Goal: Information Seeking & Learning: Learn about a topic

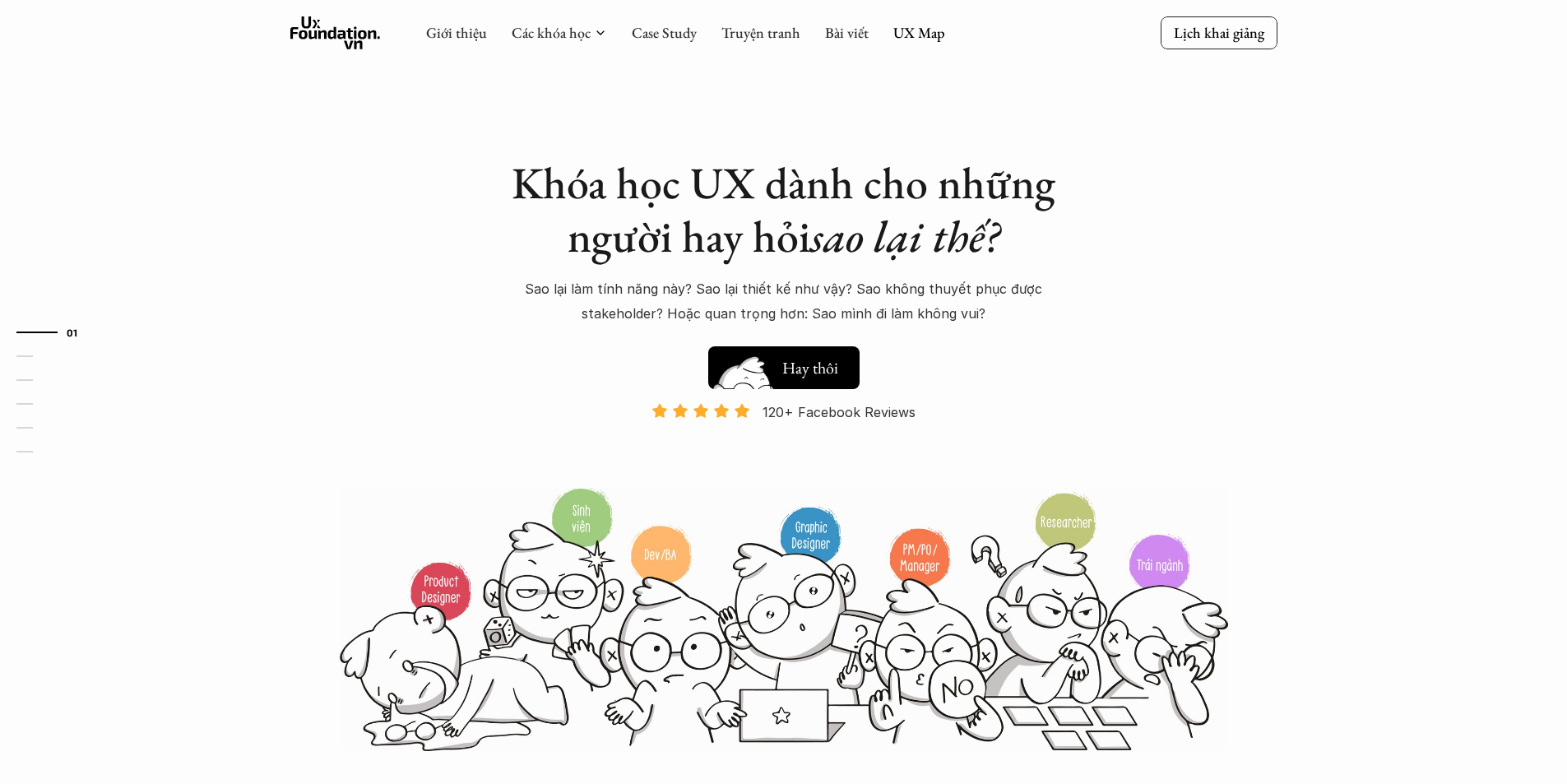
click at [829, 358] on h5 "Hay thôi" at bounding box center [810, 368] width 56 height 23
click at [831, 360] on h5 "Xem thử" at bounding box center [813, 371] width 61 height 23
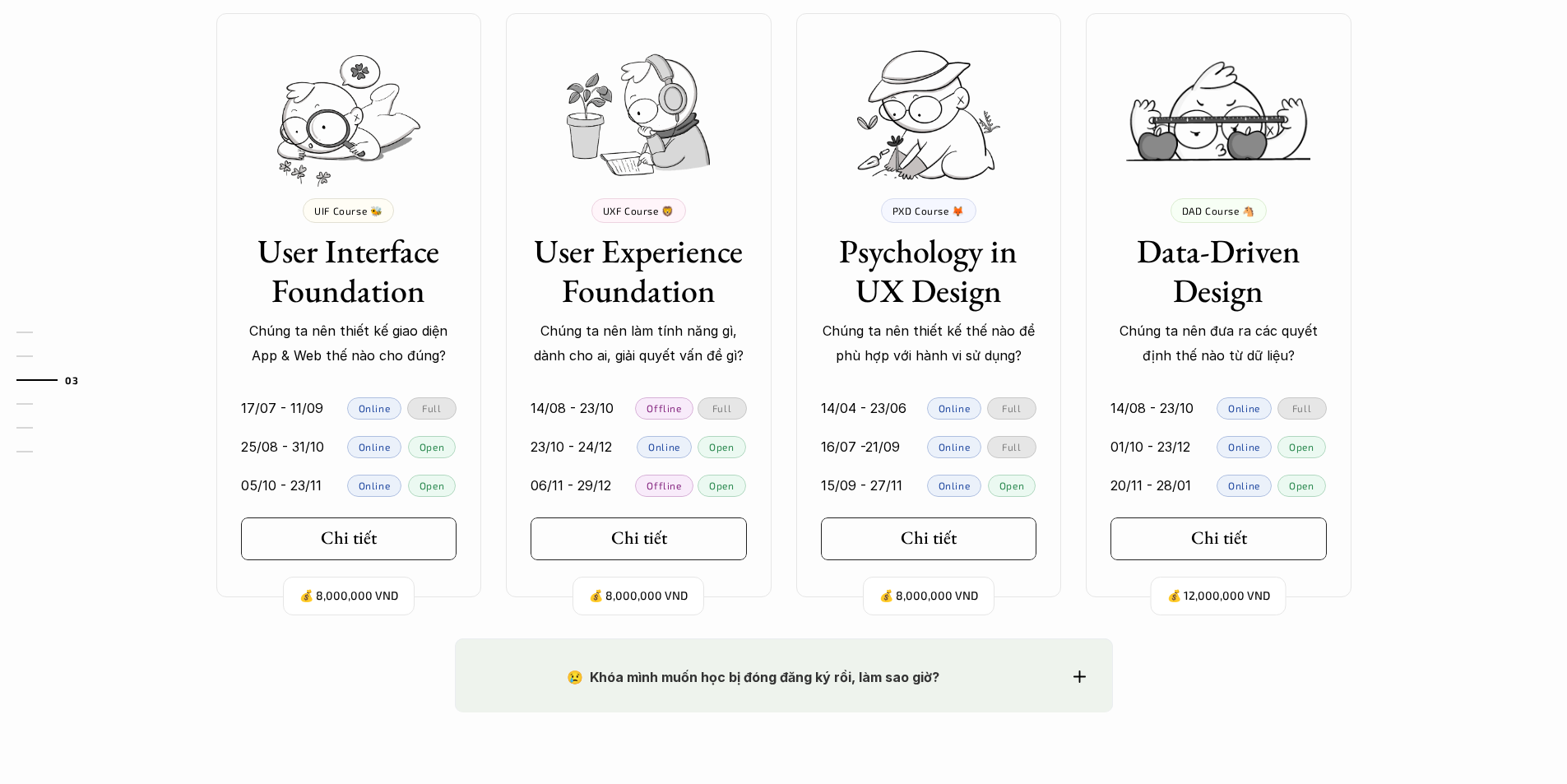
scroll to position [1658, 0]
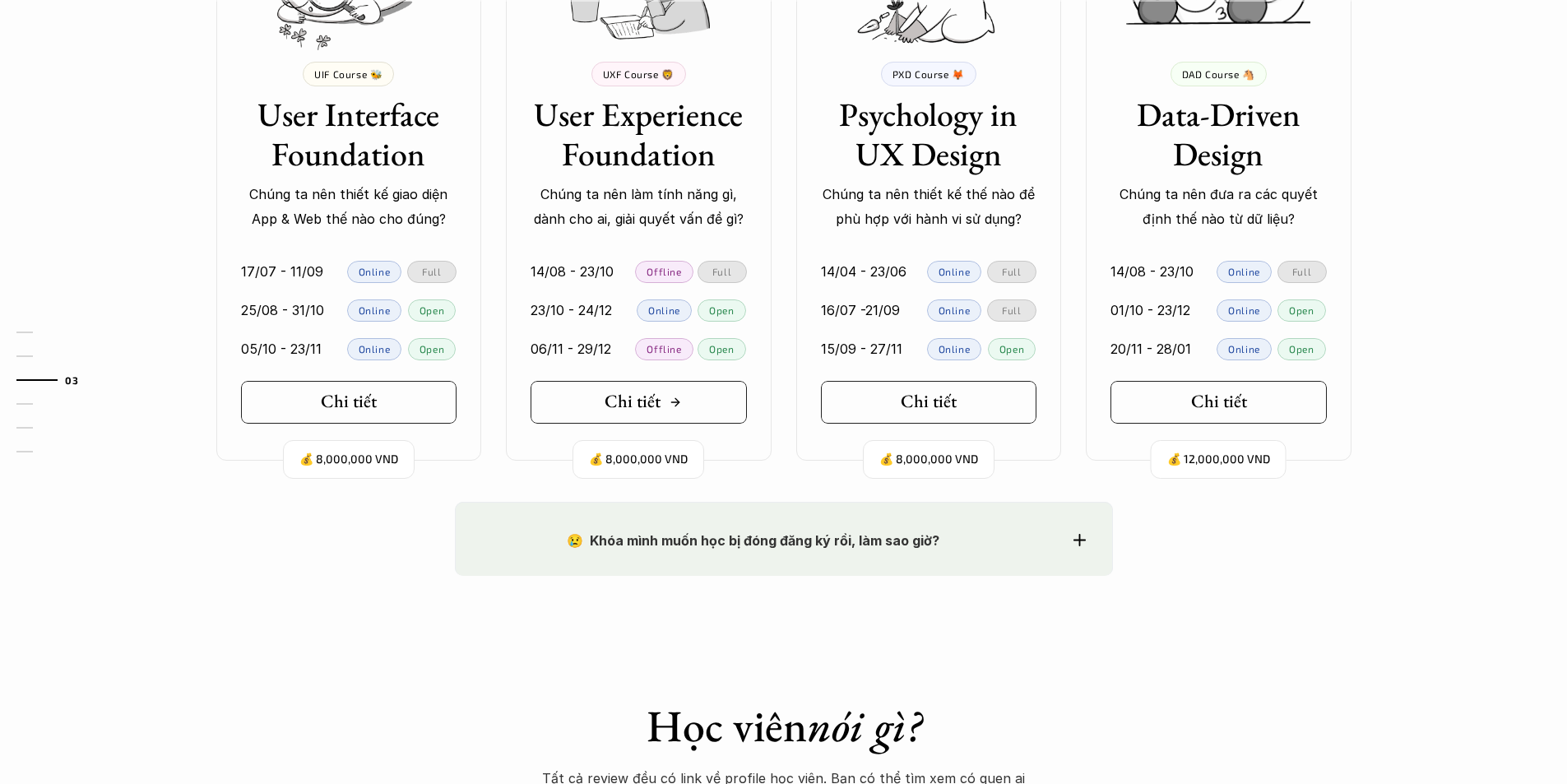
click at [618, 382] on link "Chi tiết" at bounding box center [639, 402] width 216 height 43
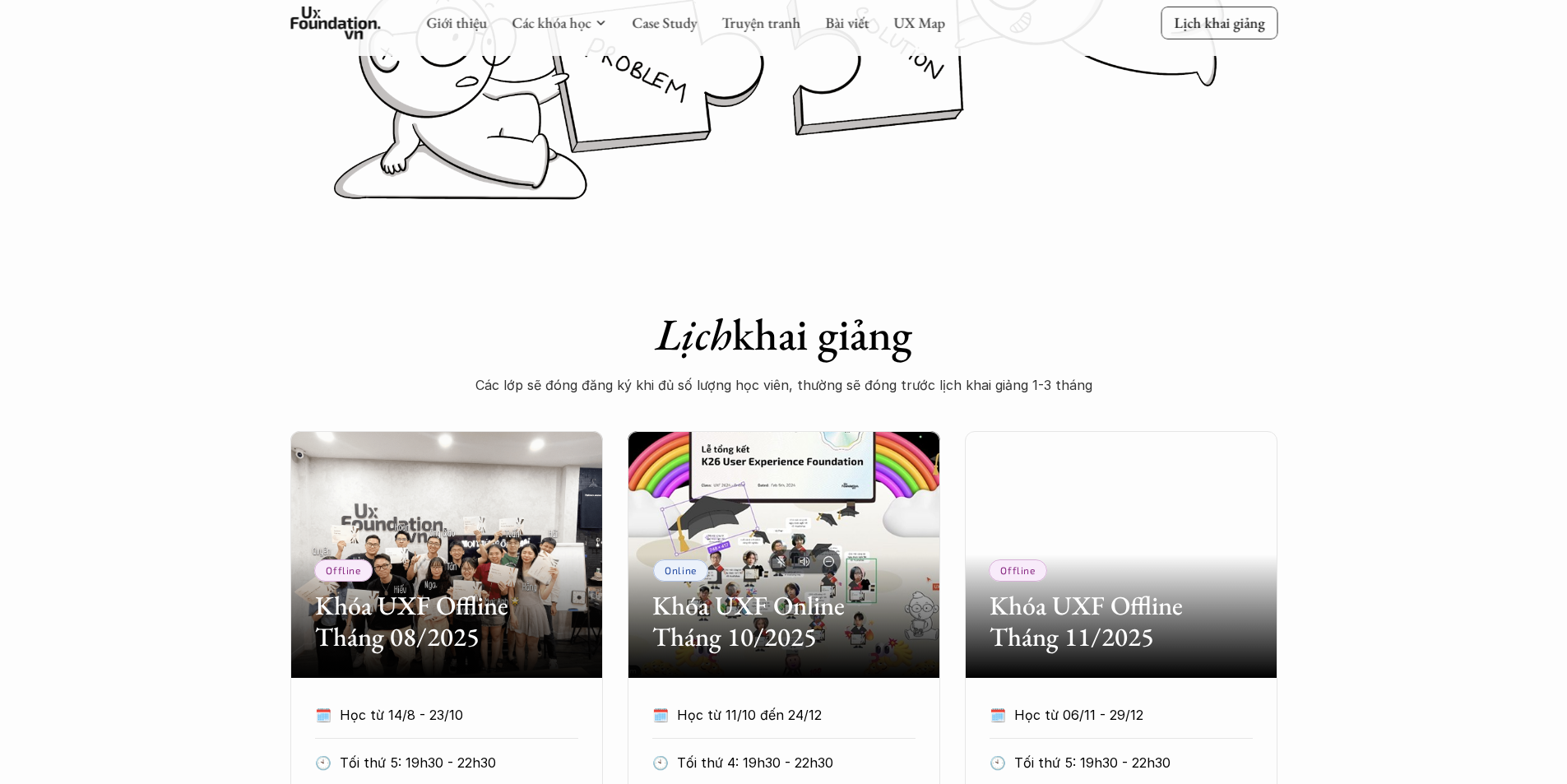
scroll to position [740, 0]
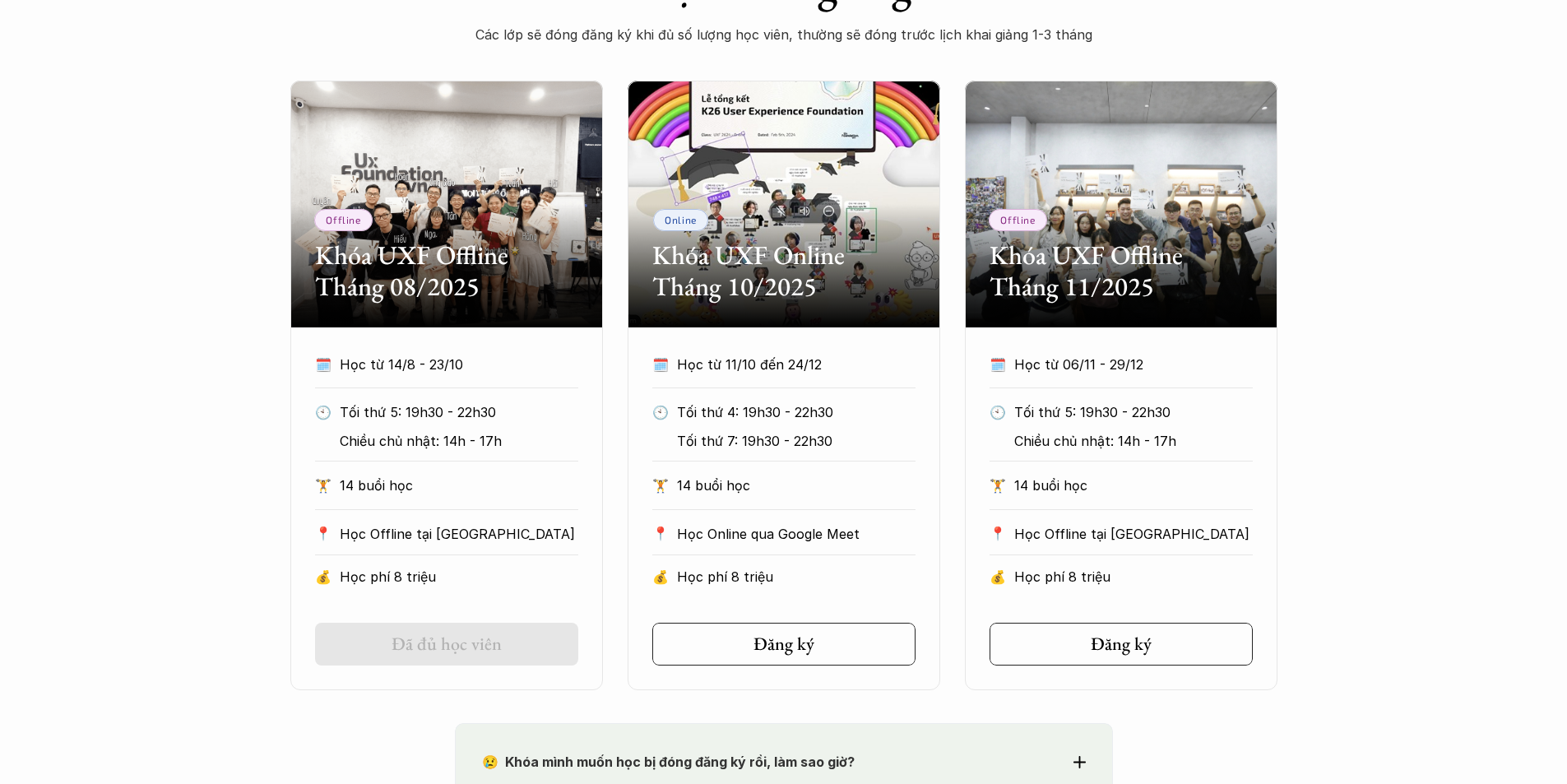
click at [1300, 298] on div "Offline Khóa UXF Offline Tháng 08/2025 🗓️ Học từ 14/8 - 23/10 🕙 Tối thứ 5: 19h3…" at bounding box center [784, 385] width 1567 height 609
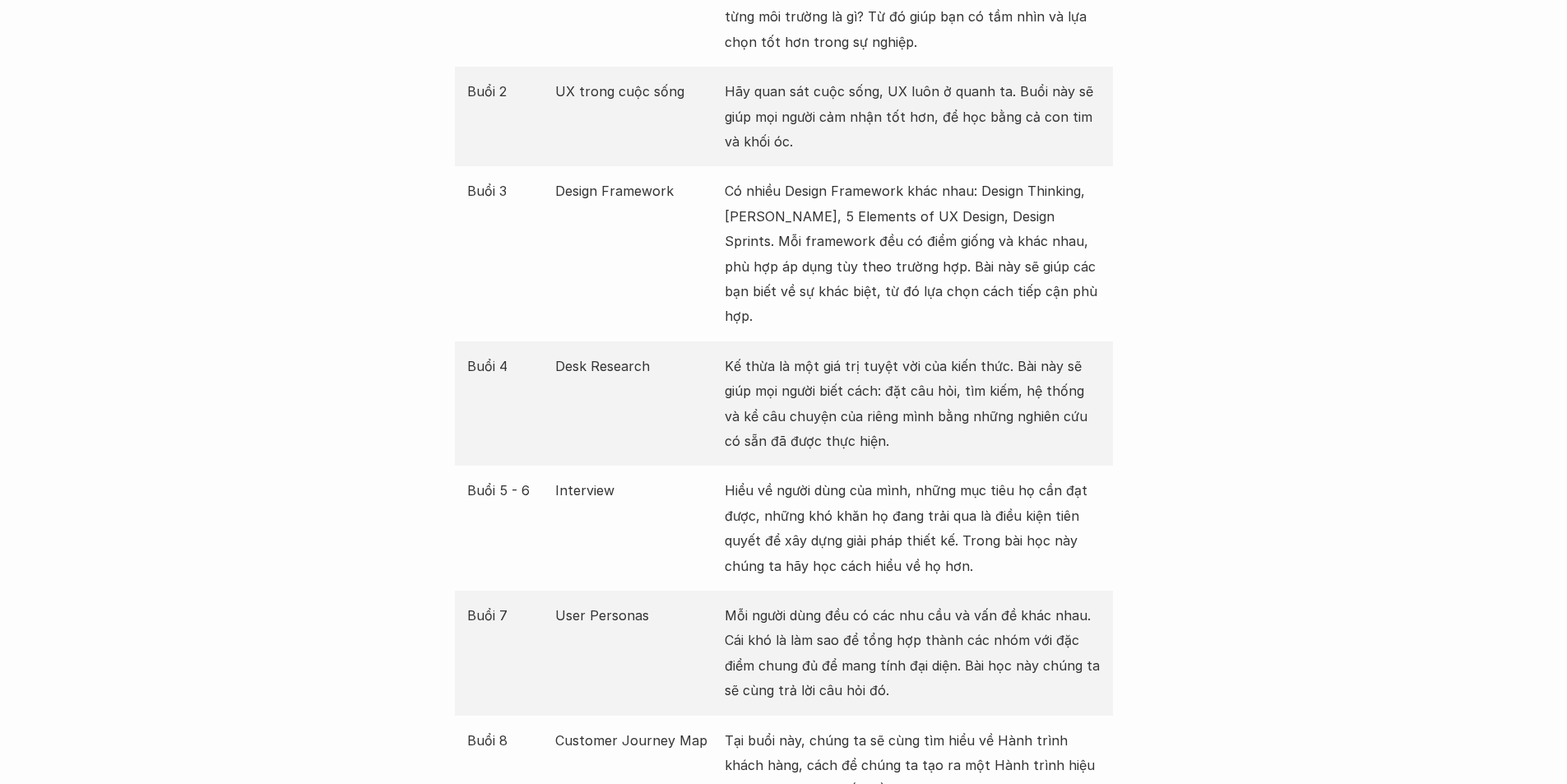
scroll to position [2220, 0]
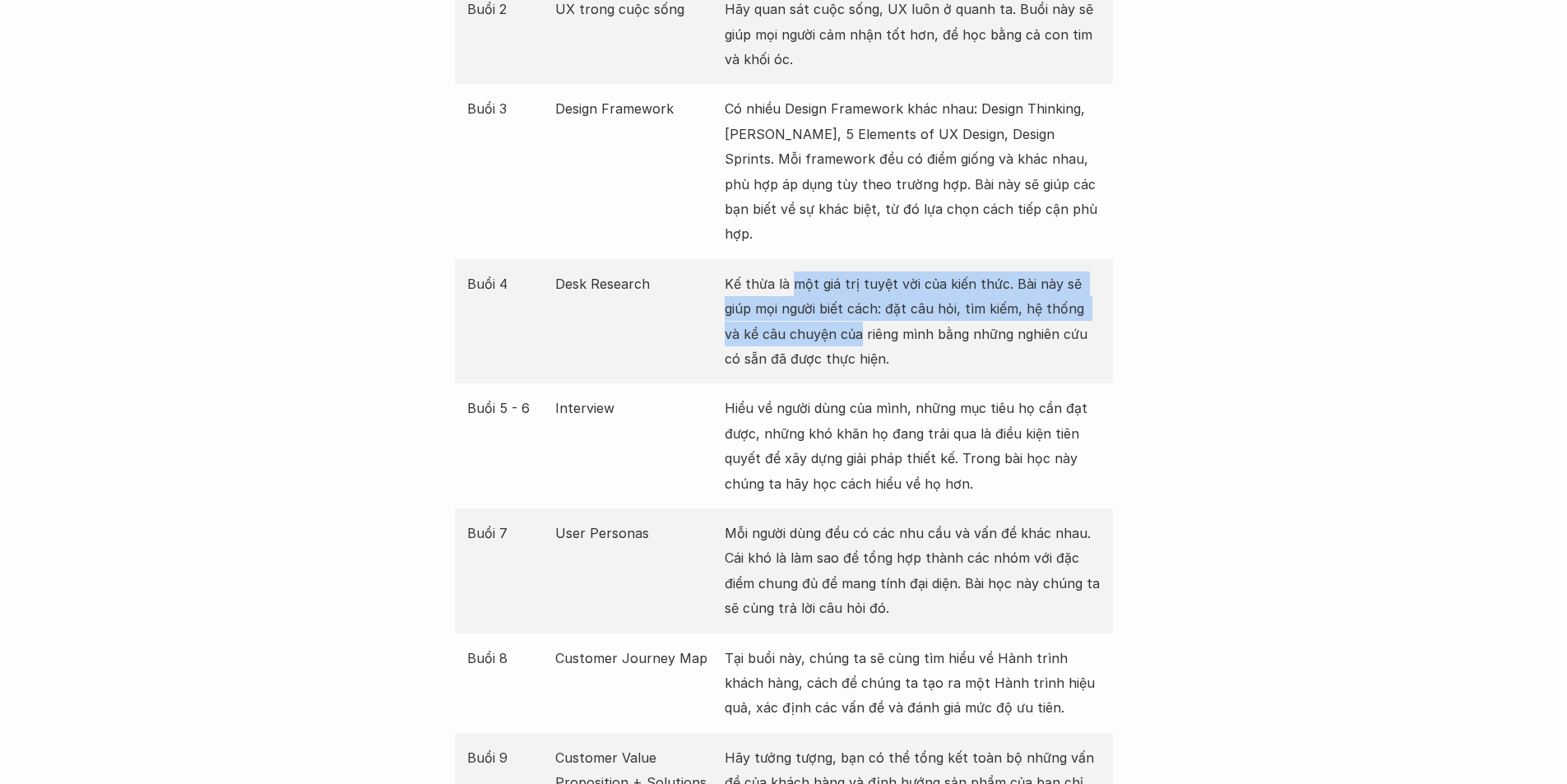
drag, startPoint x: 795, startPoint y: 269, endPoint x: 825, endPoint y: 305, distance: 46.9
click at [820, 303] on p "Kế thừa là một giá trị tuyệt vời của kiến thức. Bài này sẽ giúp mọi người biết …" at bounding box center [912, 321] width 376 height 100
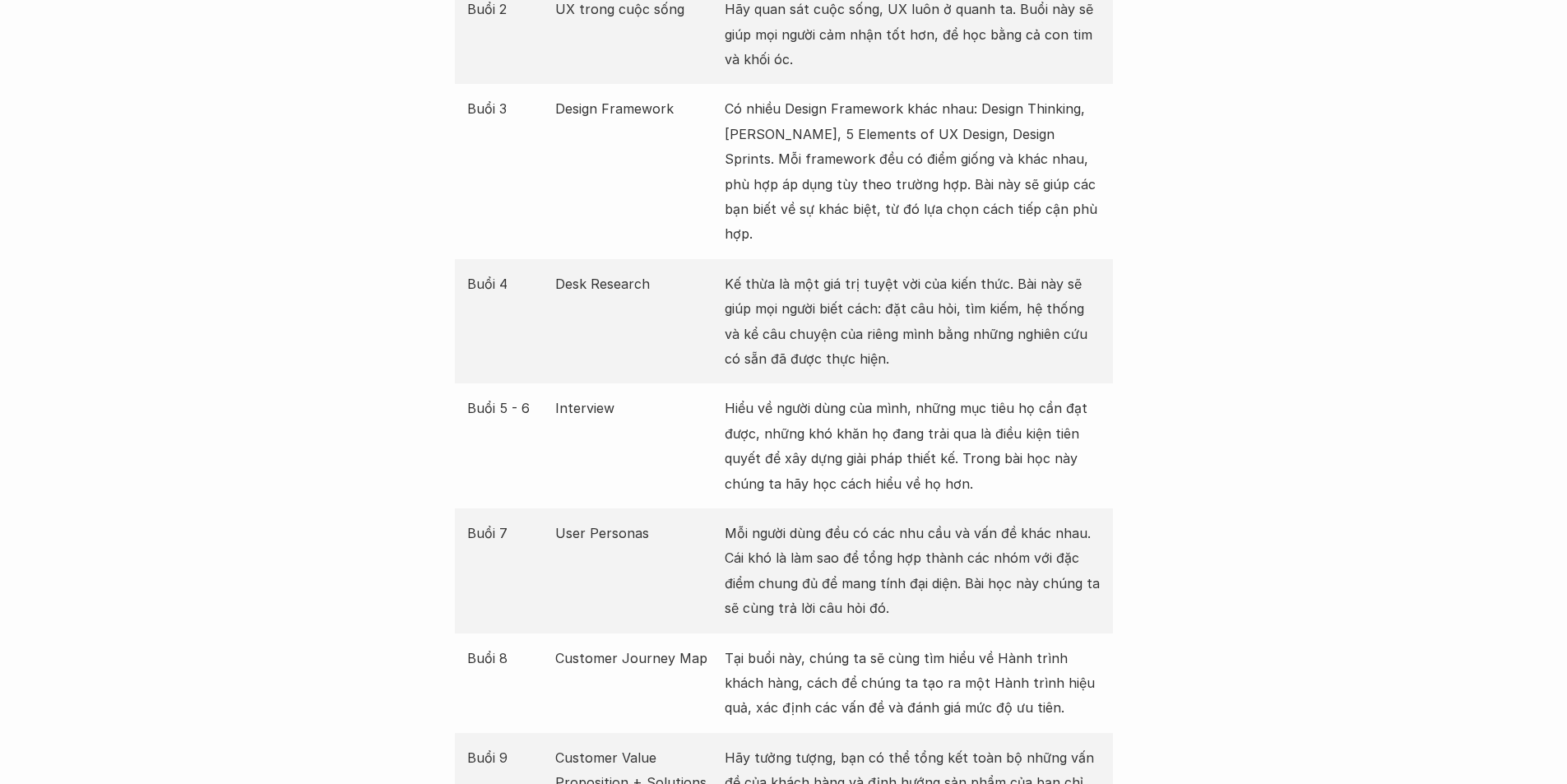
click at [836, 309] on p "Kế thừa là một giá trị tuyệt vời của kiến thức. Bài này sẽ giúp mọi người biết …" at bounding box center [912, 321] width 376 height 100
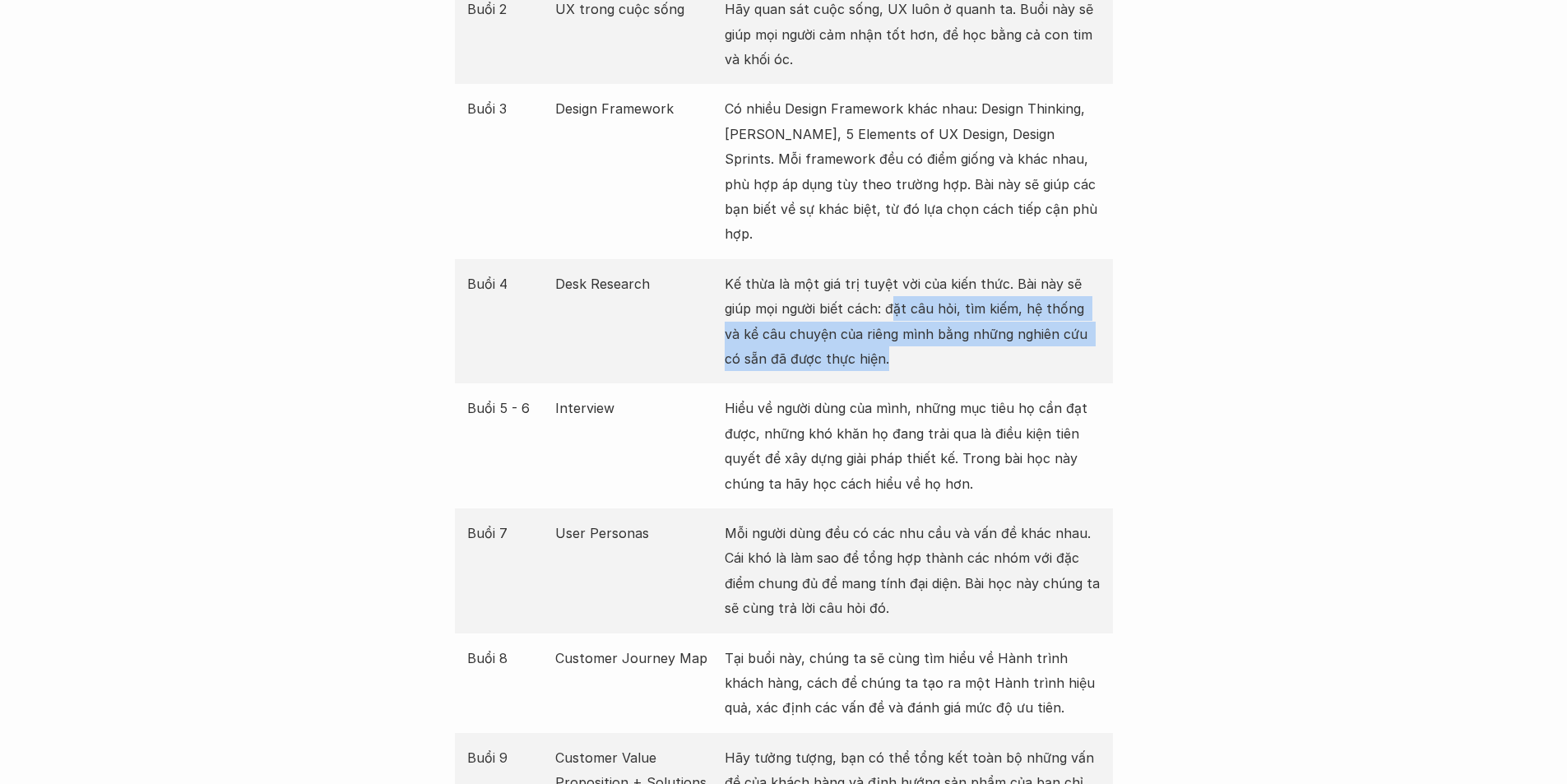
drag, startPoint x: 859, startPoint y: 279, endPoint x: 921, endPoint y: 321, distance: 74.9
click at [871, 329] on p "Kế thừa là một giá trị tuyệt vời của kiến thức. Bài này sẽ giúp mọi người biết …" at bounding box center [912, 321] width 376 height 100
click at [926, 319] on p "Kế thừa là một giá trị tuyệt vời của kiến thức. Bài này sẽ giúp mọi người biết …" at bounding box center [912, 321] width 376 height 100
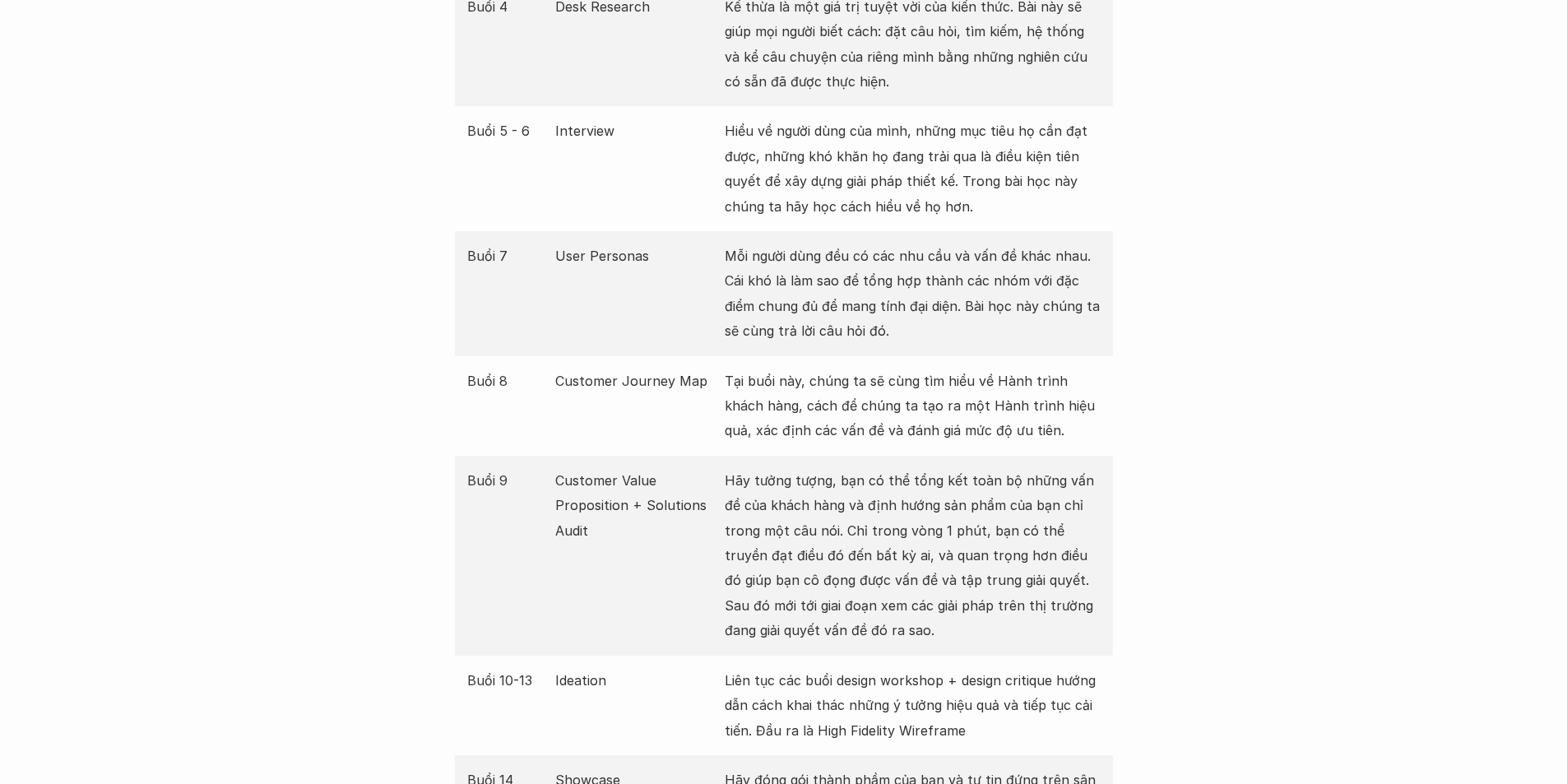
scroll to position [2549, 0]
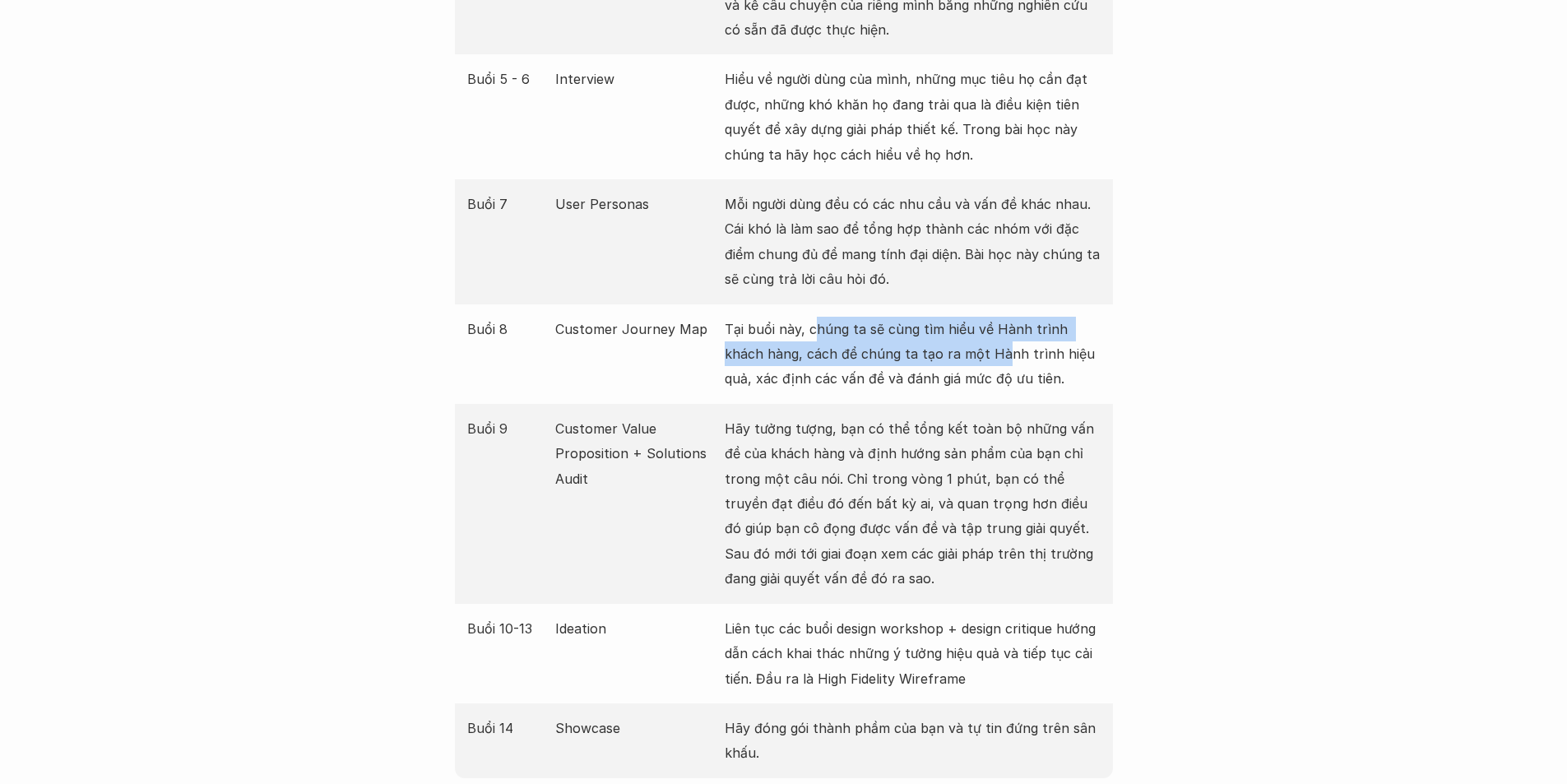
drag, startPoint x: 816, startPoint y: 307, endPoint x: 967, endPoint y: 340, distance: 154.6
click at [963, 341] on p "Tại buổi này, chúng ta sẽ cùng tìm hiểu về Hành trình khách hàng, cách để chúng…" at bounding box center [912, 354] width 376 height 75
click at [969, 338] on p "Tại buổi này, chúng ta sẽ cùng tìm hiểu về Hành trình khách hàng, cách để chúng…" at bounding box center [912, 354] width 376 height 75
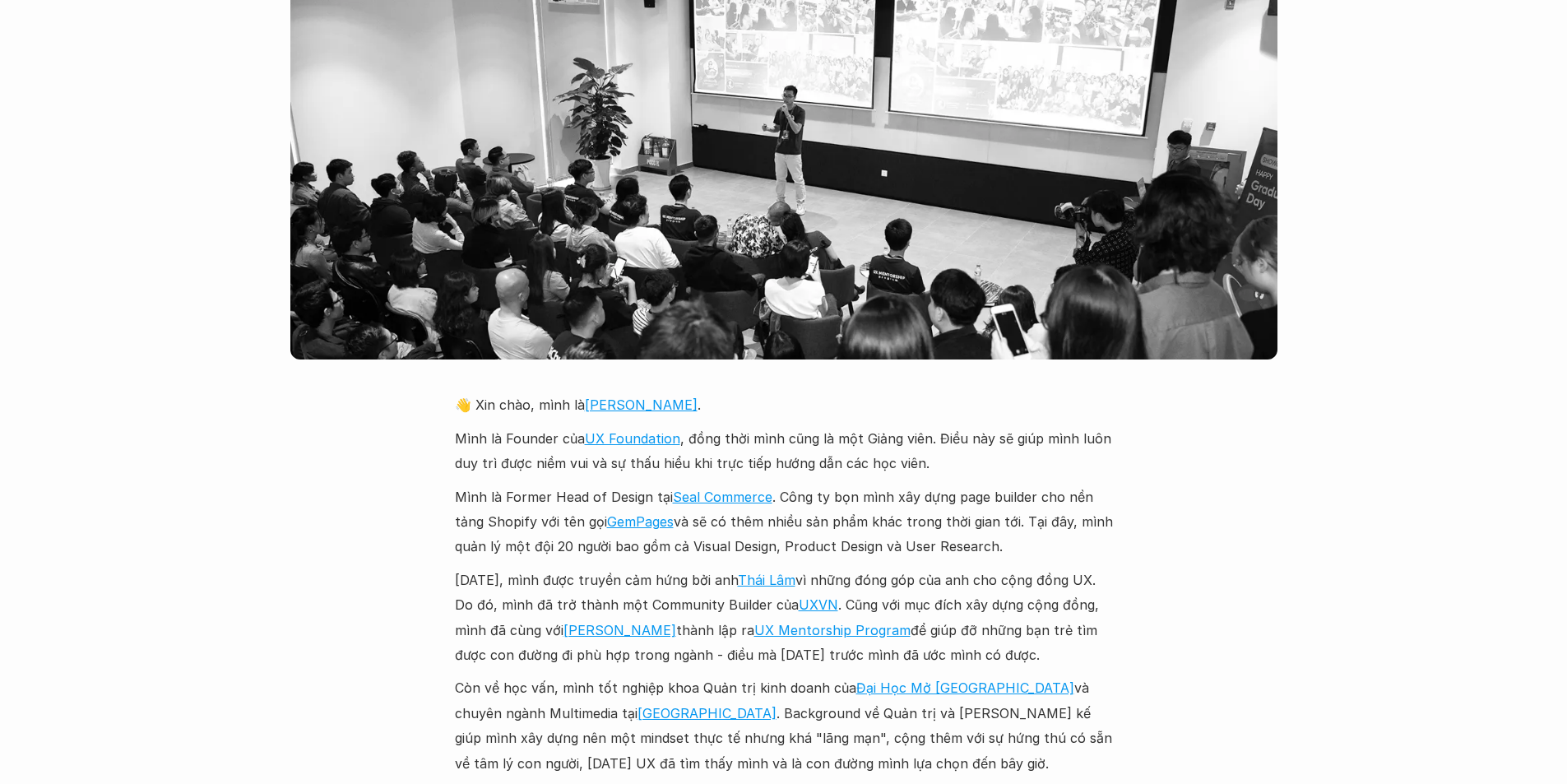
scroll to position [3618, 0]
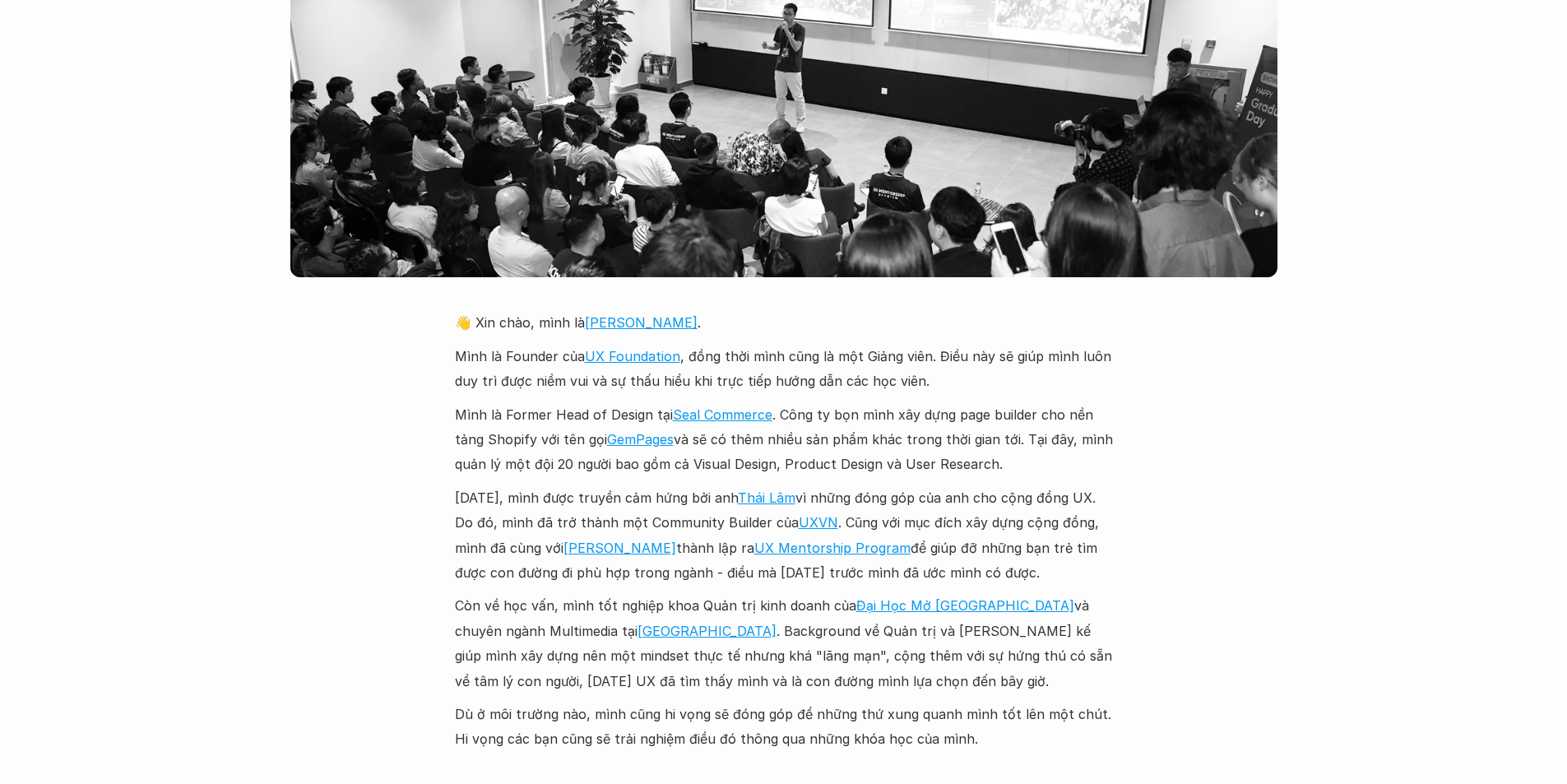
click at [929, 485] on p "Năm 2018, mình được truyền cảm hứng bởi anh Thái Lâm vì những đóng góp của anh …" at bounding box center [784, 535] width 658 height 100
click at [790, 489] on link "Thái Lâm" at bounding box center [767, 497] width 57 height 16
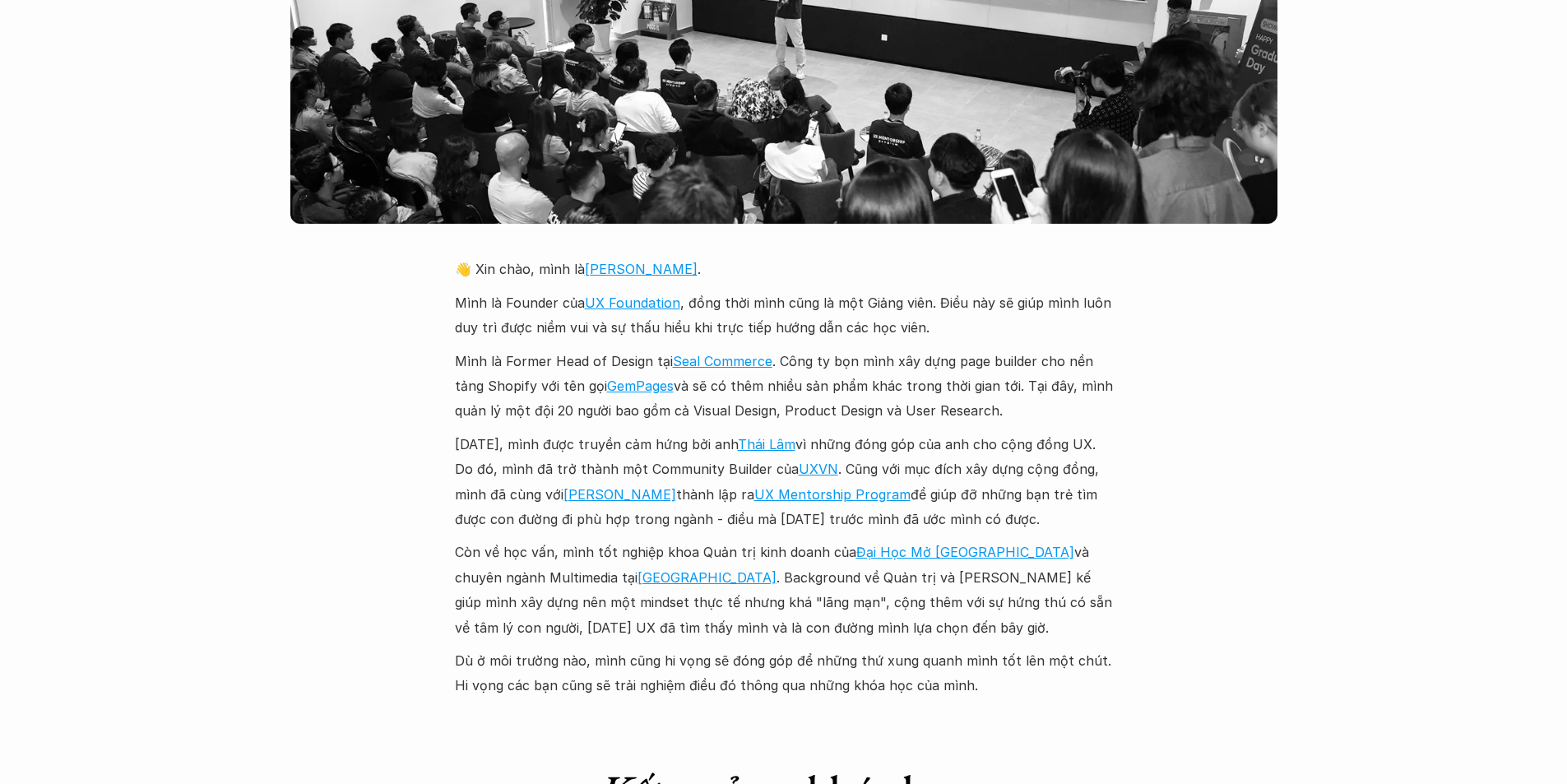
scroll to position [3700, 0]
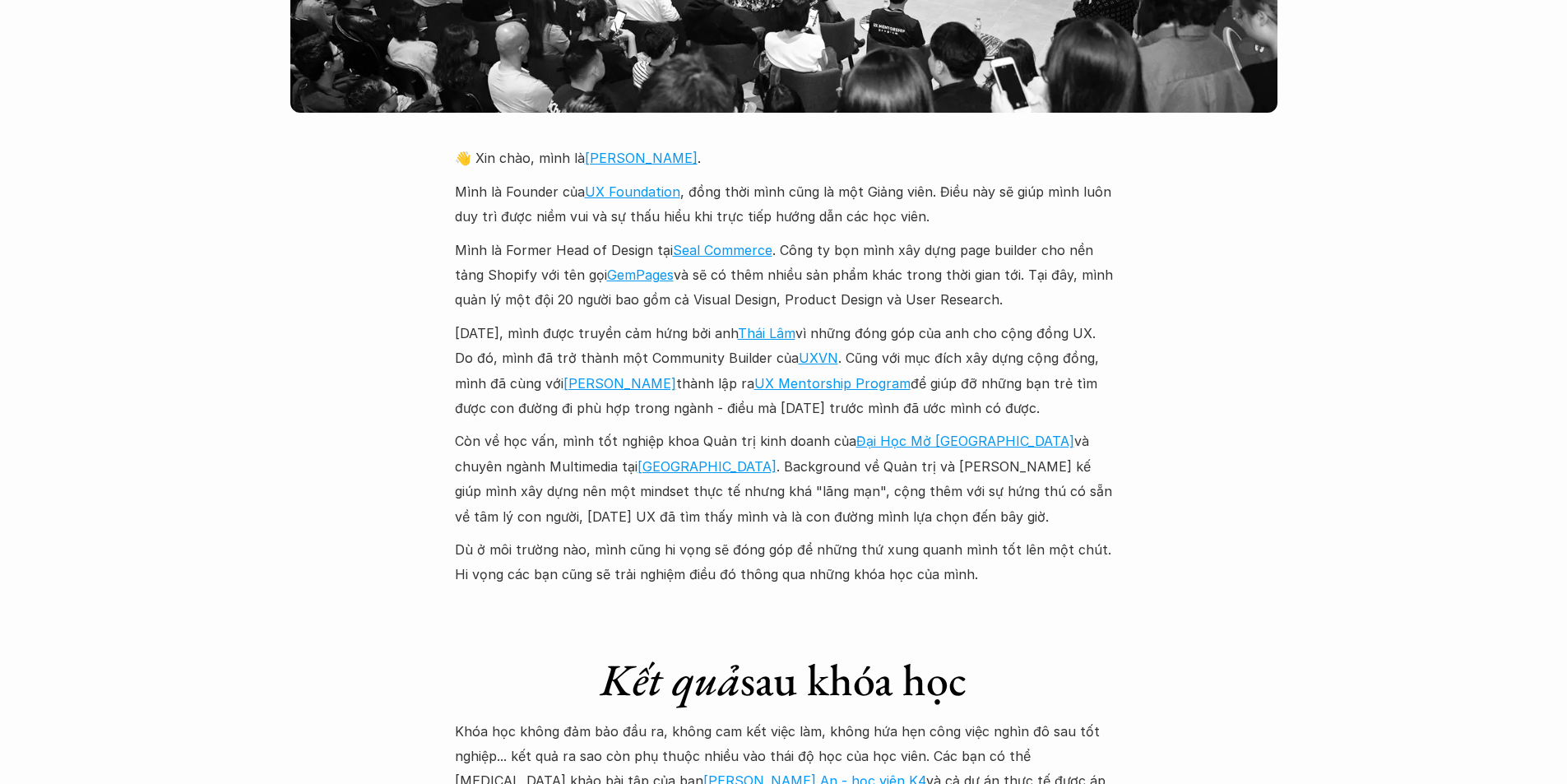
click at [1045, 332] on p "Năm 2018, mình được truyền cảm hứng bởi anh Thái Lâm vì những đóng góp của anh …" at bounding box center [784, 371] width 658 height 100
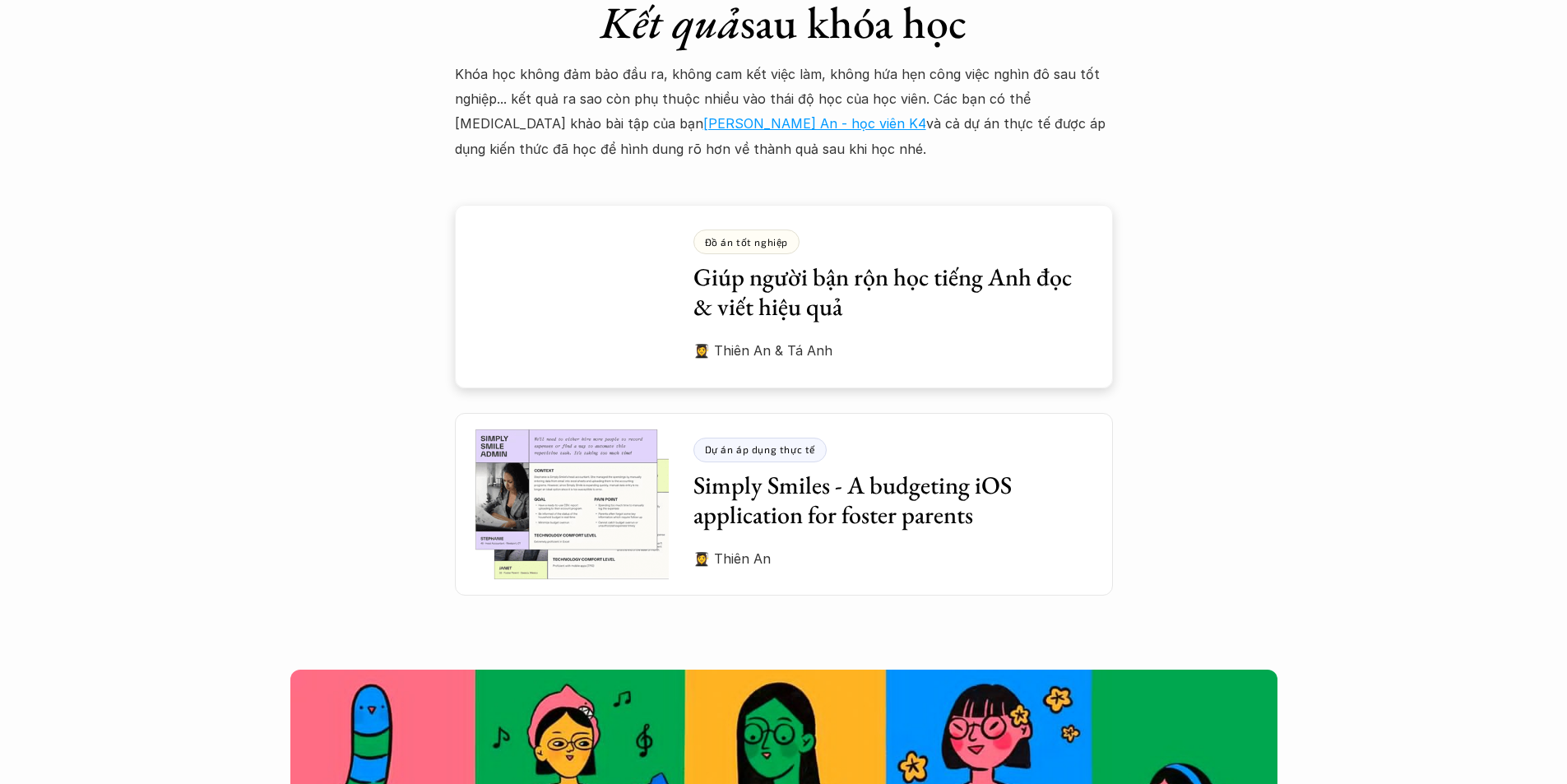
scroll to position [4440, 0]
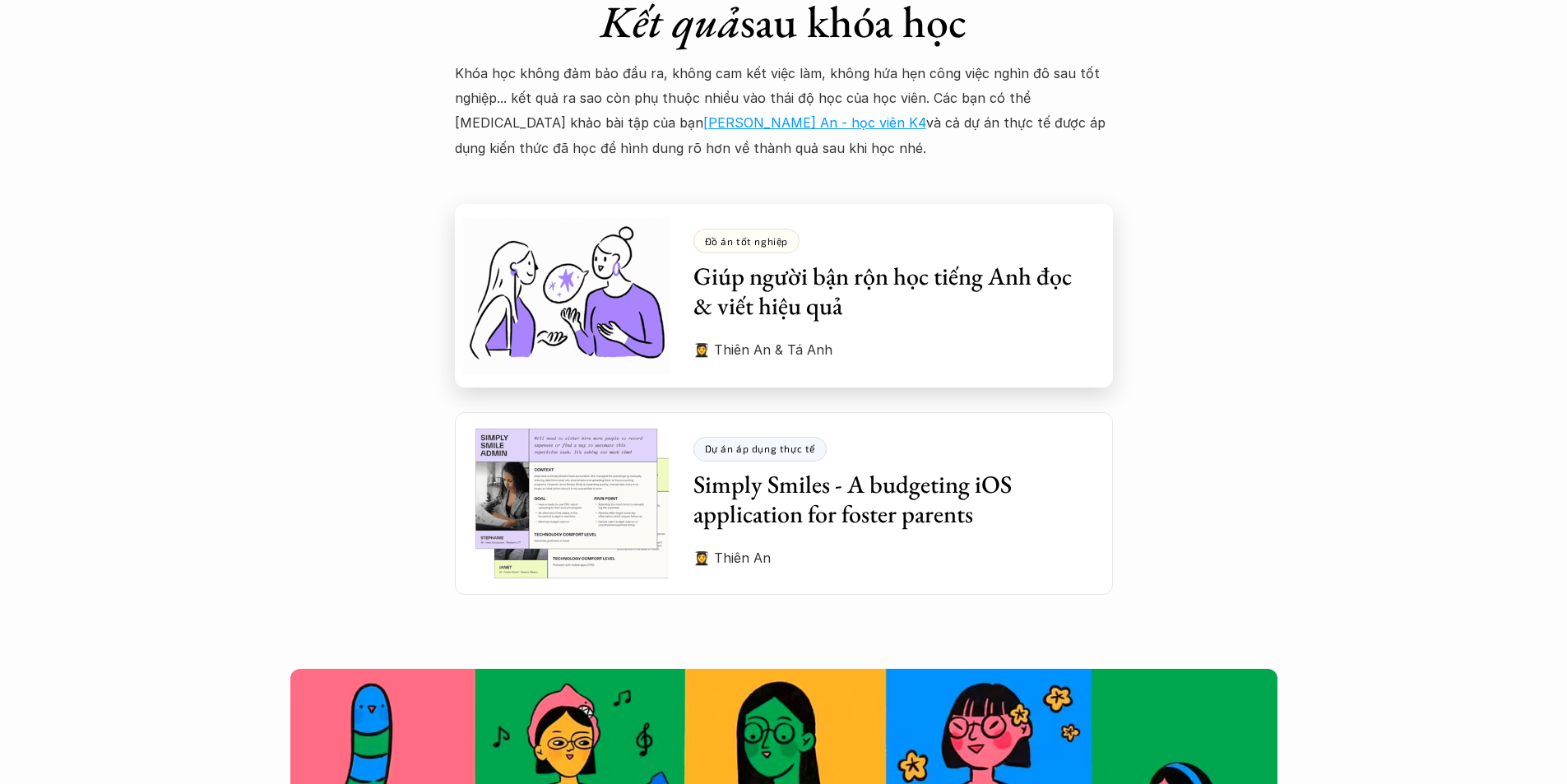
click at [902, 265] on h3 "Giúp người bận rộn học tiếng Anh đọc & viết hiệu quả" at bounding box center [891, 291] width 395 height 59
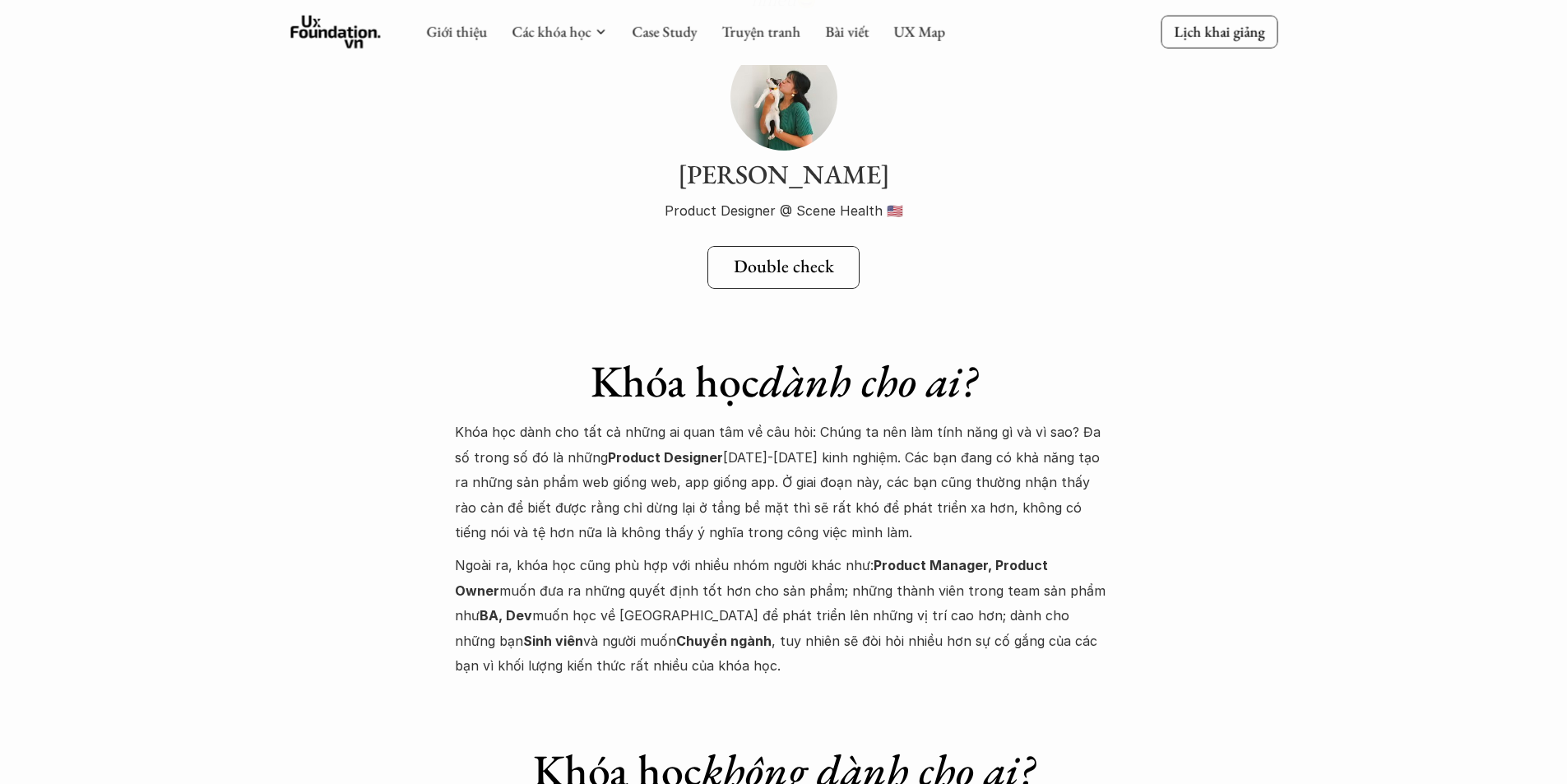
scroll to position [6413, 0]
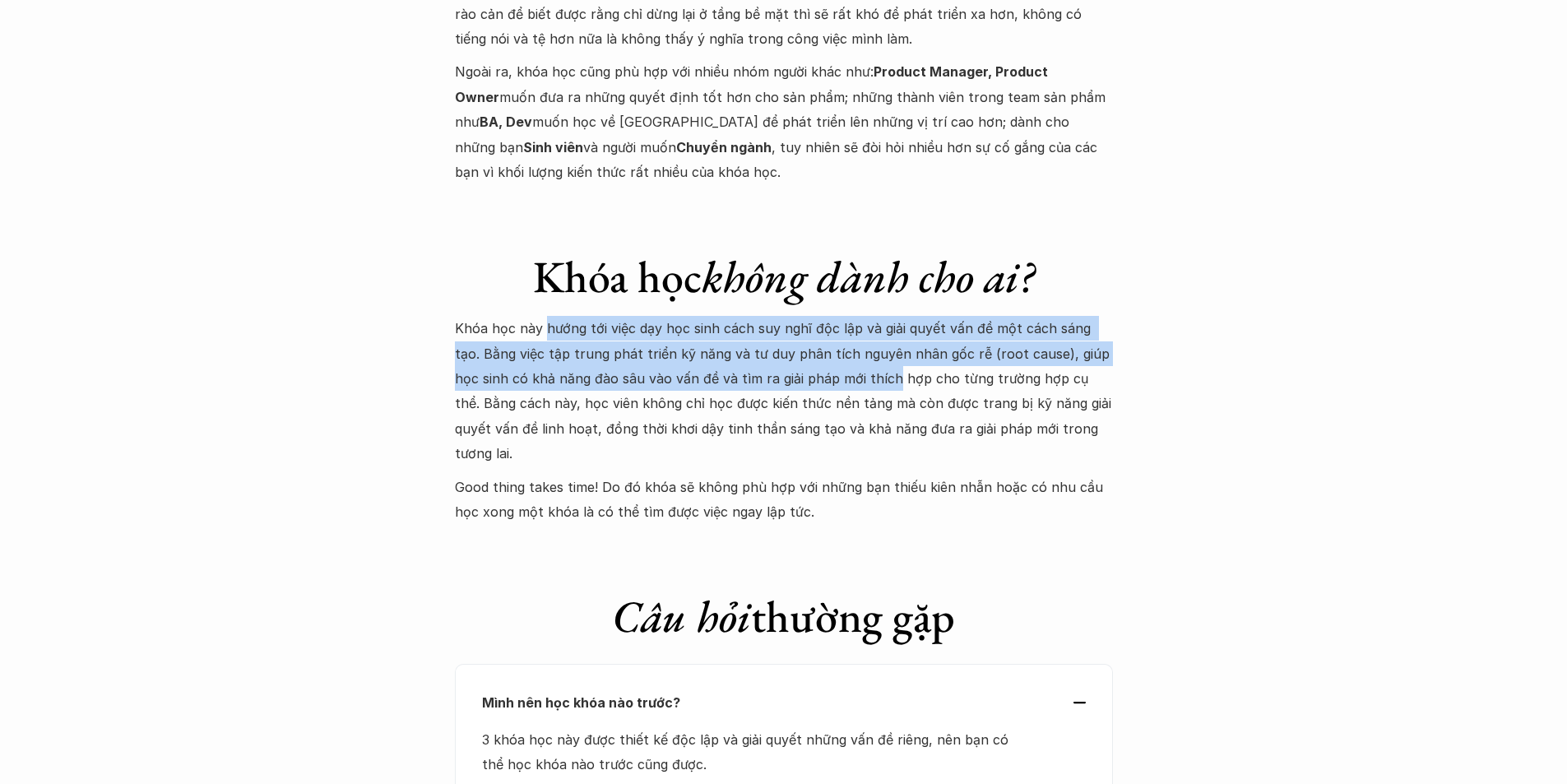
drag, startPoint x: 545, startPoint y: 279, endPoint x: 842, endPoint y: 336, distance: 302.4
click at [833, 335] on p "Khóa học này hướng tới việc dạy học sinh cách suy nghĩ độc lập và giải quyết vấ…" at bounding box center [784, 391] width 658 height 150
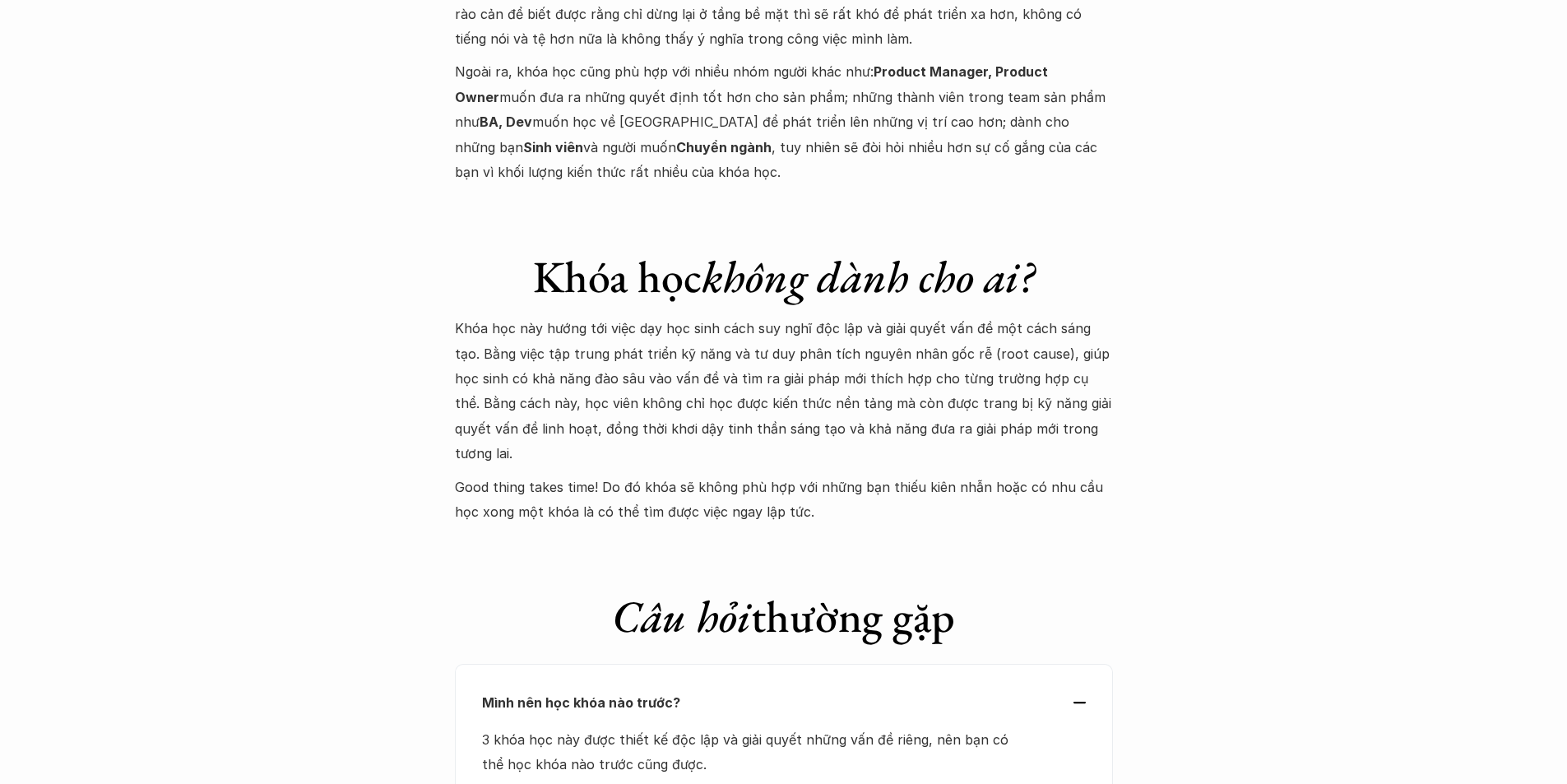
click at [842, 336] on p "Khóa học này hướng tới việc dạy học sinh cách suy nghĩ độc lập và giải quyết vấ…" at bounding box center [784, 391] width 658 height 150
click at [621, 316] on p "Khóa học này hướng tới việc dạy học sinh cách suy nghĩ độc lập và giải quyết vấ…" at bounding box center [784, 391] width 658 height 150
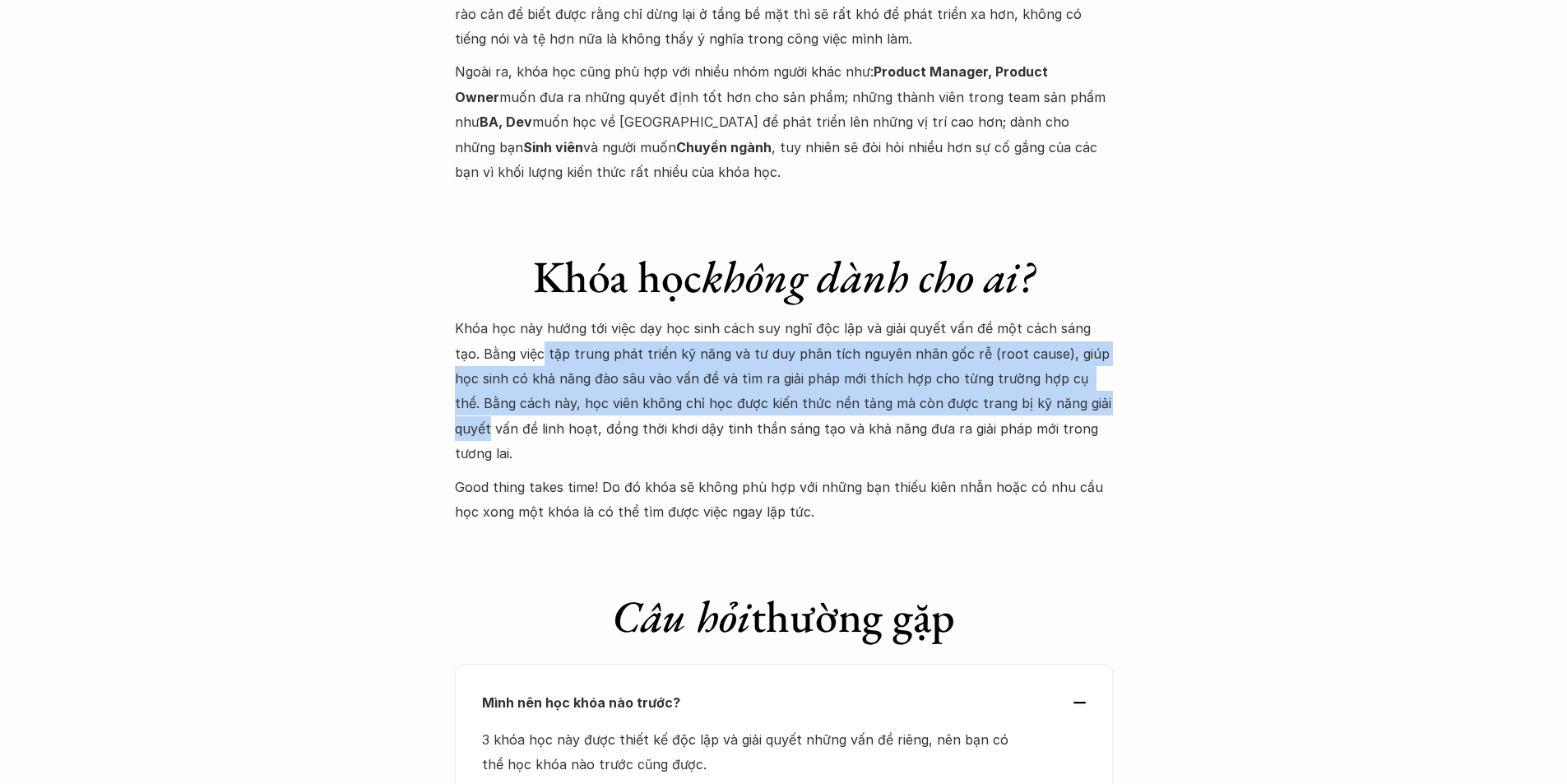
drag, startPoint x: 704, startPoint y: 301, endPoint x: 1030, endPoint y: 368, distance: 332.8
click at [1036, 360] on p "Khóa học này hướng tới việc dạy học sinh cách suy nghĩ độc lập và giải quyết vấ…" at bounding box center [784, 391] width 658 height 150
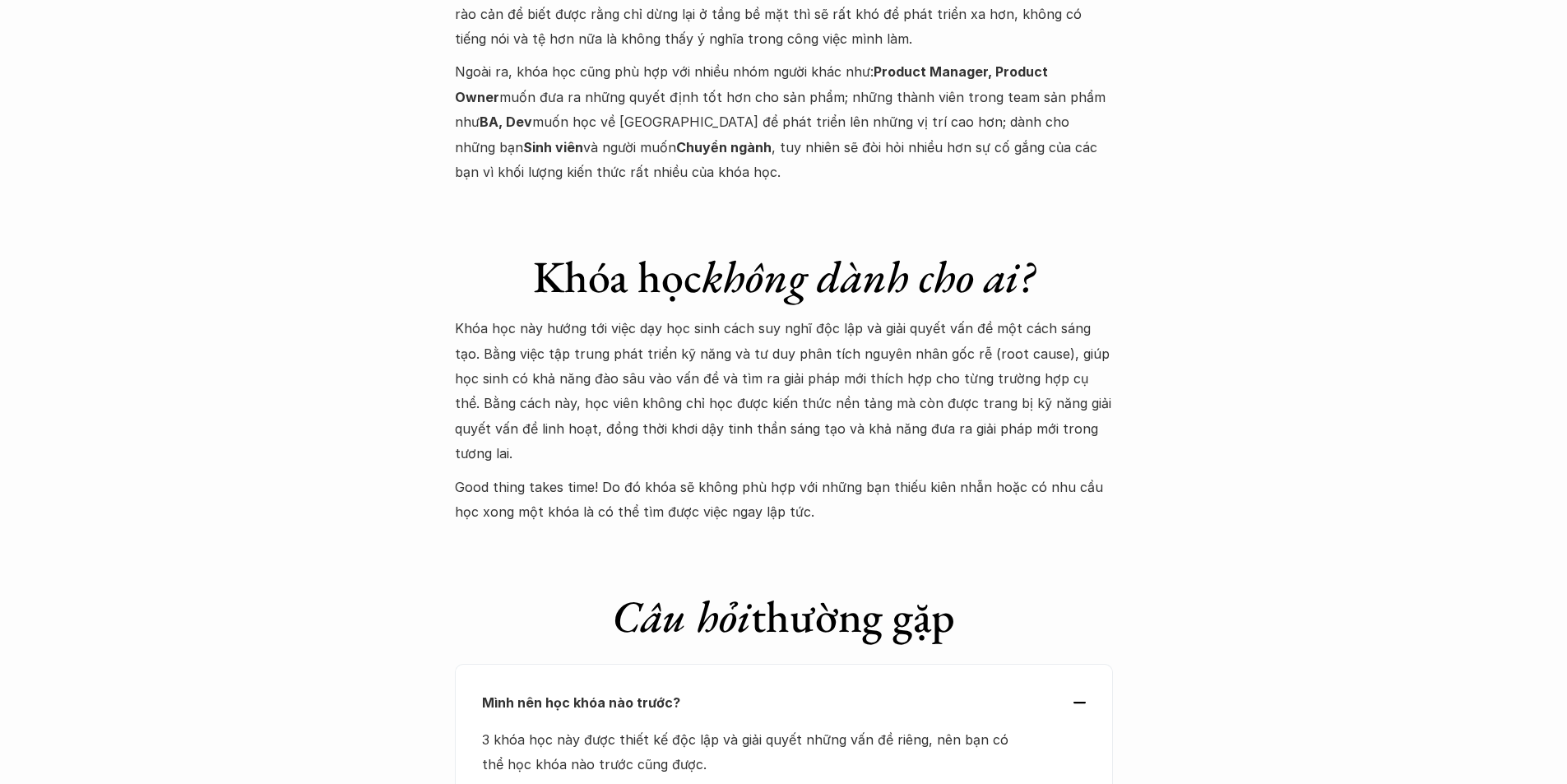
click at [1024, 369] on p "Khóa học này hướng tới việc dạy học sinh cách suy nghĩ độc lập và giải quyết vấ…" at bounding box center [784, 391] width 658 height 150
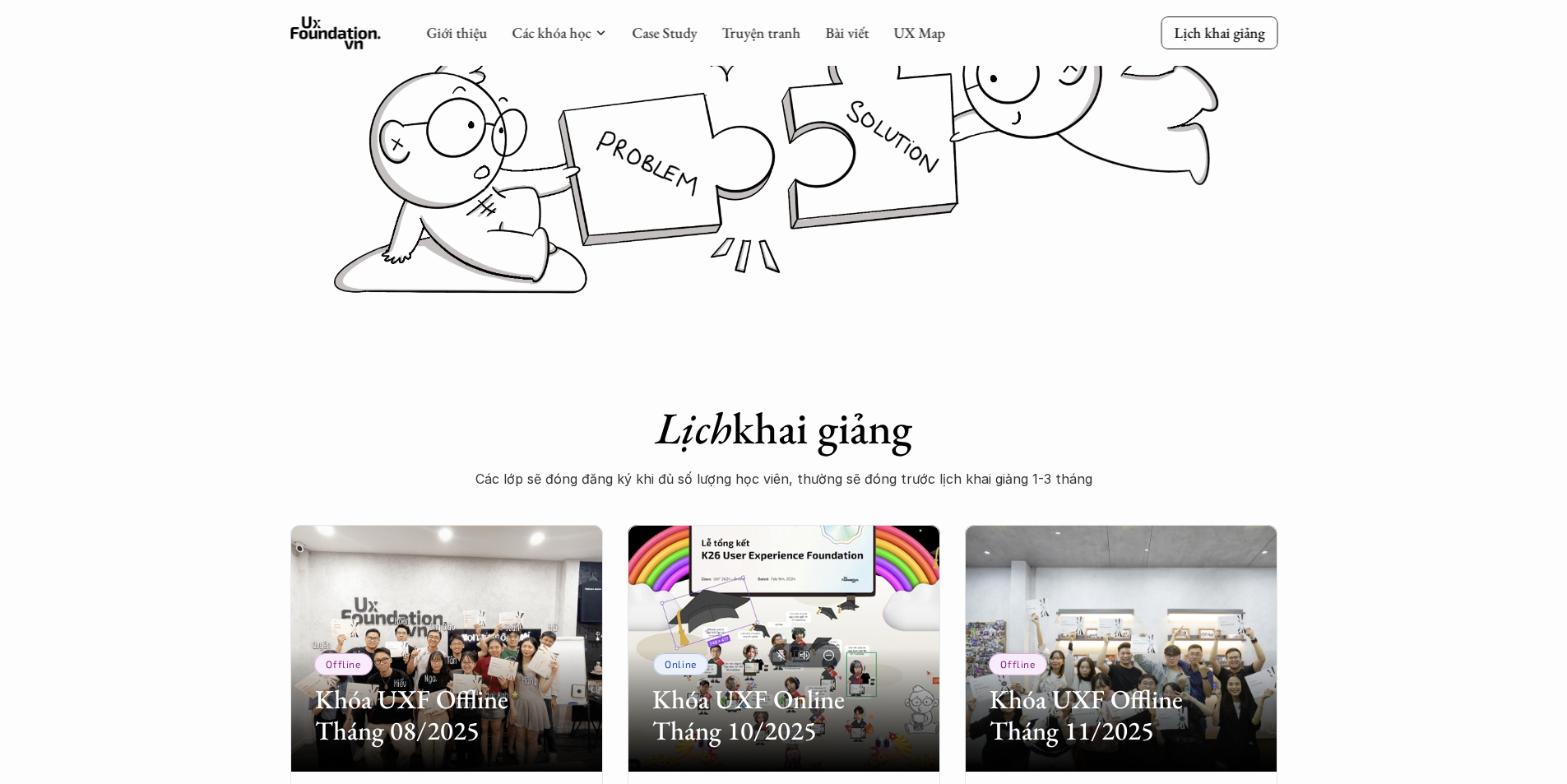
scroll to position [0, 0]
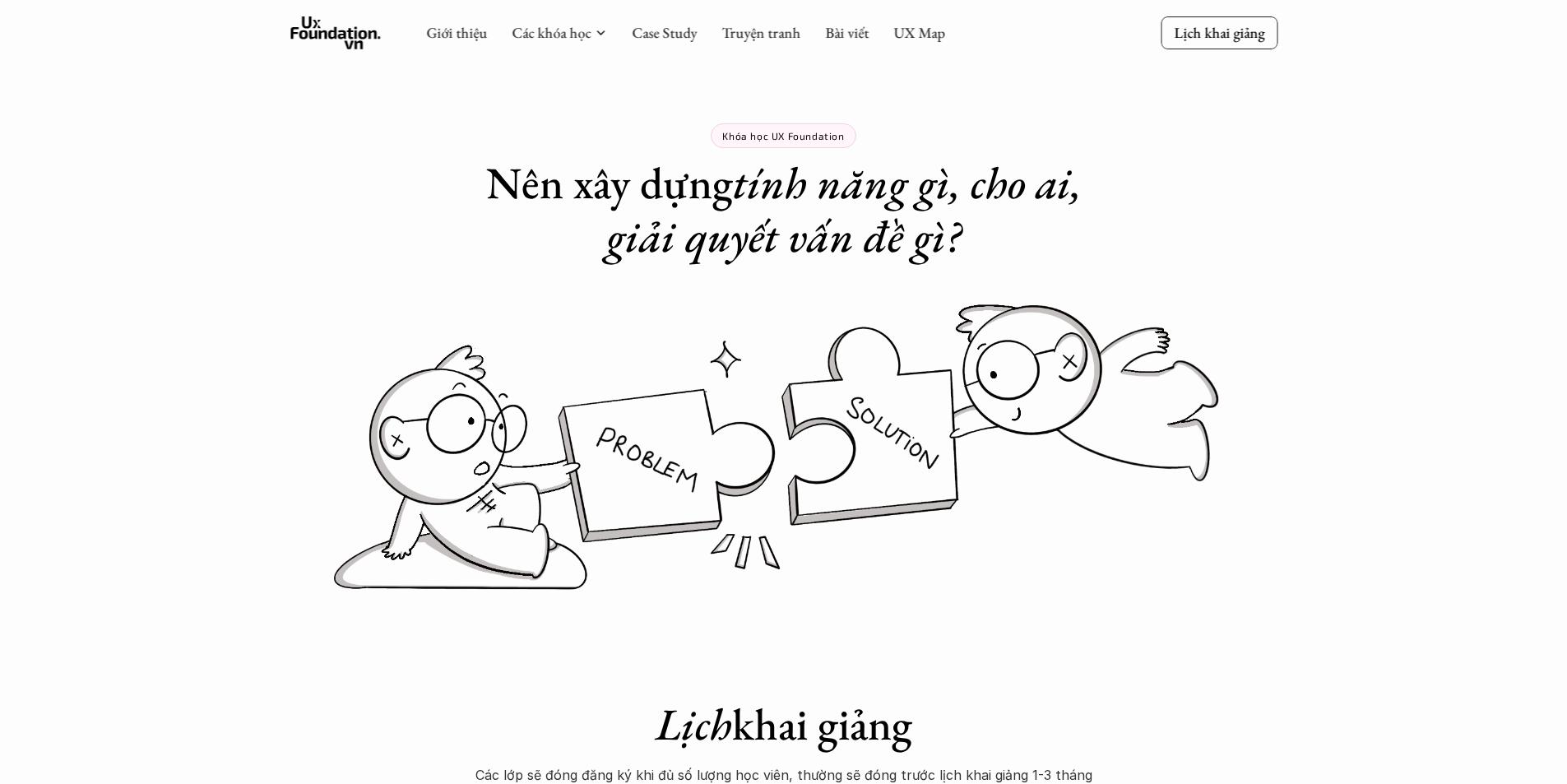
click at [845, 40] on link "Bài viết" at bounding box center [847, 32] width 44 height 19
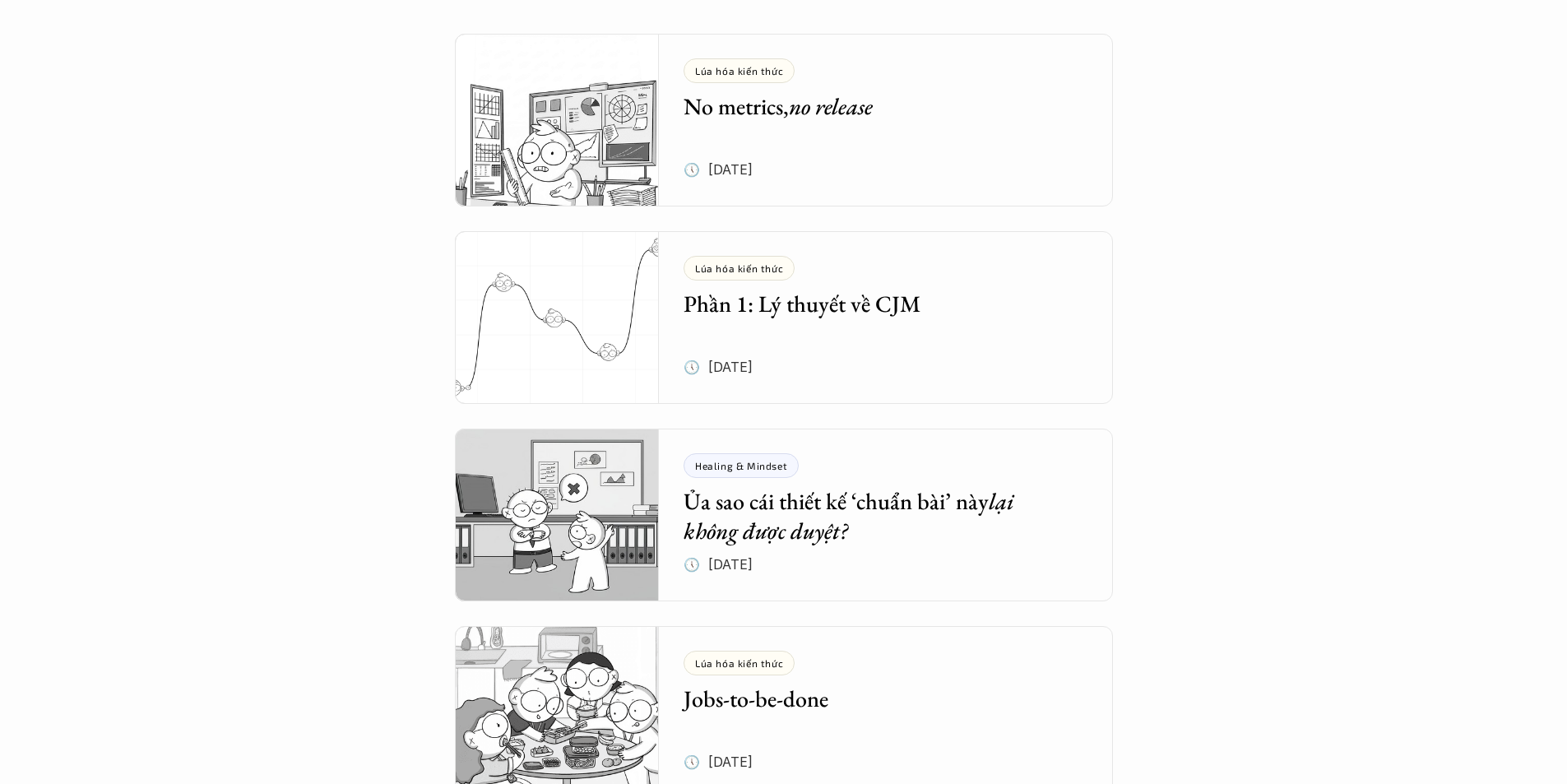
scroll to position [411, 0]
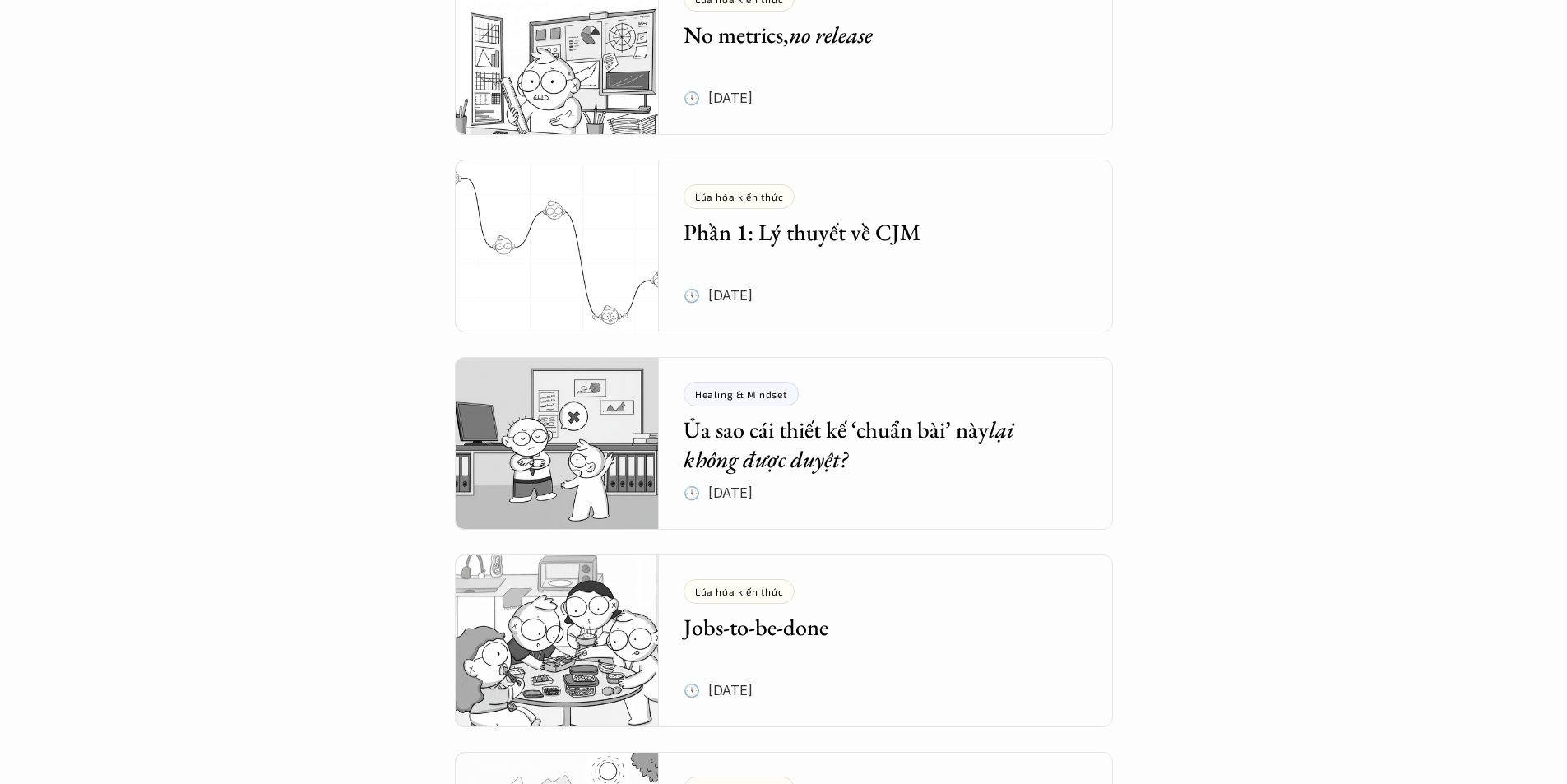
click at [892, 252] on div "Lúa hóa kiến thức Phần 1: Lý thuyết về CJM 🕔 5 thg 6, 2025" at bounding box center [898, 246] width 430 height 172
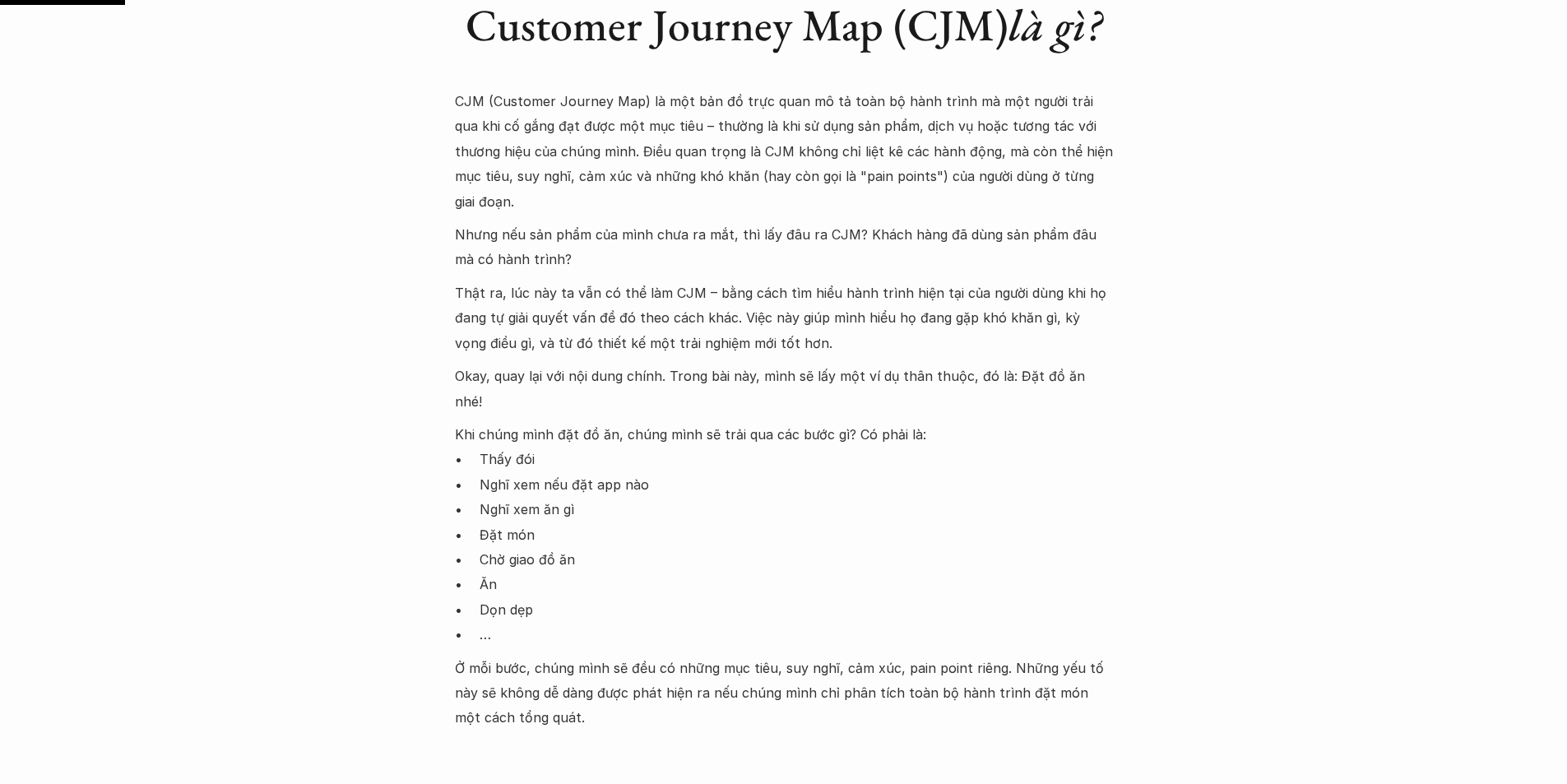
scroll to position [1069, 0]
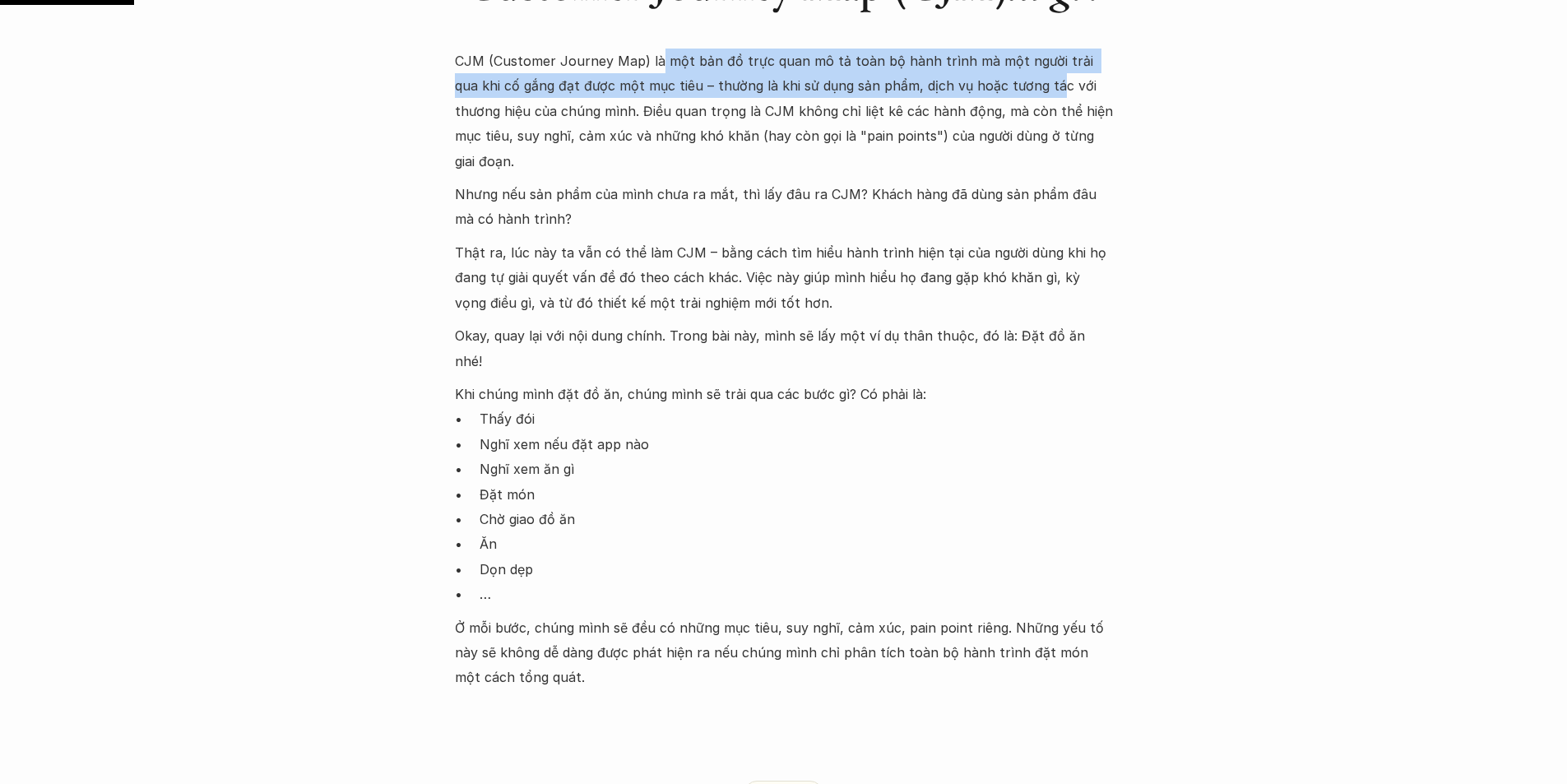
drag, startPoint x: 658, startPoint y: 34, endPoint x: 999, endPoint y: 71, distance: 343.0
click at [999, 71] on p "CJM (Customer Journey Map) là một bản đồ trực quan mô tả toàn bộ hành trình mà …" at bounding box center [784, 111] width 658 height 125
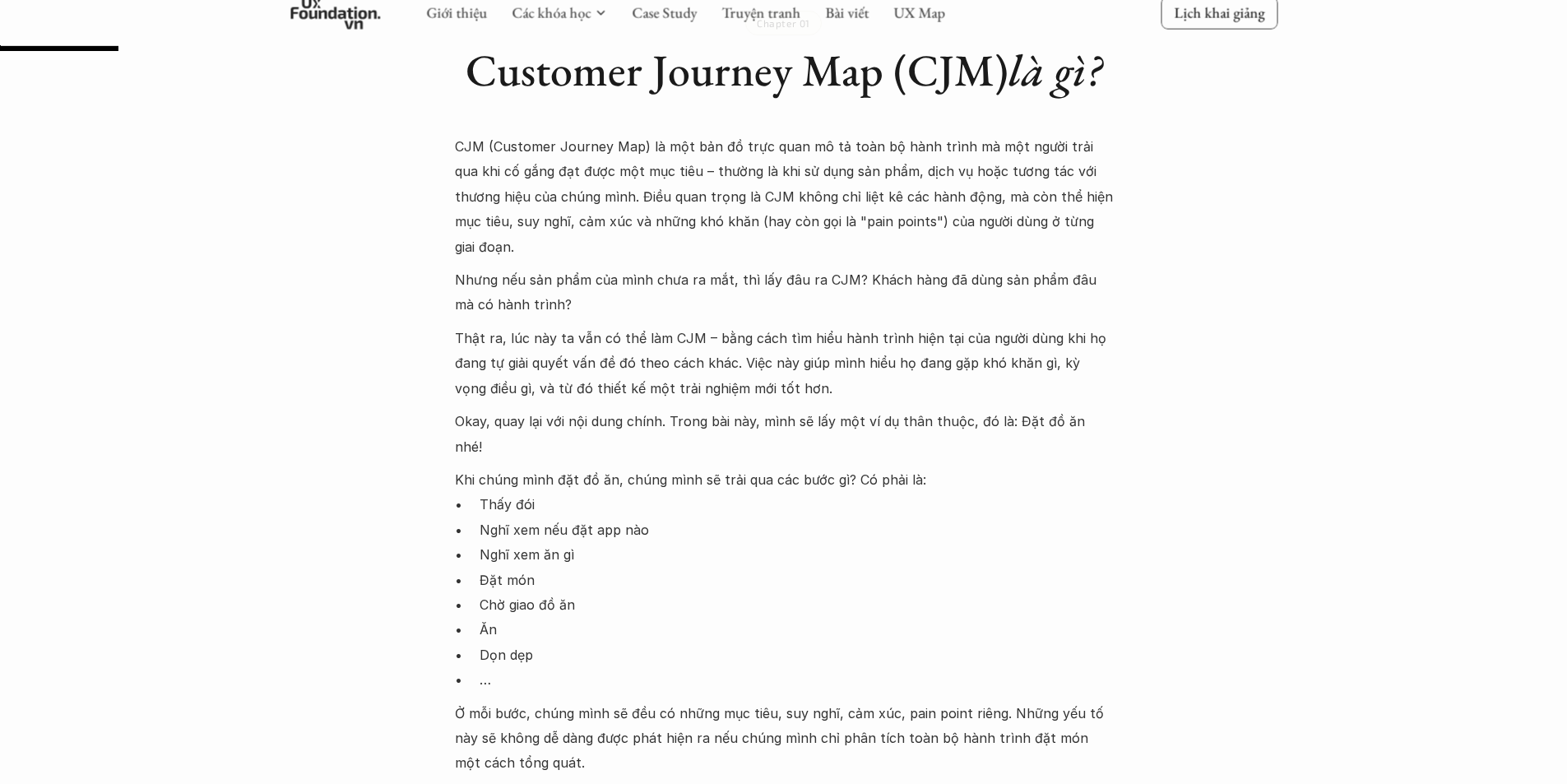
scroll to position [987, 0]
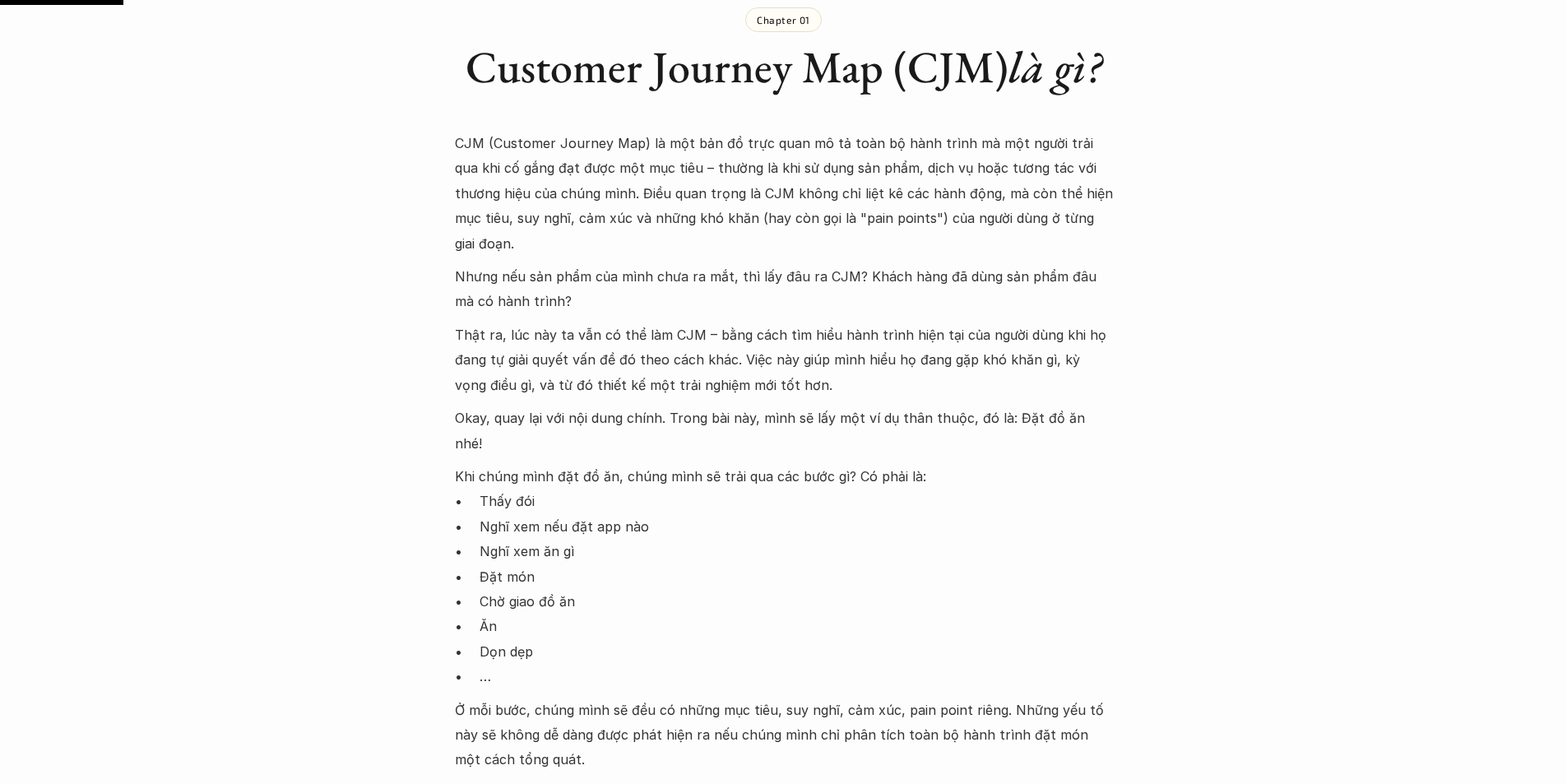
drag, startPoint x: 855, startPoint y: 226, endPoint x: 867, endPoint y: 238, distance: 17.0
click at [866, 264] on p "Nhưng nếu sản phẩm của mình chưa ra mắt, thì lấy đâu ra CJM? Khách hàng đã dùng…" at bounding box center [784, 289] width 658 height 50
click at [862, 264] on p "Nhưng nếu sản phẩm của mình chưa ra mắt, thì lấy đâu ra CJM? Khách hàng đã dùng…" at bounding box center [784, 289] width 658 height 50
drag, startPoint x: 855, startPoint y: 221, endPoint x: 863, endPoint y: 246, distance: 26.2
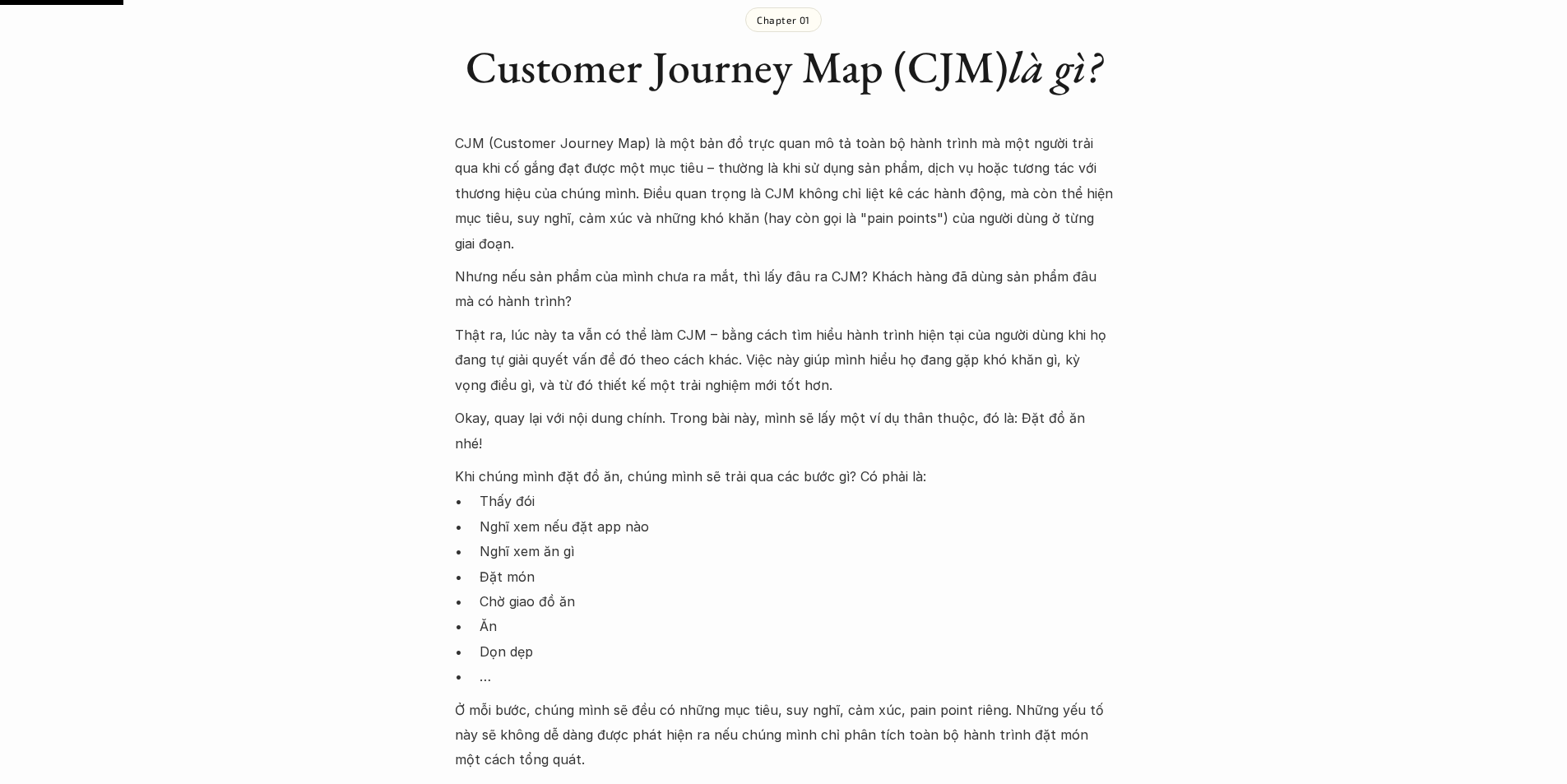
click at [863, 264] on p "Nhưng nếu sản phẩm của mình chưa ra mắt, thì lấy đâu ra CJM? Khách hàng đã dùng…" at bounding box center [784, 289] width 658 height 50
click at [834, 264] on p "Nhưng nếu sản phẩm của mình chưa ra mắt, thì lấy đâu ra CJM? Khách hàng đã dùng…" at bounding box center [784, 289] width 658 height 50
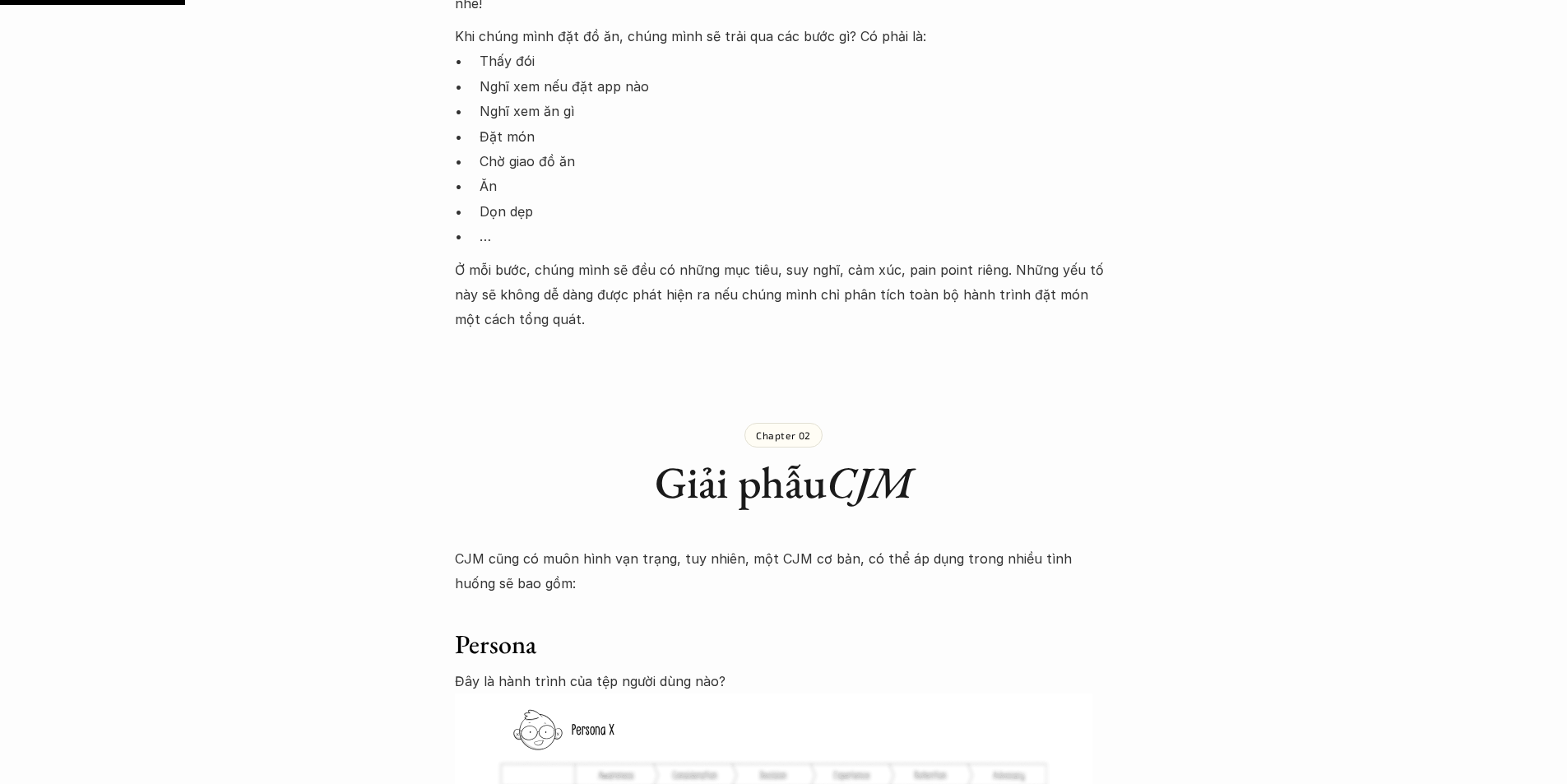
scroll to position [1480, 0]
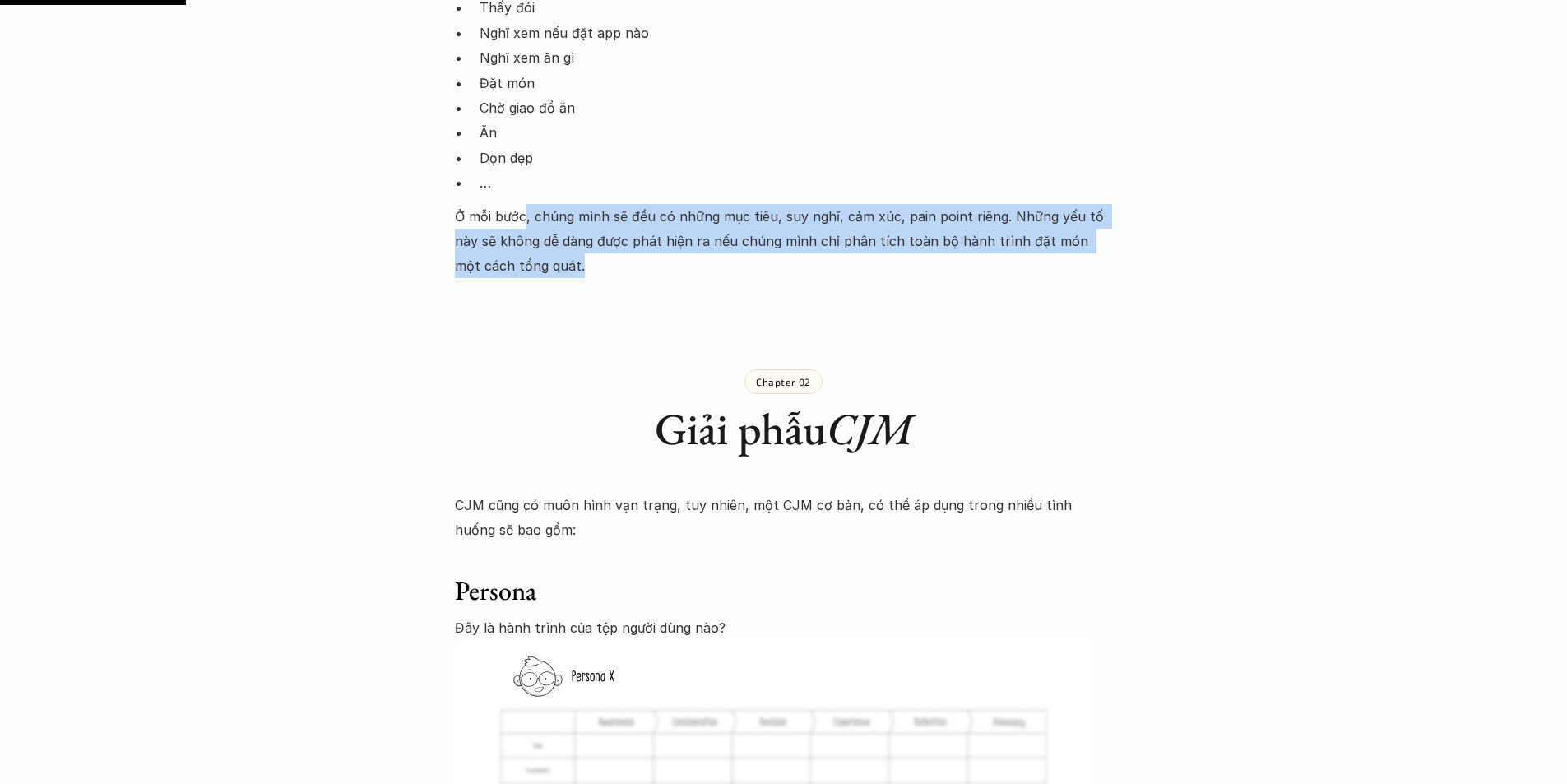
drag, startPoint x: 526, startPoint y: 138, endPoint x: 557, endPoint y: 183, distance: 54.6
click at [552, 204] on p "Ở mỗi bước, chúng mình sẽ đều có những mục tiêu, suy nghĩ, cảm xúc, pain point …" at bounding box center [784, 241] width 658 height 75
click at [557, 204] on p "Ở mỗi bước, chúng mình sẽ đều có những mục tiêu, suy nghĩ, cảm xúc, pain point …" at bounding box center [784, 241] width 658 height 75
click at [596, 204] on p "Ở mỗi bước, chúng mình sẽ đều có những mục tiêu, suy nghĩ, cảm xúc, pain point …" at bounding box center [784, 241] width 658 height 75
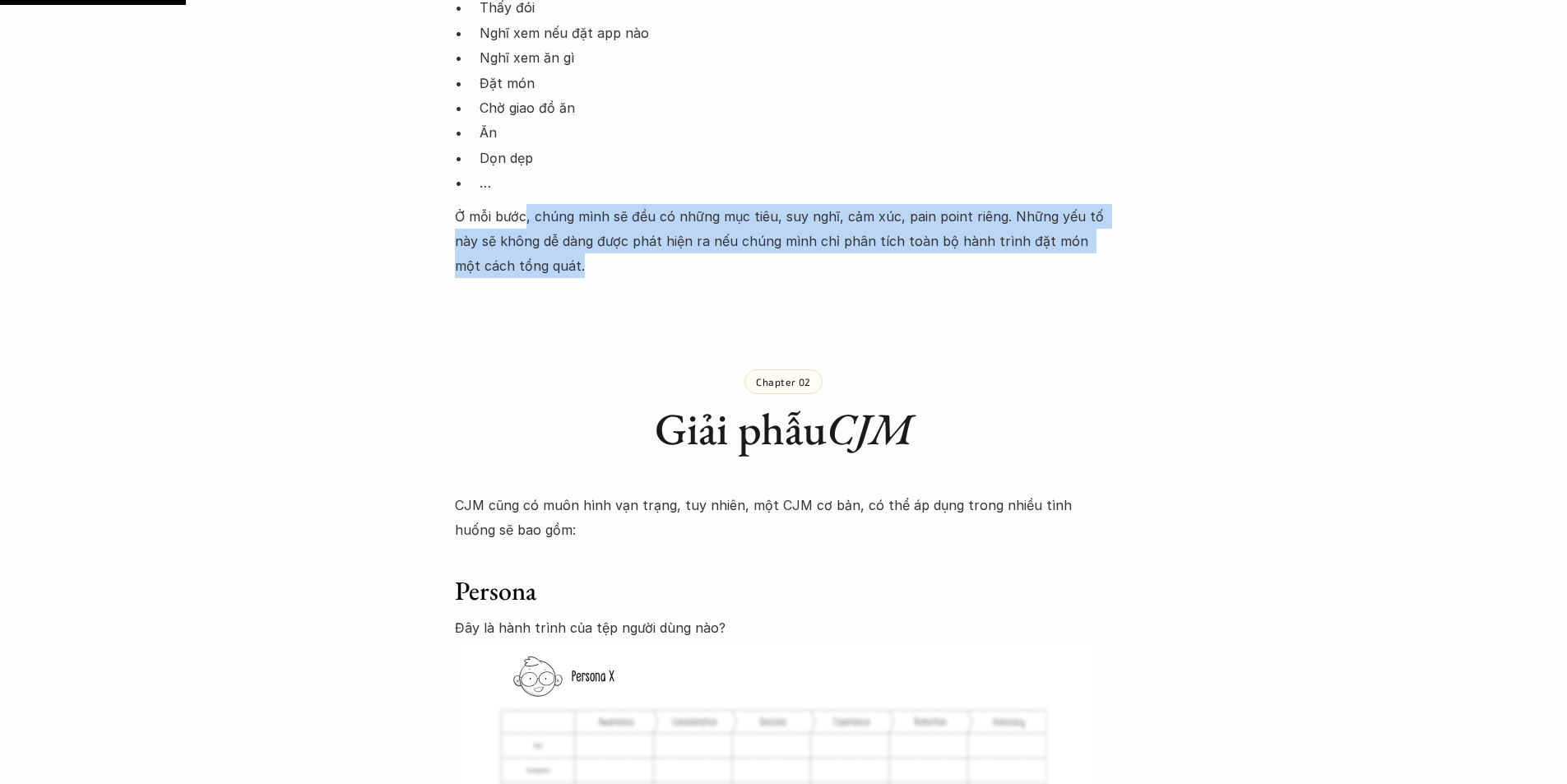
click at [648, 204] on p "Ở mỗi bước, chúng mình sẽ đều có những mục tiêu, suy nghĩ, cảm xúc, pain point …" at bounding box center [784, 241] width 658 height 75
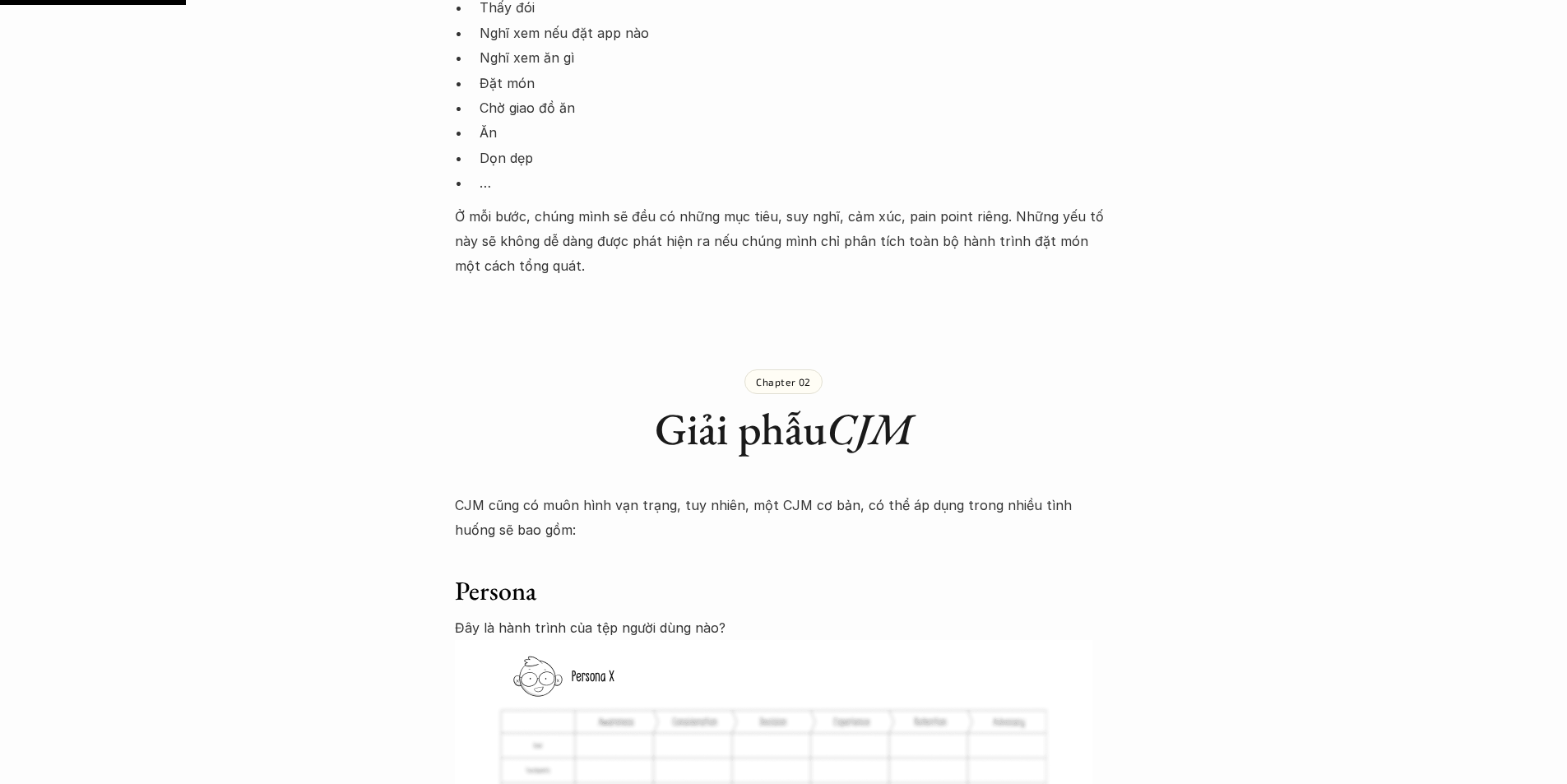
click at [789, 369] on div "Chapter 02" at bounding box center [783, 381] width 78 height 25
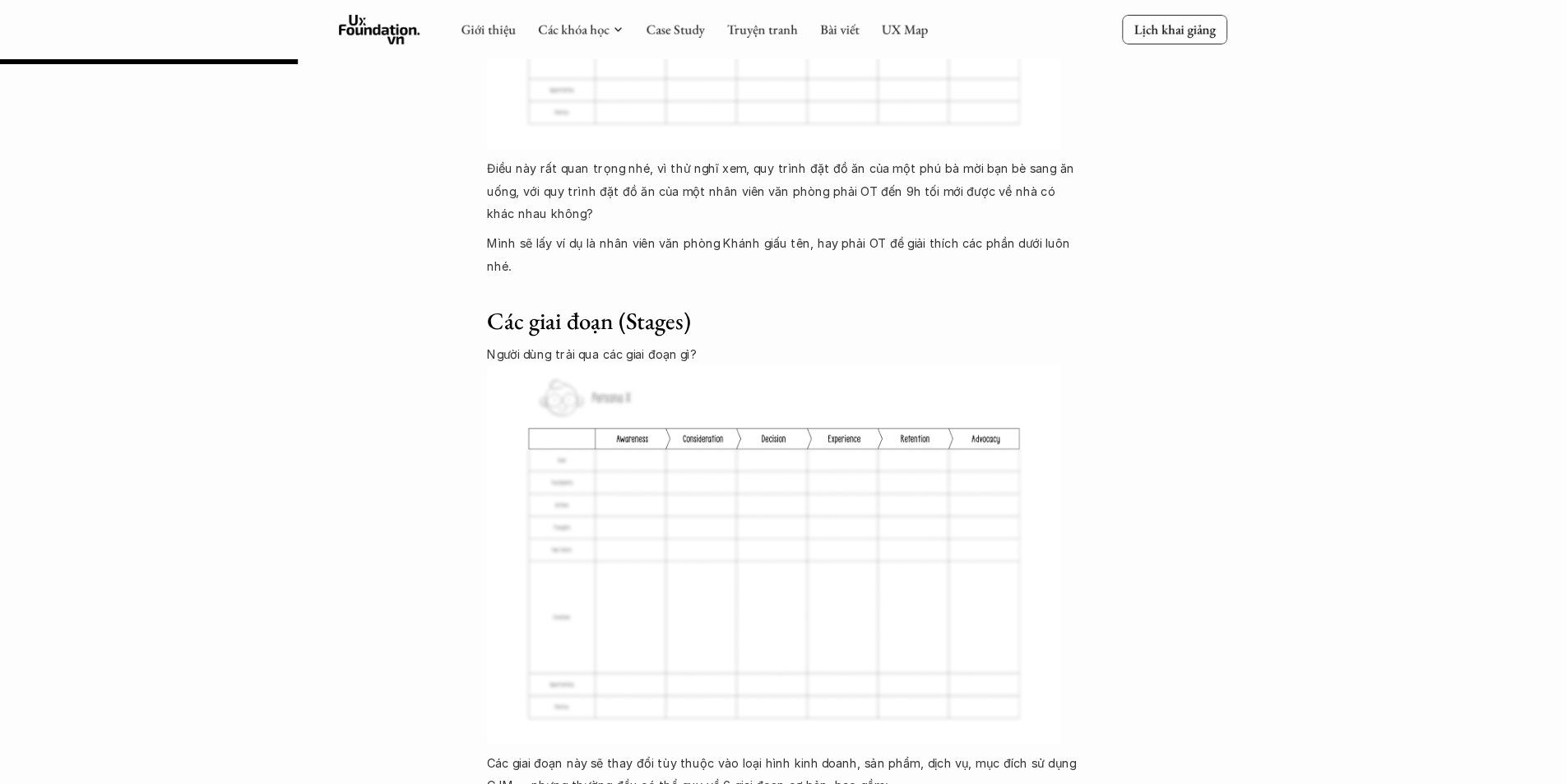
scroll to position [2375, 0]
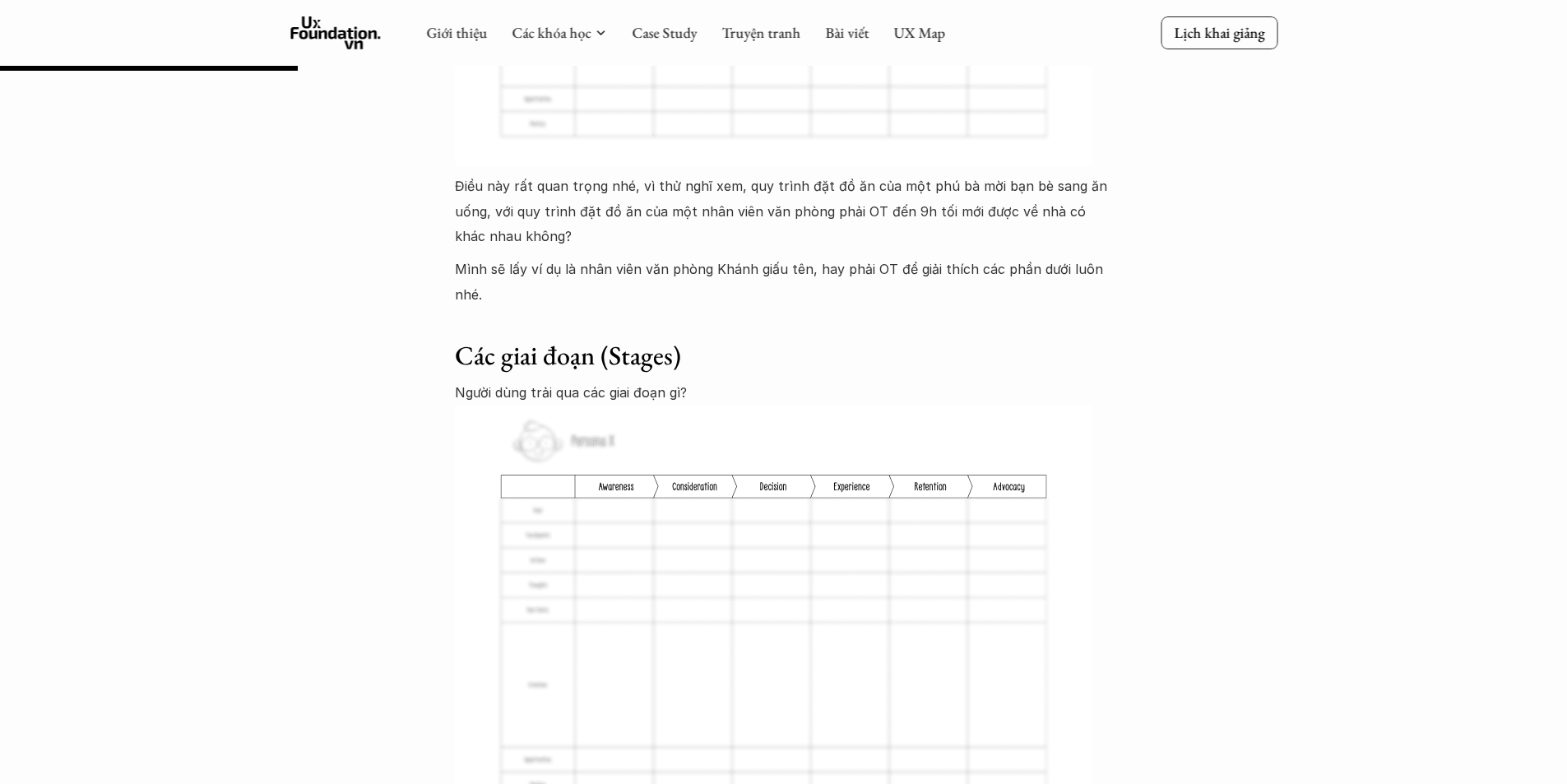
drag, startPoint x: 1279, startPoint y: 262, endPoint x: 1152, endPoint y: 236, distance: 129.6
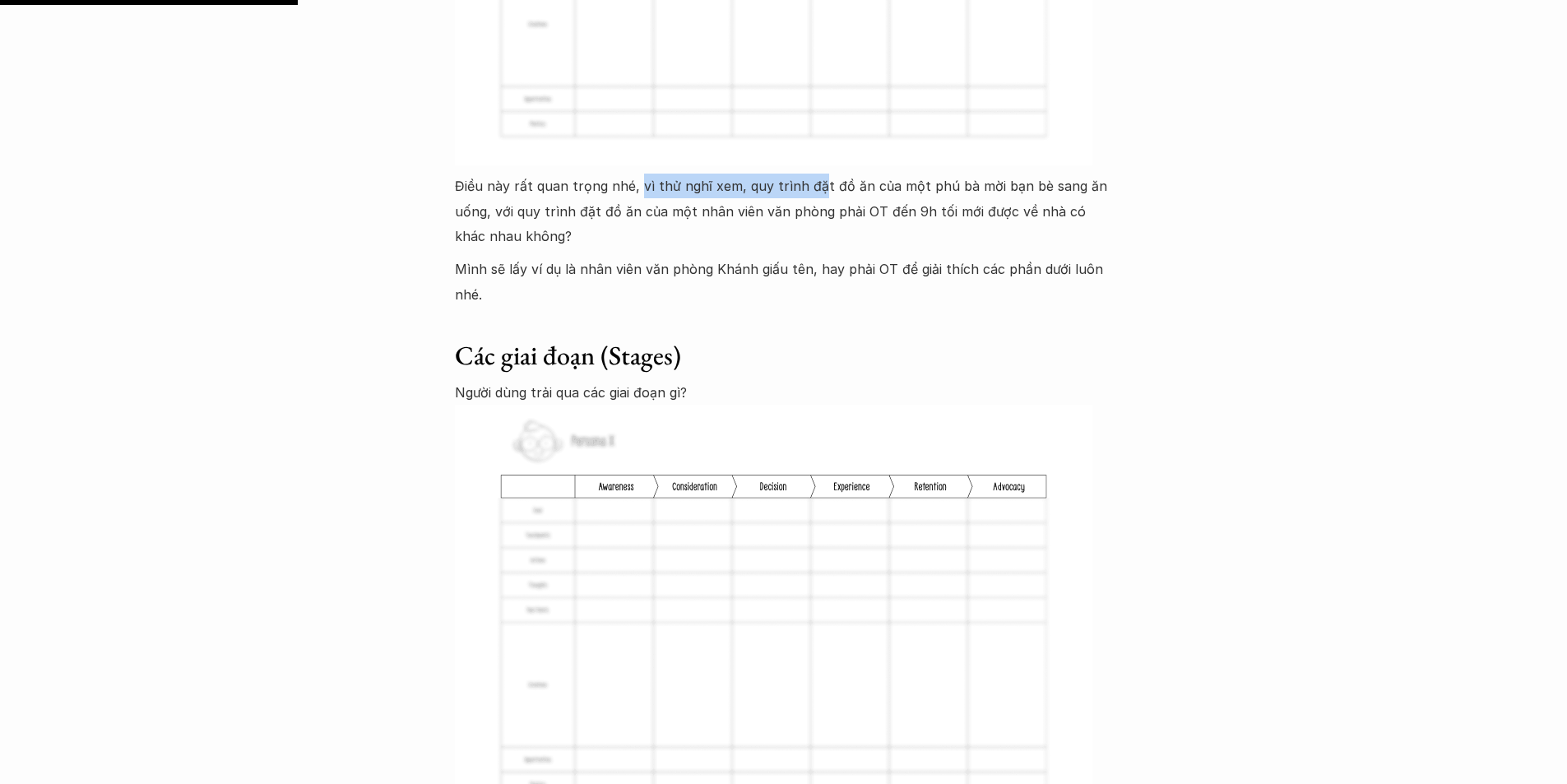
drag, startPoint x: 639, startPoint y: 111, endPoint x: 837, endPoint y: 113, distance: 198.0
click at [817, 173] on p "Điều này rất quan trọng nhé, vì thử nghĩ xem, quy trình đặt đồ ăn của một phú b…" at bounding box center [784, 211] width 658 height 75
drag, startPoint x: 837, startPoint y: 113, endPoint x: 858, endPoint y: 114, distance: 21.0
click at [840, 173] on p "Điều này rất quan trọng nhé, vì thử nghĩ xem, quy trình đặt đồ ăn của một phú b…" at bounding box center [784, 211] width 658 height 75
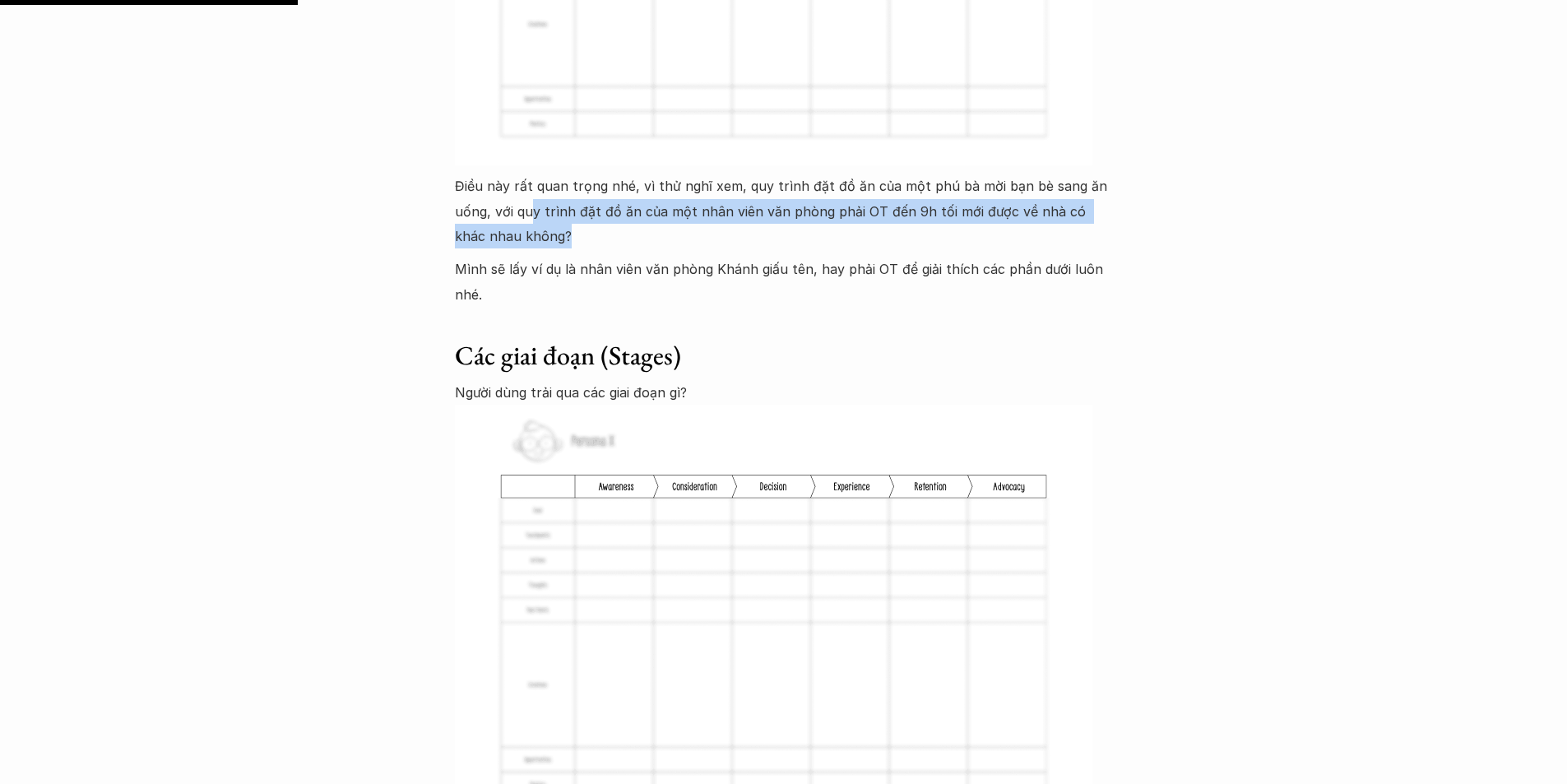
drag, startPoint x: 556, startPoint y: 146, endPoint x: 579, endPoint y: 143, distance: 23.2
click at [569, 173] on p "Điều này rất quan trọng nhé, vì thử nghĩ xem, quy trình đặt đồ ăn của một phú b…" at bounding box center [784, 211] width 658 height 75
click at [581, 173] on p "Điều này rất quan trọng nhé, vì thử nghĩ xem, quy trình đặt đồ ăn của một phú b…" at bounding box center [784, 211] width 658 height 75
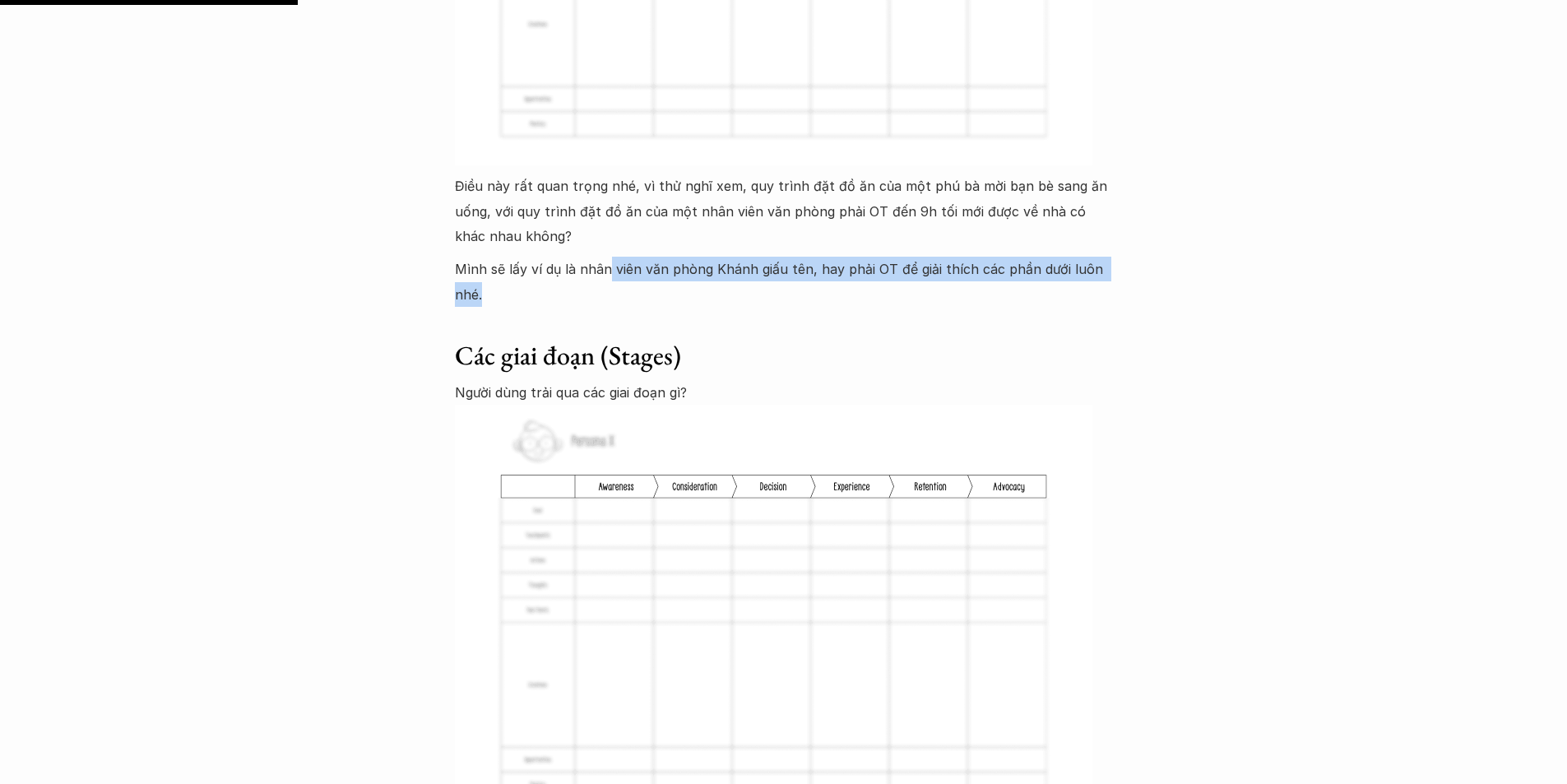
drag, startPoint x: 607, startPoint y: 192, endPoint x: 617, endPoint y: 216, distance: 26.0
click at [617, 256] on p "Mình sẽ lấy ví dụ là nhân viên văn phòng Khánh giấu tên, hay phải OT để giải th…" at bounding box center [784, 281] width 658 height 50
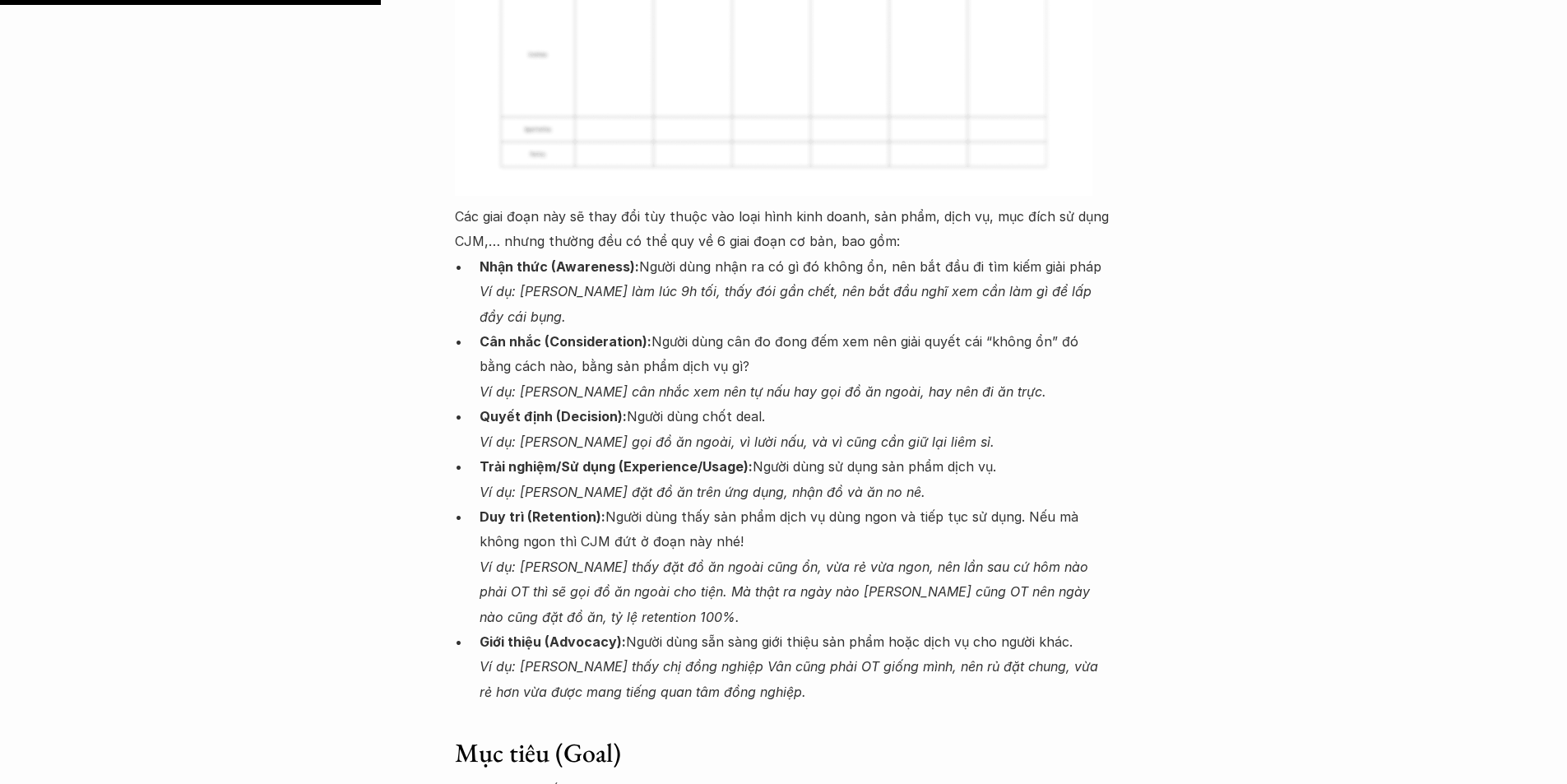
scroll to position [3033, 0]
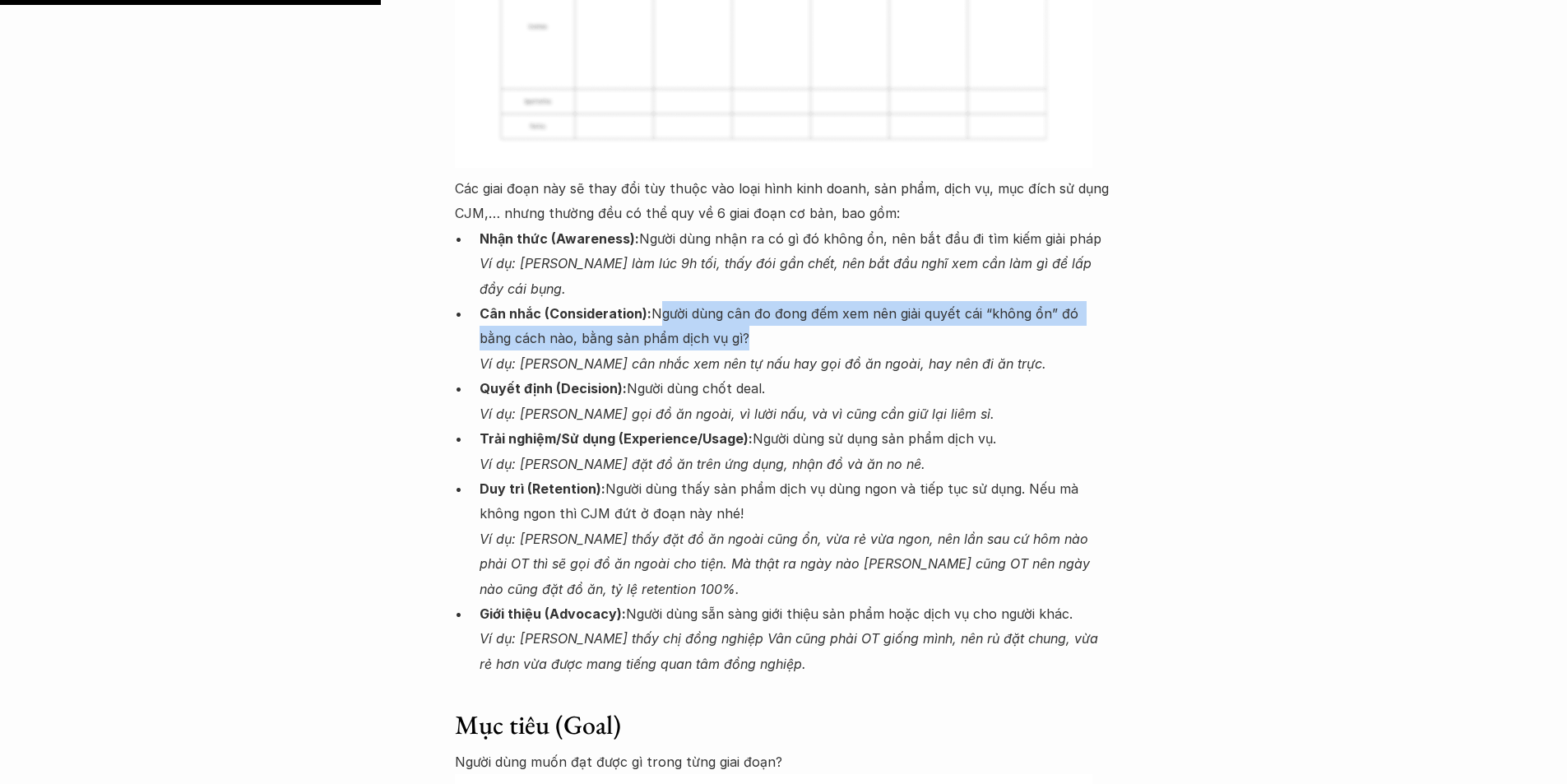
drag, startPoint x: 656, startPoint y: 236, endPoint x: 705, endPoint y: 266, distance: 57.5
click at [705, 301] on p "Cân nhắc (Consideration): Người dùng cân đo đong đếm xem nên giải quyết cái “kh…" at bounding box center [796, 338] width 633 height 75
click at [800, 301] on p "Cân nhắc (Consideration): Người dùng cân đo đong đếm xem nên giải quyết cái “kh…" at bounding box center [796, 338] width 633 height 75
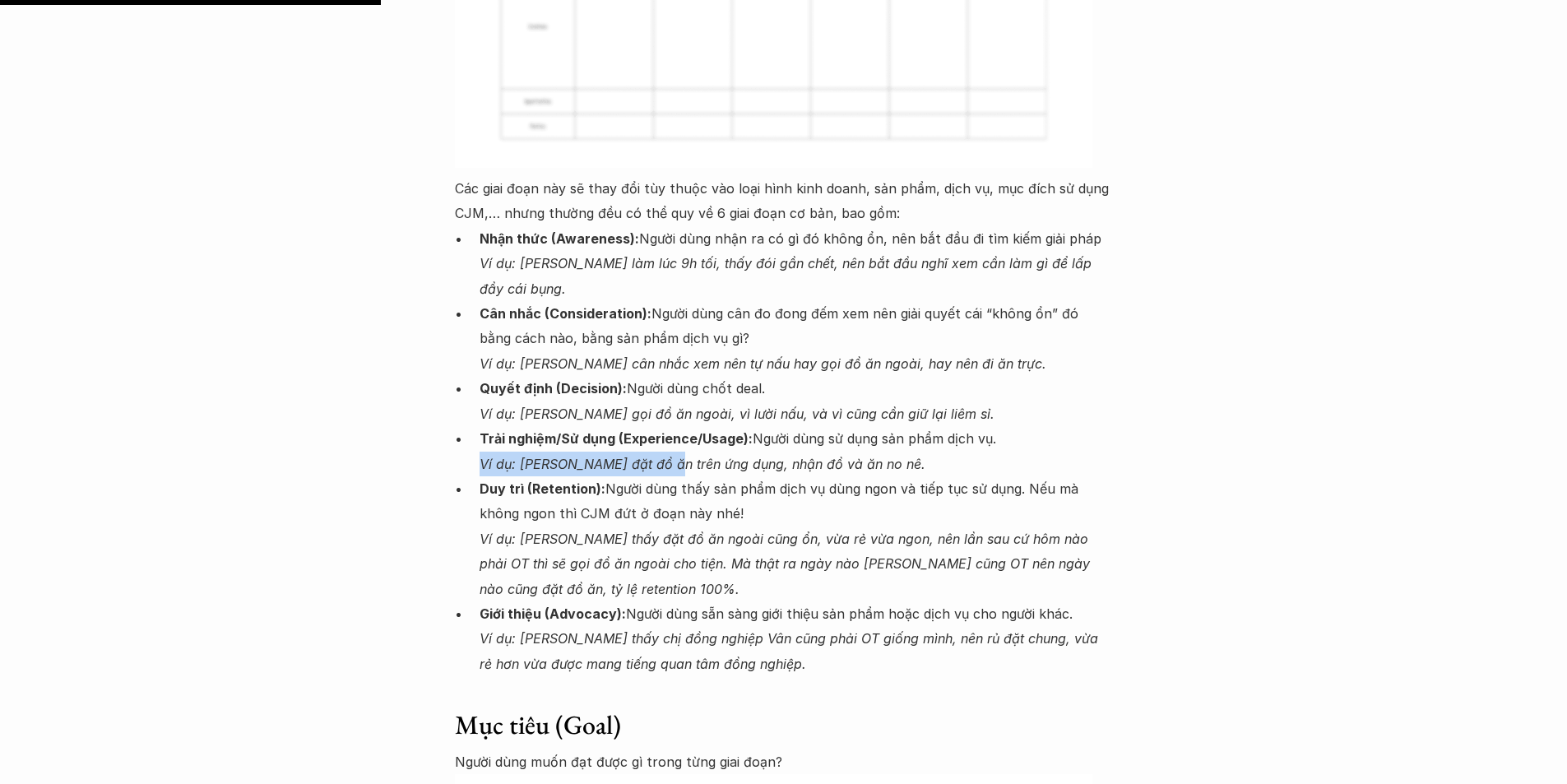
drag, startPoint x: 482, startPoint y: 389, endPoint x: 664, endPoint y: 393, distance: 182.0
click at [664, 455] on em "Ví dụ: Khánh đặt đồ ăn trên ứng dụng, nhận đồ và ăn no nê." at bounding box center [702, 463] width 446 height 16
click at [502, 455] on em "Ví dụ: Khánh đặt đồ ăn trên ứng dụng, nhận đồ và ăn no nê." at bounding box center [702, 463] width 446 height 16
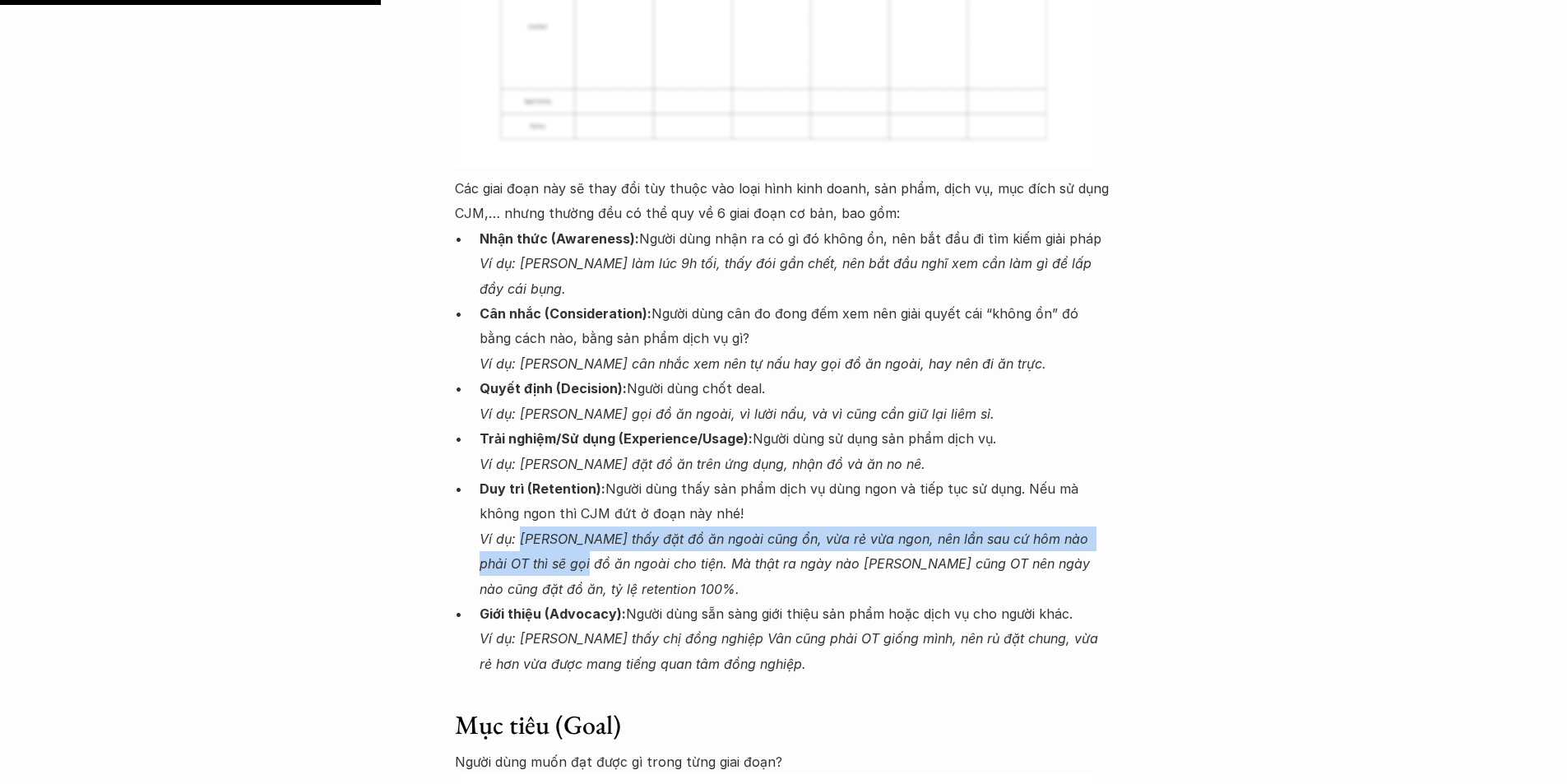
drag, startPoint x: 522, startPoint y: 468, endPoint x: 554, endPoint y: 503, distance: 47.4
click at [554, 504] on p "Duy trì (Retention): Người dùng thấy sản phẩm dịch vụ dùng ngon và tiếp tục sử …" at bounding box center [796, 538] width 633 height 125
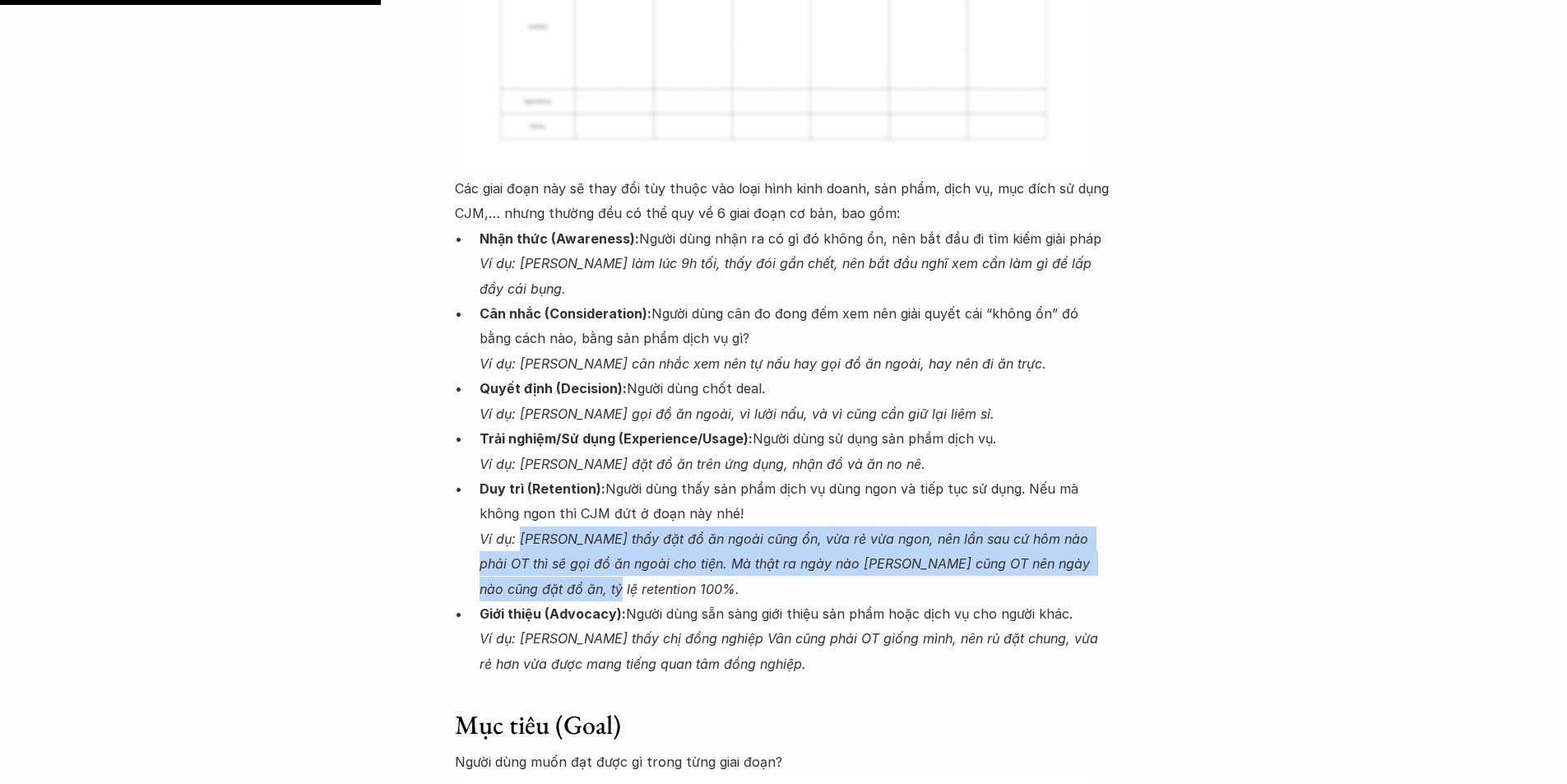
click at [533, 530] on em "Ví dụ: Khánh thấy đặt đồ ăn ngoài cũng ổn, vừa rẻ vừa ngon, nên lần sau cứ hôm …" at bounding box center [787, 563] width 615 height 67
click at [509, 530] on em "Ví dụ: Khánh thấy đặt đồ ăn ngoài cũng ổn, vừa rẻ vừa ngon, nên lần sau cứ hôm …" at bounding box center [787, 563] width 615 height 67
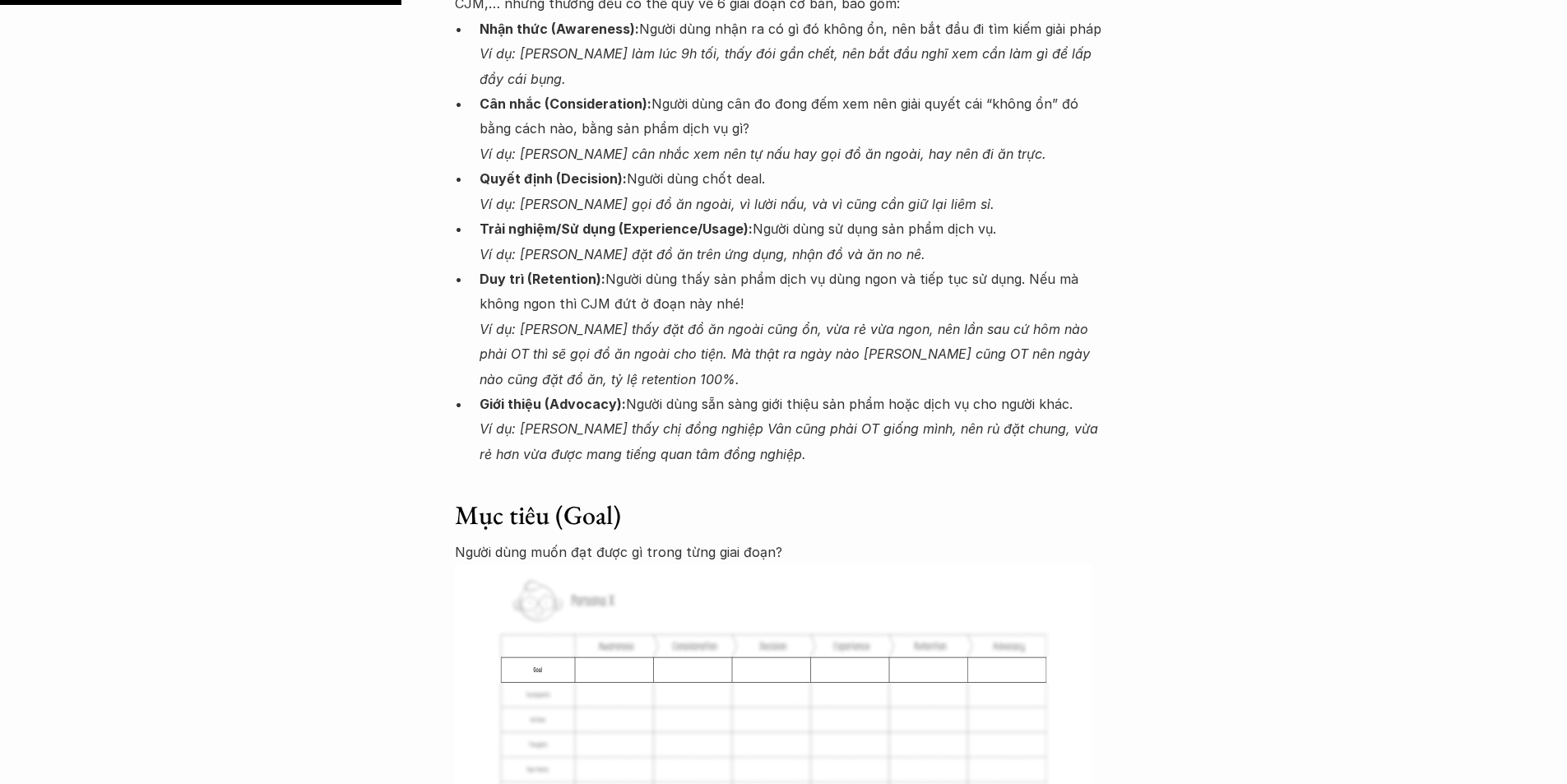
scroll to position [3280, 0]
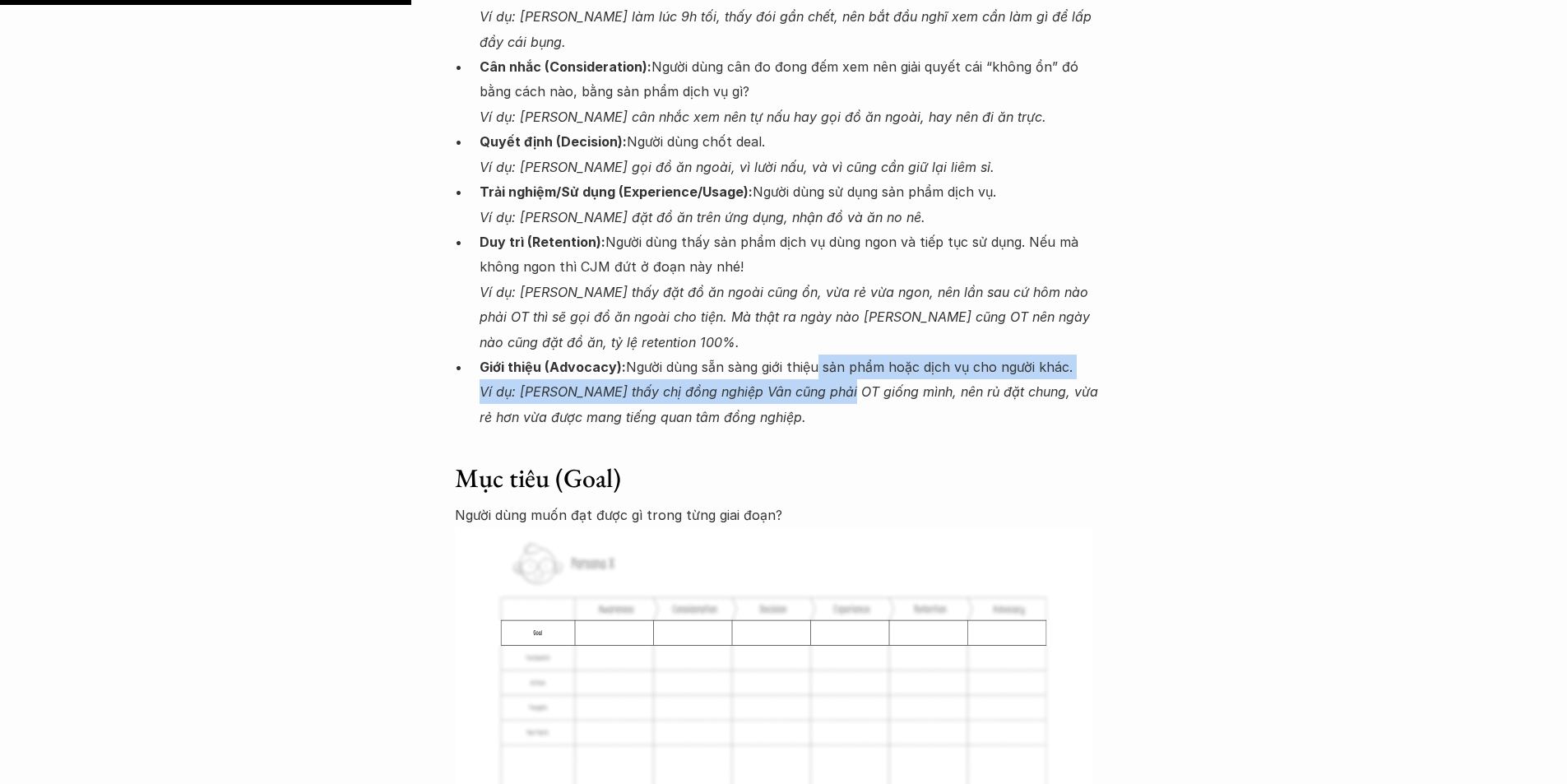
drag, startPoint x: 812, startPoint y: 283, endPoint x: 843, endPoint y: 328, distance: 54.6
click at [843, 354] on p "Giới thiệu (Advocacy): Người dùng sẵn sàng giới thiệu sản phẩm hoặc dịch vụ cho…" at bounding box center [796, 392] width 633 height 75
click at [792, 383] on em "Ví dụ: Khánh thấy chị đồng nghiệp Vân cũng phải OT giống mình, nên rủ đặt chung…" at bounding box center [791, 404] width 623 height 41
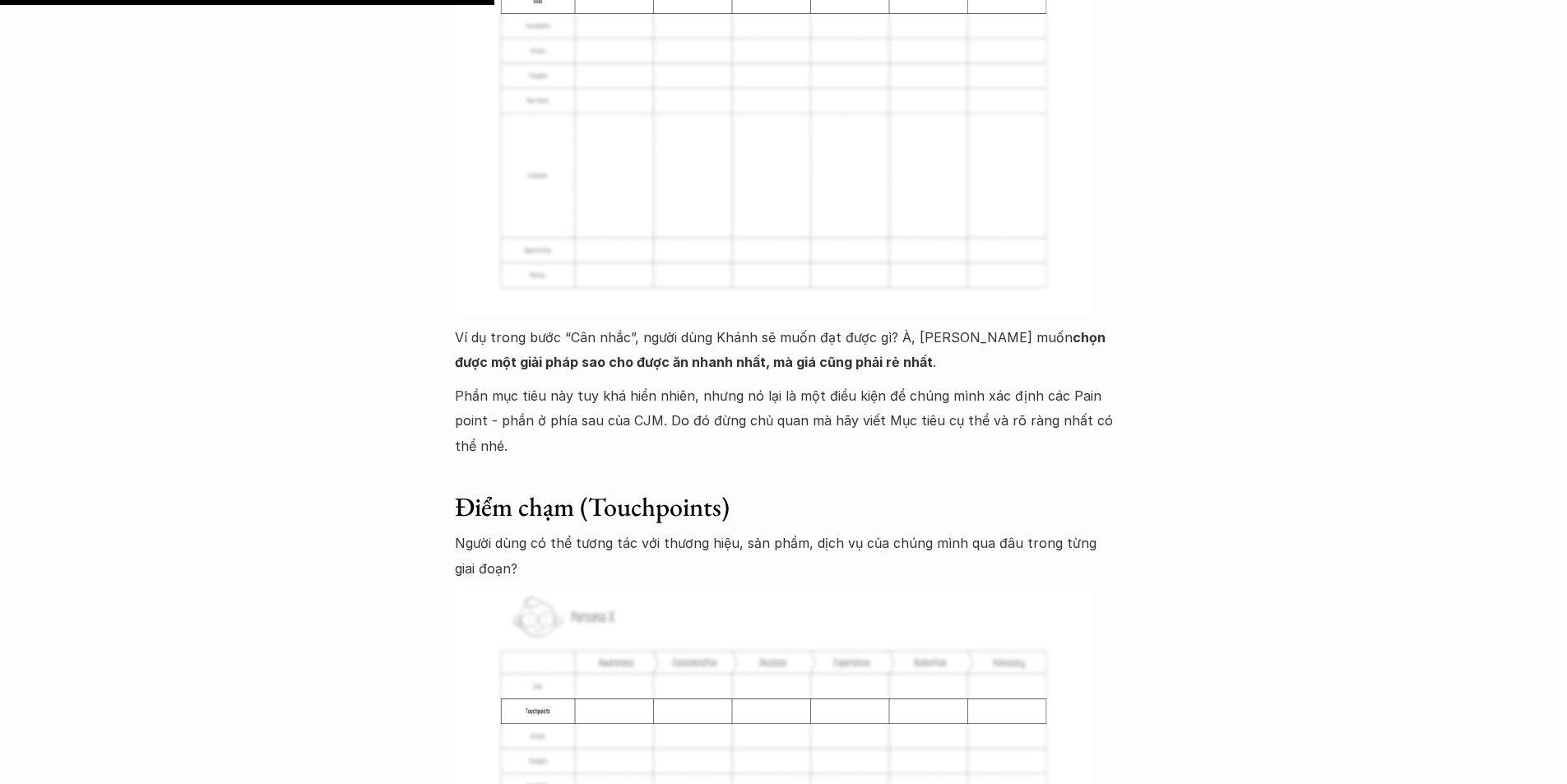
scroll to position [3938, 0]
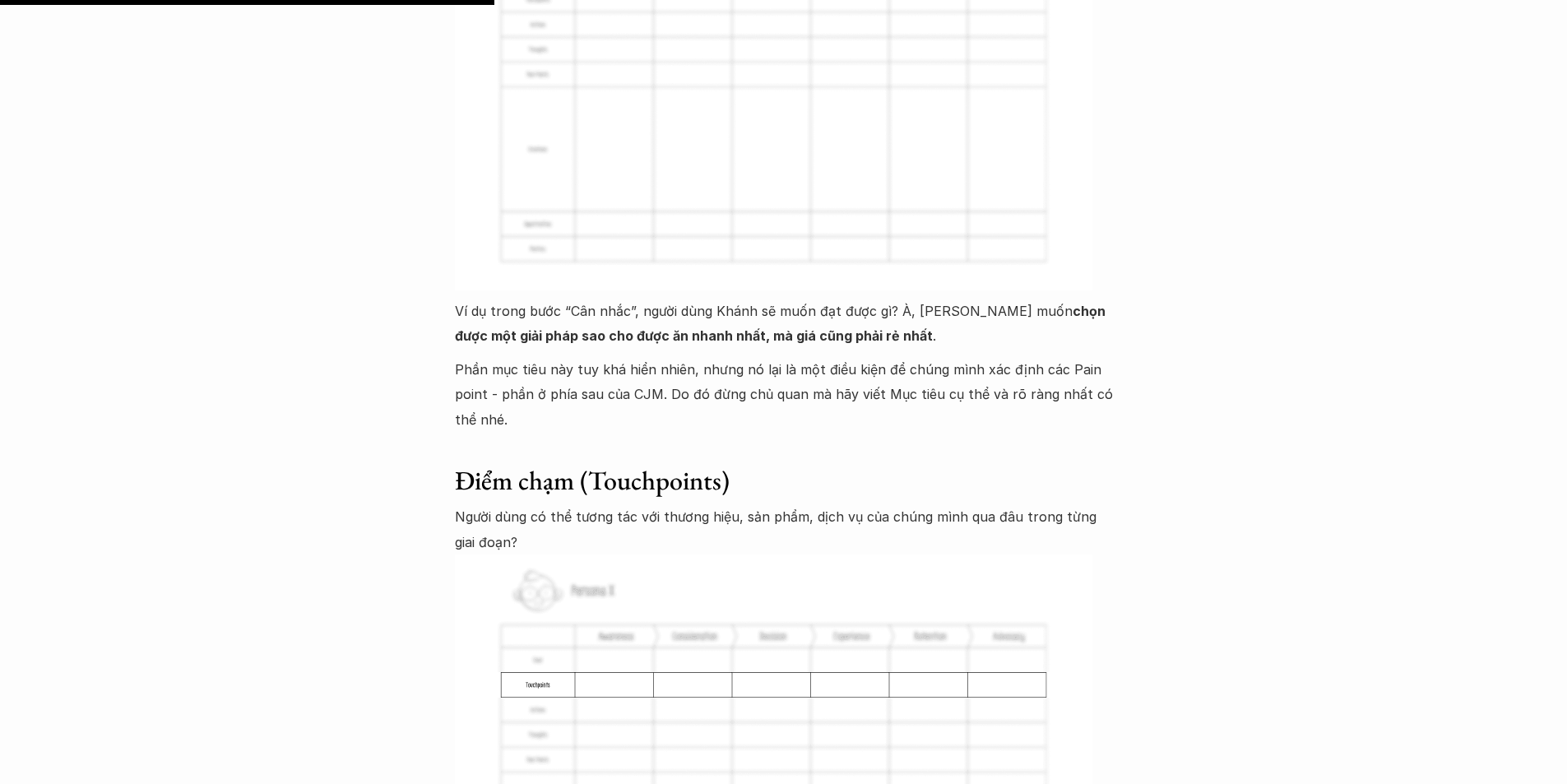
click at [656, 357] on p "Phần mục tiêu này tuy khá hiển nhiên, nhưng nó lại là một điều kiện để chúng mì…" at bounding box center [784, 395] width 658 height 75
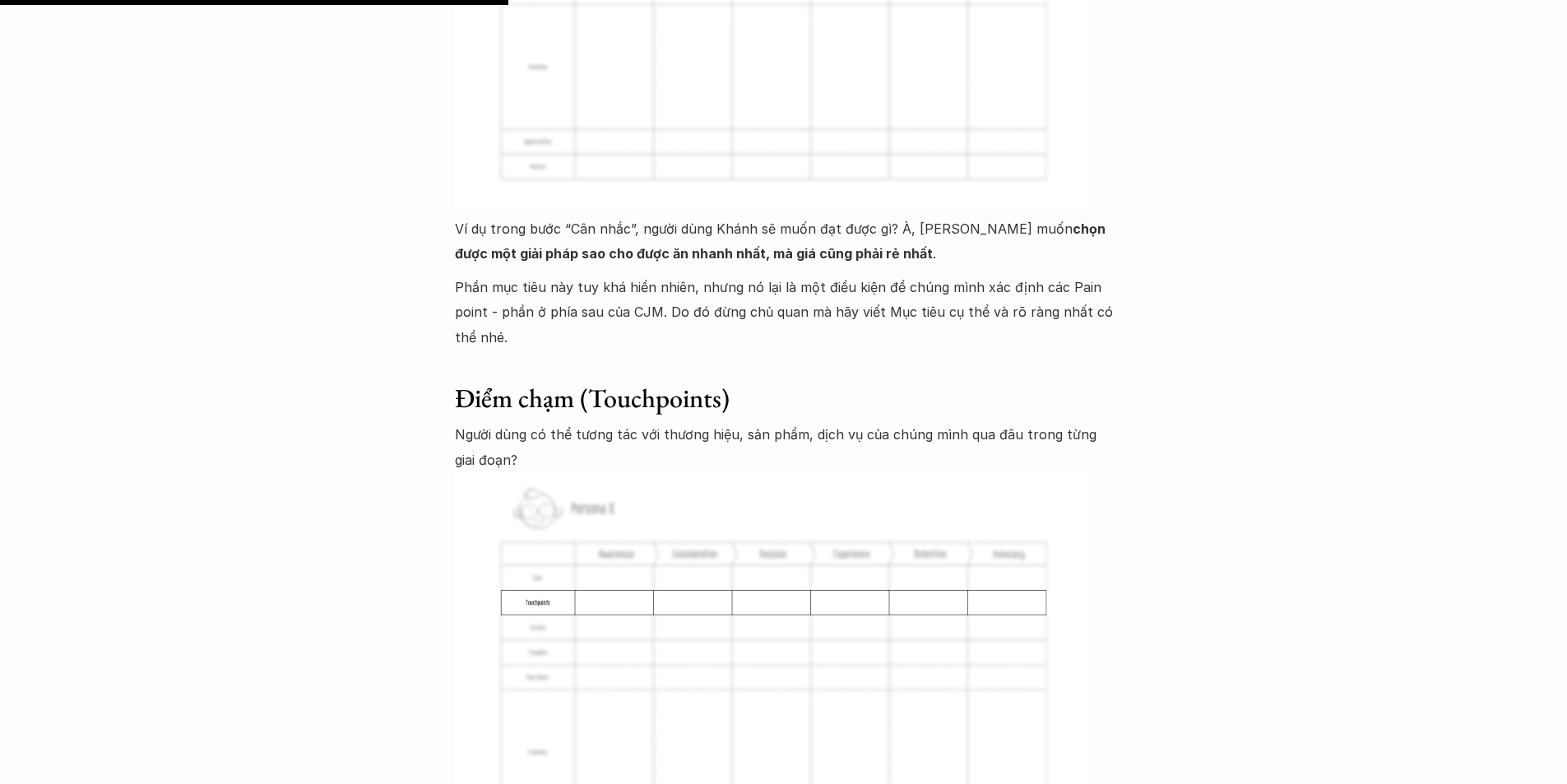
scroll to position [4102, 0]
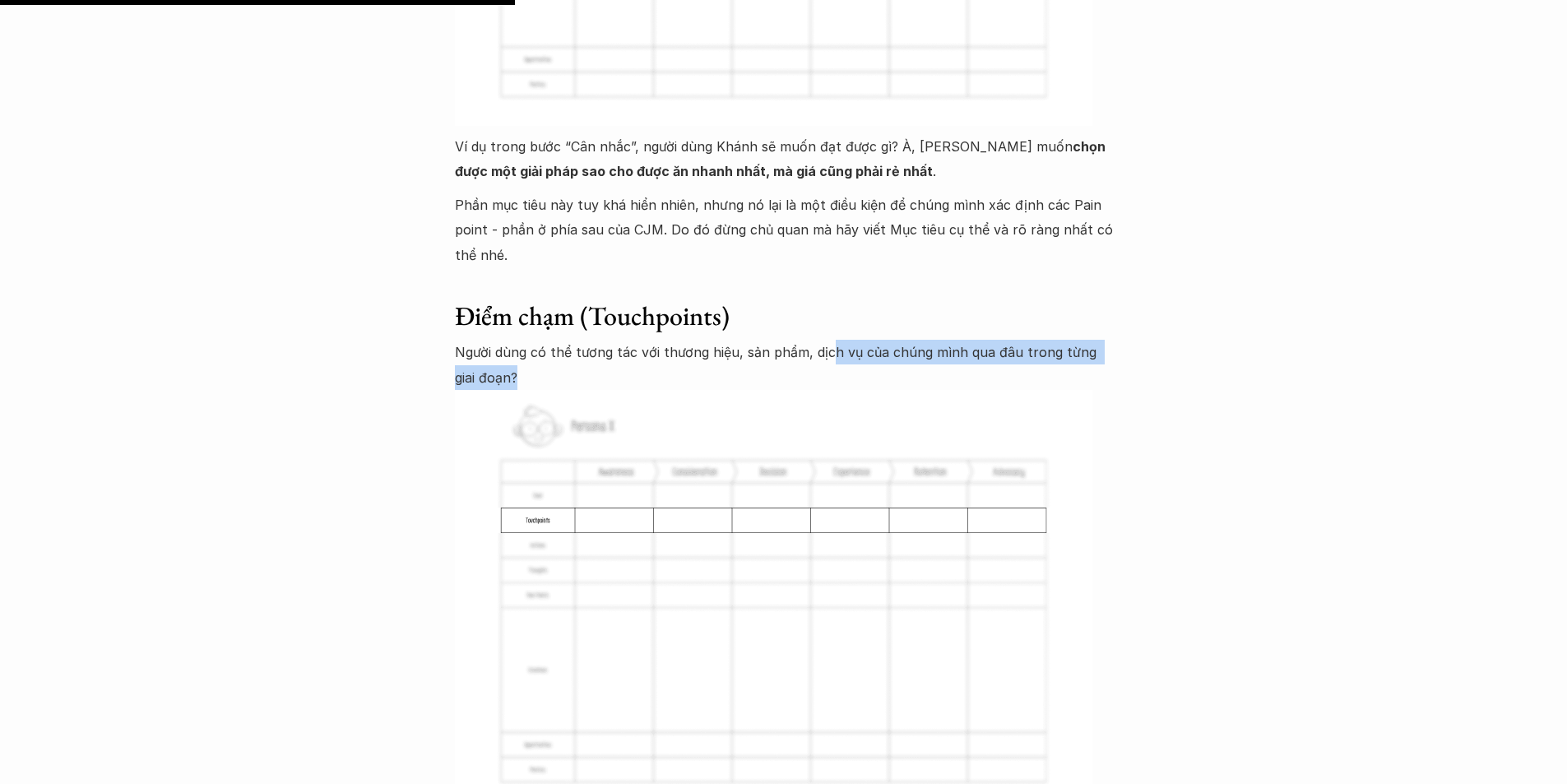
drag, startPoint x: 824, startPoint y: 278, endPoint x: 823, endPoint y: 305, distance: 27.0
click at [823, 339] on p "Người dùng có thể tương tác với thương hiệu, sản phẩm, dịch vụ của chúng mình q…" at bounding box center [784, 364] width 658 height 50
click at [794, 339] on p "Người dùng có thể tương tác với thương hiệu, sản phẩm, dịch vụ của chúng mình q…" at bounding box center [784, 364] width 658 height 50
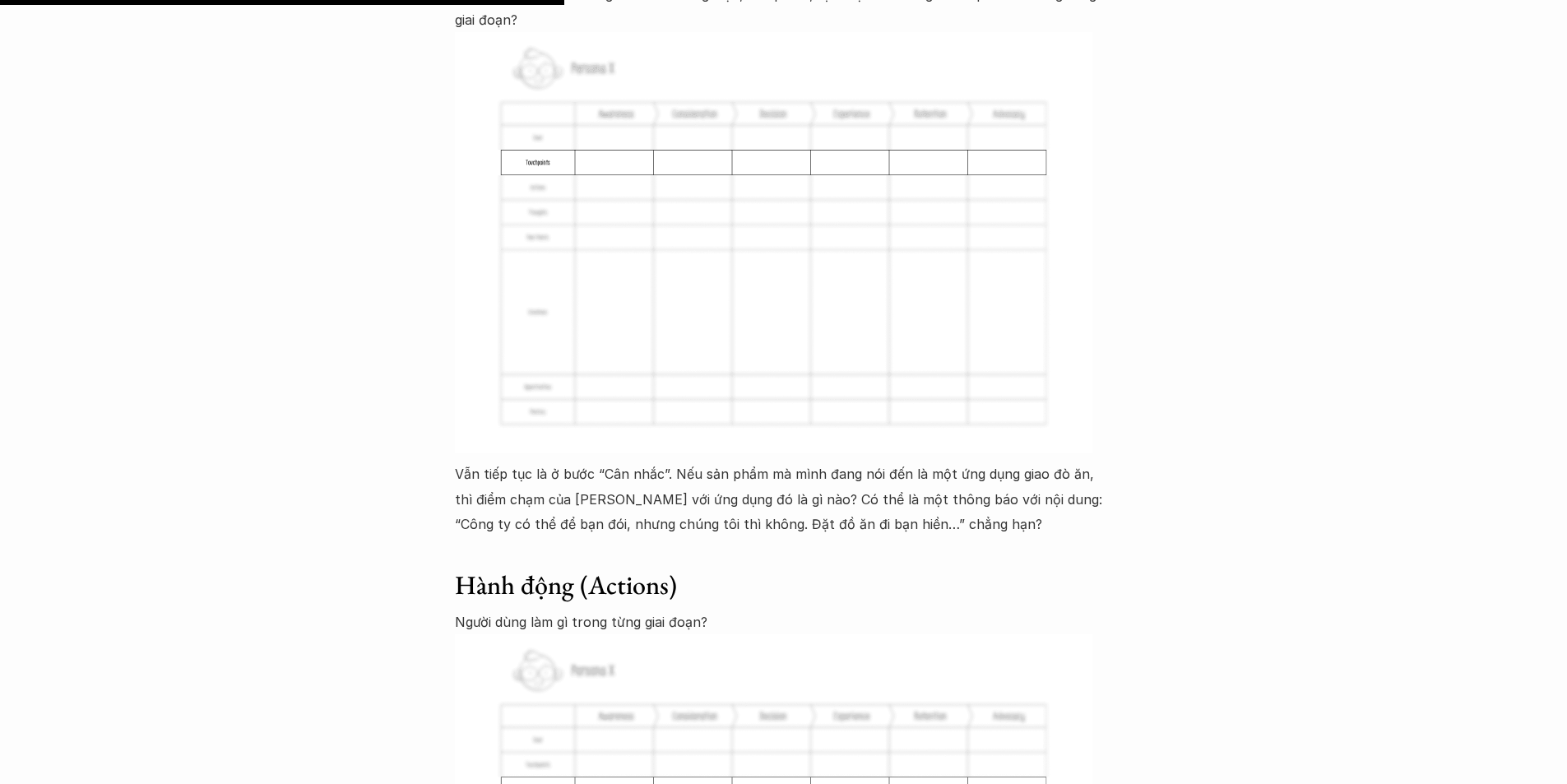
scroll to position [4595, 0]
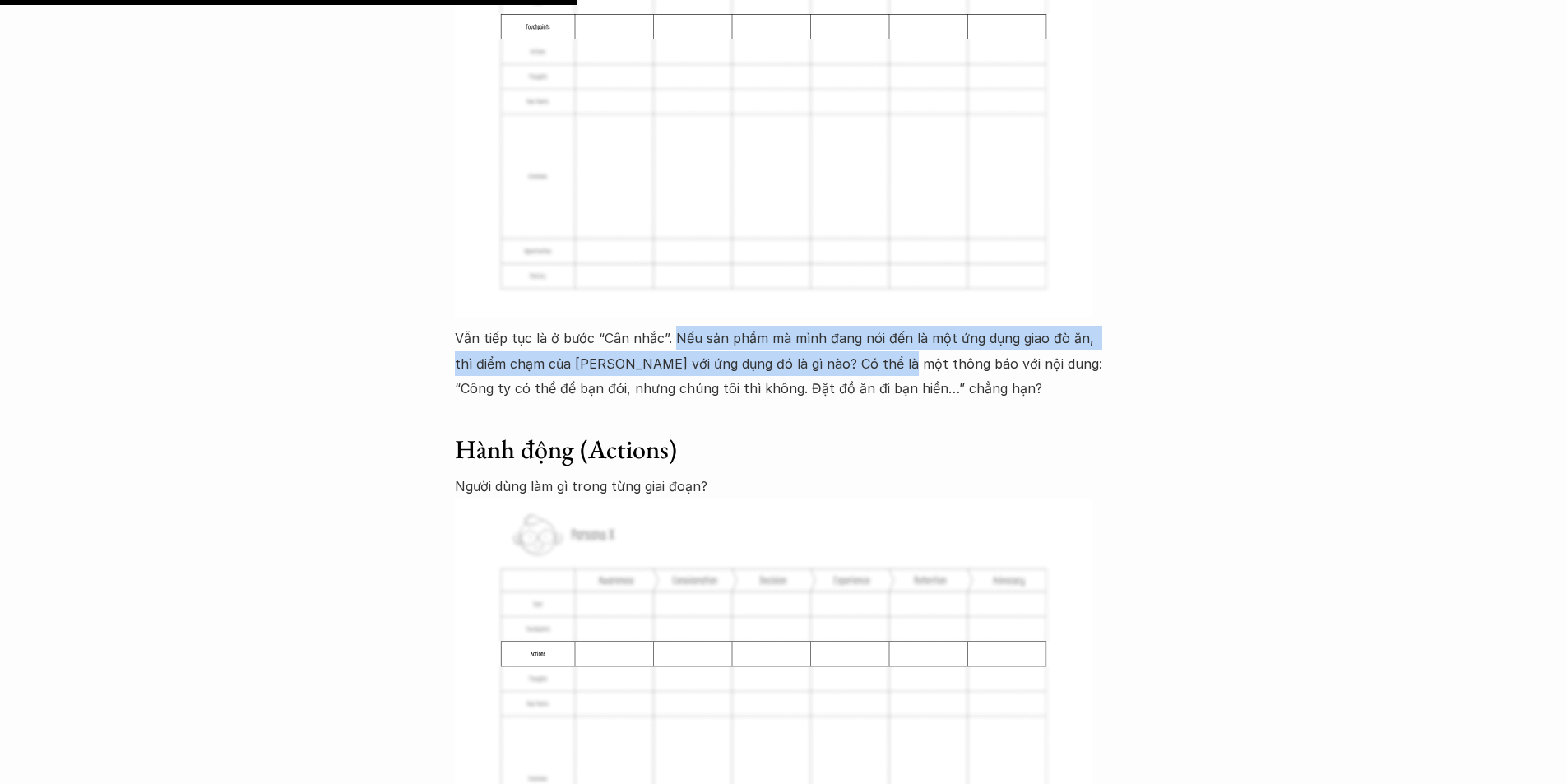
drag, startPoint x: 674, startPoint y: 262, endPoint x: 888, endPoint y: 296, distance: 216.7
click at [880, 326] on p "Vẫn tiếp tục là ở bước “Cân nhắc”. Nếu sản phẩm mà mình đang nói đến là một ứng…" at bounding box center [784, 363] width 658 height 75
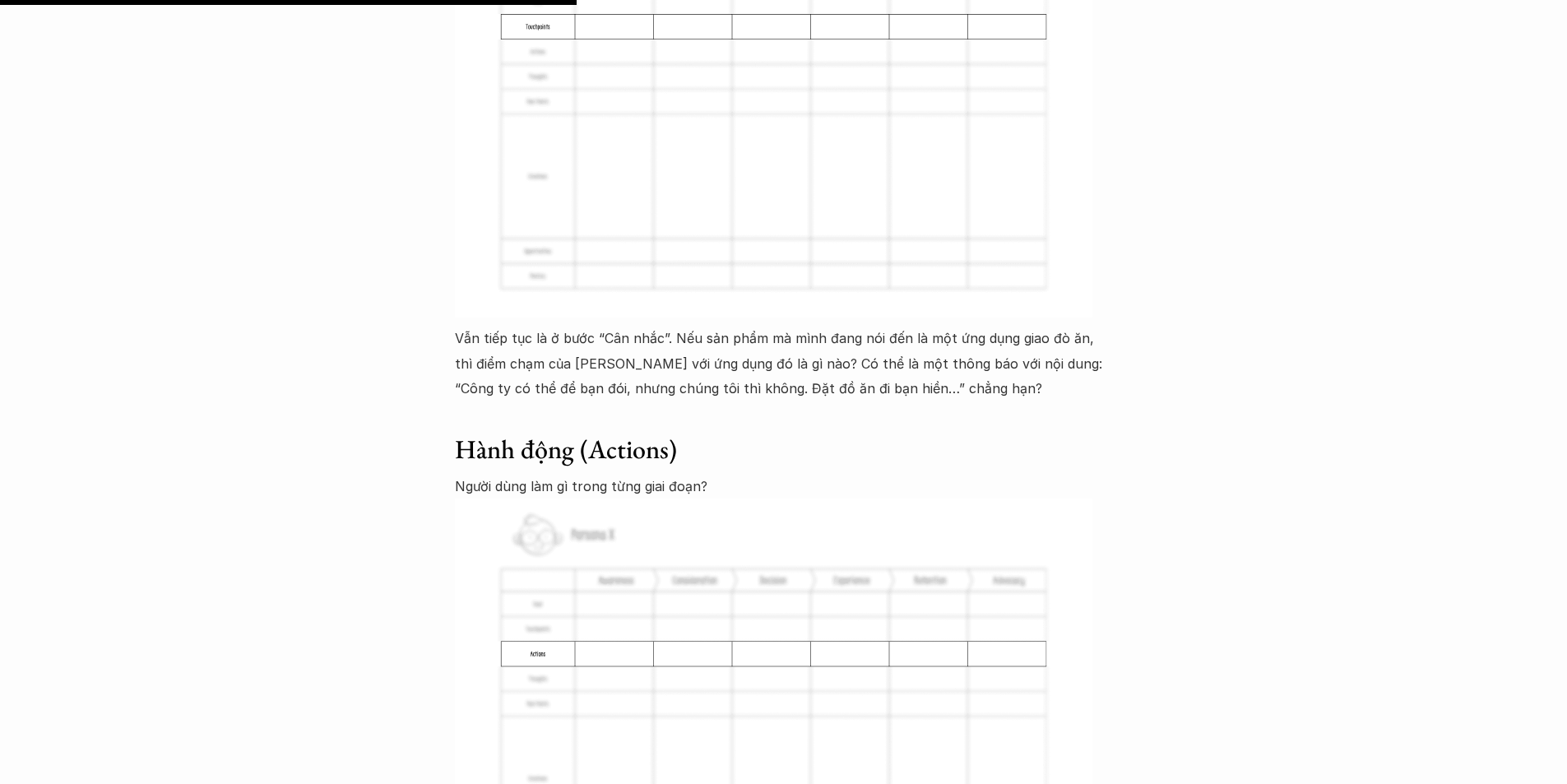
click at [928, 326] on p "Vẫn tiếp tục là ở bước “Cân nhắc”. Nếu sản phẩm mà mình đang nói đến là một ứng…" at bounding box center [784, 363] width 658 height 75
drag, startPoint x: 566, startPoint y: 294, endPoint x: 760, endPoint y: 297, distance: 194.0
click at [757, 326] on p "Vẫn tiếp tục là ở bước “Cân nhắc”. Nếu sản phẩm mà mình đang nói đến là một ứng…" at bounding box center [784, 363] width 658 height 75
click at [720, 326] on p "Vẫn tiếp tục là ở bước “Cân nhắc”. Nếu sản phẩm mà mình đang nói đến là một ứng…" at bounding box center [784, 363] width 658 height 75
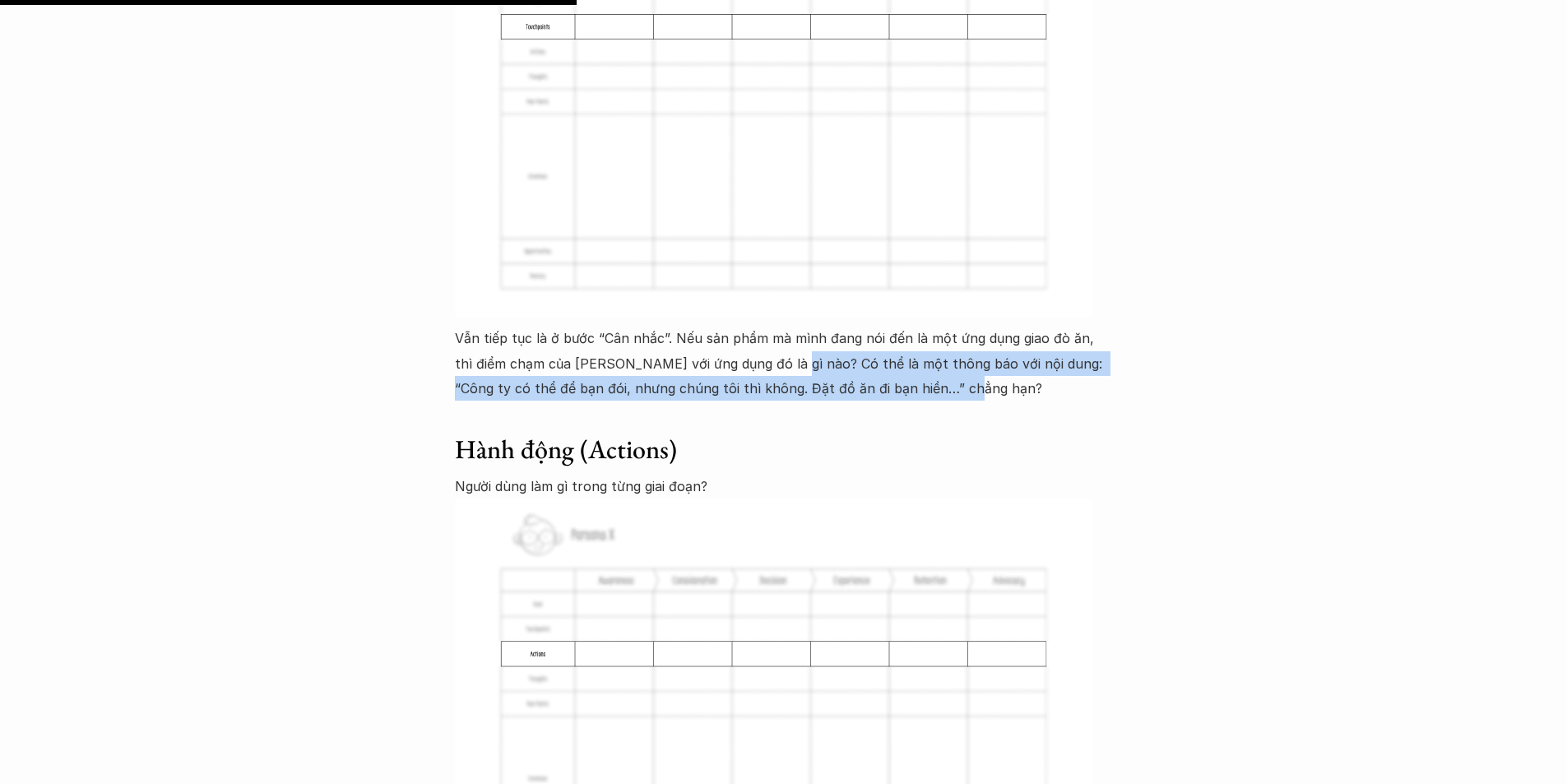
drag, startPoint x: 785, startPoint y: 289, endPoint x: 963, endPoint y: 304, distance: 178.6
click at [965, 326] on p "Vẫn tiếp tục là ở bước “Cân nhắc”. Nếu sản phẩm mà mình đang nói đến là một ứng…" at bounding box center [784, 363] width 658 height 75
click at [909, 326] on p "Vẫn tiếp tục là ở bước “Cân nhắc”. Nếu sản phẩm mà mình đang nói đến là một ứng…" at bounding box center [784, 363] width 658 height 75
drag, startPoint x: 1002, startPoint y: 287, endPoint x: 1020, endPoint y: 313, distance: 31.6
click at [1020, 326] on p "Vẫn tiếp tục là ở bước “Cân nhắc”. Nếu sản phẩm mà mình đang nói đến là một ứng…" at bounding box center [784, 363] width 658 height 75
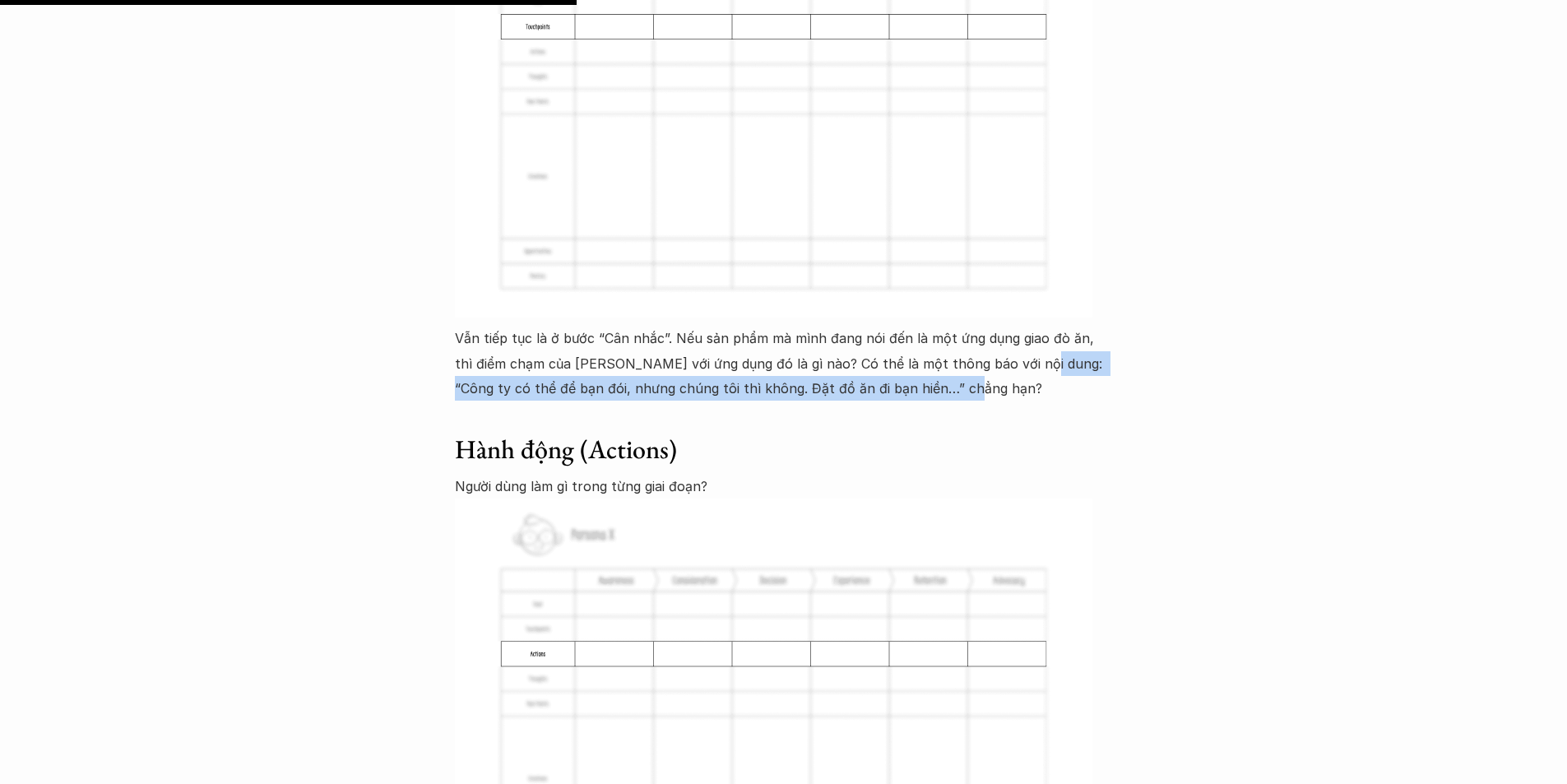
click at [900, 326] on p "Vẫn tiếp tục là ở bước “Cân nhắc”. Nếu sản phẩm mà mình đang nói đến là một ứng…" at bounding box center [784, 363] width 658 height 75
drag, startPoint x: 706, startPoint y: 313, endPoint x: 926, endPoint y: 319, distance: 220.1
click at [924, 326] on p "Vẫn tiếp tục là ở bước “Cân nhắc”. Nếu sản phẩm mà mình đang nói đến là một ứng…" at bounding box center [784, 363] width 658 height 75
click at [931, 326] on p "Vẫn tiếp tục là ở bước “Cân nhắc”. Nếu sản phẩm mà mình đang nói đến là một ứng…" at bounding box center [784, 363] width 658 height 75
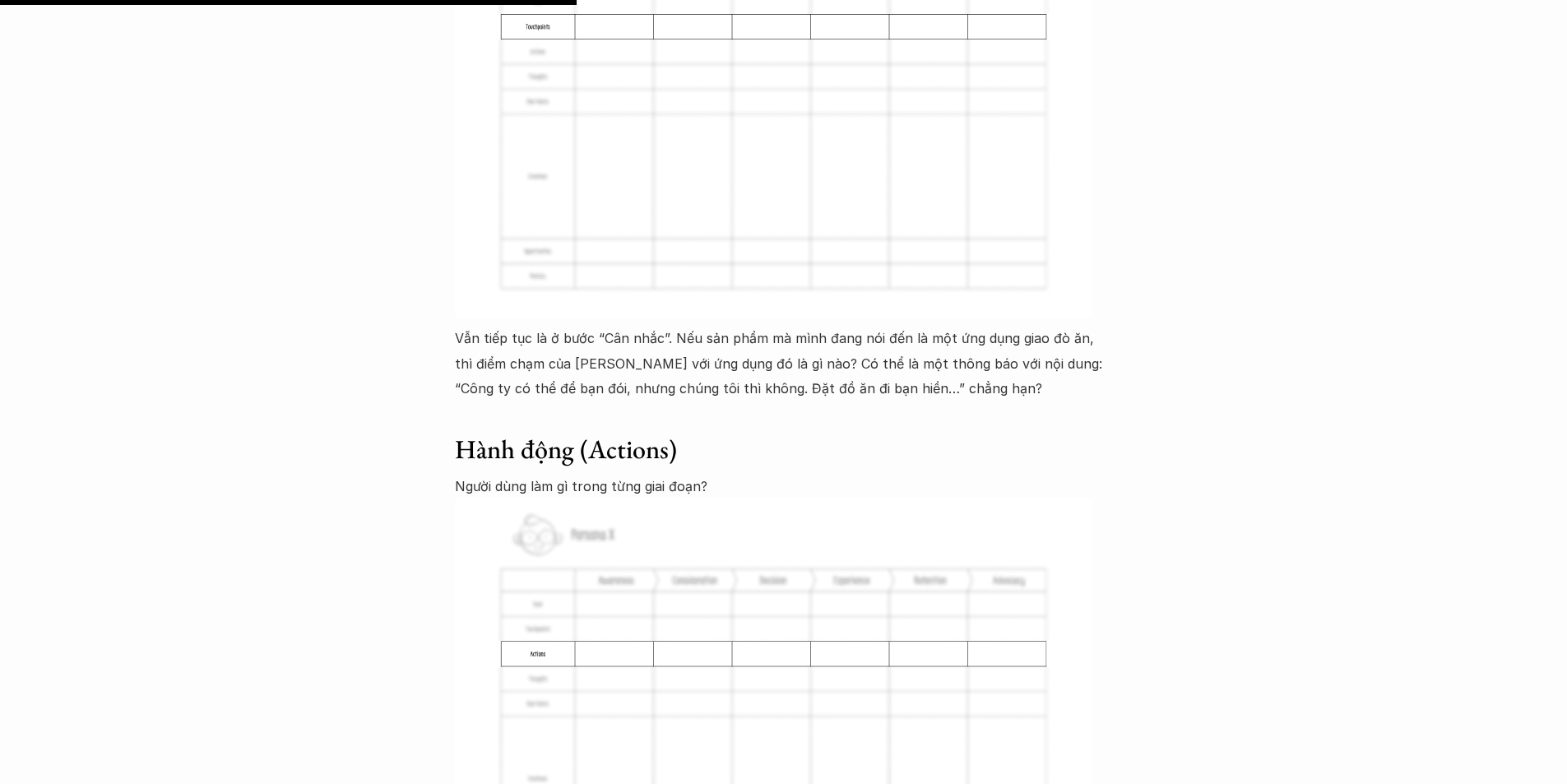
click at [918, 326] on p "Vẫn tiếp tục là ở bước “Cân nhắc”. Nếu sản phẩm mà mình đang nói đến là một ứng…" at bounding box center [784, 363] width 658 height 75
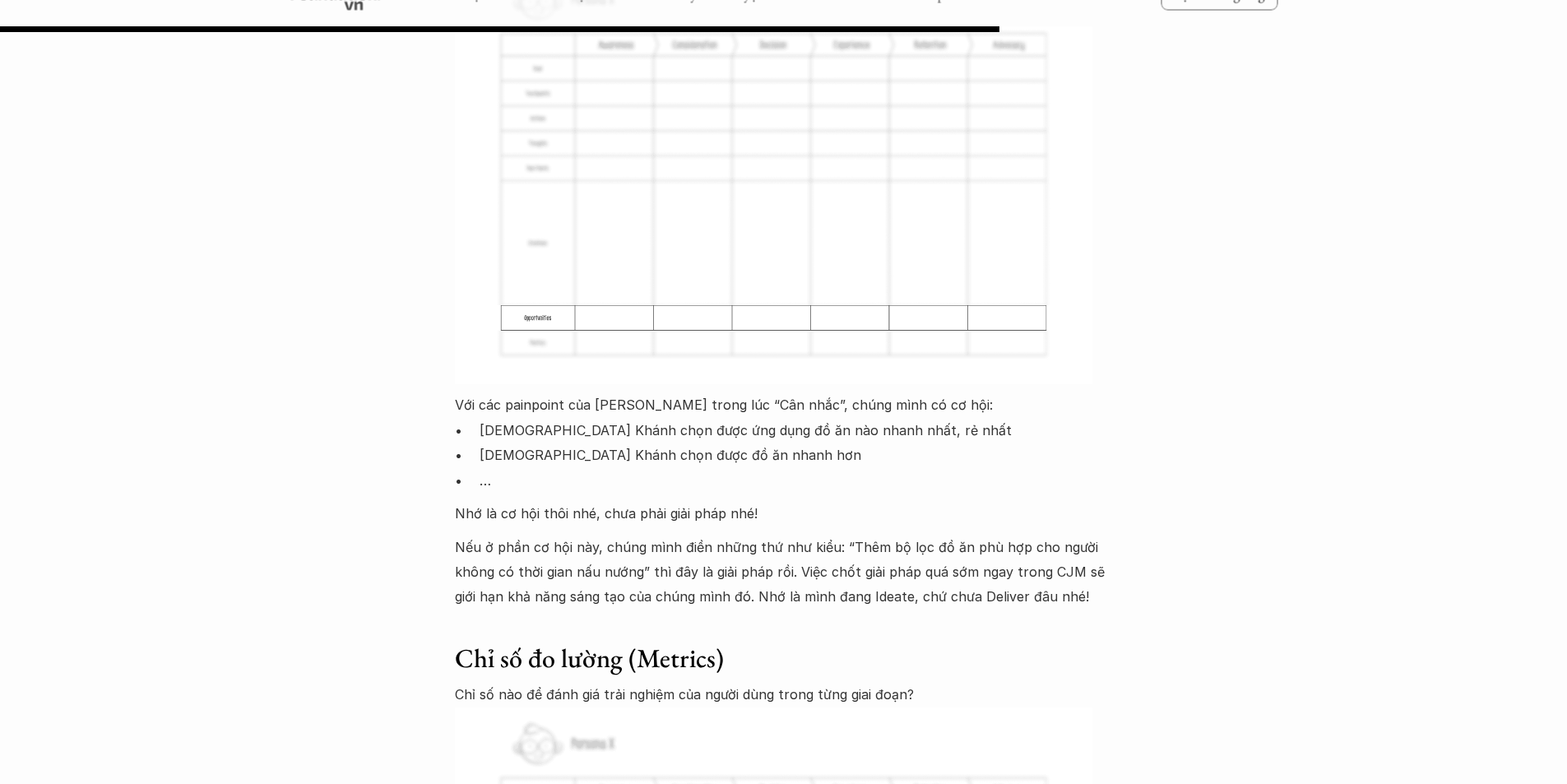
scroll to position [7967, 0]
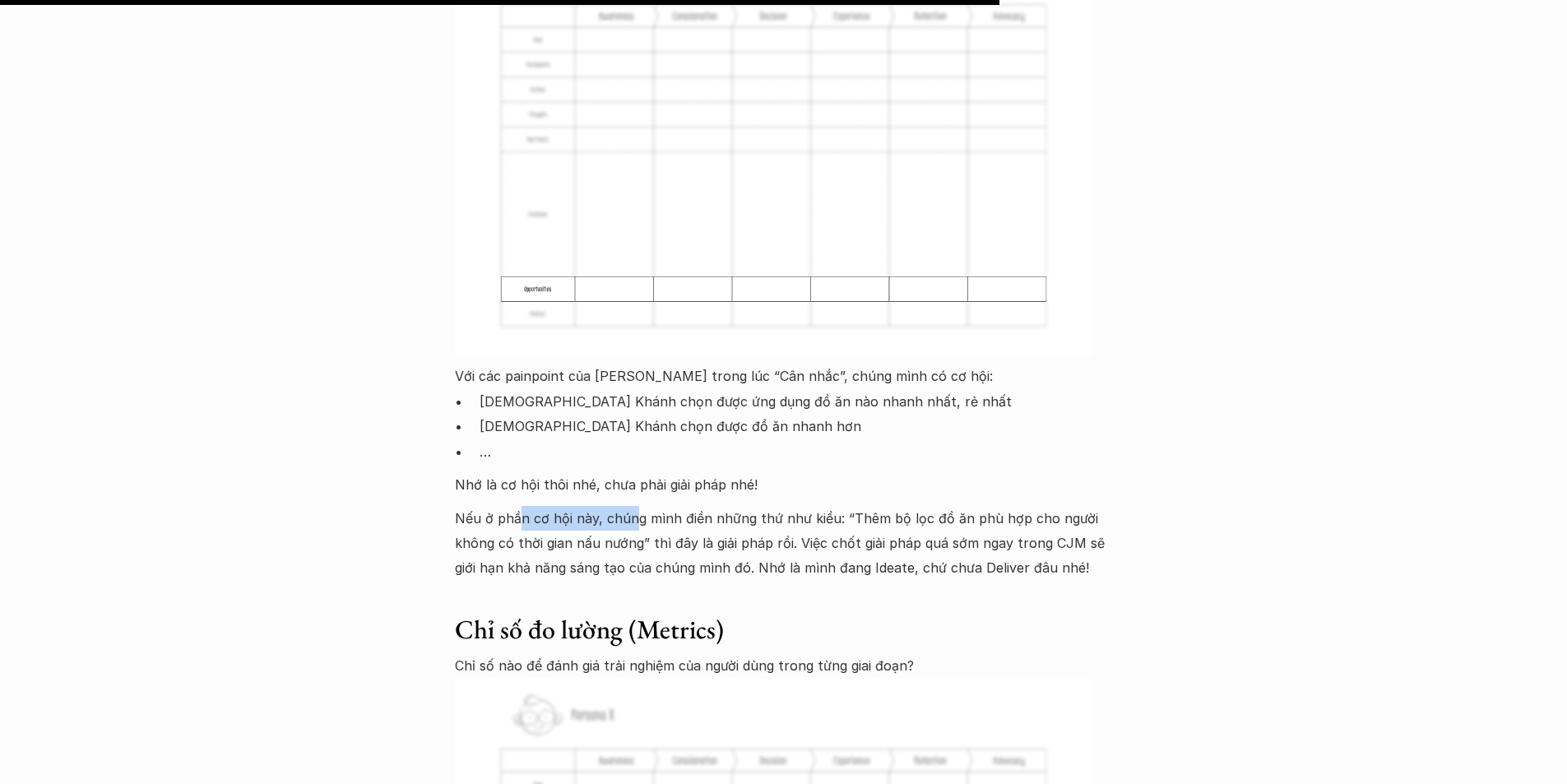
drag, startPoint x: 563, startPoint y: 426, endPoint x: 658, endPoint y: 431, distance: 95.1
click at [641, 505] on p "Nếu ở phần cơ hội này, chúng mình điền những thứ như kiểu: “Thêm bộ lọc đồ ăn p…" at bounding box center [784, 543] width 658 height 75
click at [680, 505] on p "Nếu ở phần cơ hội này, chúng mình điền những thứ như kiểu: “Thêm bộ lọc đồ ăn p…" at bounding box center [784, 543] width 658 height 75
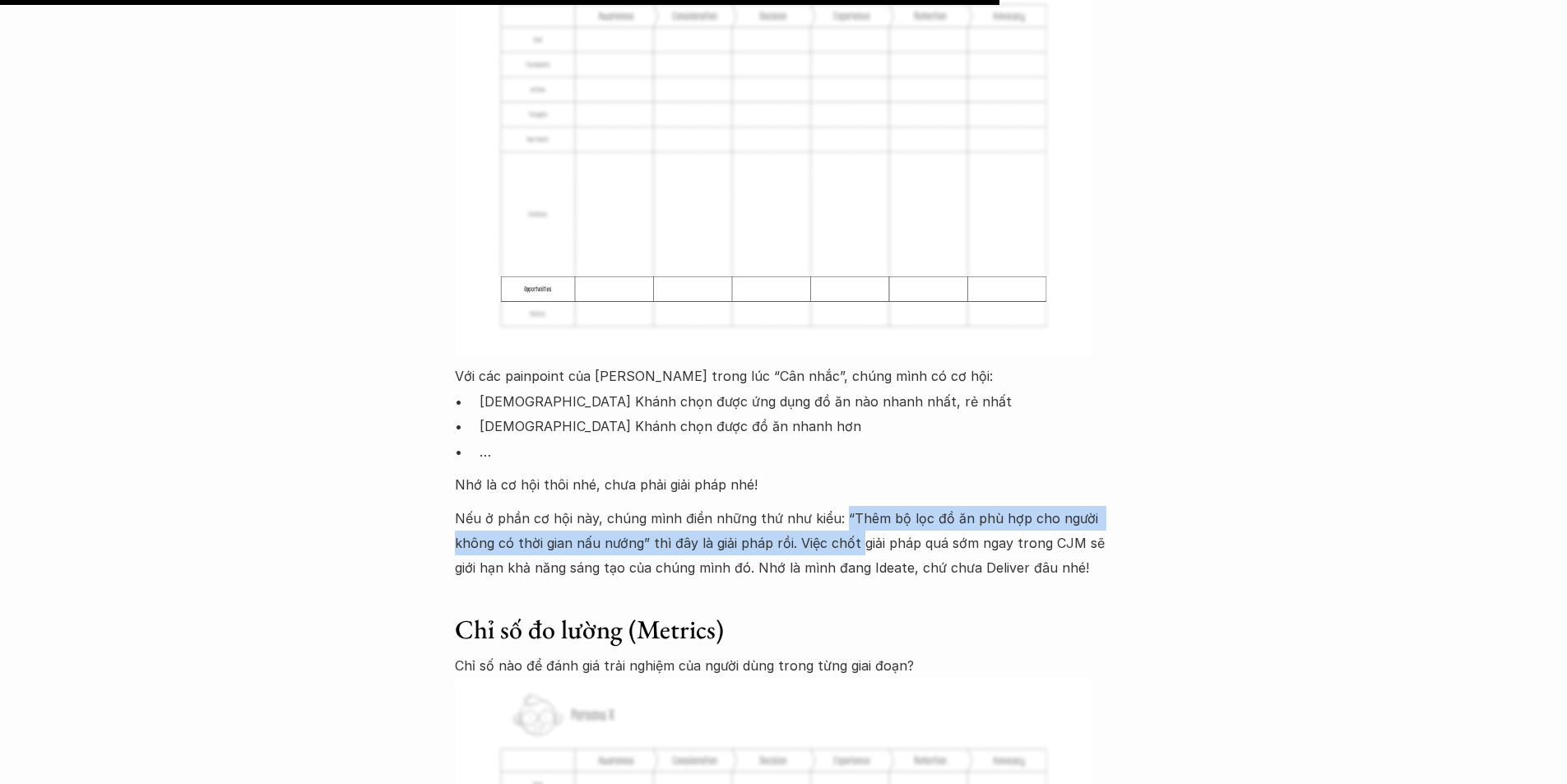
drag, startPoint x: 837, startPoint y: 421, endPoint x: 853, endPoint y: 446, distance: 29.7
click at [853, 505] on p "Nếu ở phần cơ hội này, chúng mình điền những thứ như kiểu: “Thêm bộ lọc đồ ăn p…" at bounding box center [784, 543] width 658 height 75
click at [819, 505] on p "Nếu ở phần cơ hội này, chúng mình điền những thứ như kiểu: “Thêm bộ lọc đồ ăn p…" at bounding box center [784, 543] width 658 height 75
click at [765, 505] on p "Nếu ở phần cơ hội này, chúng mình điền những thứ như kiểu: “Thêm bộ lọc đồ ăn p…" at bounding box center [784, 543] width 658 height 75
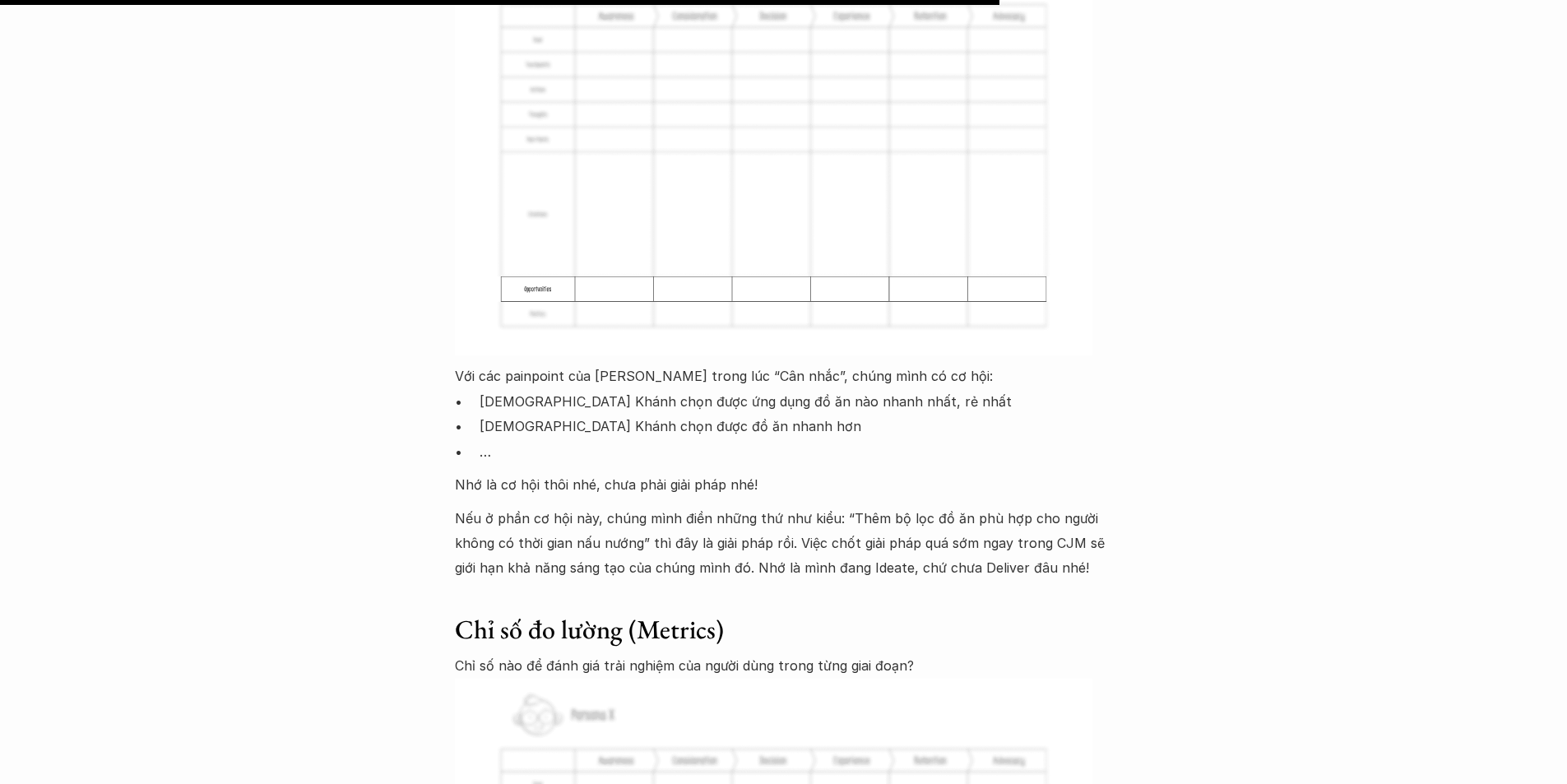
click at [758, 505] on p "Nếu ở phần cơ hội này, chúng mình điền những thứ như kiểu: “Thêm bộ lọc đồ ăn p…" at bounding box center [784, 543] width 658 height 75
drag, startPoint x: 901, startPoint y: 413, endPoint x: 1086, endPoint y: 423, distance: 185.3
click at [1086, 505] on p "Nếu ở phần cơ hội này, chúng mình điền những thứ như kiểu: “Thêm bộ lọc đồ ăn p…" at bounding box center [784, 543] width 658 height 75
click at [840, 505] on p "Nếu ở phần cơ hội này, chúng mình điền những thứ như kiểu: “Thêm bộ lọc đồ ăn p…" at bounding box center [784, 543] width 658 height 75
drag, startPoint x: 658, startPoint y: 441, endPoint x: 802, endPoint y: 449, distance: 144.2
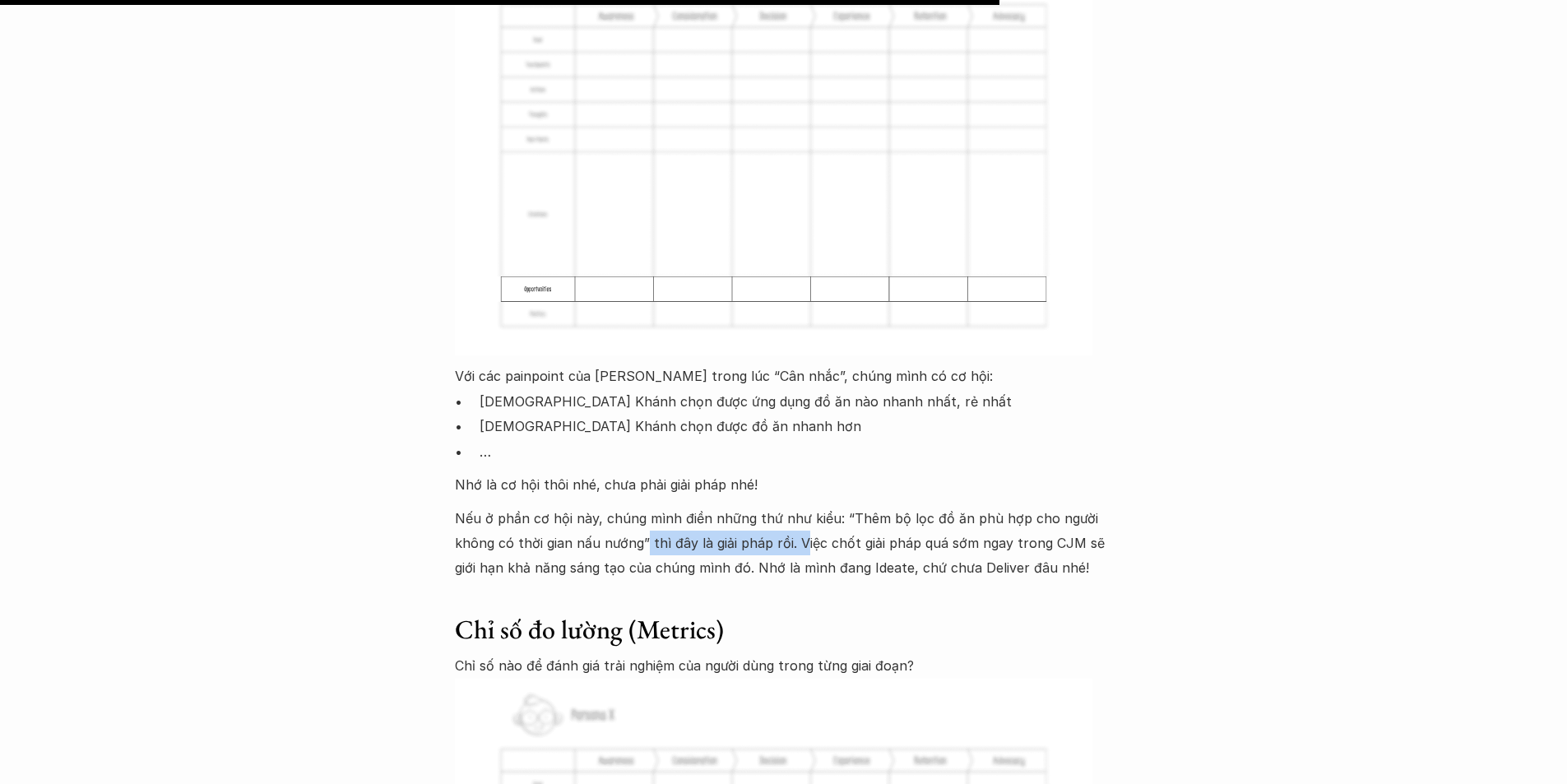
click at [802, 505] on p "Nếu ở phần cơ hội này, chúng mình điền những thứ như kiểu: “Thêm bộ lọc đồ ăn p…" at bounding box center [784, 543] width 658 height 75
click at [899, 505] on p "Nếu ở phần cơ hội này, chúng mình điền những thứ như kiểu: “Thêm bộ lọc đồ ăn p…" at bounding box center [784, 543] width 658 height 75
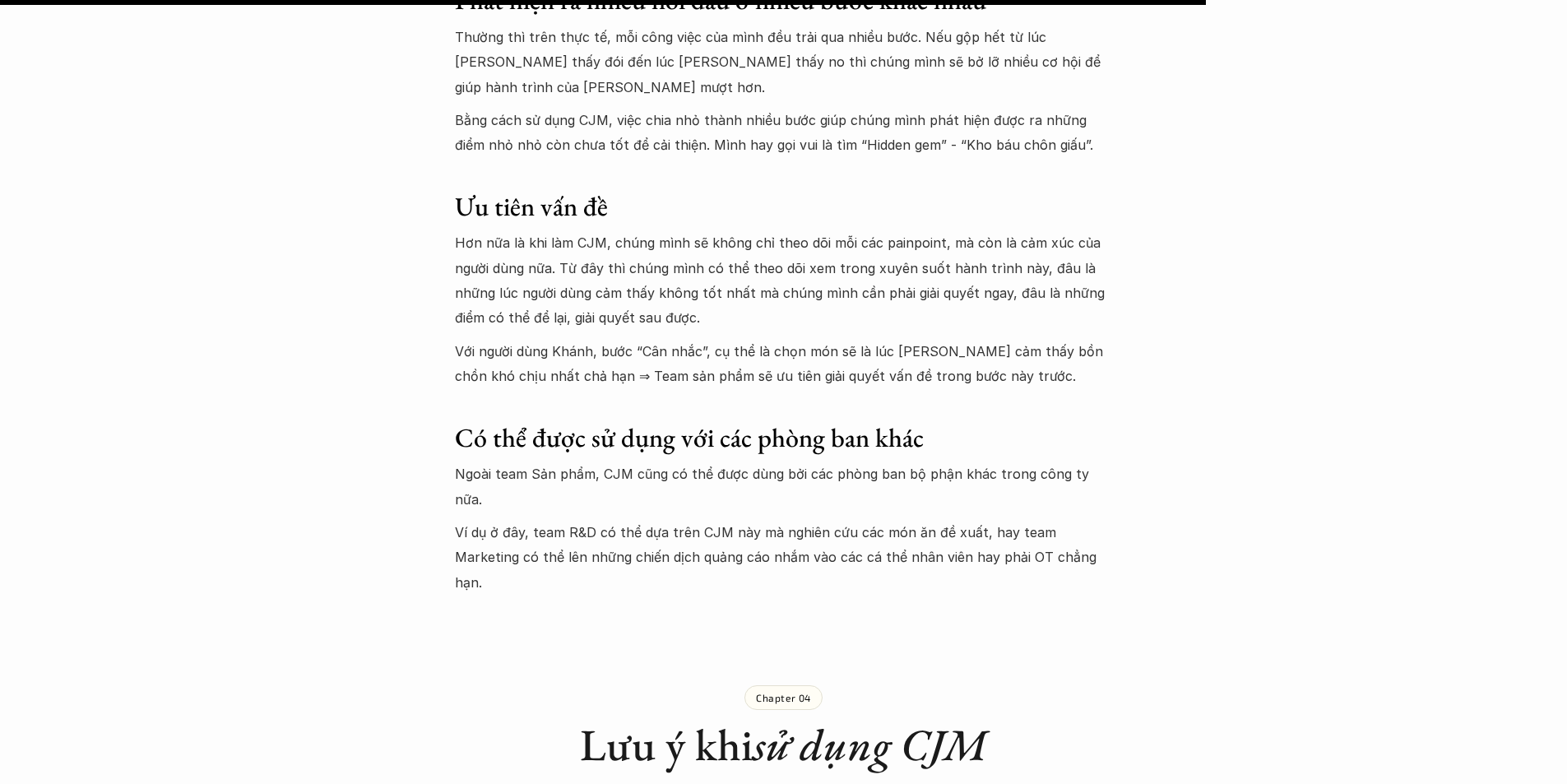
scroll to position [9611, 0]
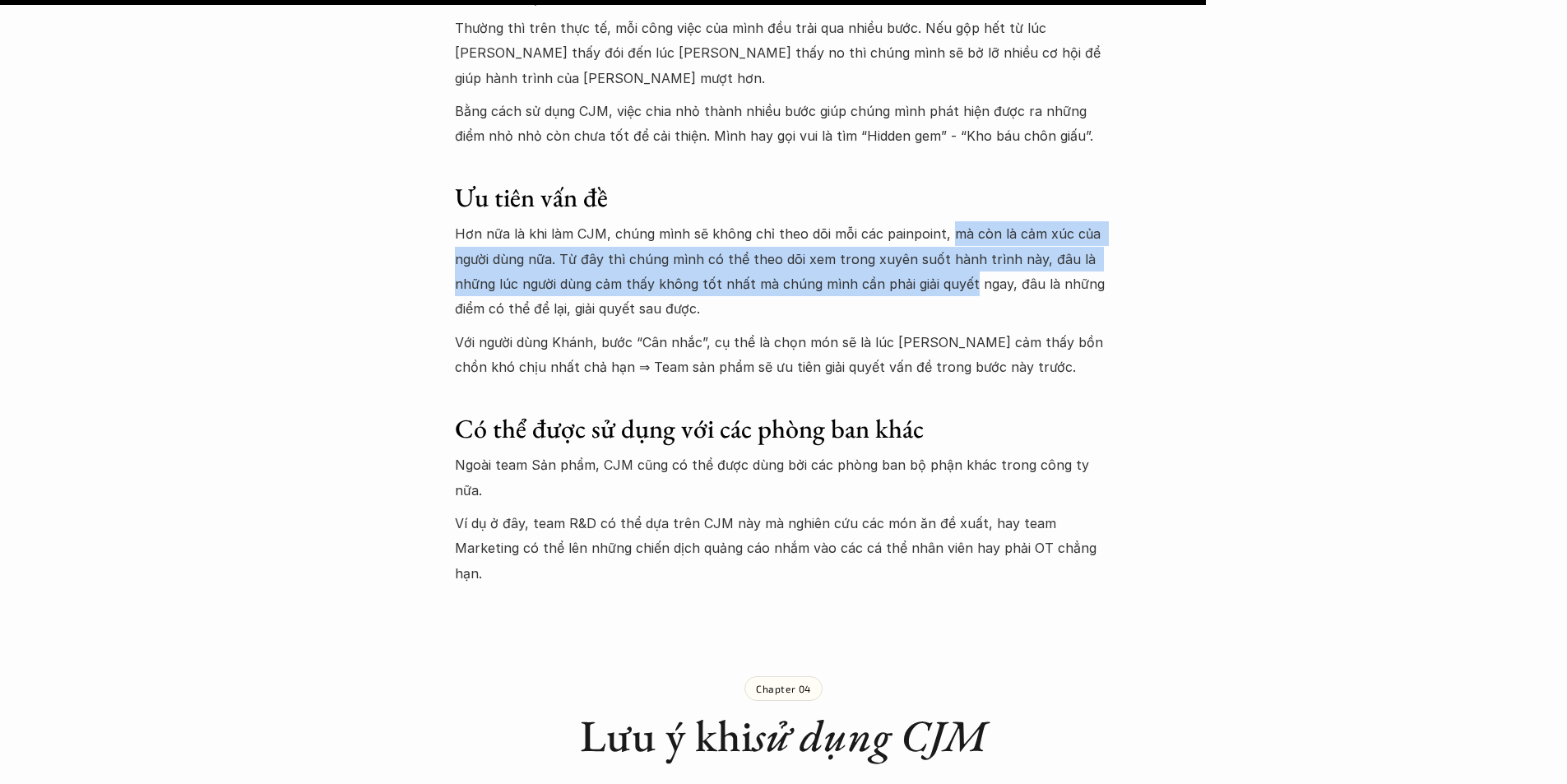
drag, startPoint x: 951, startPoint y: 113, endPoint x: 964, endPoint y: 158, distance: 46.8
click at [964, 221] on p "Hơn nữa là khi làm CJM, chúng mình sẽ không chỉ theo dõi mỗi các painpoint, mà …" at bounding box center [784, 271] width 658 height 100
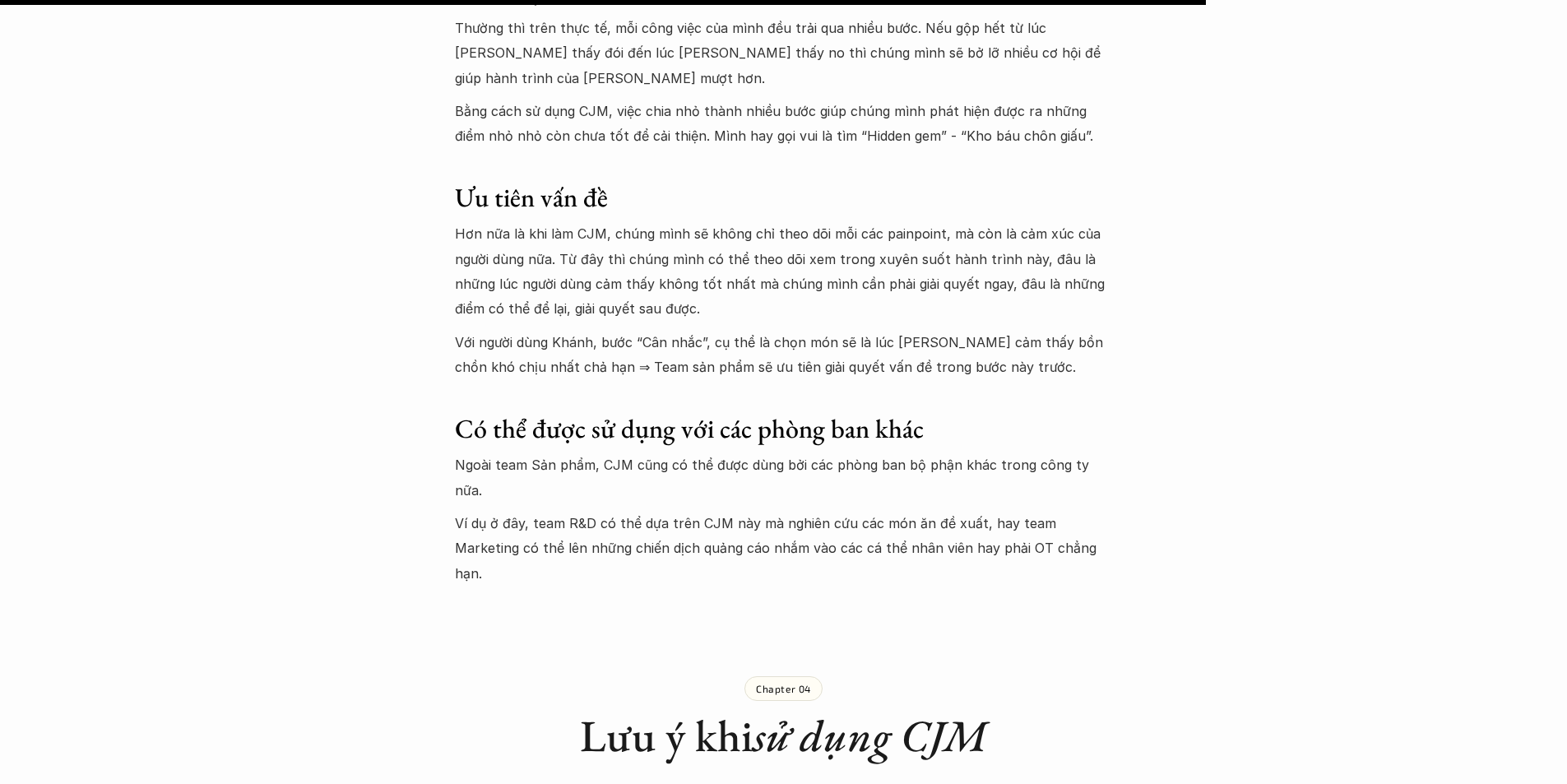
click at [813, 197] on div "Thật ra, CJM cũng giống như các framework khác trong UX designer, nôm na là giú…" at bounding box center [784, 210] width 658 height 751
drag, startPoint x: 545, startPoint y: 213, endPoint x: 582, endPoint y: 204, distance: 38.1
click at [578, 329] on p "Với người dùng Khánh, bước “Cân nhắc”, cụ thể là chọn món sẽ là lúc Khánh cảm t…" at bounding box center [784, 354] width 658 height 50
drag, startPoint x: 586, startPoint y: 204, endPoint x: 618, endPoint y: 204, distance: 32.0
click at [587, 329] on p "Với người dùng Khánh, bước “Cân nhắc”, cụ thể là chọn món sẽ là lúc Khánh cảm t…" at bounding box center [784, 354] width 658 height 50
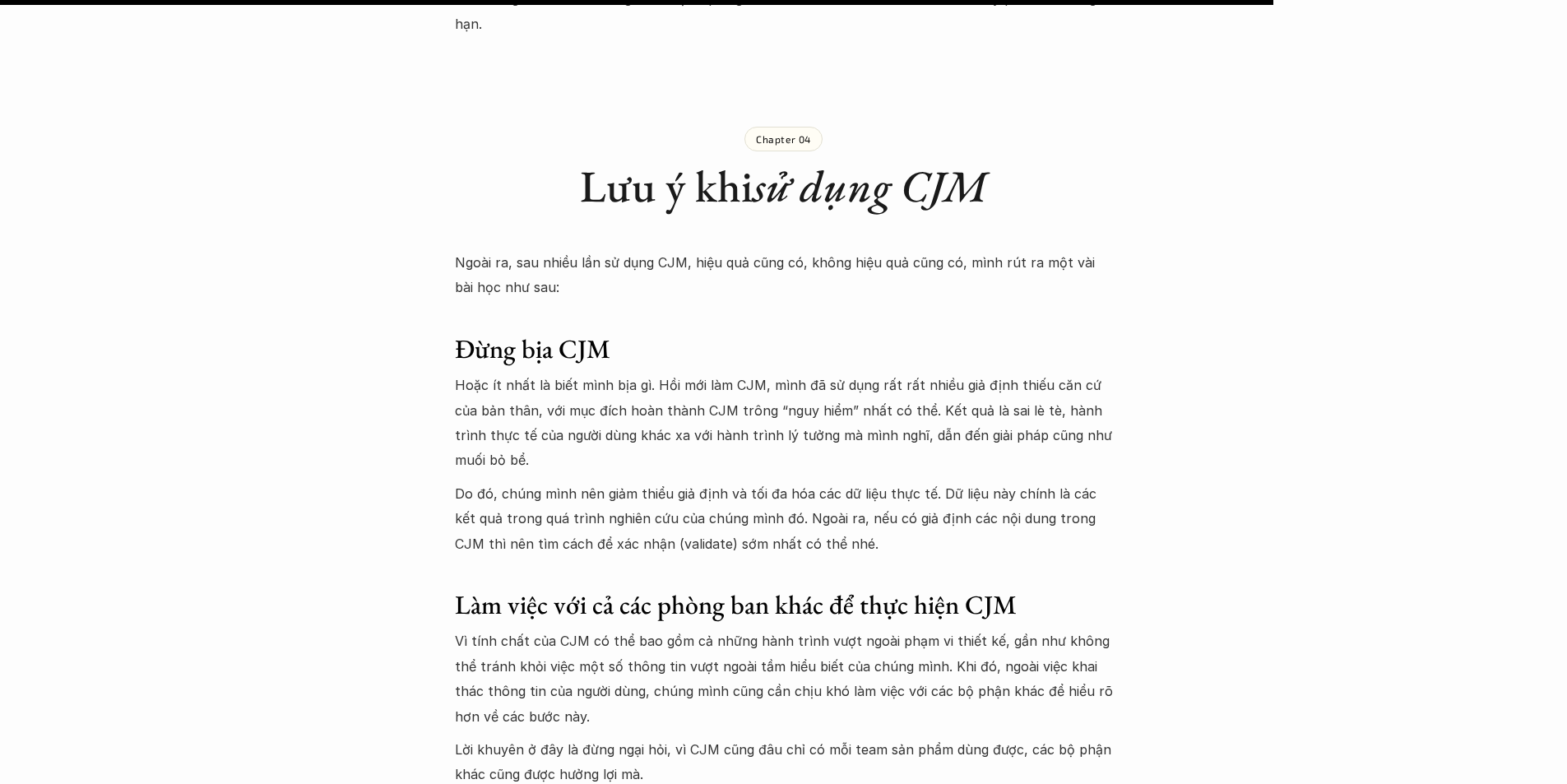
scroll to position [10187, 0]
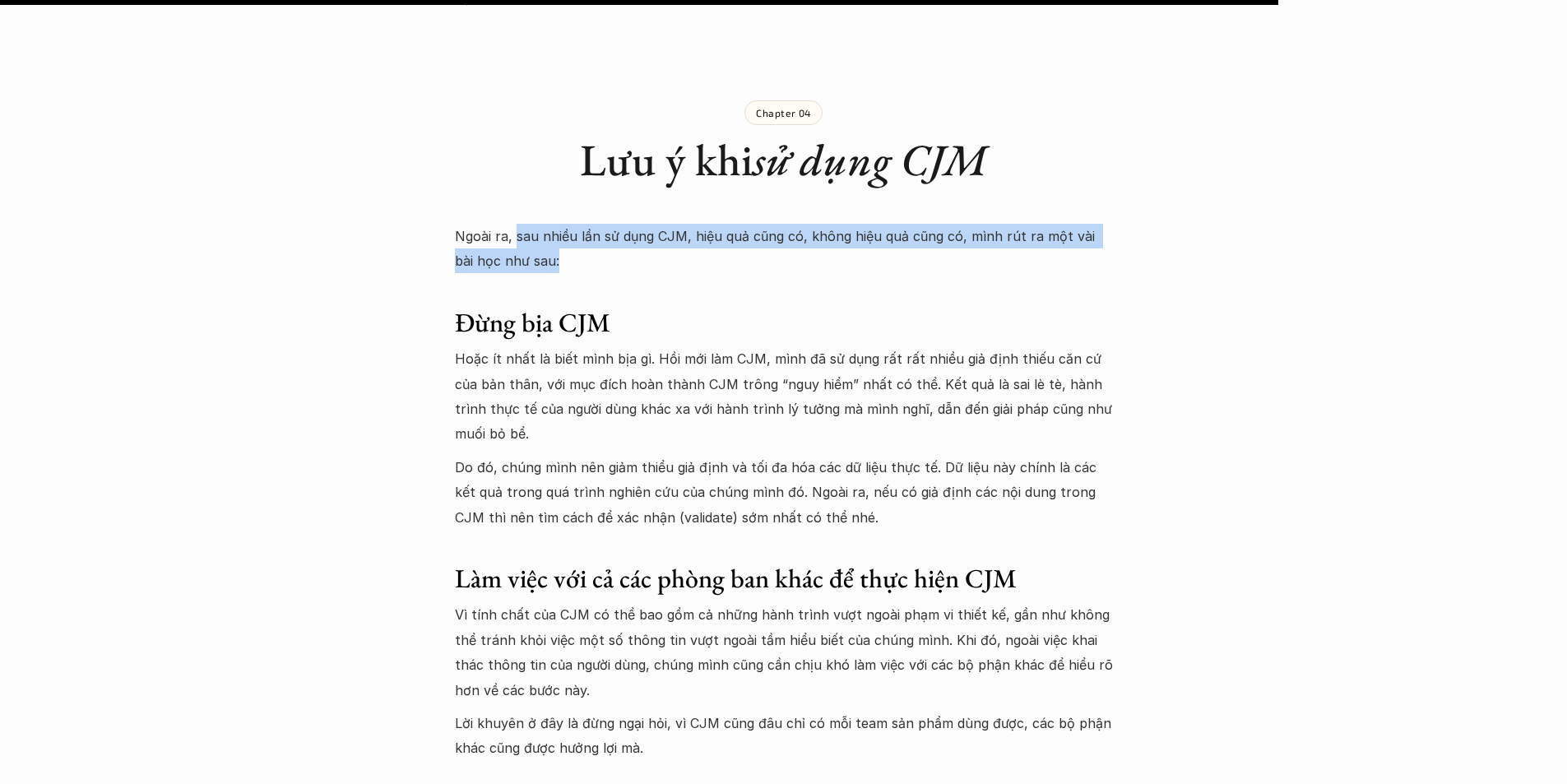
drag, startPoint x: 524, startPoint y: 60, endPoint x: 544, endPoint y: 88, distance: 34.4
click at [543, 223] on p "Ngoài ra, sau nhiều lần sử dụng CJM, hiệu quả cũng có, không hiệu quả cũng có, …" at bounding box center [784, 248] width 658 height 50
click at [547, 223] on p "Ngoài ra, sau nhiều lần sử dụng CJM, hiệu quả cũng có, không hiệu quả cũng có, …" at bounding box center [784, 248] width 658 height 50
click at [597, 223] on p "Ngoài ra, sau nhiều lần sử dụng CJM, hiệu quả cũng có, không hiệu quả cũng có, …" at bounding box center [784, 248] width 658 height 50
click at [735, 223] on p "Ngoài ra, sau nhiều lần sử dụng CJM, hiệu quả cũng có, không hiệu quả cũng có, …" at bounding box center [784, 248] width 658 height 50
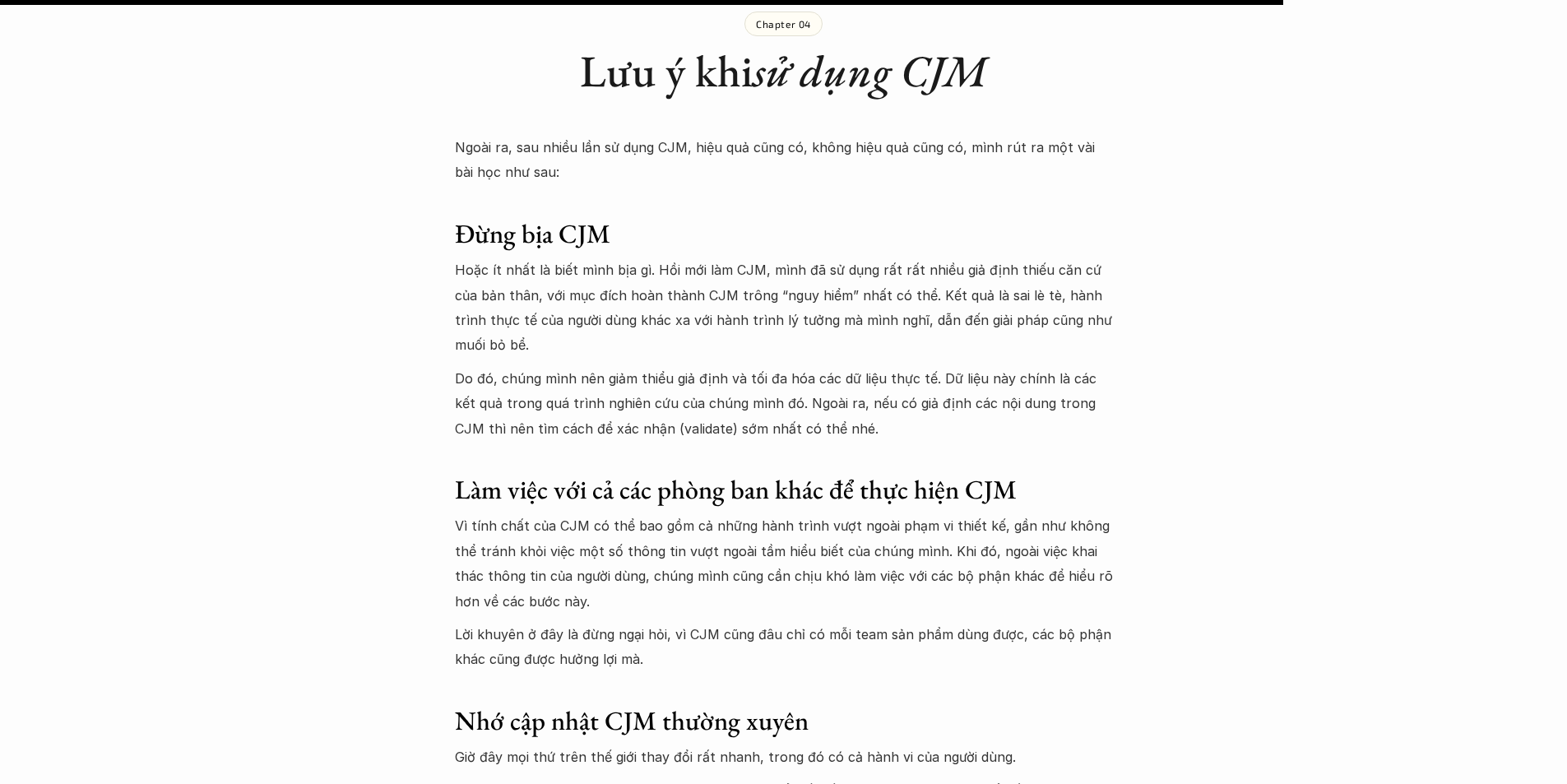
scroll to position [10351, 0]
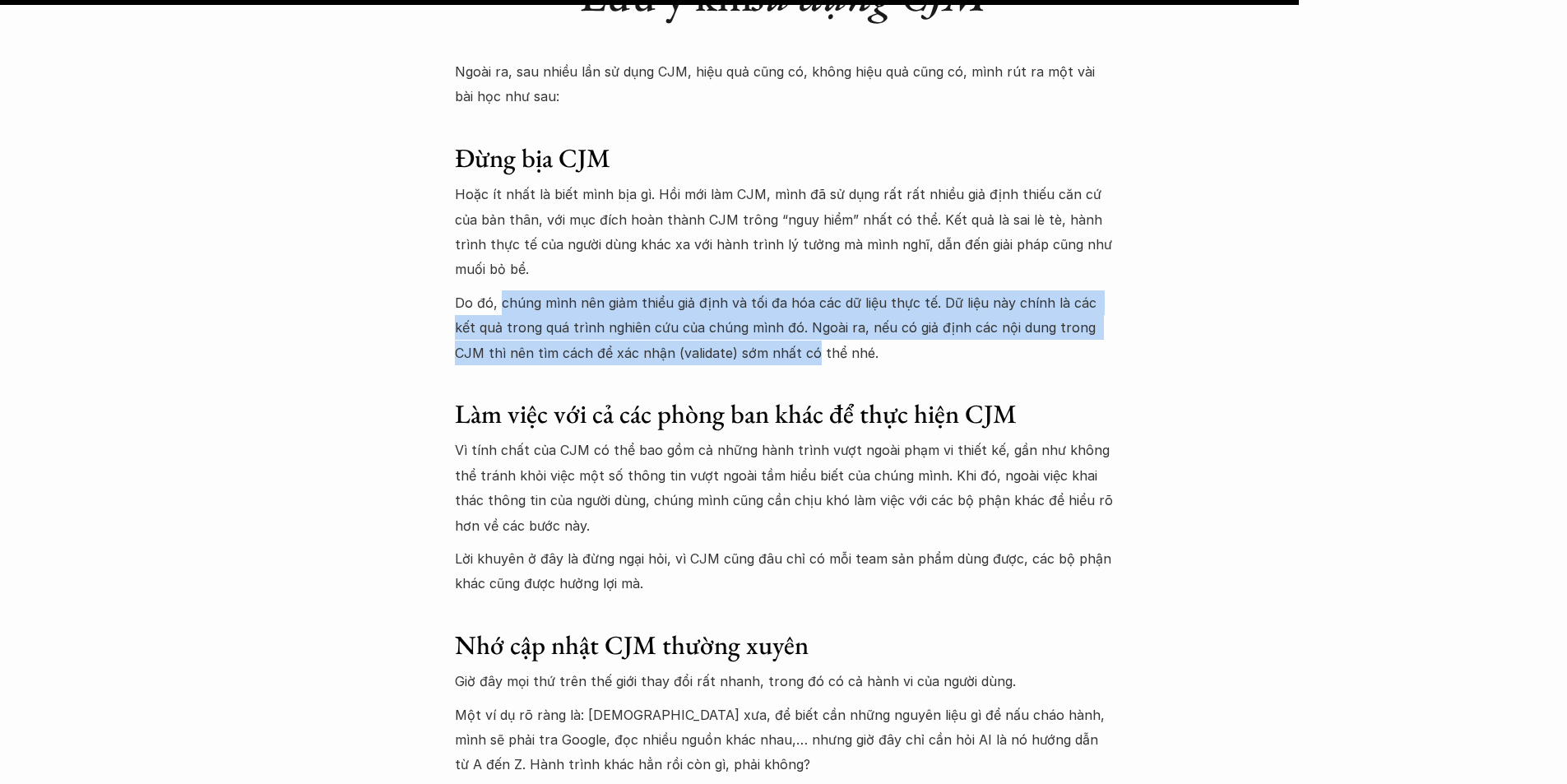
drag, startPoint x: 566, startPoint y: 132, endPoint x: 764, endPoint y: 171, distance: 201.8
click at [758, 290] on p "Do đó, chúng mình nên giảm thiểu giả định và tối đa hóa các dữ liệu thực tế. Dữ…" at bounding box center [784, 328] width 658 height 75
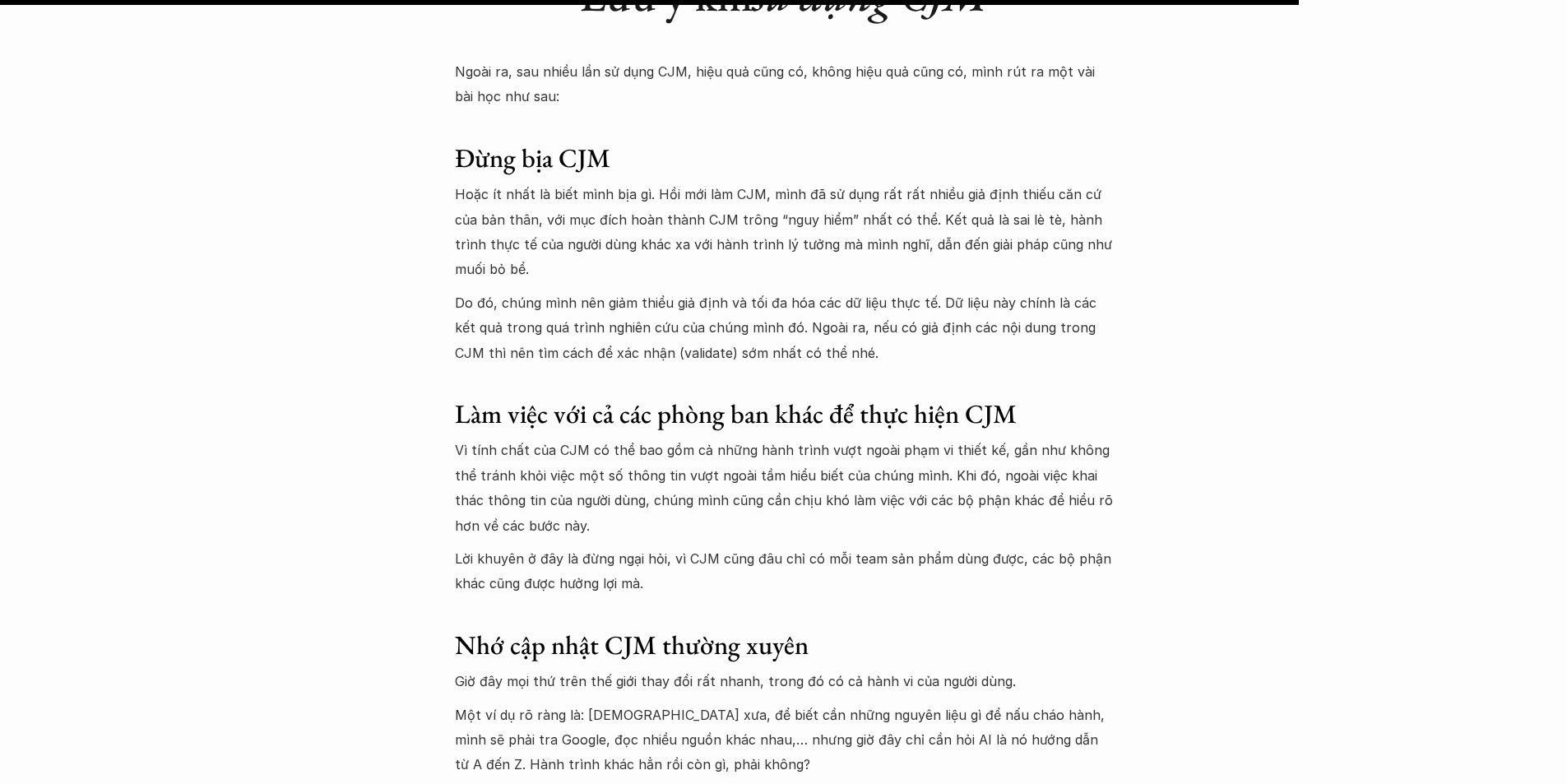
click at [787, 290] on p "Do đó, chúng mình nên giảm thiểu giả định và tối đa hóa các dữ liệu thực tế. Dữ…" at bounding box center [784, 328] width 658 height 75
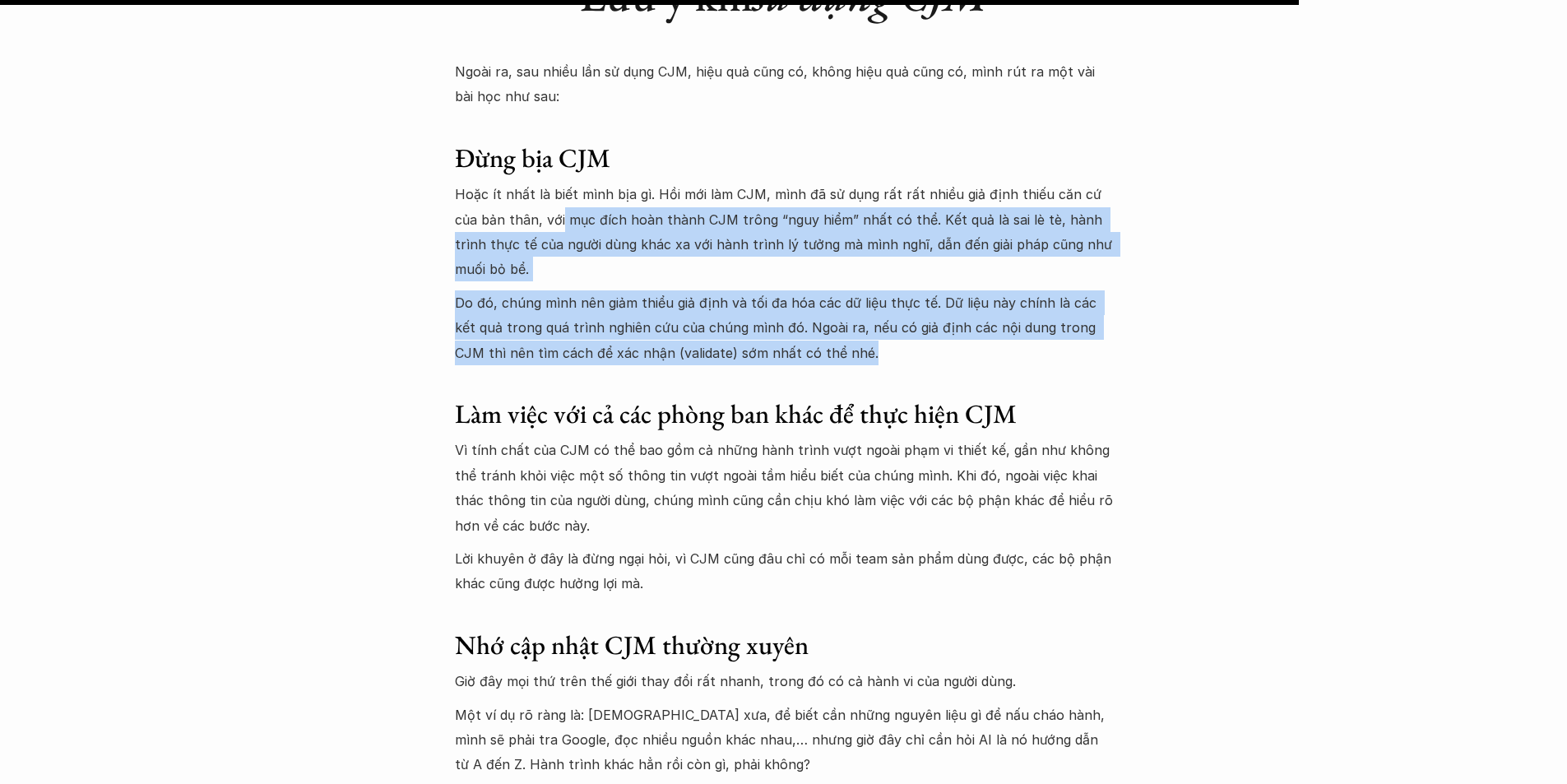
drag, startPoint x: 809, startPoint y: 174, endPoint x: 535, endPoint y: 38, distance: 305.9
click at [535, 59] on div "Ngoài ra, sau nhiều lần sử dụng CJM, hiệu quả cũng có, không hiệu quả cũng có, …" at bounding box center [784, 459] width 658 height 801
click at [669, 290] on p "Do đó, chúng mình nên giảm thiểu giả định và tối đa hóa các dữ liệu thực tế. Dữ…" at bounding box center [784, 328] width 658 height 75
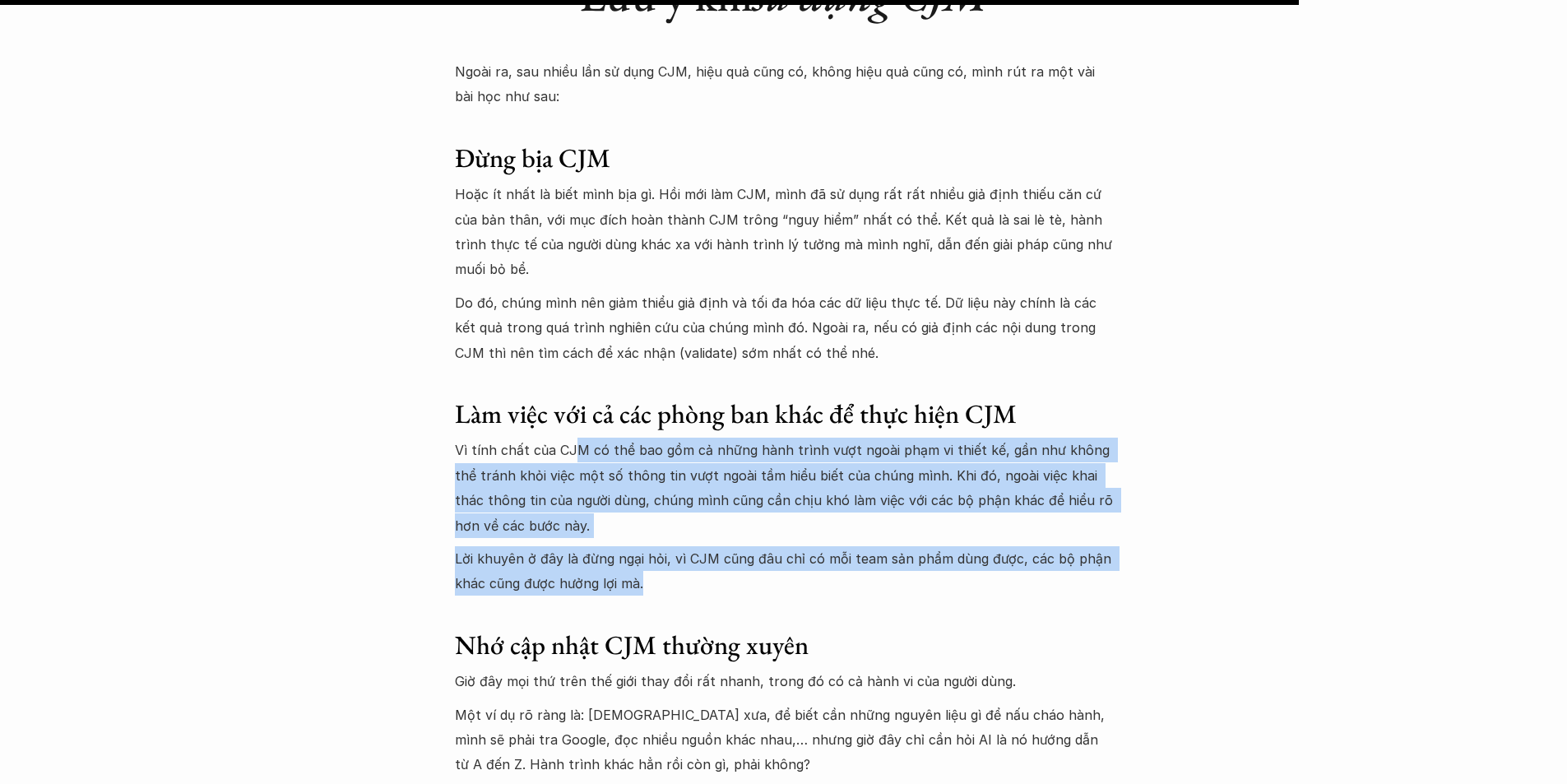
drag, startPoint x: 572, startPoint y: 264, endPoint x: 674, endPoint y: 421, distance: 187.2
click at [674, 421] on div "Ngoài ra, sau nhiều lần sử dụng CJM, hiệu quả cũng có, không hiệu quả cũng có, …" at bounding box center [784, 459] width 658 height 801
click at [689, 438] on p "Vì tính chất của CJM có thể bao gồm cả những hành trình vượt ngoài phạm vi thiế…" at bounding box center [784, 488] width 658 height 100
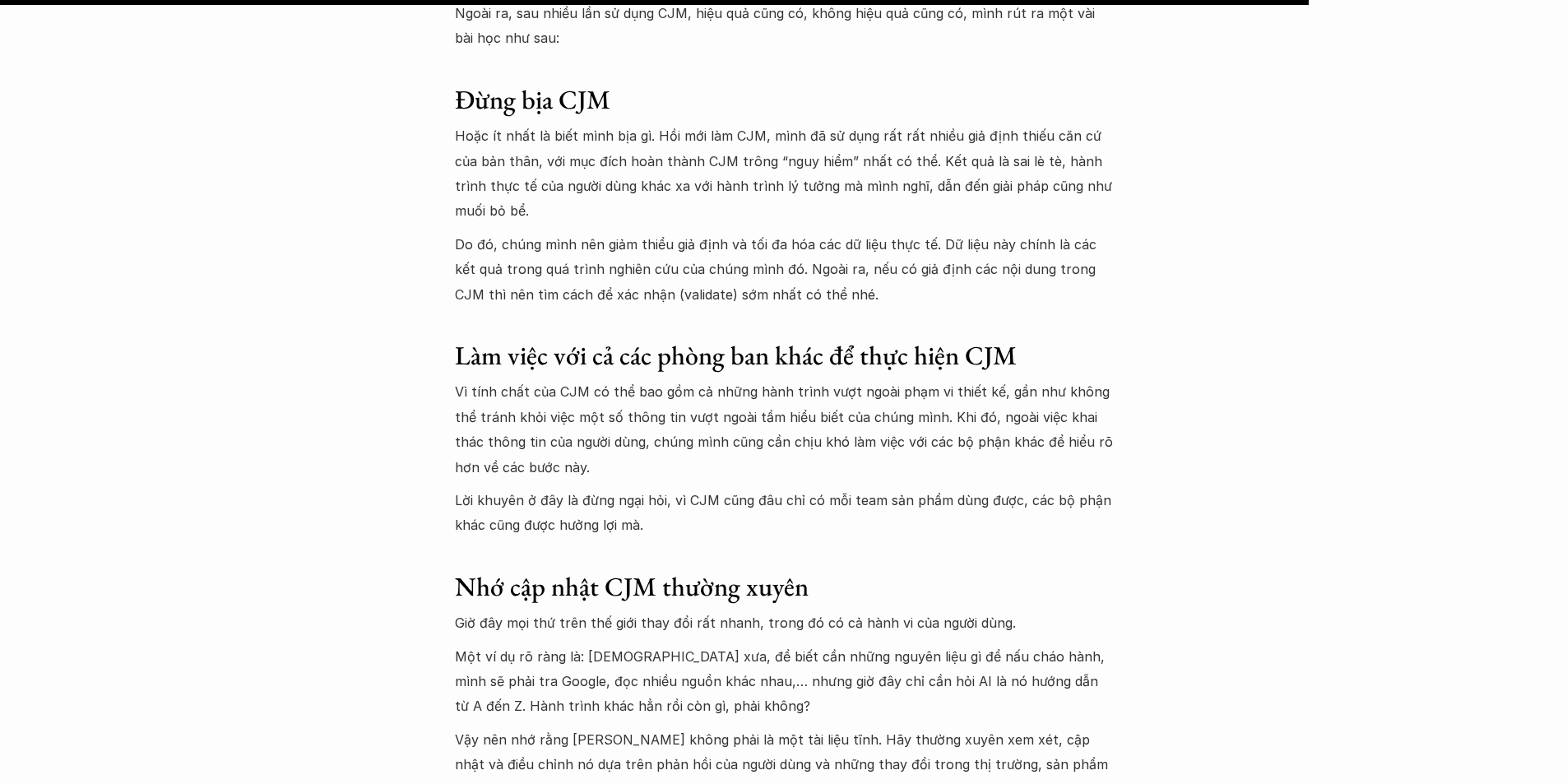
scroll to position [10433, 0]
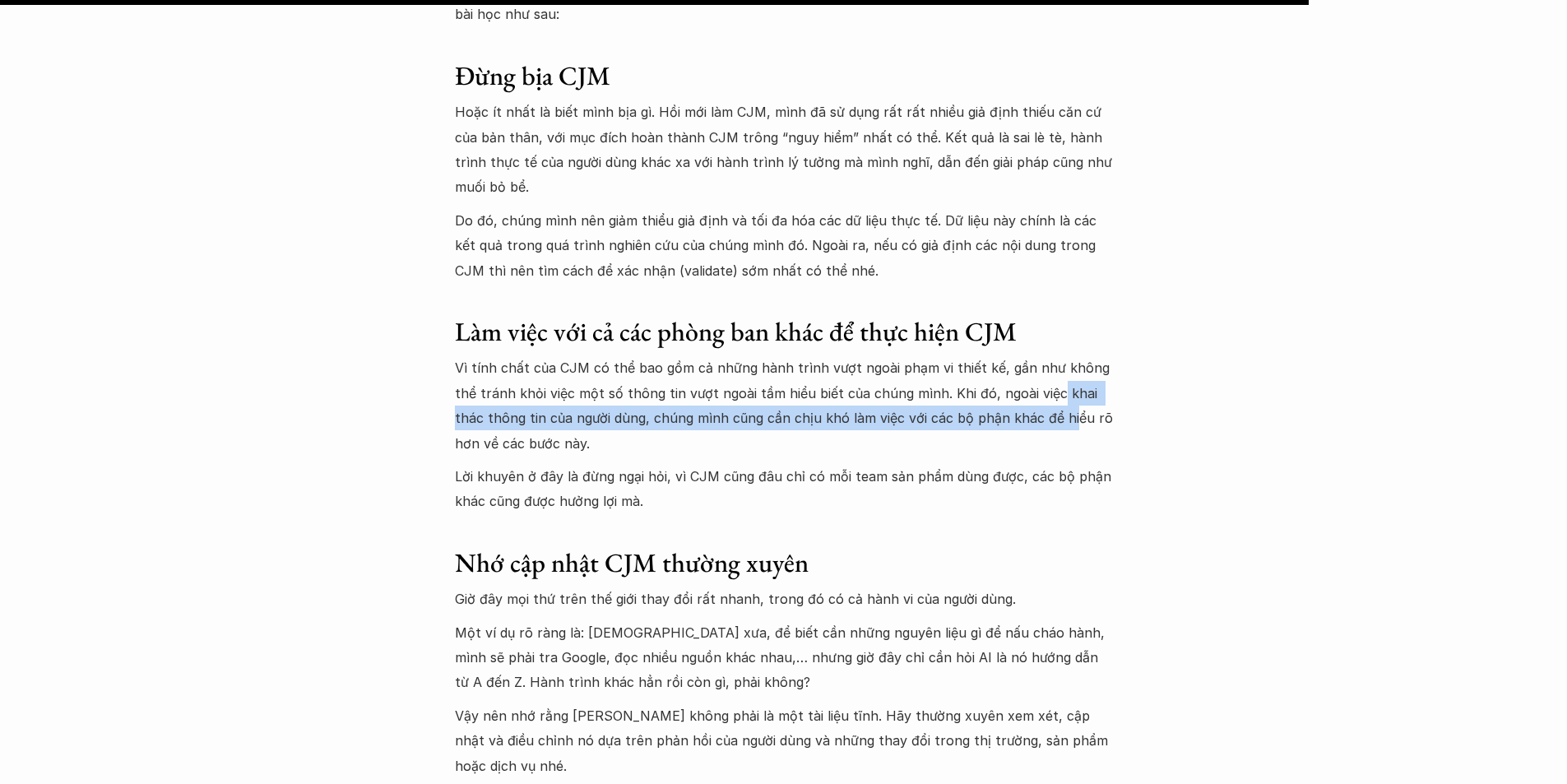
drag, startPoint x: 1025, startPoint y: 223, endPoint x: 1035, endPoint y: 250, distance: 28.8
click at [1035, 355] on p "Vì tính chất của CJM có thể bao gồm cả những hành trình vượt ngoài phạm vi thiế…" at bounding box center [784, 405] width 658 height 100
click at [1027, 355] on p "Vì tính chất của CJM có thể bao gồm cả những hành trình vượt ngoài phạm vi thiế…" at bounding box center [784, 405] width 658 height 100
drag, startPoint x: 982, startPoint y: 226, endPoint x: 985, endPoint y: 284, distance: 58.1
click at [985, 284] on div "Ngoài ra, sau nhiều lần sử dụng CJM, hiệu quả cũng có, không hiệu quả cũng có, …" at bounding box center [784, 377] width 658 height 801
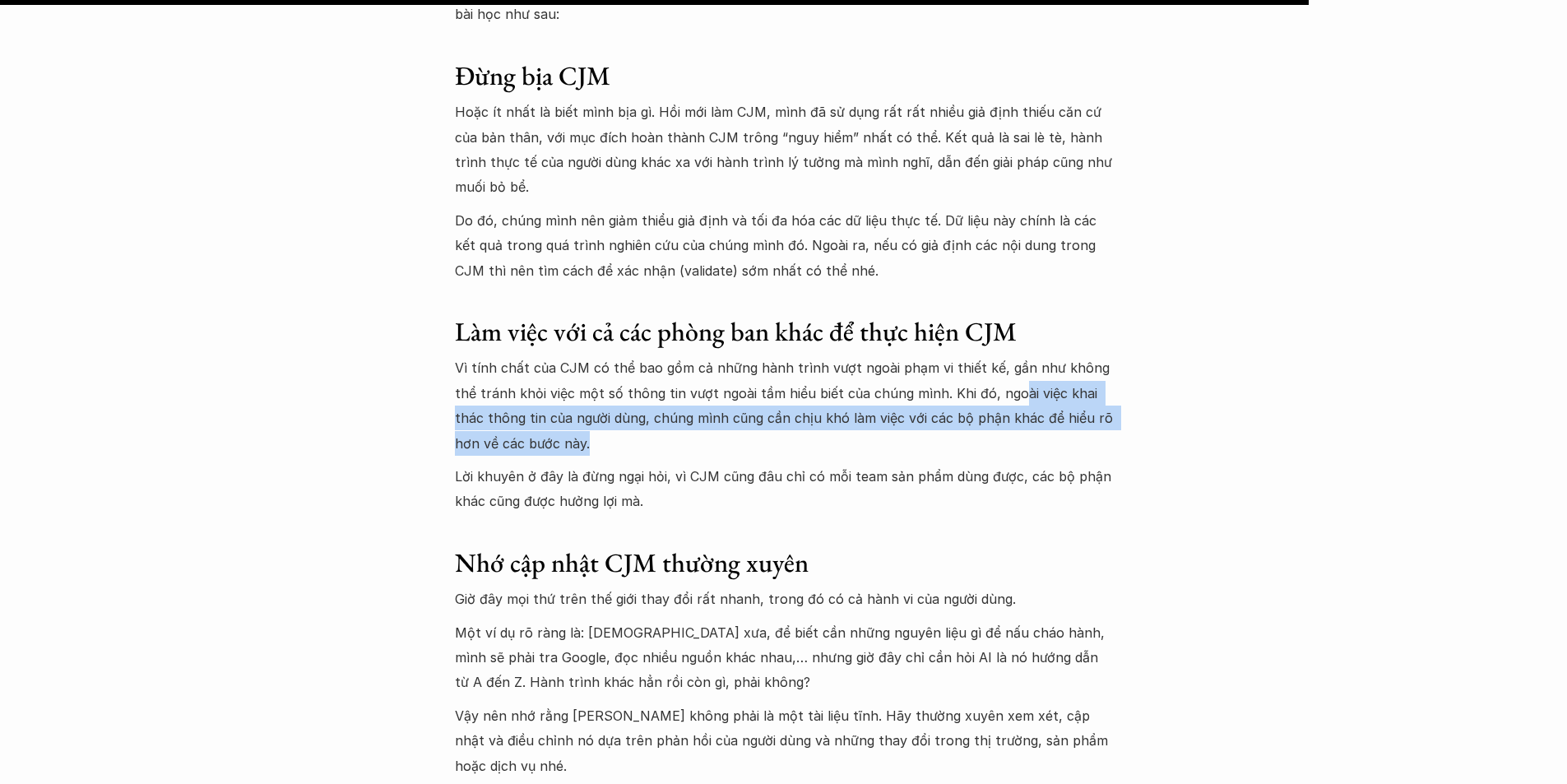
click at [1002, 355] on p "Vì tính chất của CJM có thể bao gồm cả những hành trình vượt ngoài phạm vi thiế…" at bounding box center [784, 405] width 658 height 100
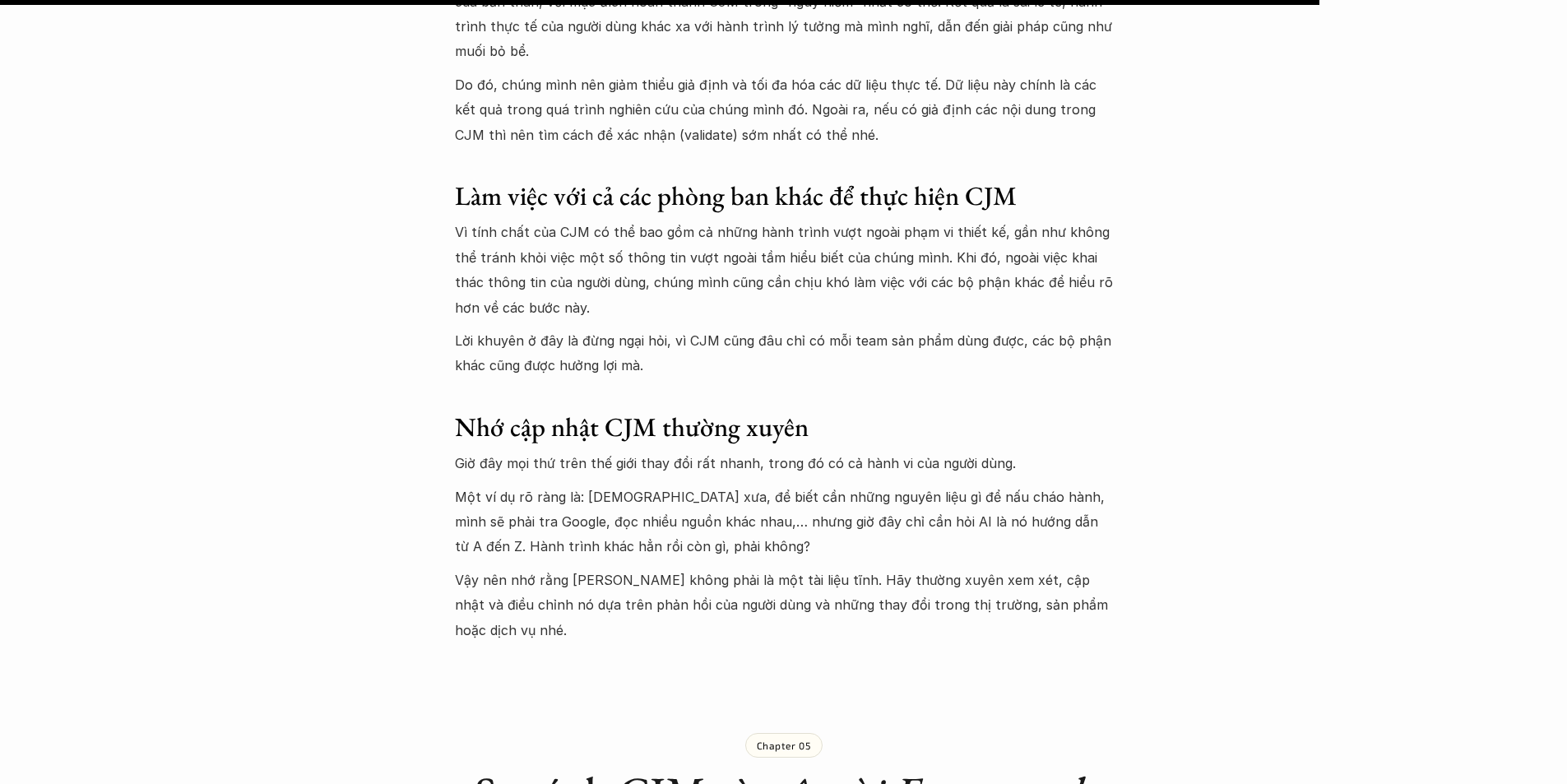
scroll to position [10597, 0]
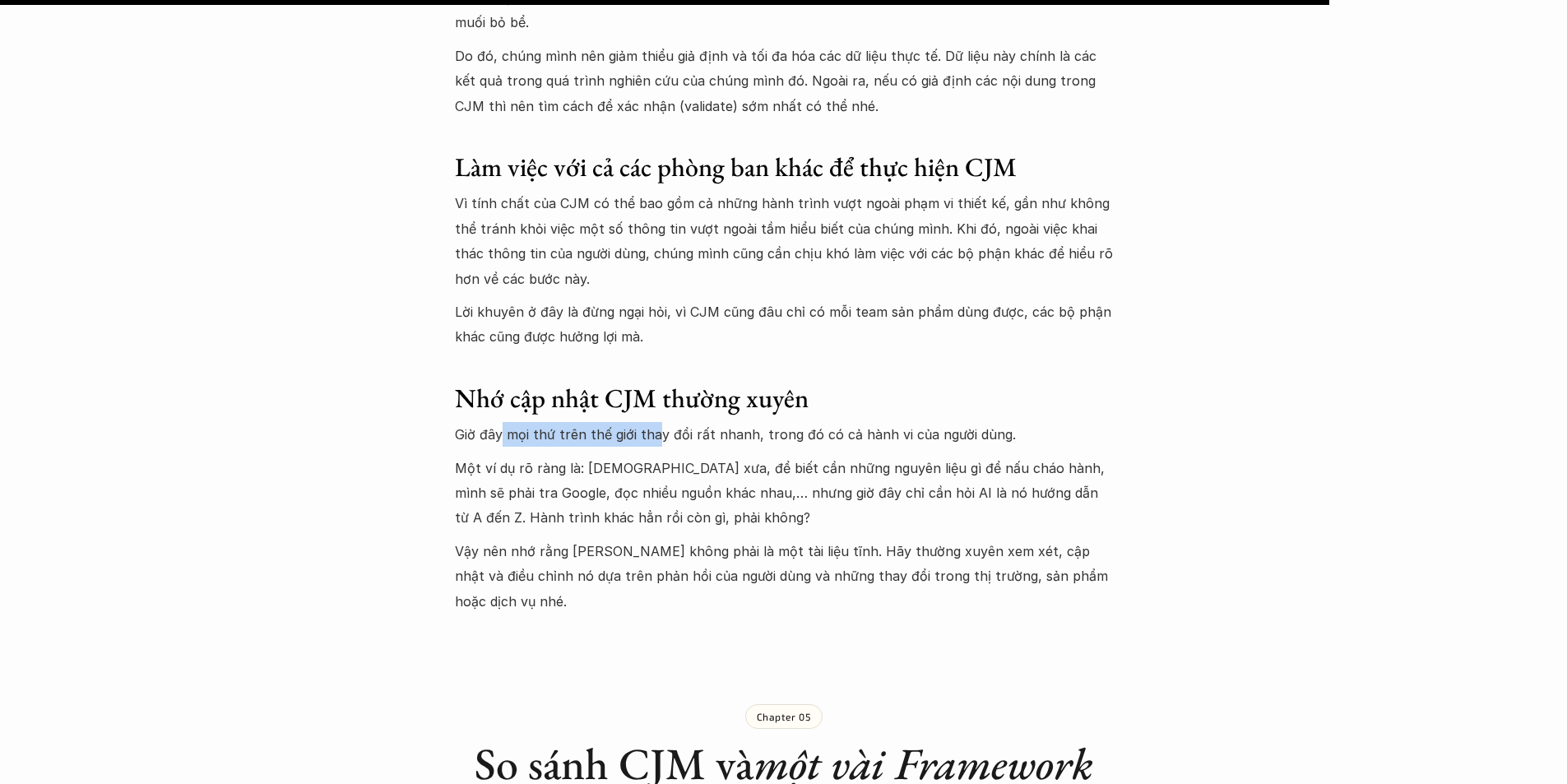
drag, startPoint x: 511, startPoint y: 257, endPoint x: 653, endPoint y: 252, distance: 142.1
click at [652, 421] on p "Giờ đây mọi thứ trên thế giới thay đổi rất nhanh, trong đó có cả hành vi của ng…" at bounding box center [784, 434] width 658 height 25
click at [689, 421] on p "Giờ đây mọi thứ trên thế giới thay đổi rất nhanh, trong đó có cả hành vi của ng…" at bounding box center [784, 434] width 658 height 25
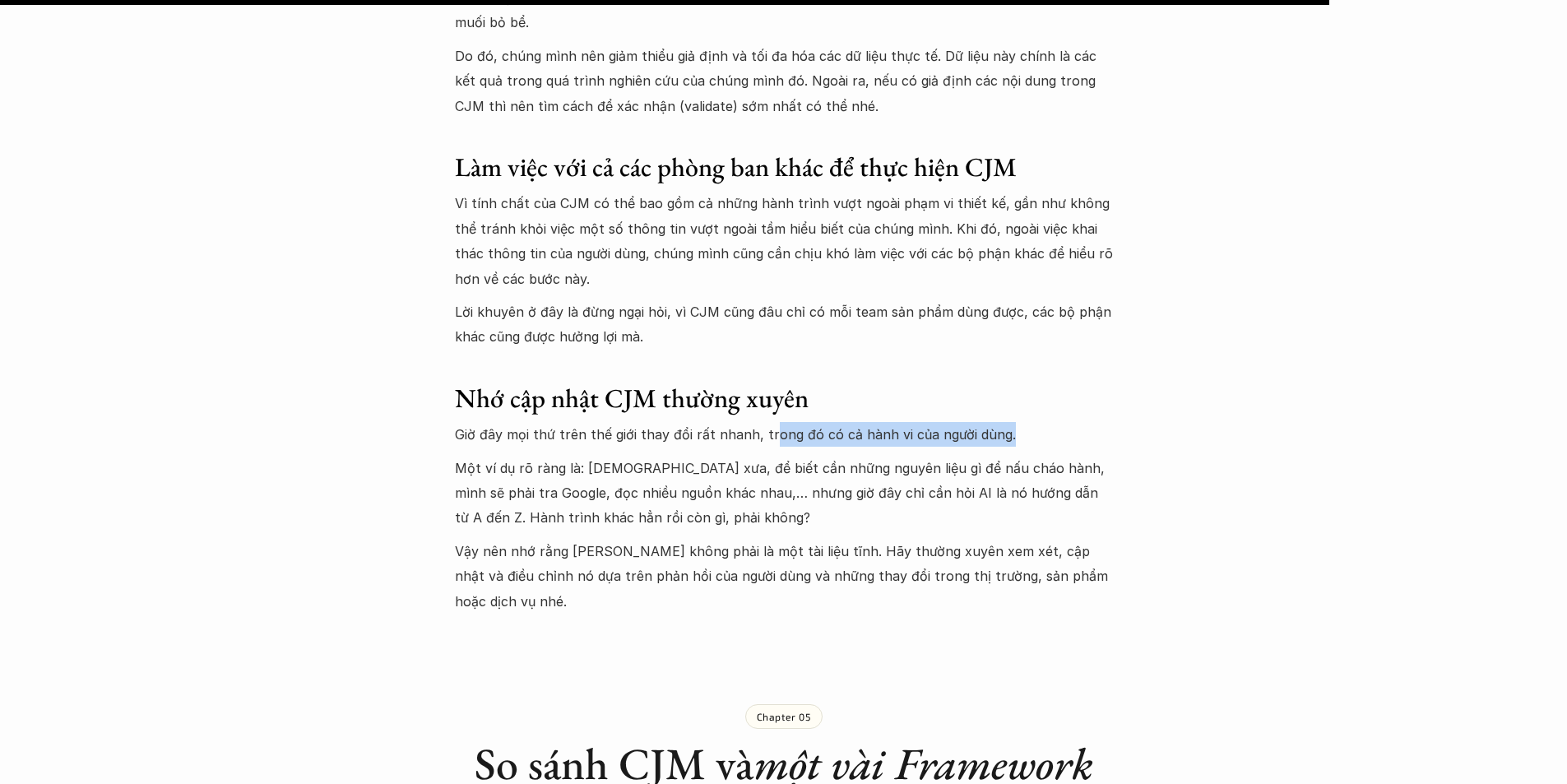
drag, startPoint x: 763, startPoint y: 257, endPoint x: 1015, endPoint y: 257, distance: 252.0
click at [1015, 421] on p "Giờ đây mọi thứ trên thế giới thay đổi rất nhanh, trong đó có cả hành vi của ng…" at bounding box center [784, 434] width 658 height 25
click at [708, 455] on p "Một ví dụ rõ ràng là: Hồi xưa, để biết cần những nguyên liệu gì để nấu cháo hàn…" at bounding box center [784, 493] width 658 height 75
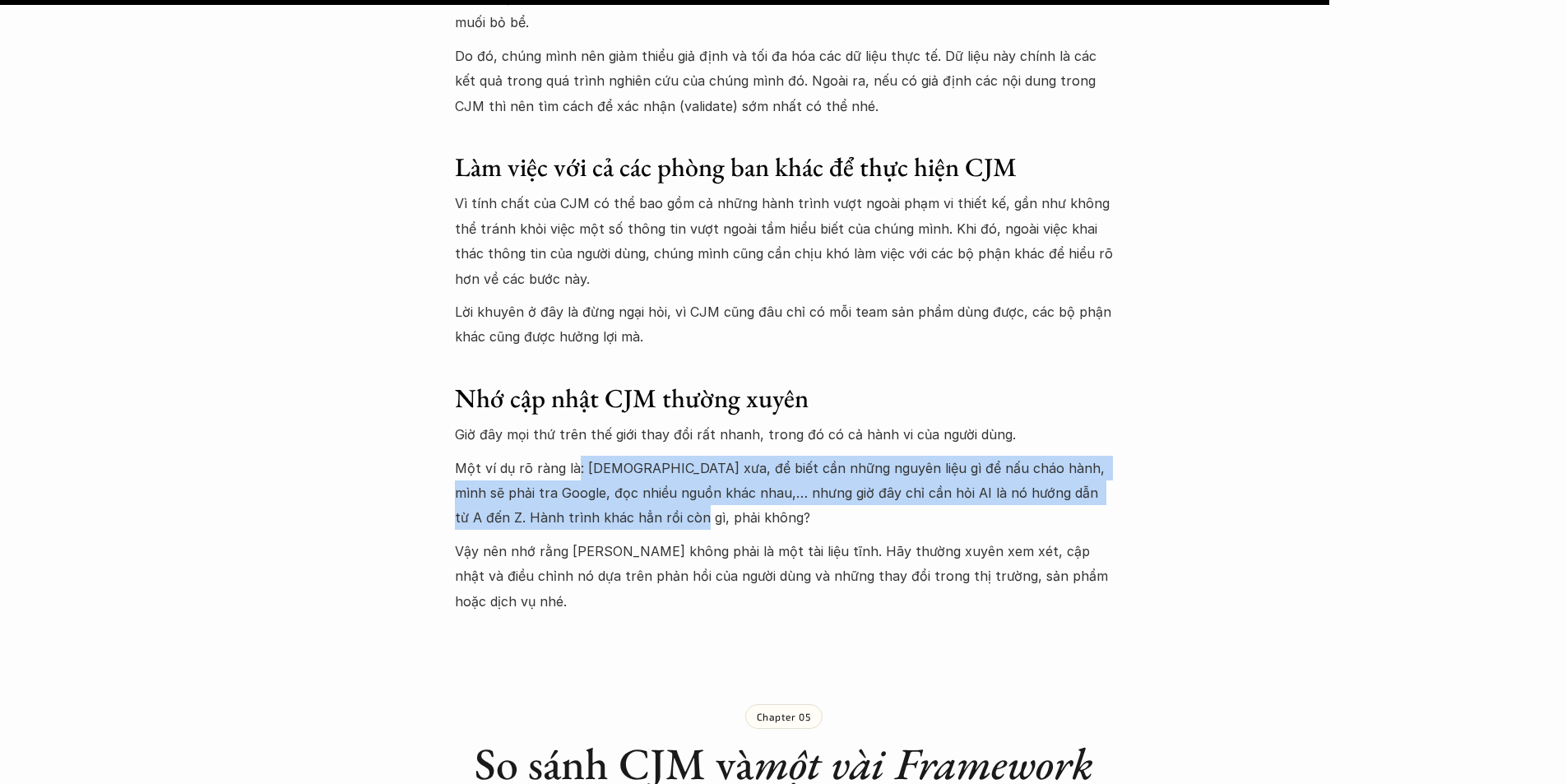
drag, startPoint x: 573, startPoint y: 294, endPoint x: 677, endPoint y: 352, distance: 119.1
click at [677, 455] on p "Một ví dụ rõ ràng là: Hồi xưa, để biết cần những nguyên liệu gì để nấu cháo hàn…" at bounding box center [784, 493] width 658 height 75
click at [666, 455] on p "Một ví dụ rõ ràng là: Hồi xưa, để biết cần những nguyên liệu gì để nấu cháo hàn…" at bounding box center [784, 493] width 658 height 75
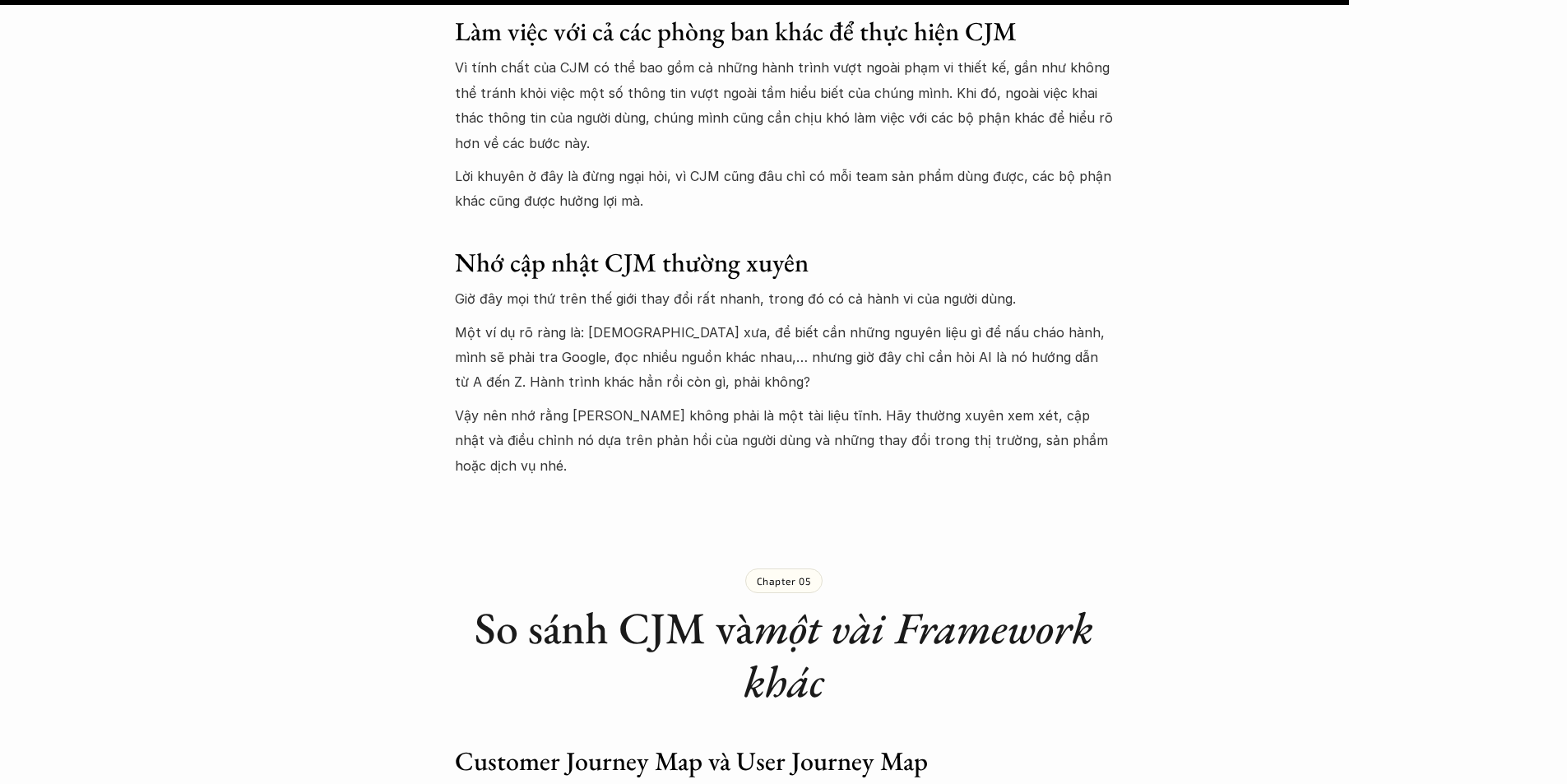
scroll to position [10763, 0]
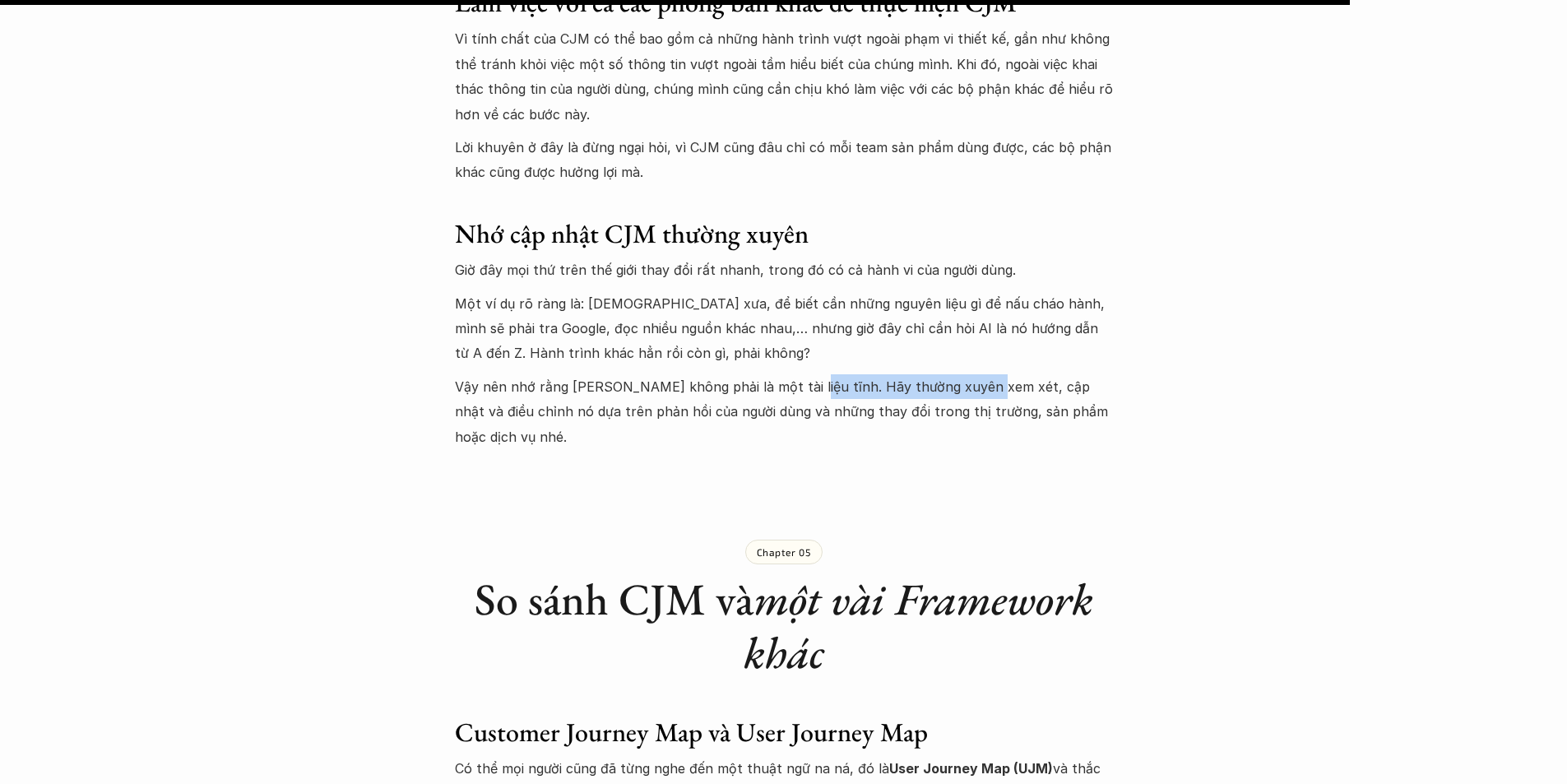
drag, startPoint x: 794, startPoint y: 204, endPoint x: 975, endPoint y: 220, distance: 181.7
click at [975, 374] on p "Vậy nên nhớ rằng CJM không phải là một tài liệu tĩnh. Hãy thường xuyên xem xét,…" at bounding box center [784, 412] width 658 height 75
click at [979, 374] on p "Vậy nên nhớ rằng CJM không phải là một tài liệu tĩnh. Hãy thường xuyên xem xét,…" at bounding box center [784, 412] width 658 height 75
click at [1013, 374] on p "Vậy nên nhớ rằng CJM không phải là một tài liệu tĩnh. Hãy thường xuyên xem xét,…" at bounding box center [784, 412] width 658 height 75
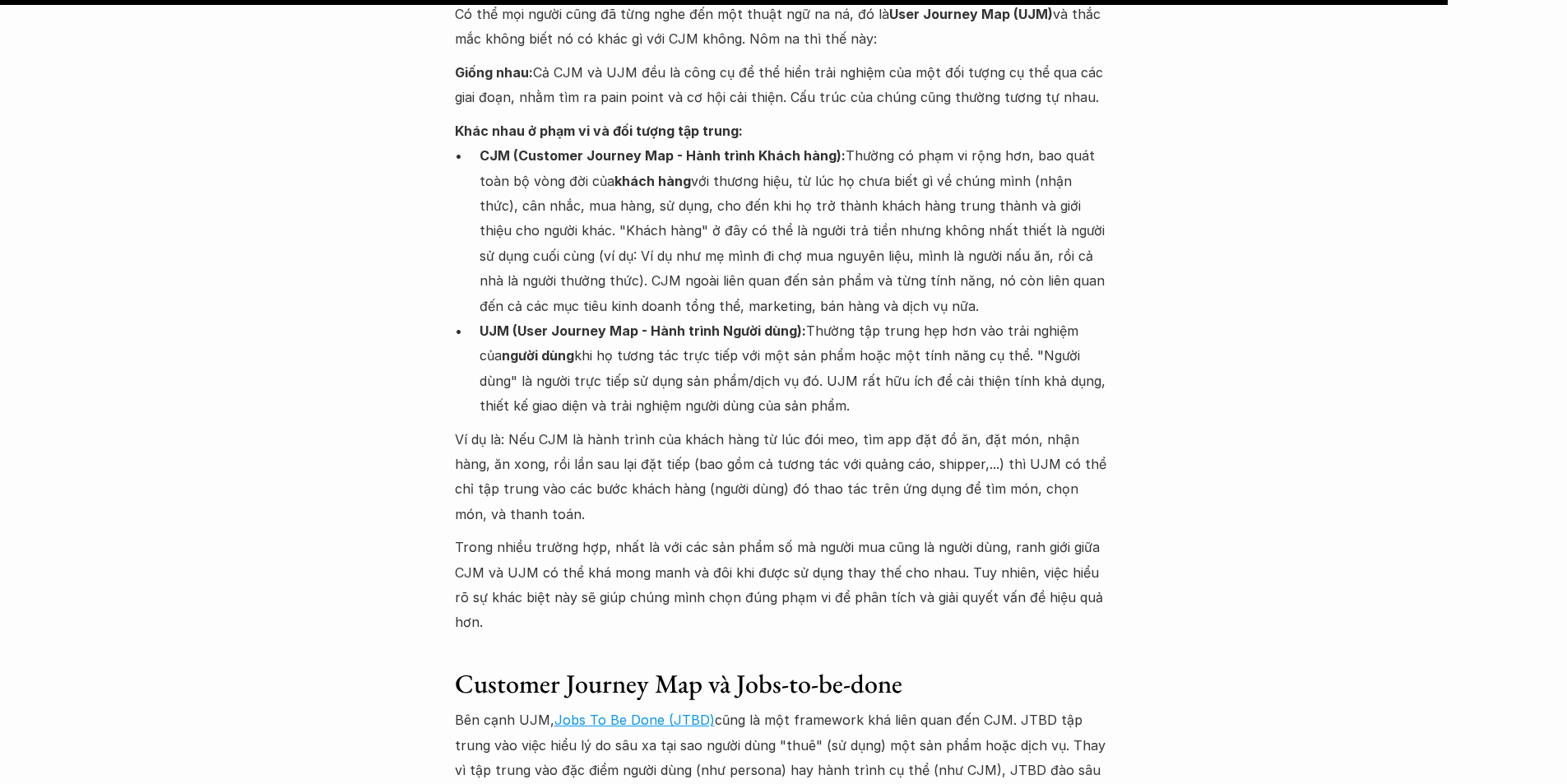
scroll to position [11584, 0]
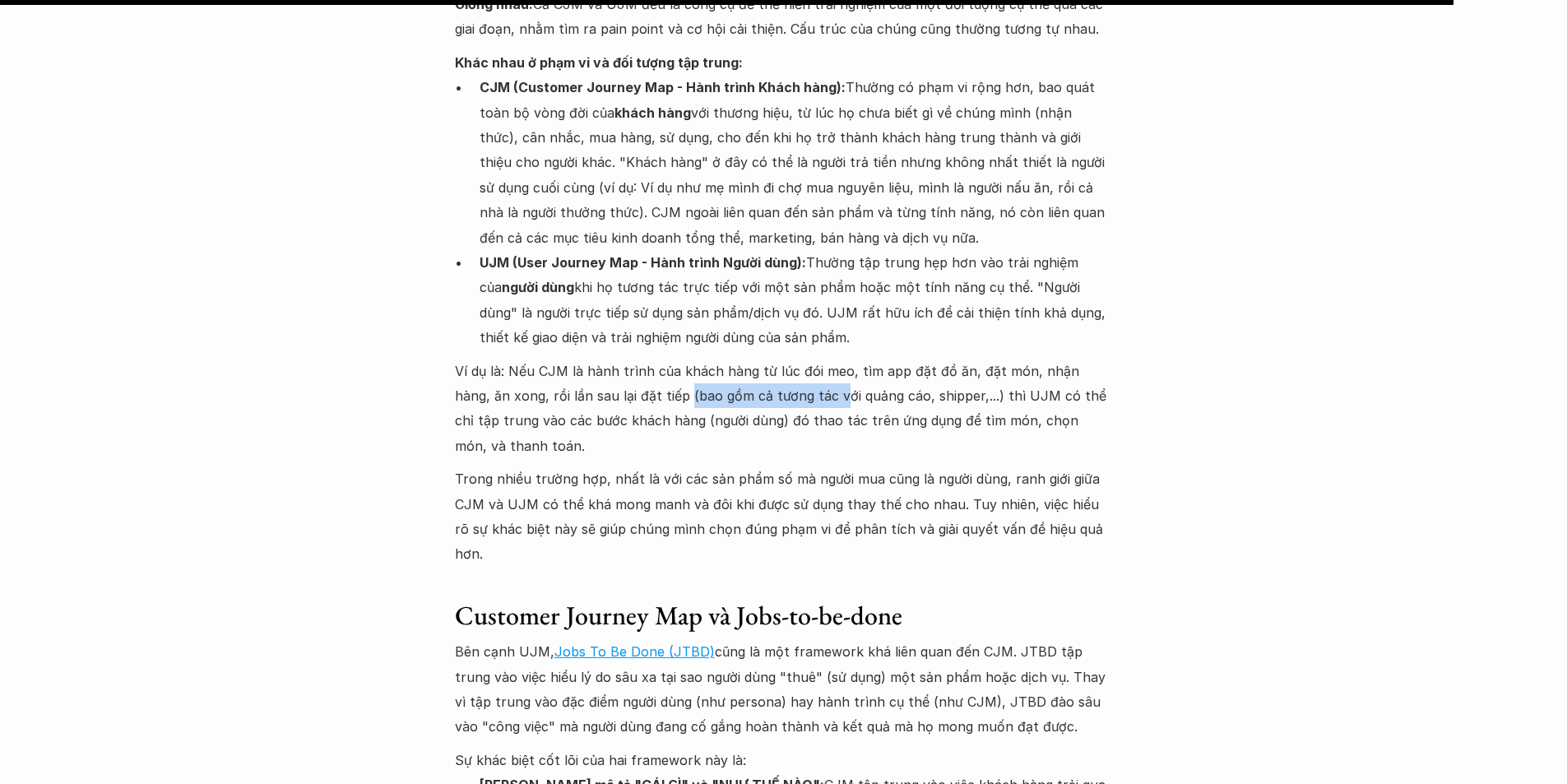
drag, startPoint x: 629, startPoint y: 192, endPoint x: 804, endPoint y: 192, distance: 175.0
click at [788, 358] on p "Ví dụ là: Nếu CJM là hành trình của khách hàng từ lúc đói meo, tìm app đặt đồ ă…" at bounding box center [784, 408] width 658 height 100
click at [828, 358] on p "Ví dụ là: Nếu CJM là hành trình của khách hàng từ lúc đói meo, tìm app đặt đồ ă…" at bounding box center [784, 408] width 658 height 100
drag, startPoint x: 968, startPoint y: 198, endPoint x: 943, endPoint y: 211, distance: 28.2
click at [969, 358] on p "Ví dụ là: Nếu CJM là hành trình của khách hàng từ lúc đói meo, tìm app đặt đồ ă…" at bounding box center [784, 408] width 658 height 100
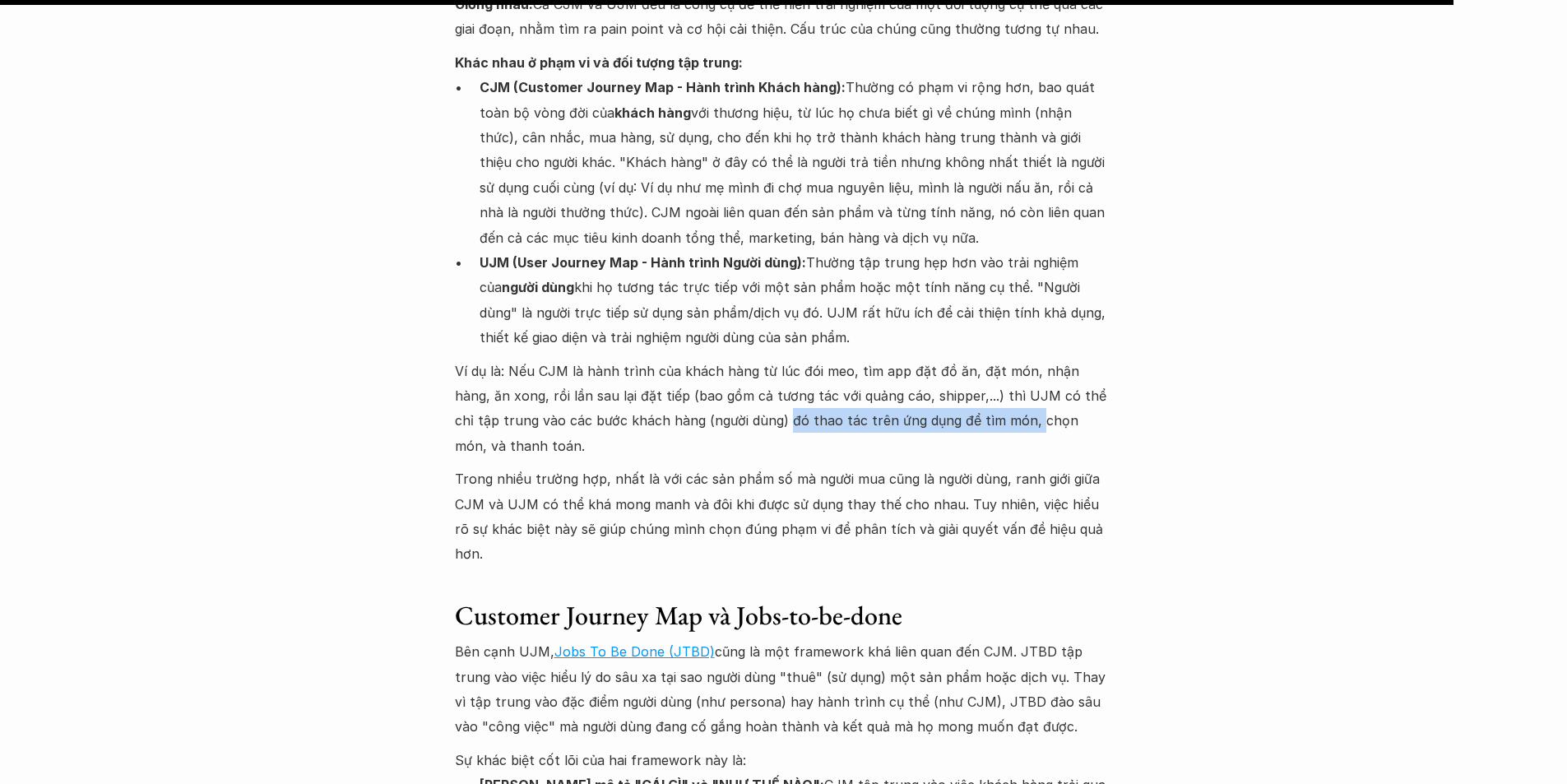
drag, startPoint x: 722, startPoint y: 223, endPoint x: 951, endPoint y: 223, distance: 229.0
click at [950, 358] on p "Ví dụ là: Nếu CJM là hành trình của khách hàng từ lúc đói meo, tìm app đặt đồ ă…" at bounding box center [784, 408] width 658 height 100
click at [956, 358] on p "Ví dụ là: Nếu CJM là hành trình của khách hàng từ lúc đói meo, tìm app đặt đồ ă…" at bounding box center [784, 408] width 658 height 100
click at [1053, 358] on p "Ví dụ là: Nếu CJM là hành trình của khách hàng từ lúc đói meo, tìm app đặt đồ ă…" at bounding box center [784, 408] width 658 height 100
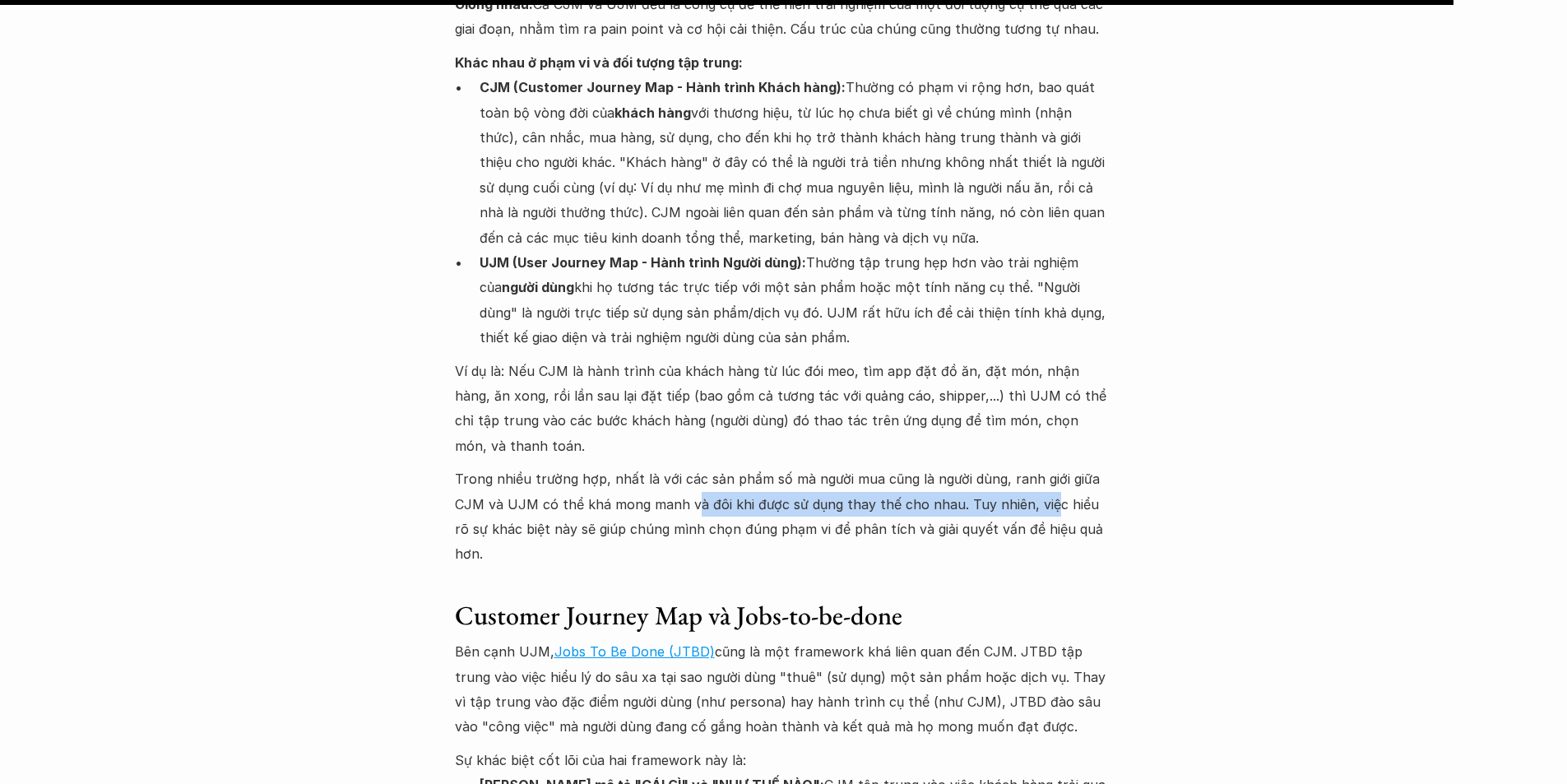
drag, startPoint x: 689, startPoint y: 274, endPoint x: 1054, endPoint y: 281, distance: 365.1
click at [1049, 466] on p "Trong nhiều trường hợp, nhất là với các sản phẩm số mà người mua cũng là người …" at bounding box center [784, 516] width 658 height 100
click at [1091, 466] on p "Trong nhiều trường hợp, nhất là với các sản phẩm số mà người mua cũng là người …" at bounding box center [784, 516] width 658 height 100
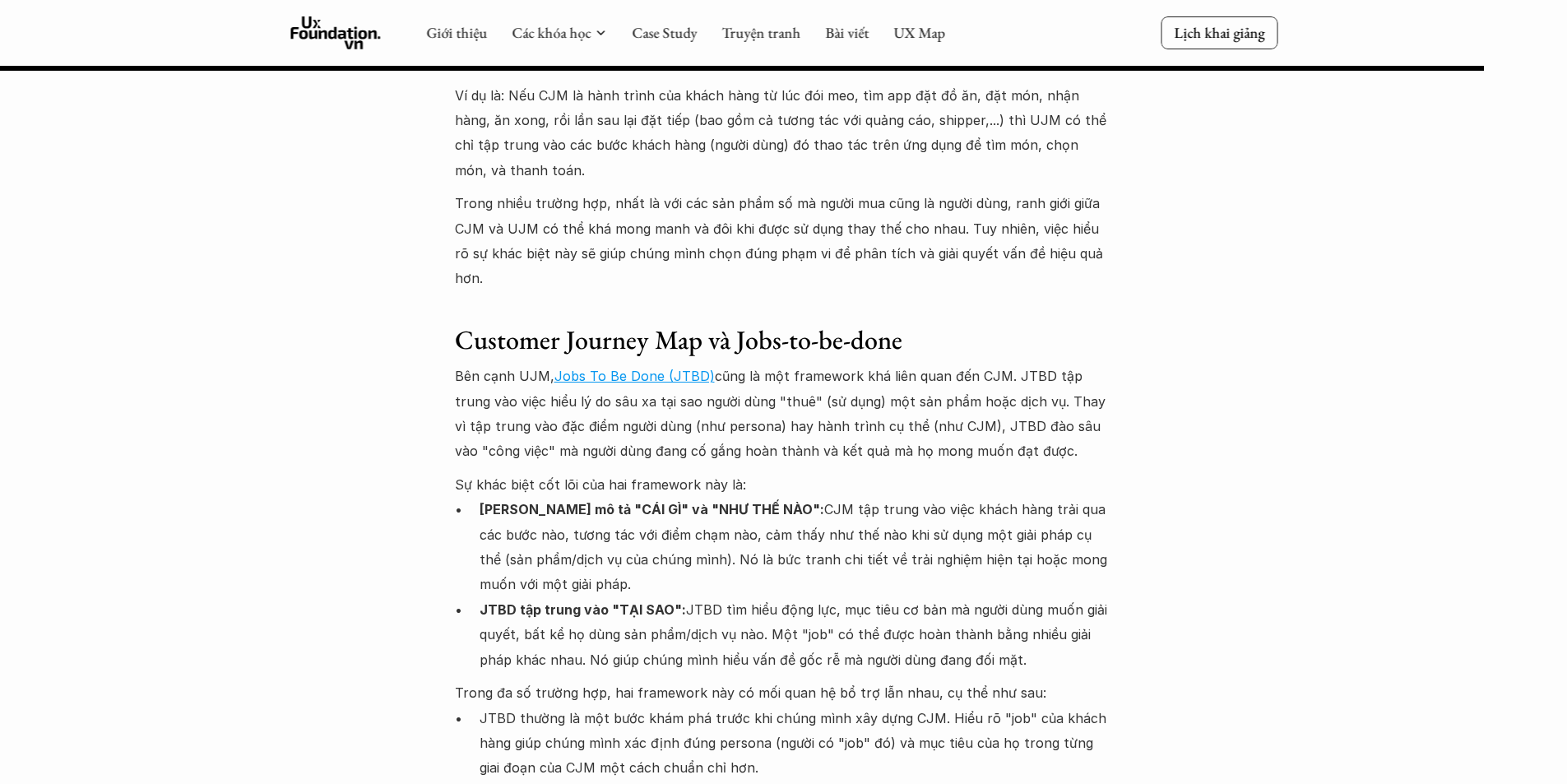
scroll to position [11831, 0]
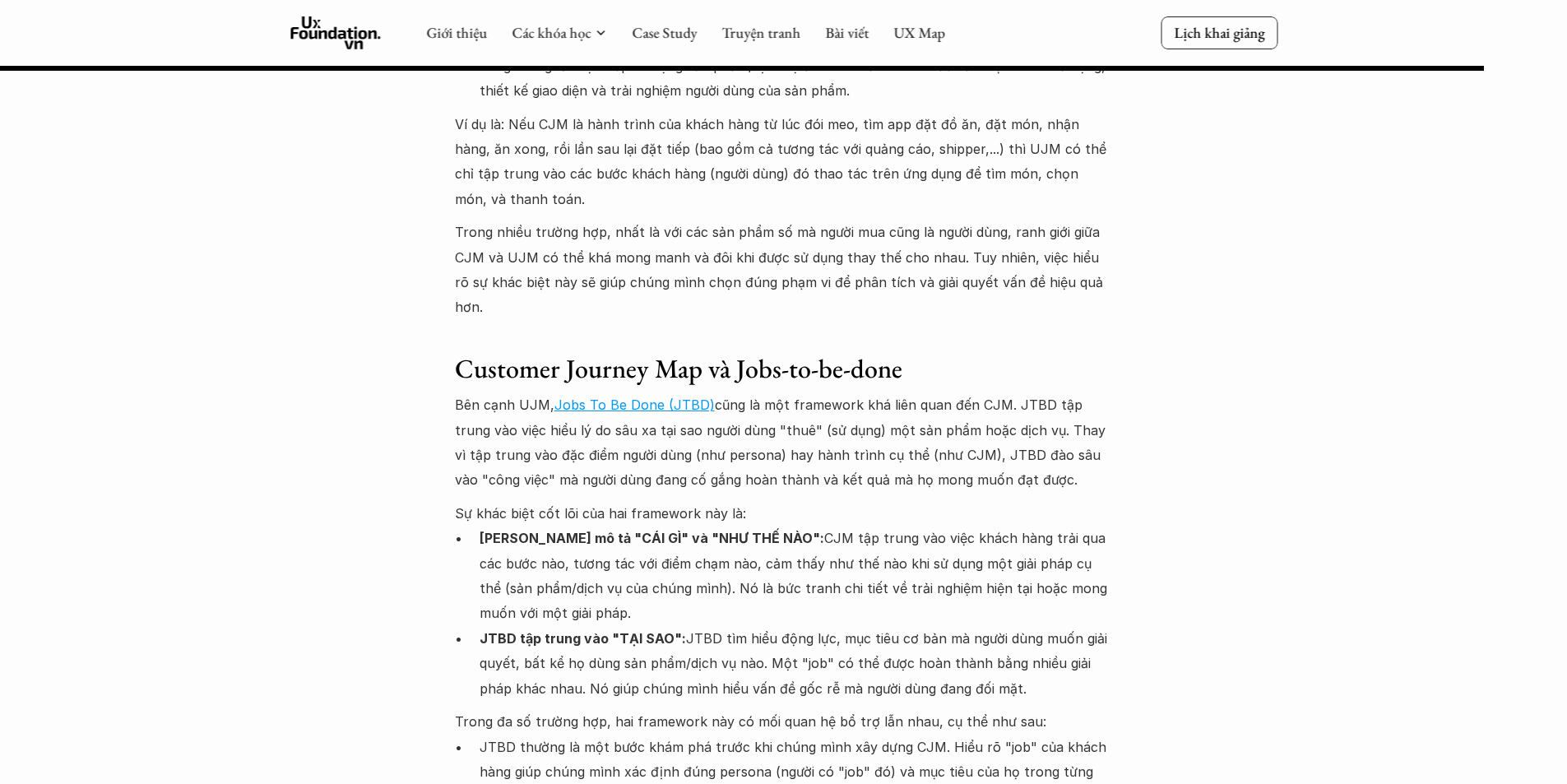
click at [887, 392] on p "Bên cạnh UJM, Jobs To Be Done (JTBD) cũng là một framework khá liên quan đến CJ…" at bounding box center [784, 442] width 658 height 100
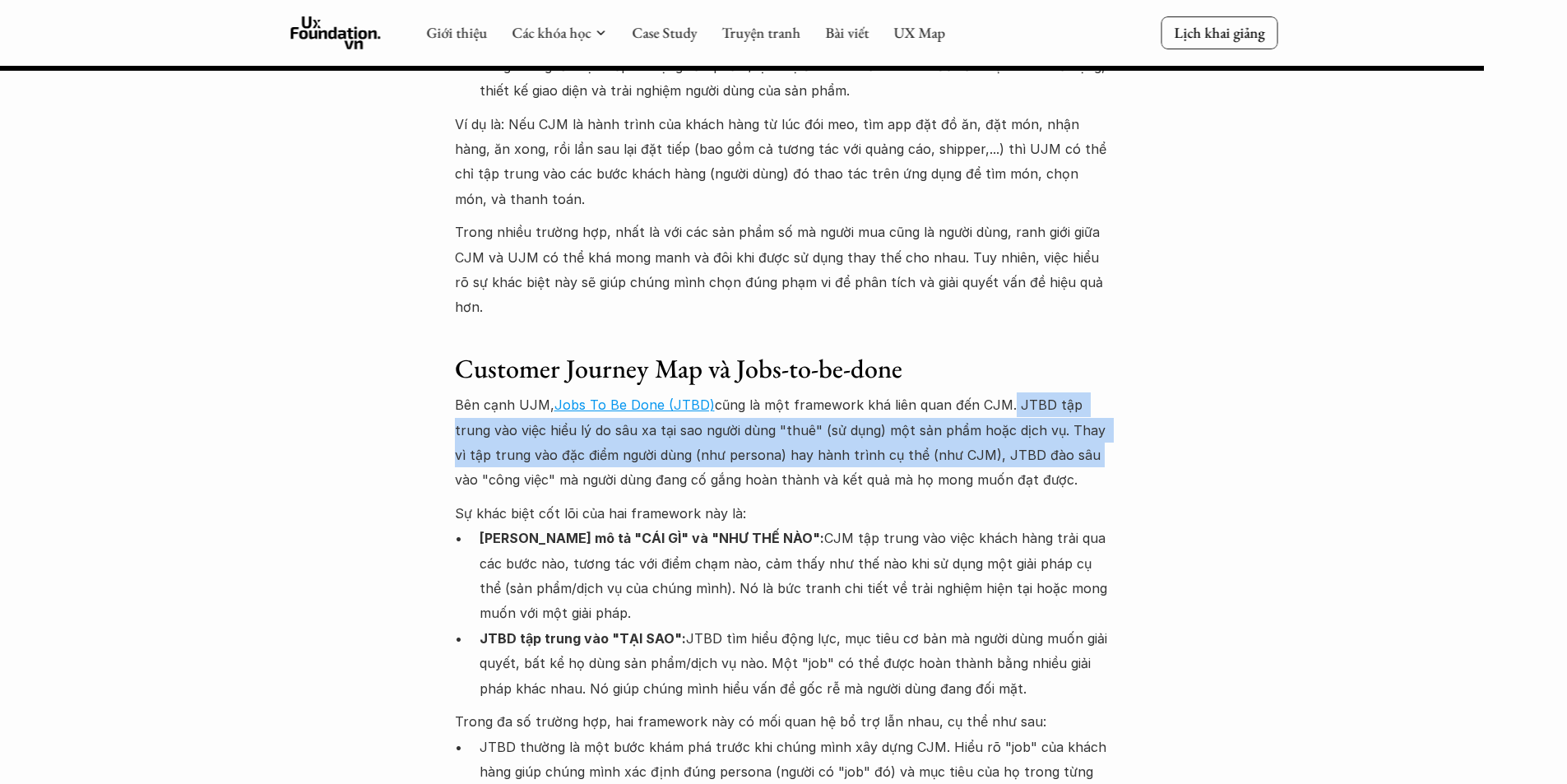
drag, startPoint x: 1003, startPoint y: 141, endPoint x: 1036, endPoint y: 203, distance: 70.2
click at [1036, 203] on div "Customer Journey Map và User Journey Map Có thể mọi người cũng đã từng nghe đến…" at bounding box center [784, 265] width 658 height 1237
click at [1004, 392] on p "Bên cạnh UJM, Jobs To Be Done (JTBD) cũng là một framework khá liên quan đến CJ…" at bounding box center [784, 442] width 658 height 100
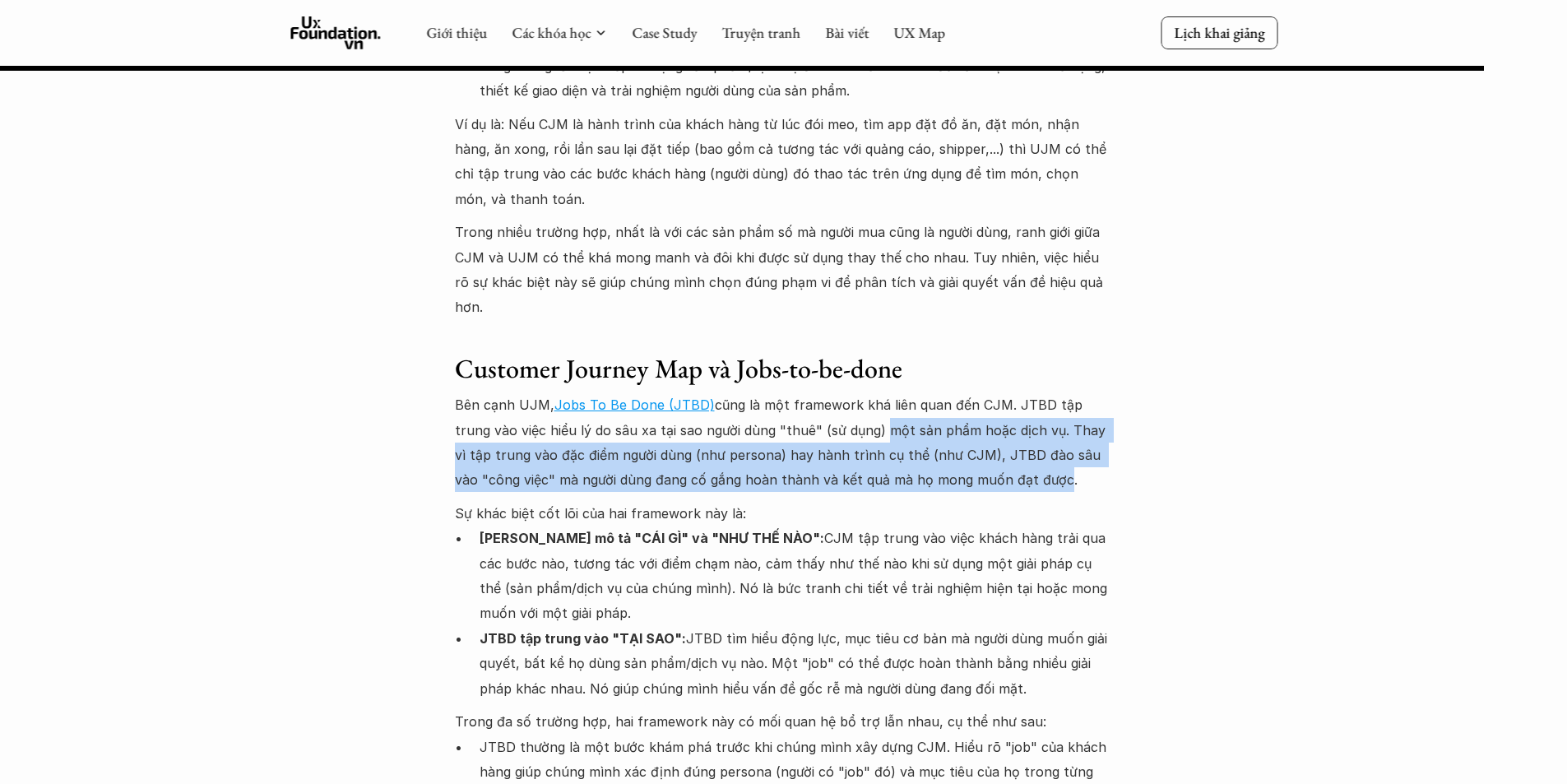
drag, startPoint x: 842, startPoint y: 179, endPoint x: 987, endPoint y: 224, distance: 151.8
click at [987, 392] on p "Bên cạnh UJM, Jobs To Be Done (JTBD) cũng là một framework khá liên quan đến CJ…" at bounding box center [784, 442] width 658 height 100
click at [918, 392] on p "Bên cạnh UJM, Jobs To Be Done (JTBD) cũng là một framework khá liên quan đến CJ…" at bounding box center [784, 442] width 658 height 100
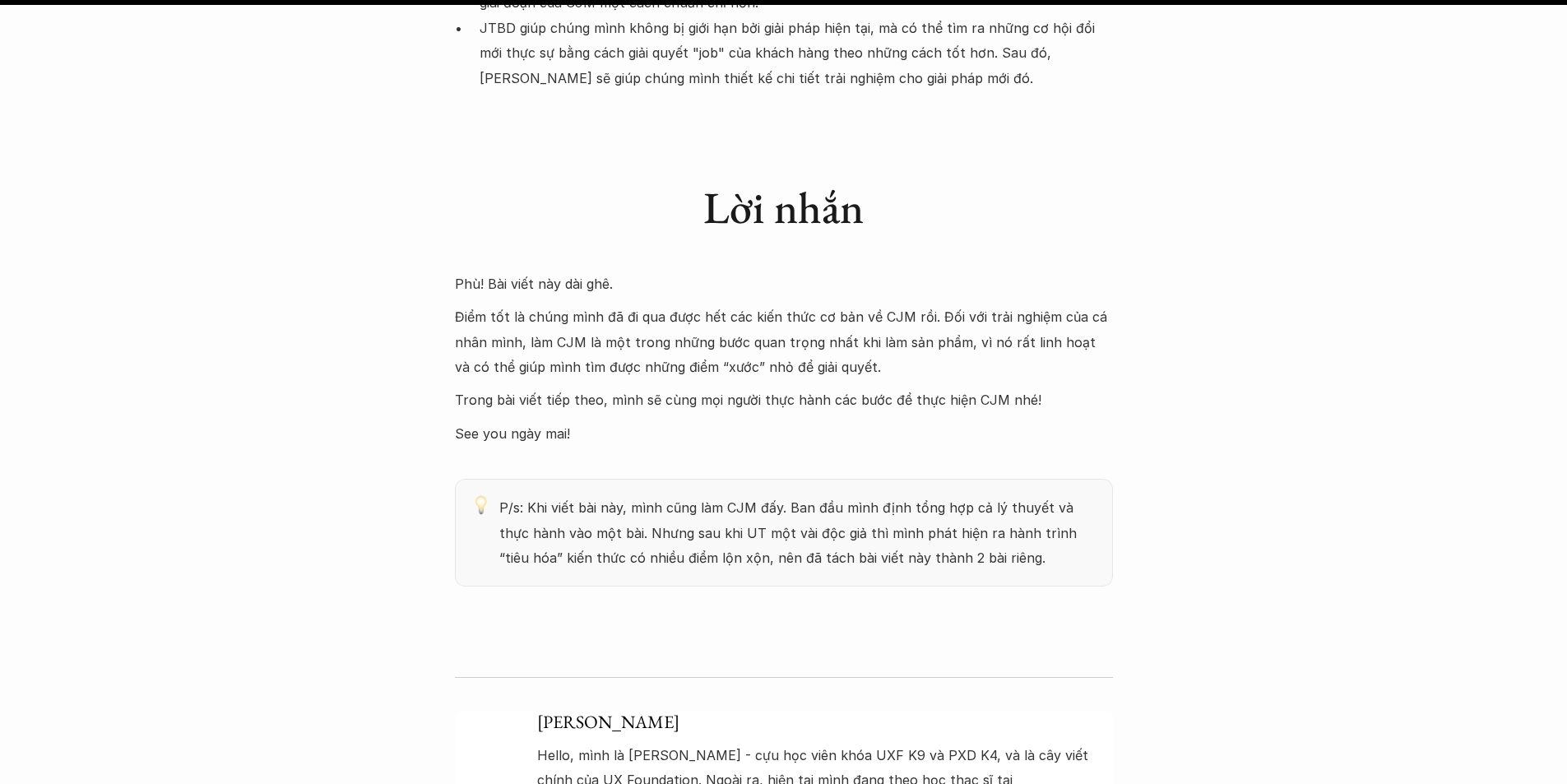
scroll to position [12653, 0]
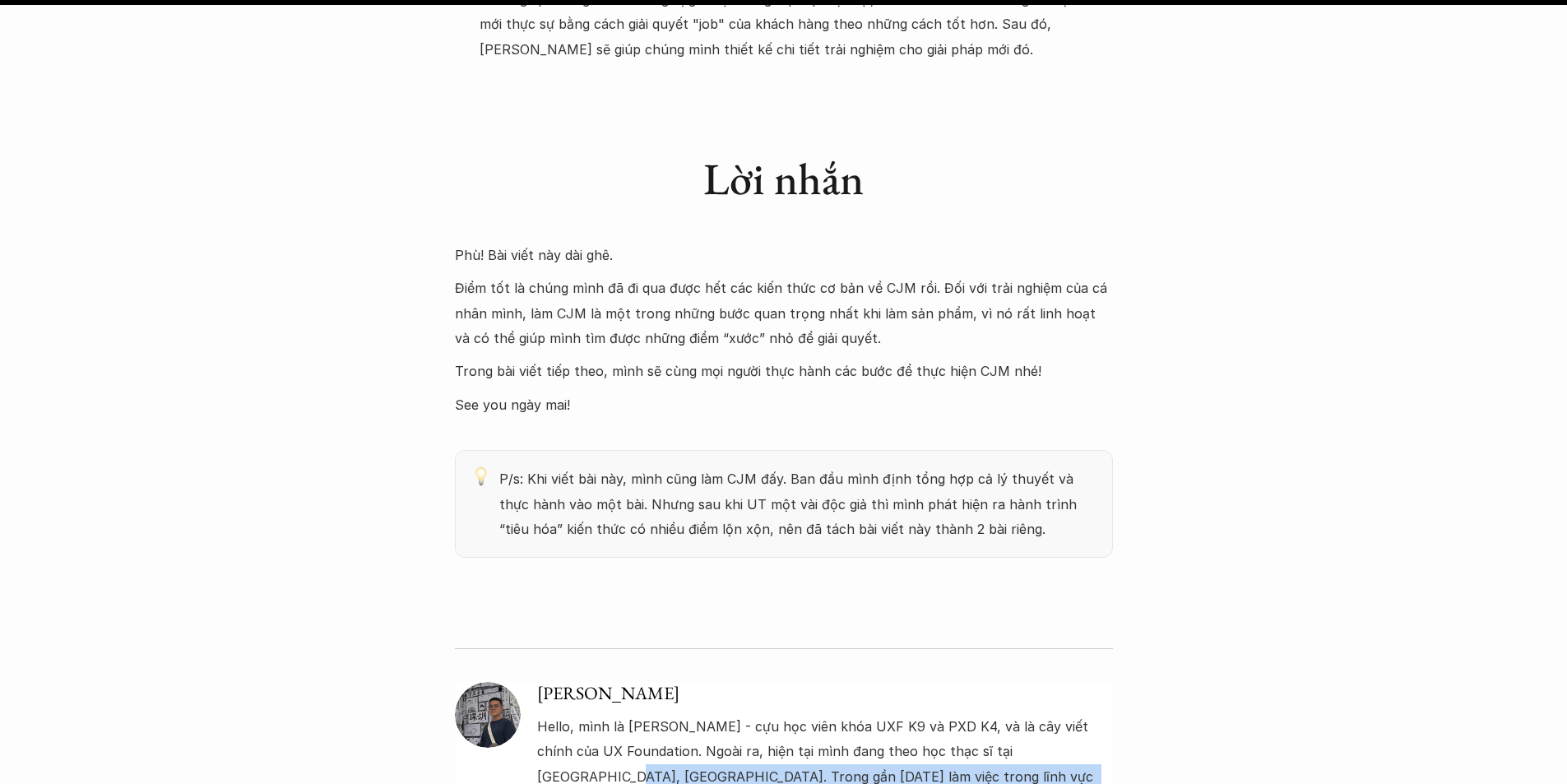
drag, startPoint x: 1057, startPoint y: 505, endPoint x: 1056, endPoint y: 521, distance: 16.0
click at [1060, 713] on p "Hello, mình là Khánh - cựu học viên khóa UXF K9 và PXD K4, và là cây viết chính…" at bounding box center [825, 776] width 576 height 125
click at [967, 713] on p "Hello, mình là Khánh - cựu học viên khóa UXF K9 và PXD K4, và là cây viết chính…" at bounding box center [825, 776] width 576 height 125
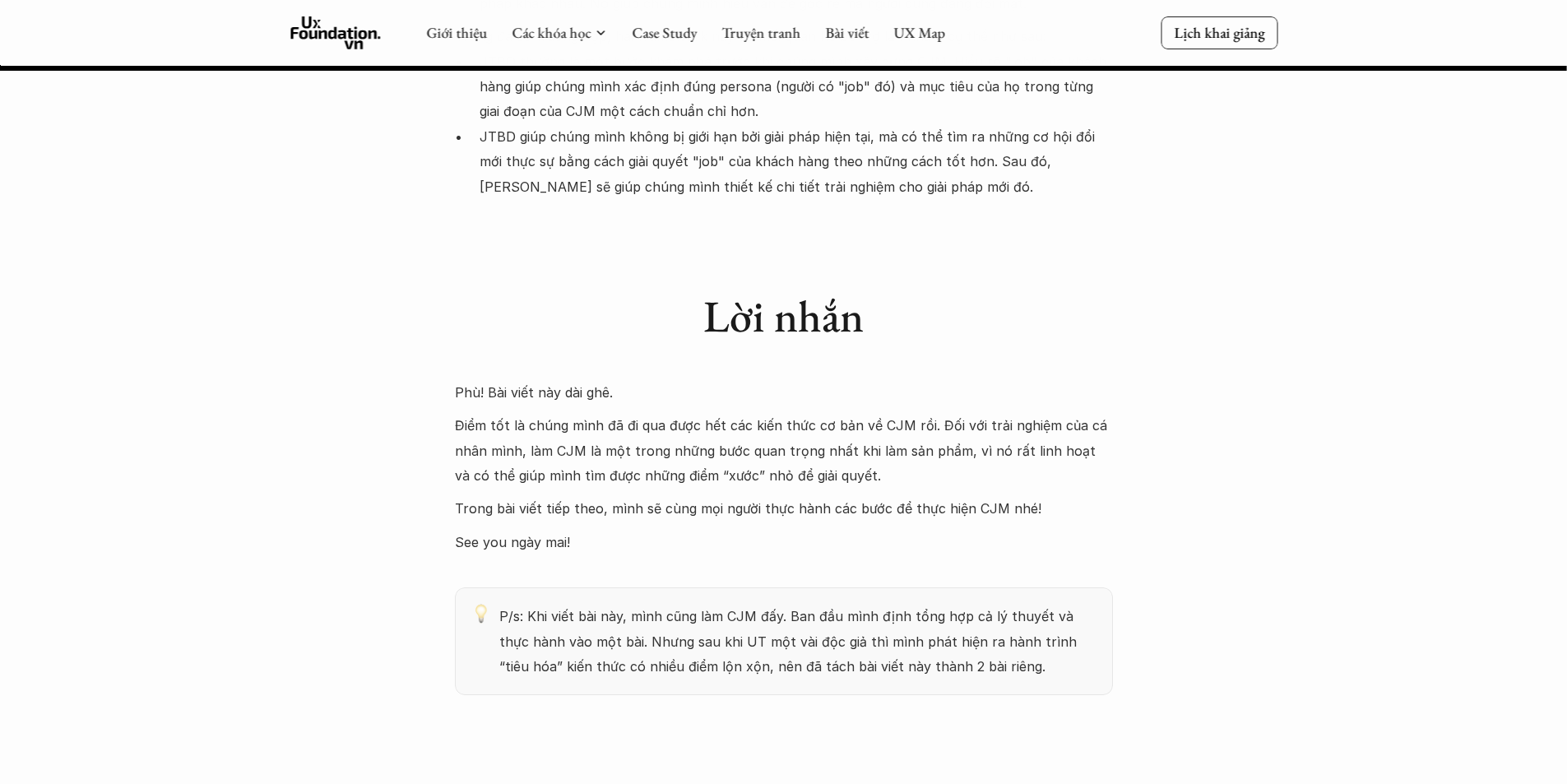
scroll to position [12489, 0]
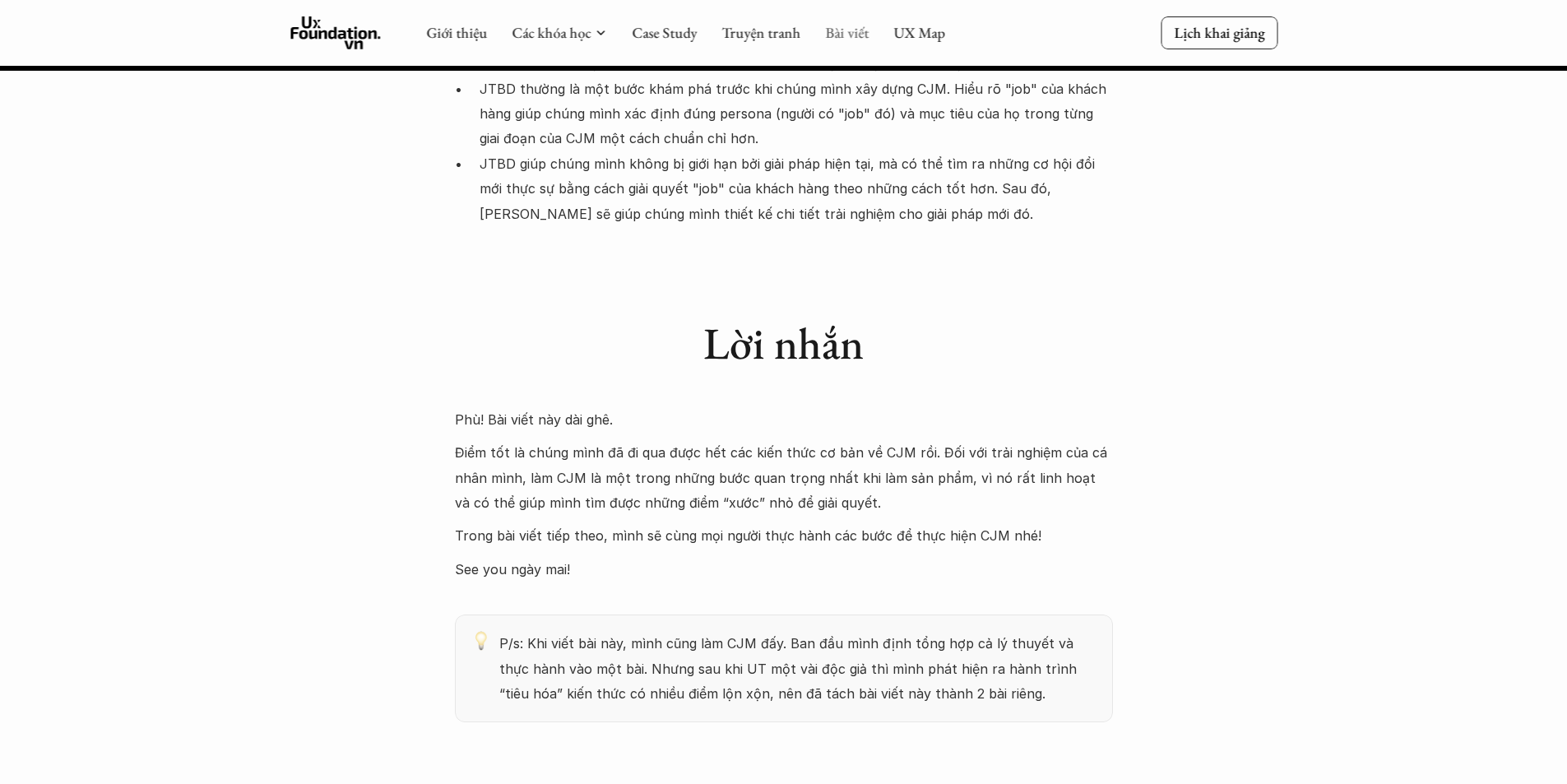
click at [845, 37] on link "Bài viết" at bounding box center [847, 32] width 44 height 19
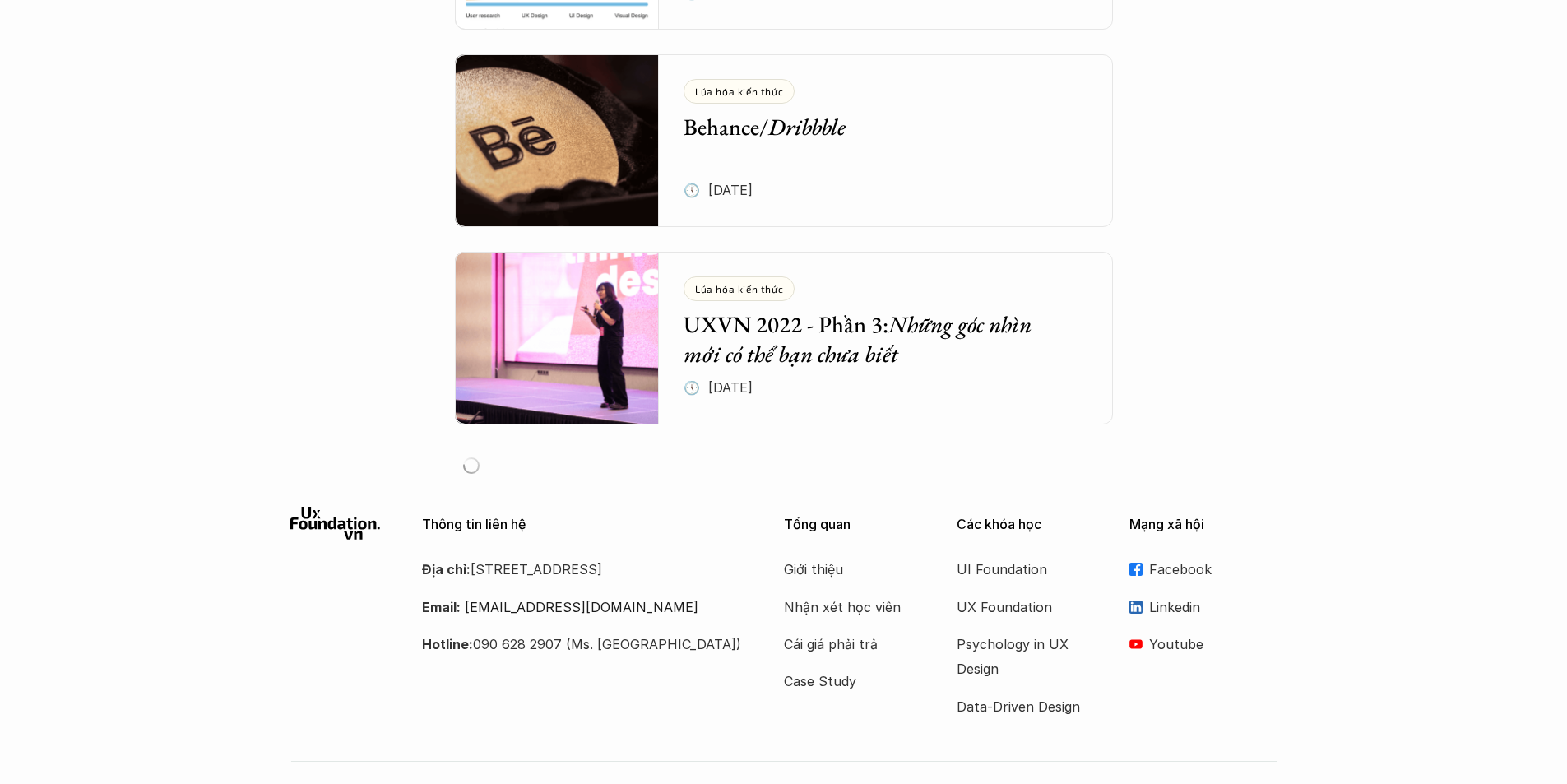
scroll to position [5816, 0]
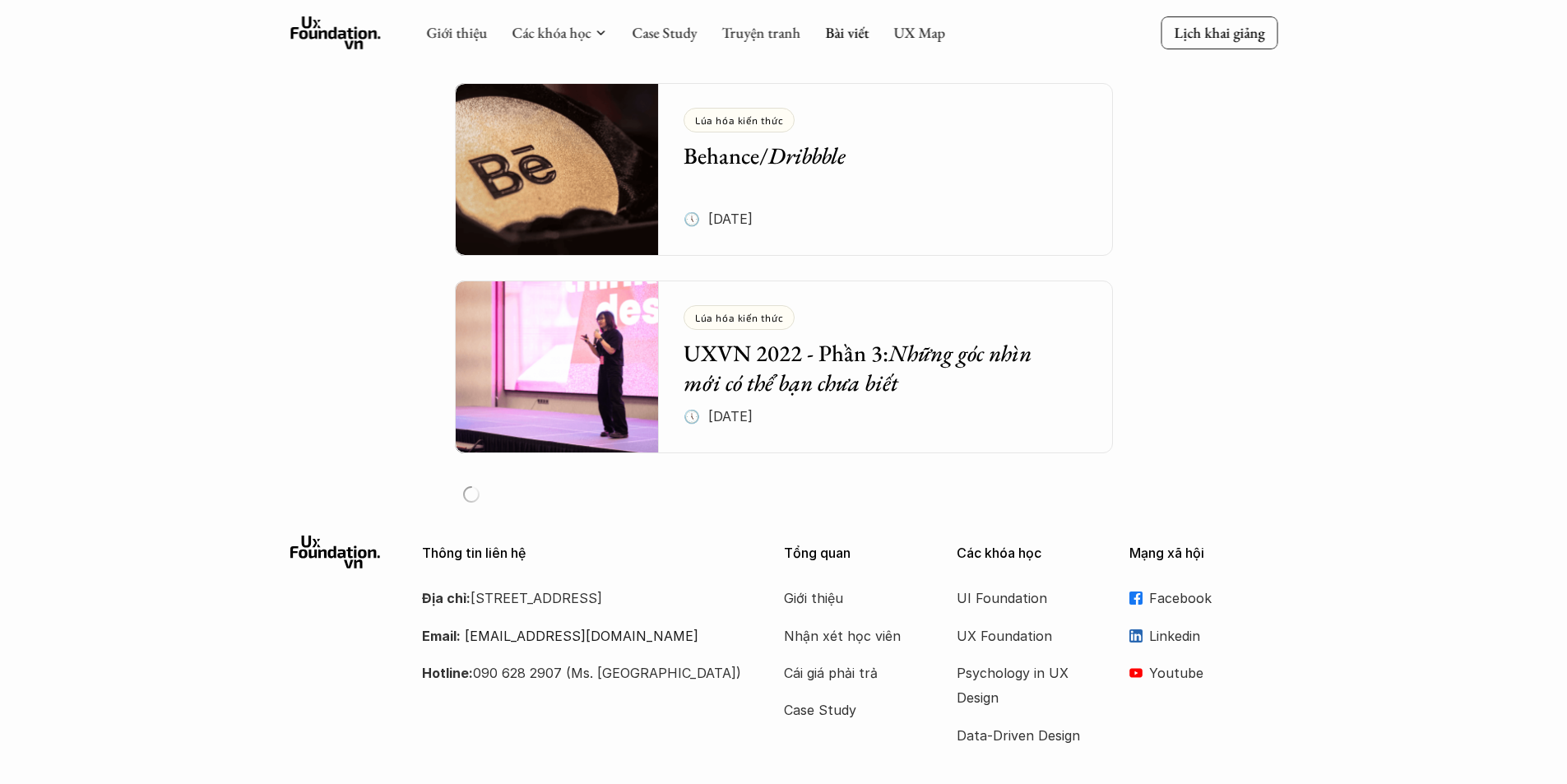
click at [838, 170] on em "Dribbble" at bounding box center [807, 154] width 78 height 29
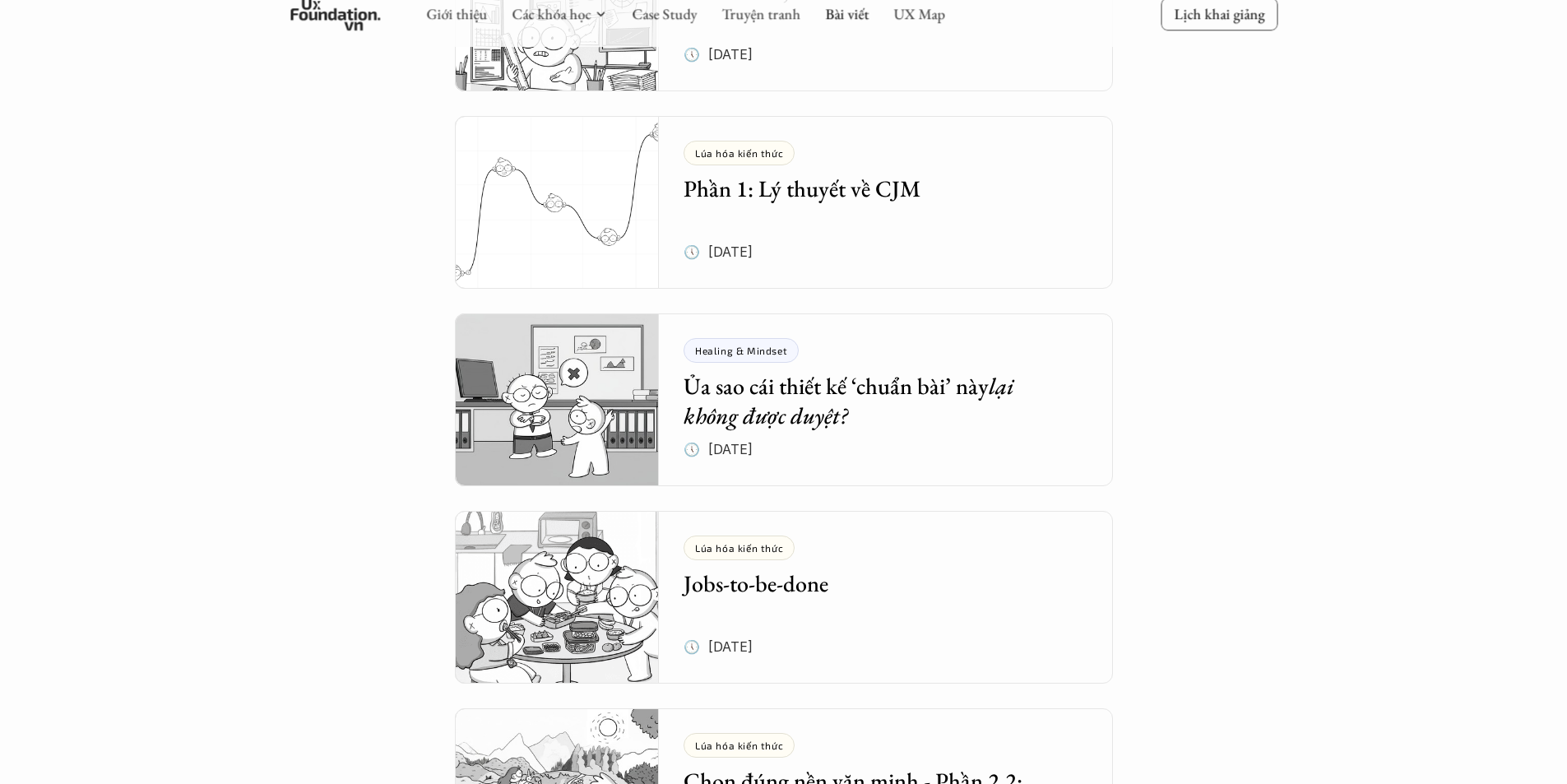
scroll to position [246, 0]
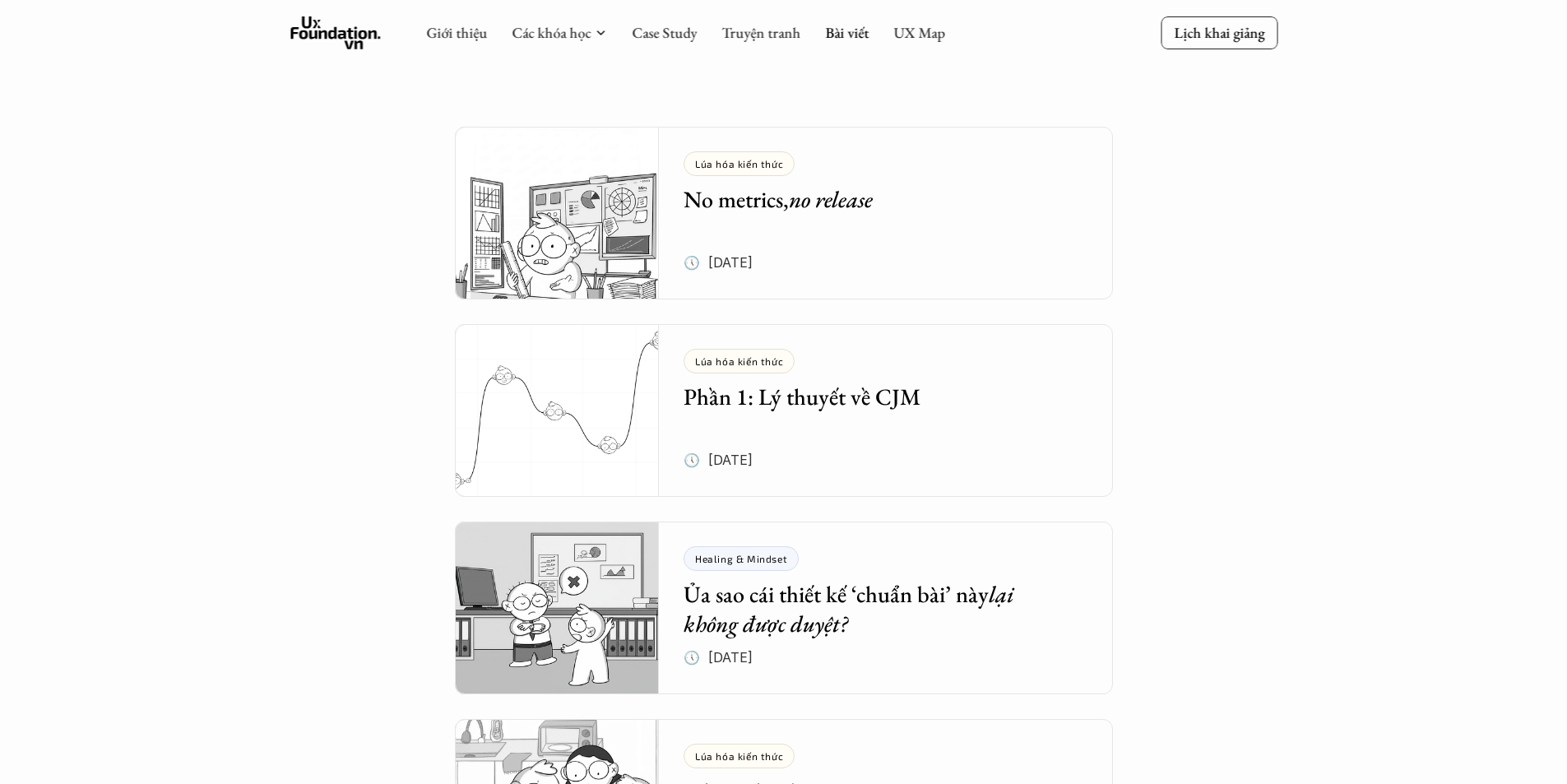
click at [959, 268] on div "Lúa hóa kiến thức No metrics, no release 🕔 28 thg 7, 2025" at bounding box center [898, 213] width 430 height 172
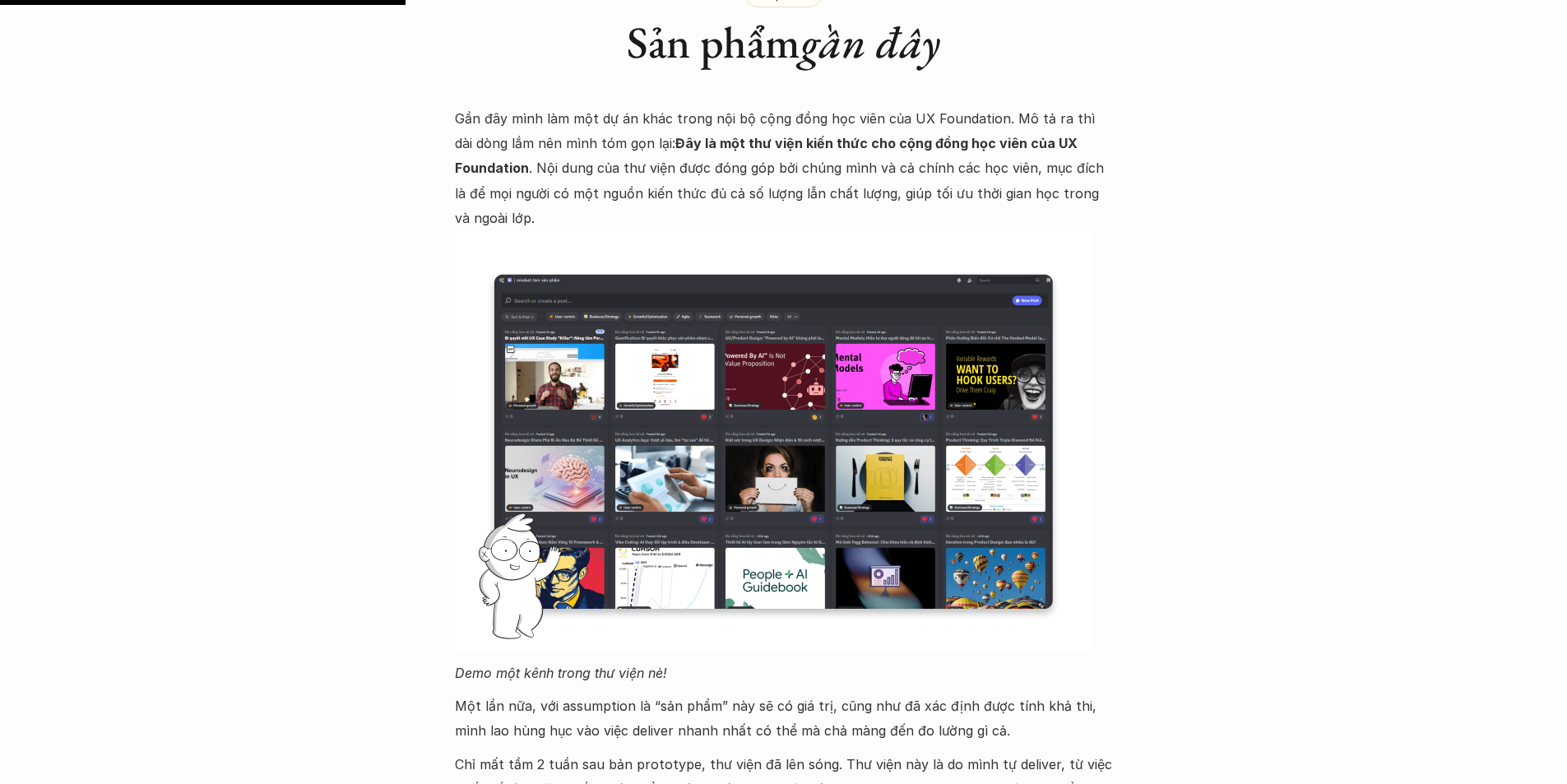
scroll to position [1480, 0]
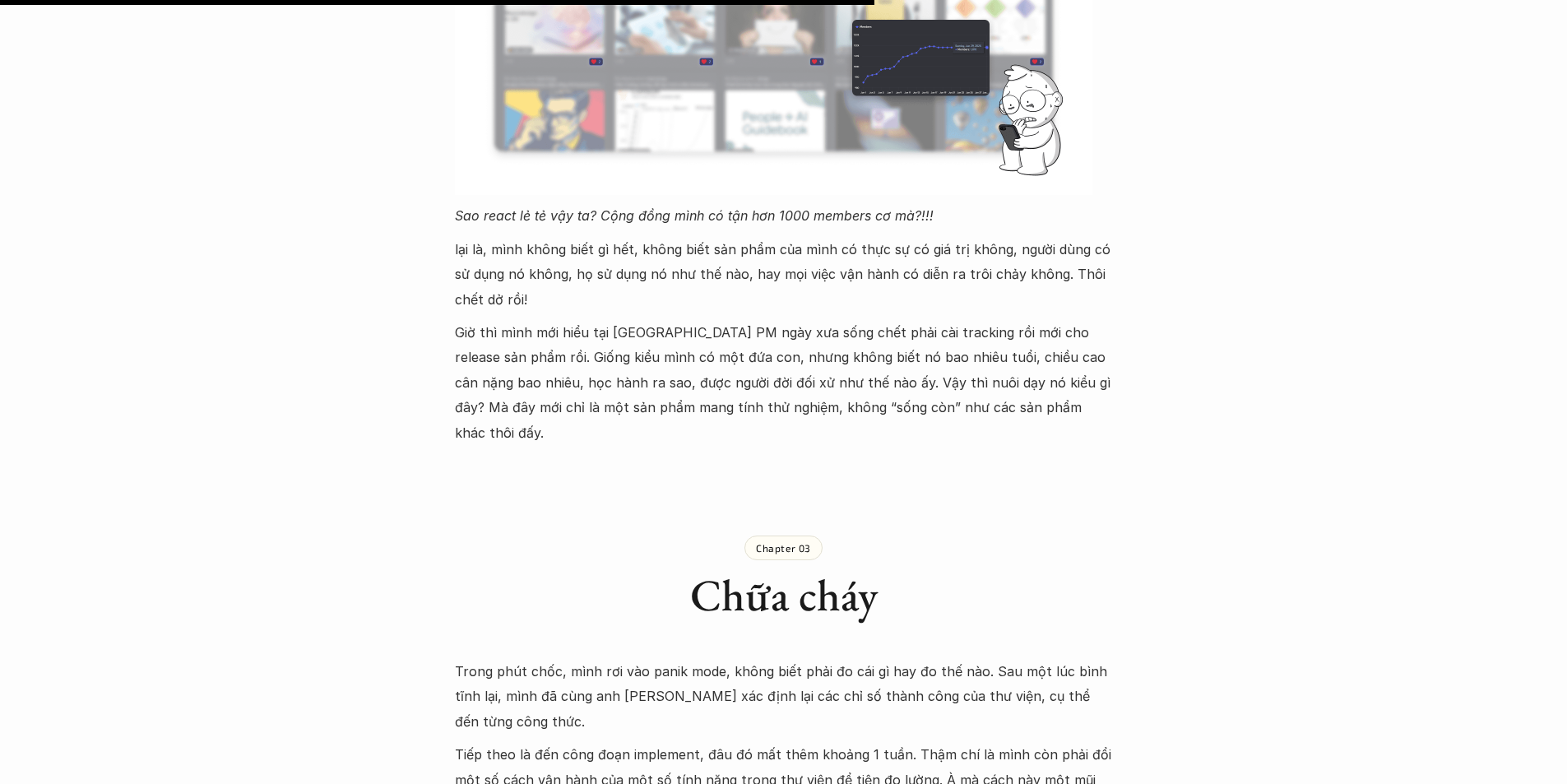
scroll to position [246, 0]
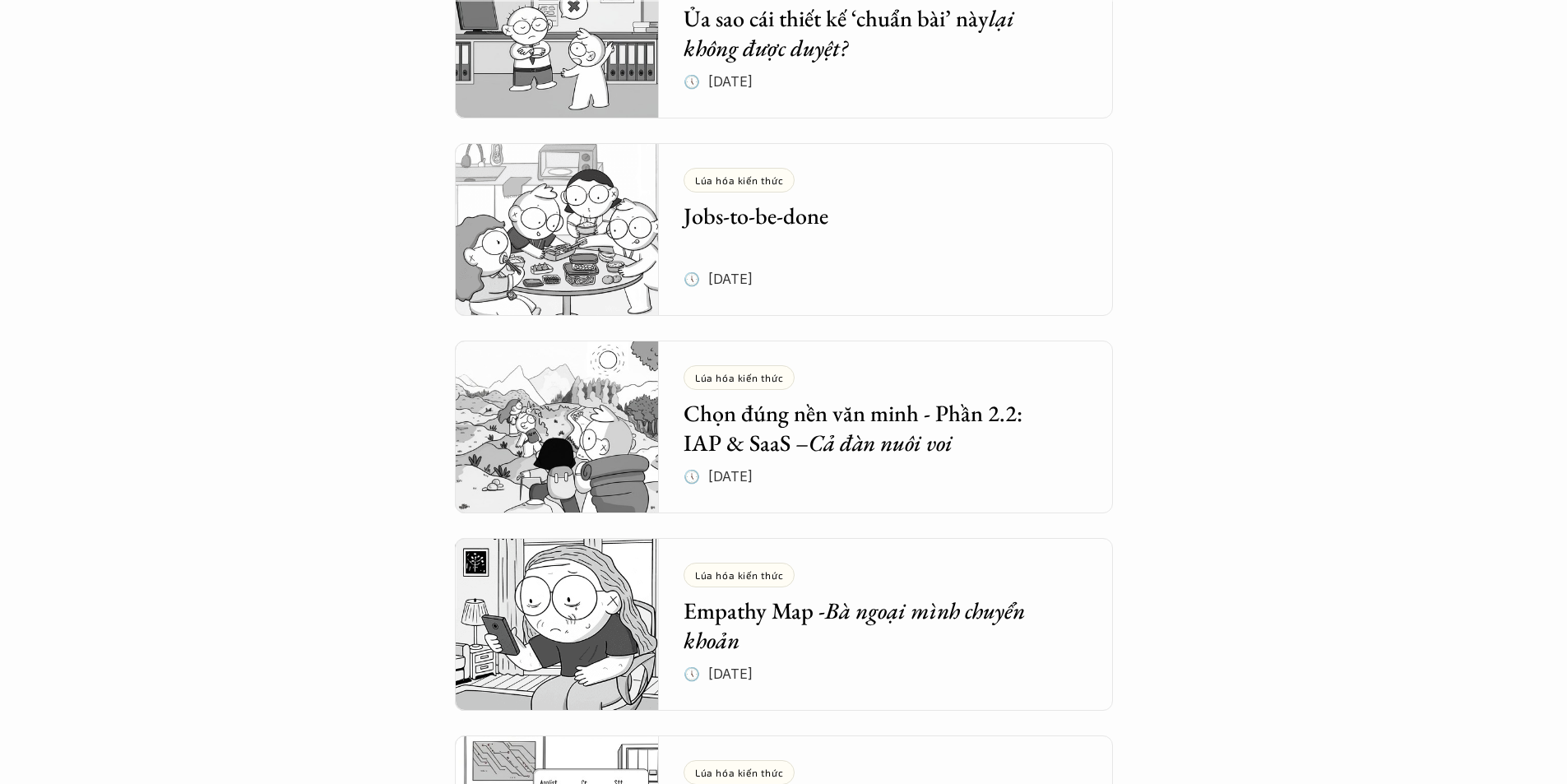
scroll to position [329, 0]
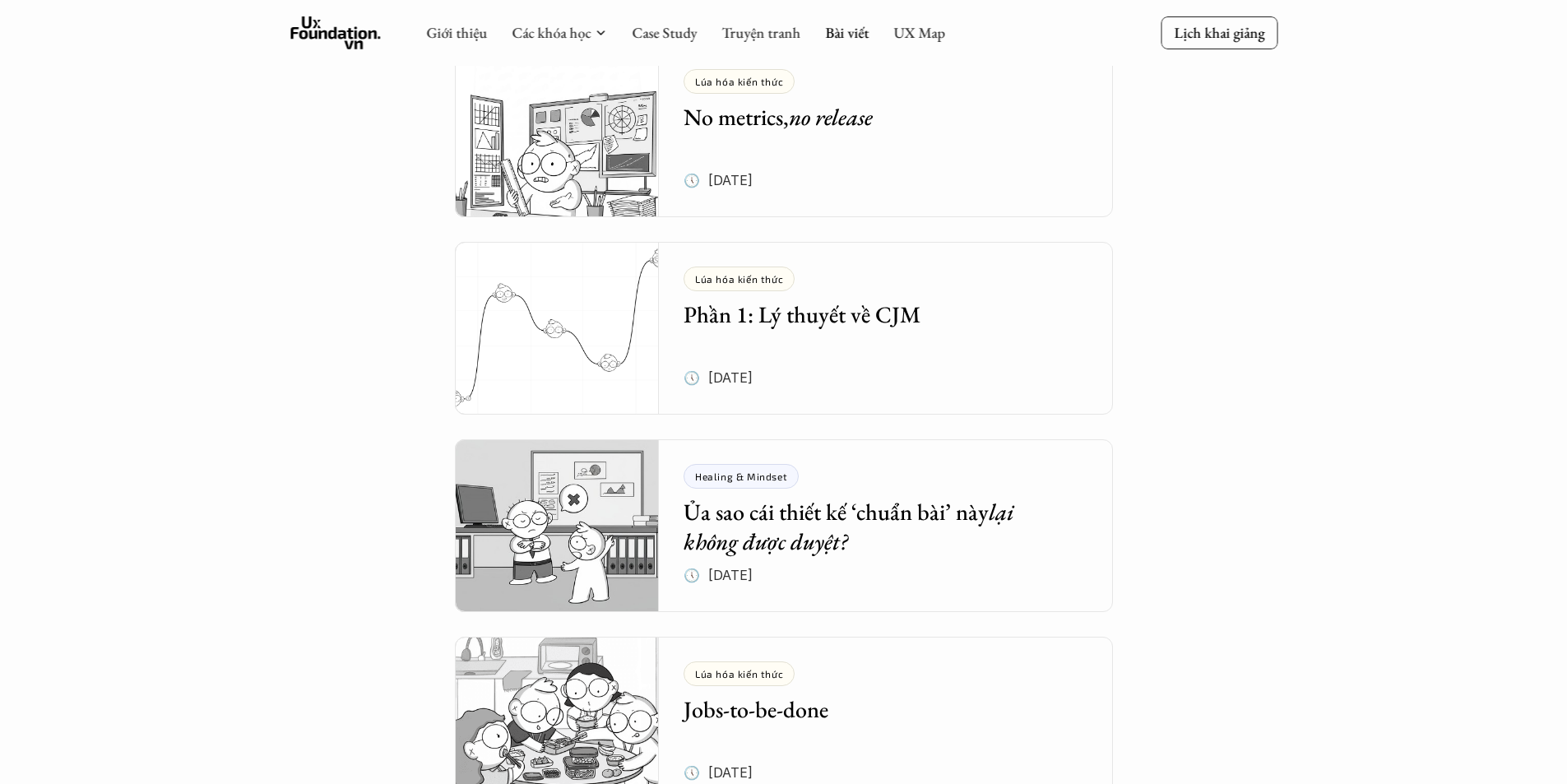
click at [929, 177] on div "Lúa hóa kiến thức No metrics, no release 🕔 28 thg 7, 2025" at bounding box center [898, 130] width 430 height 172
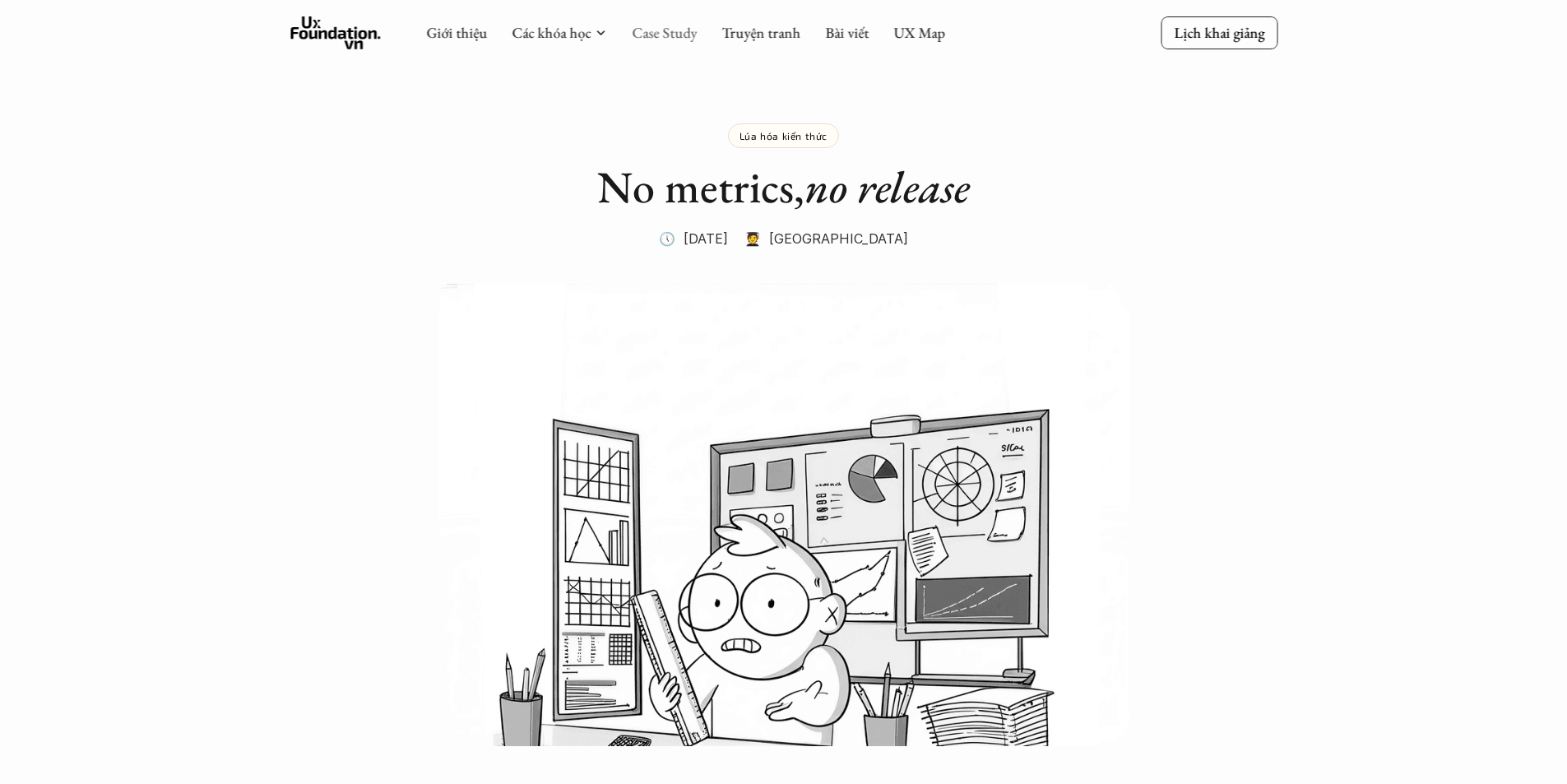
click at [636, 38] on link "Case Study" at bounding box center [664, 32] width 65 height 19
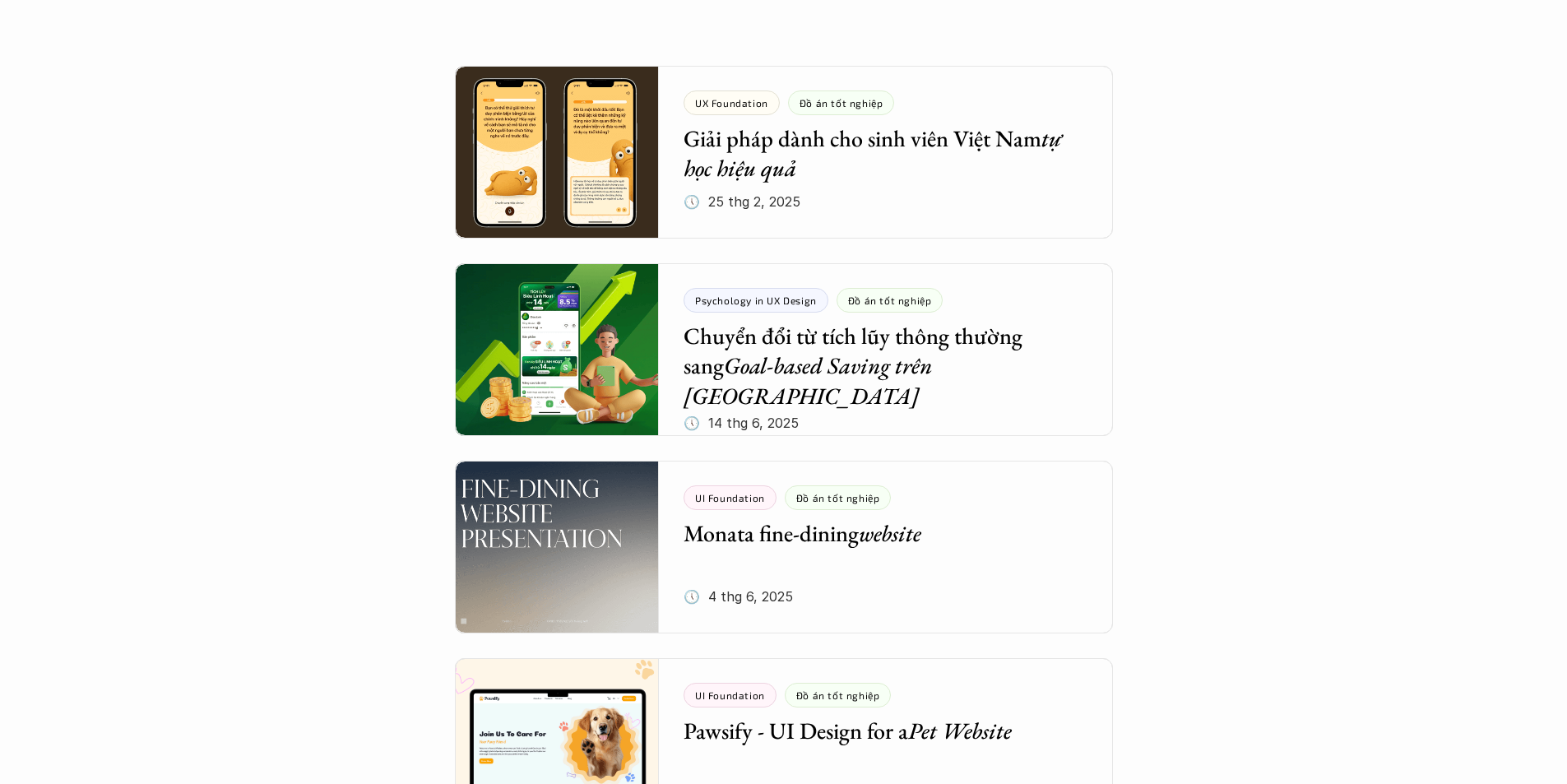
scroll to position [329, 0]
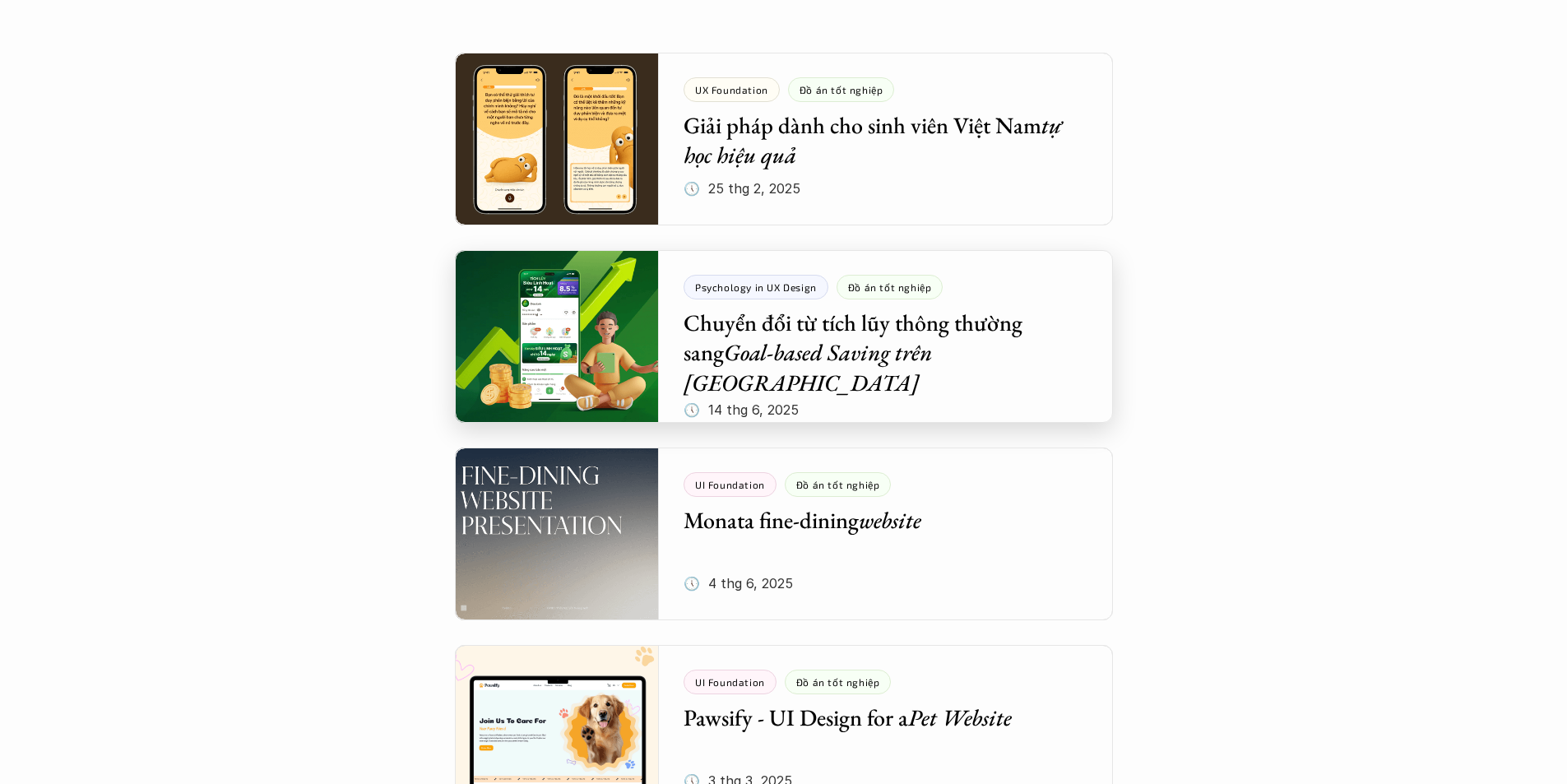
click at [951, 354] on div at bounding box center [784, 336] width 658 height 172
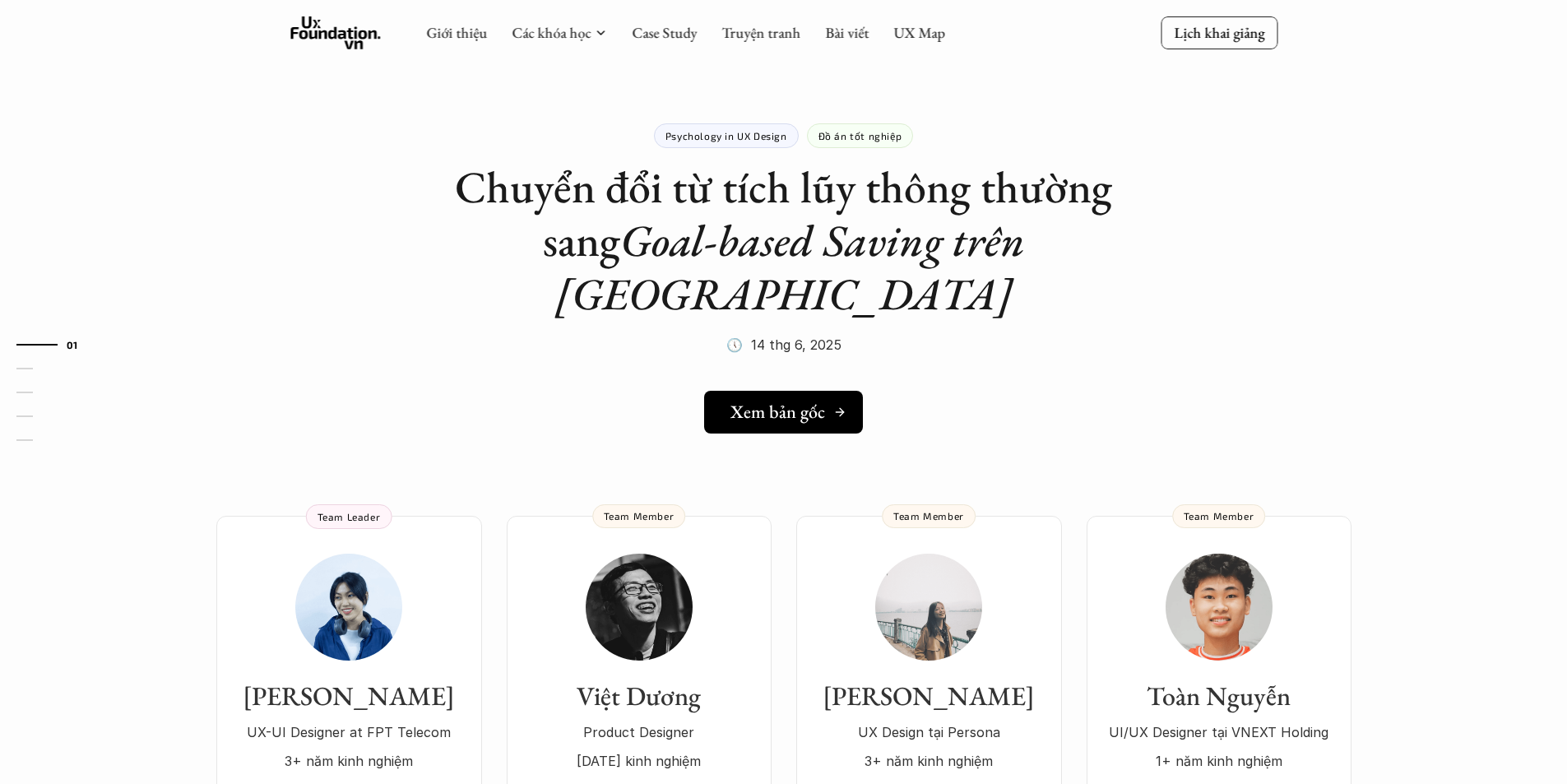
click at [774, 401] on h5 "Xem bản gốc" at bounding box center [778, 412] width 95 height 21
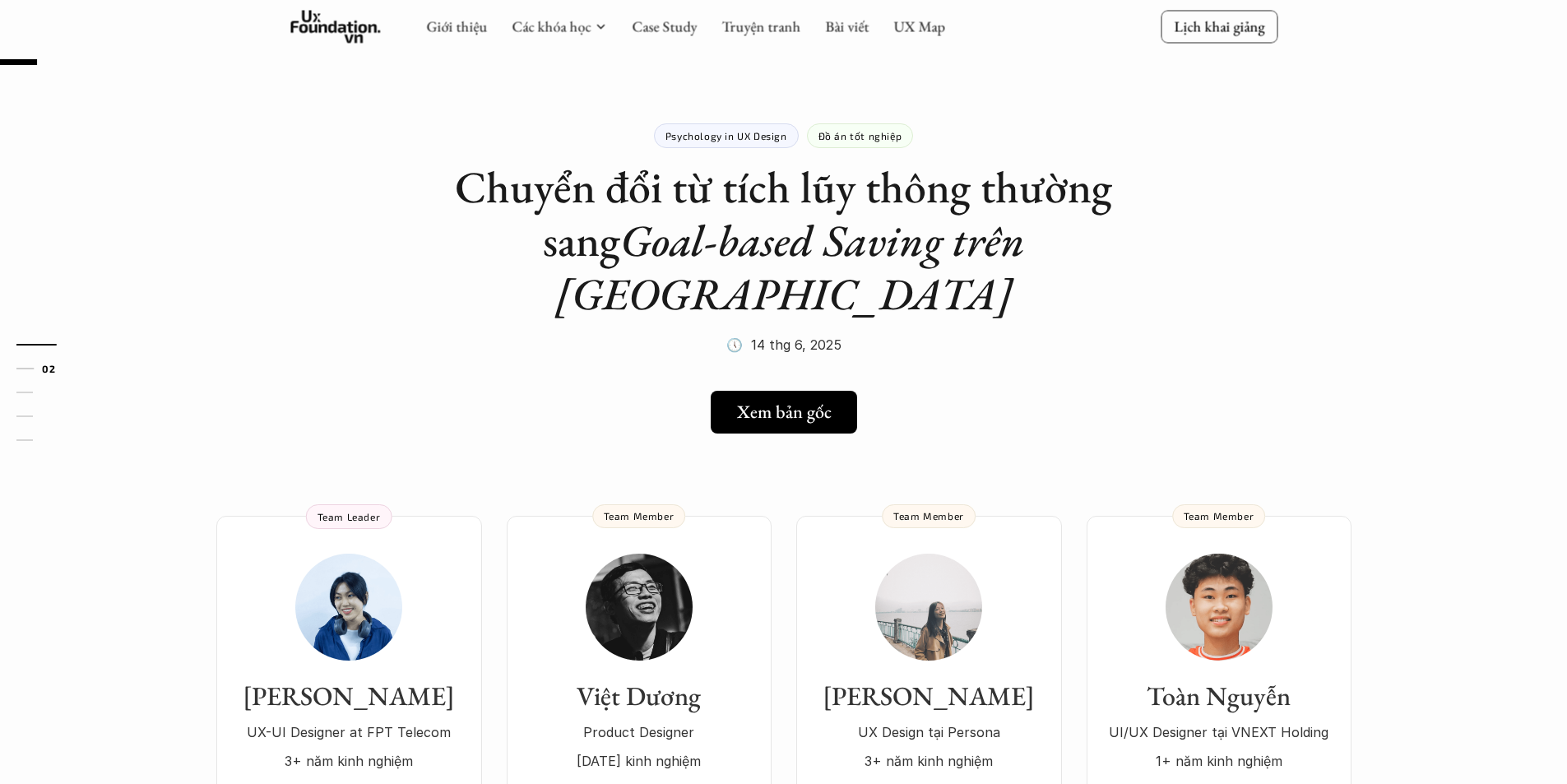
scroll to position [82, 0]
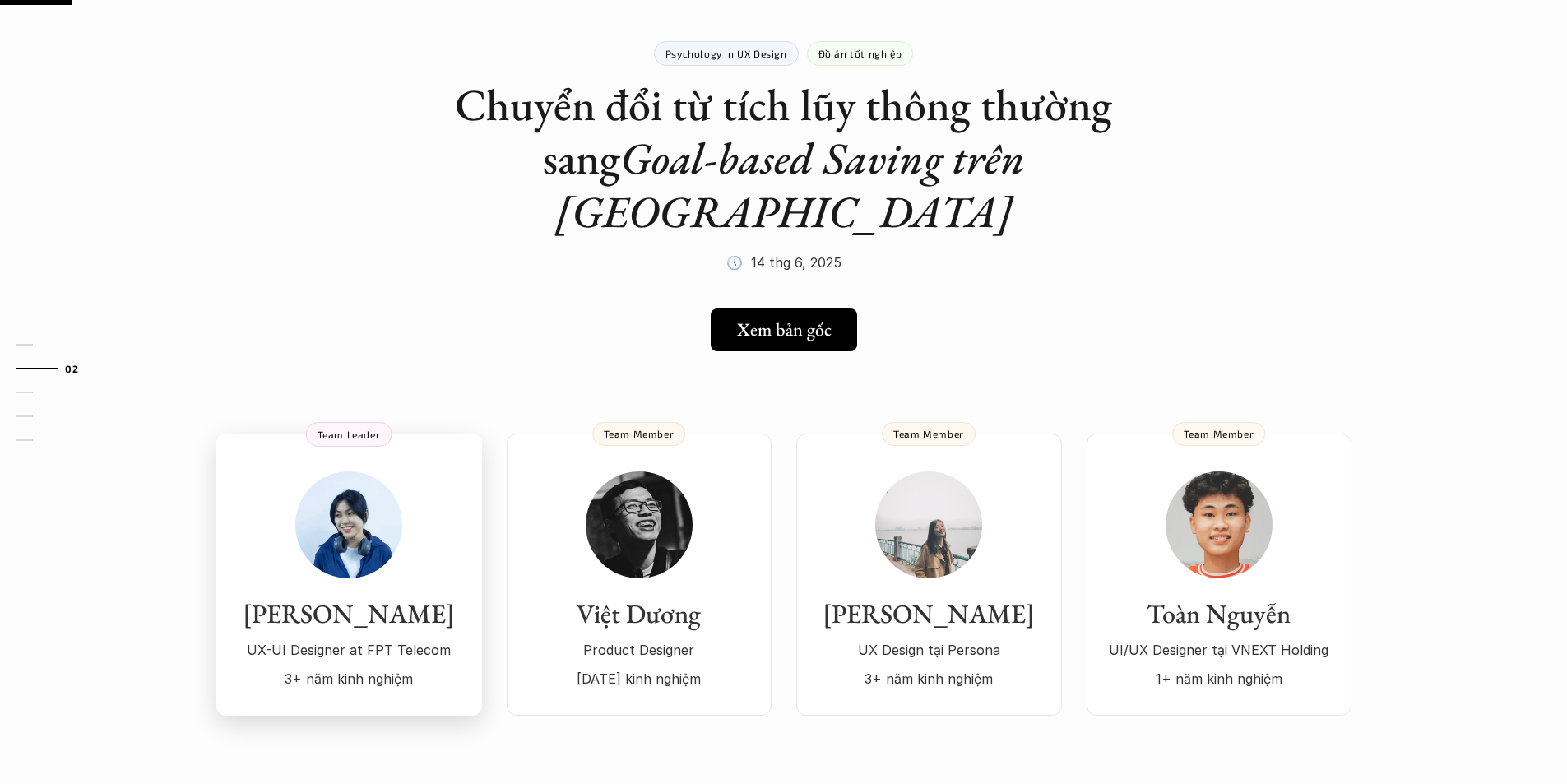
click at [343, 532] on div "Kim Ngân UX-UI Designer at FPT Telecom 3+ năm kinh nghiệm" at bounding box center [349, 581] width 233 height 220
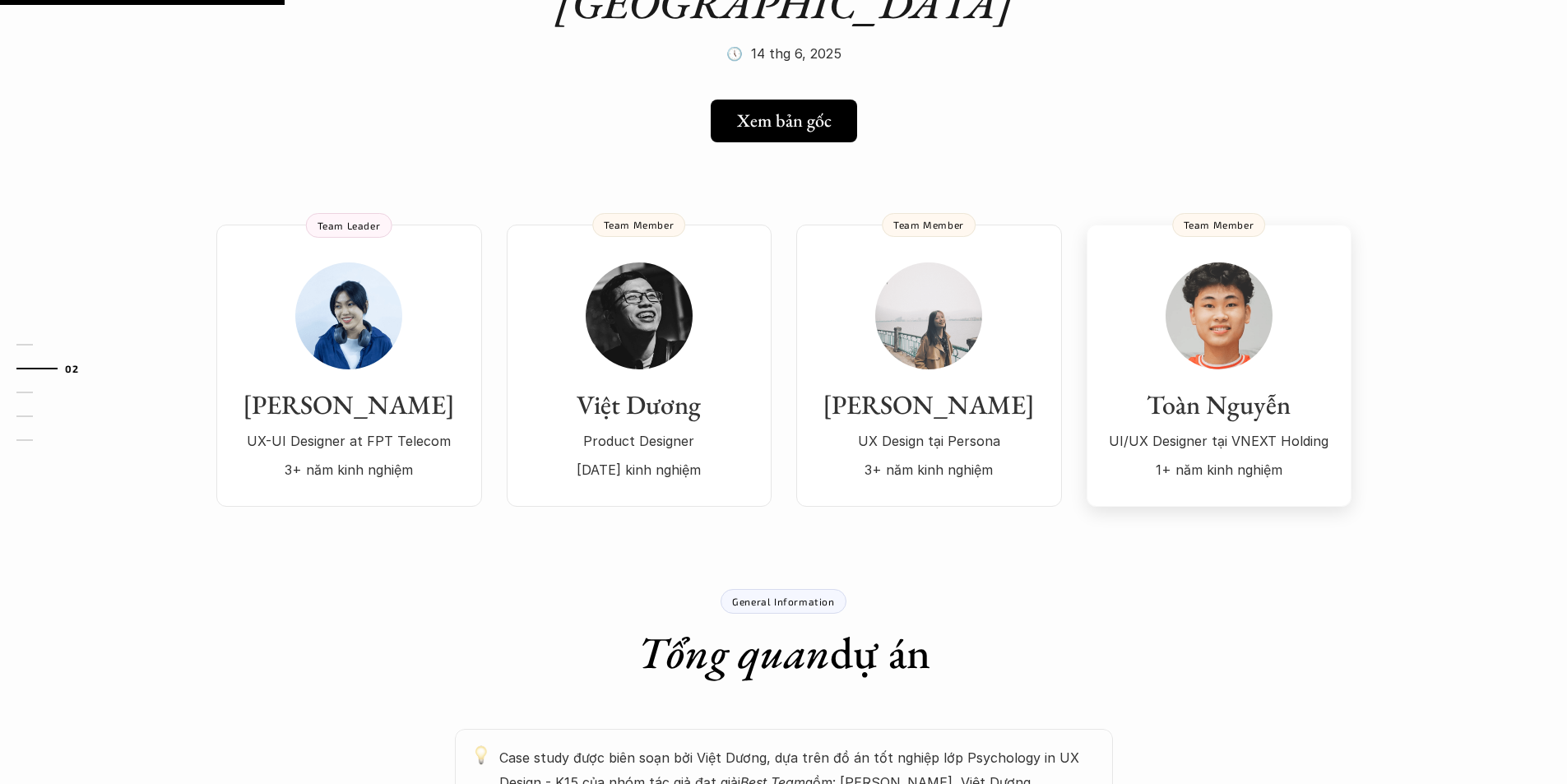
scroll to position [329, 0]
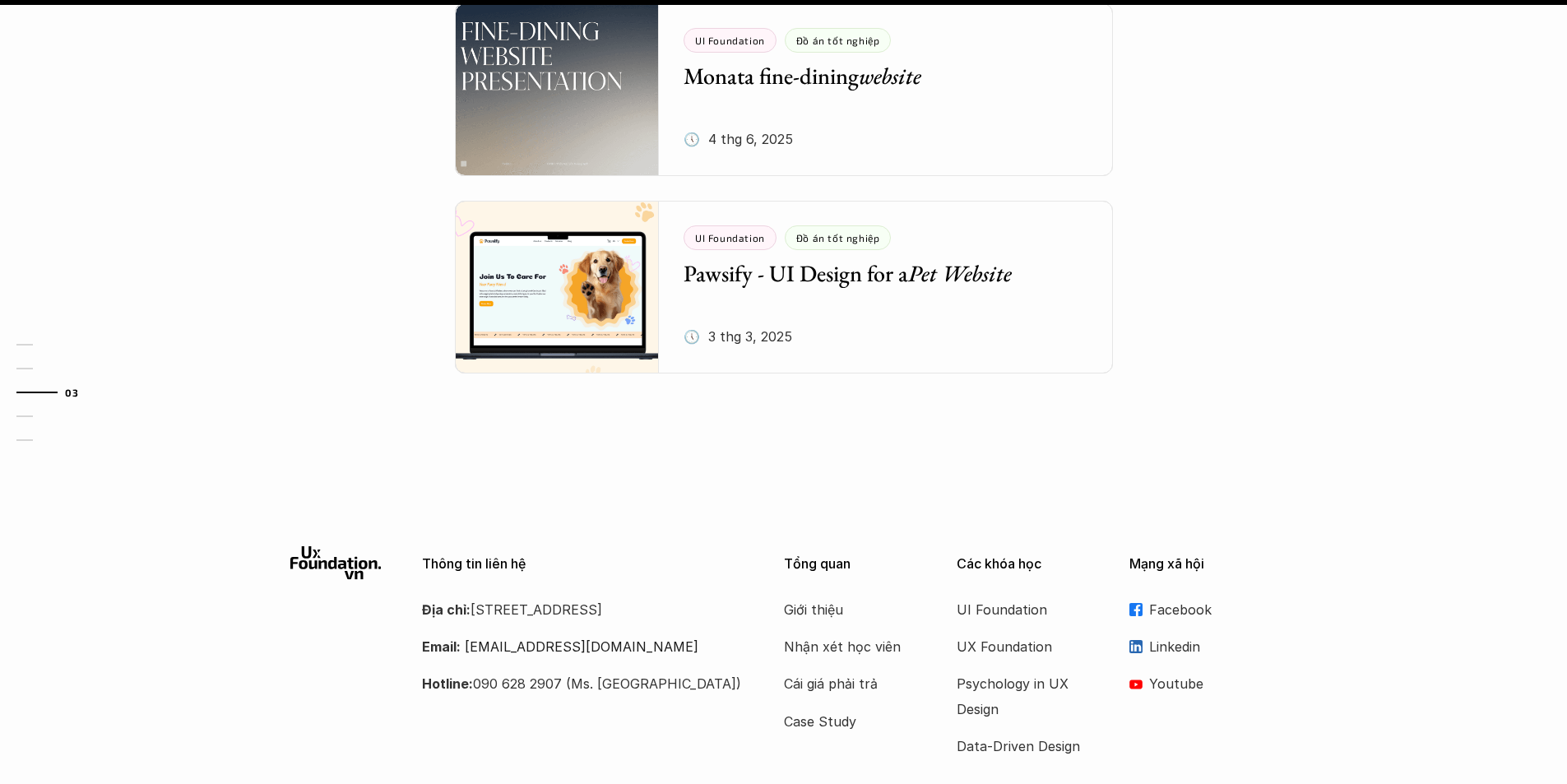
scroll to position [2220, 0]
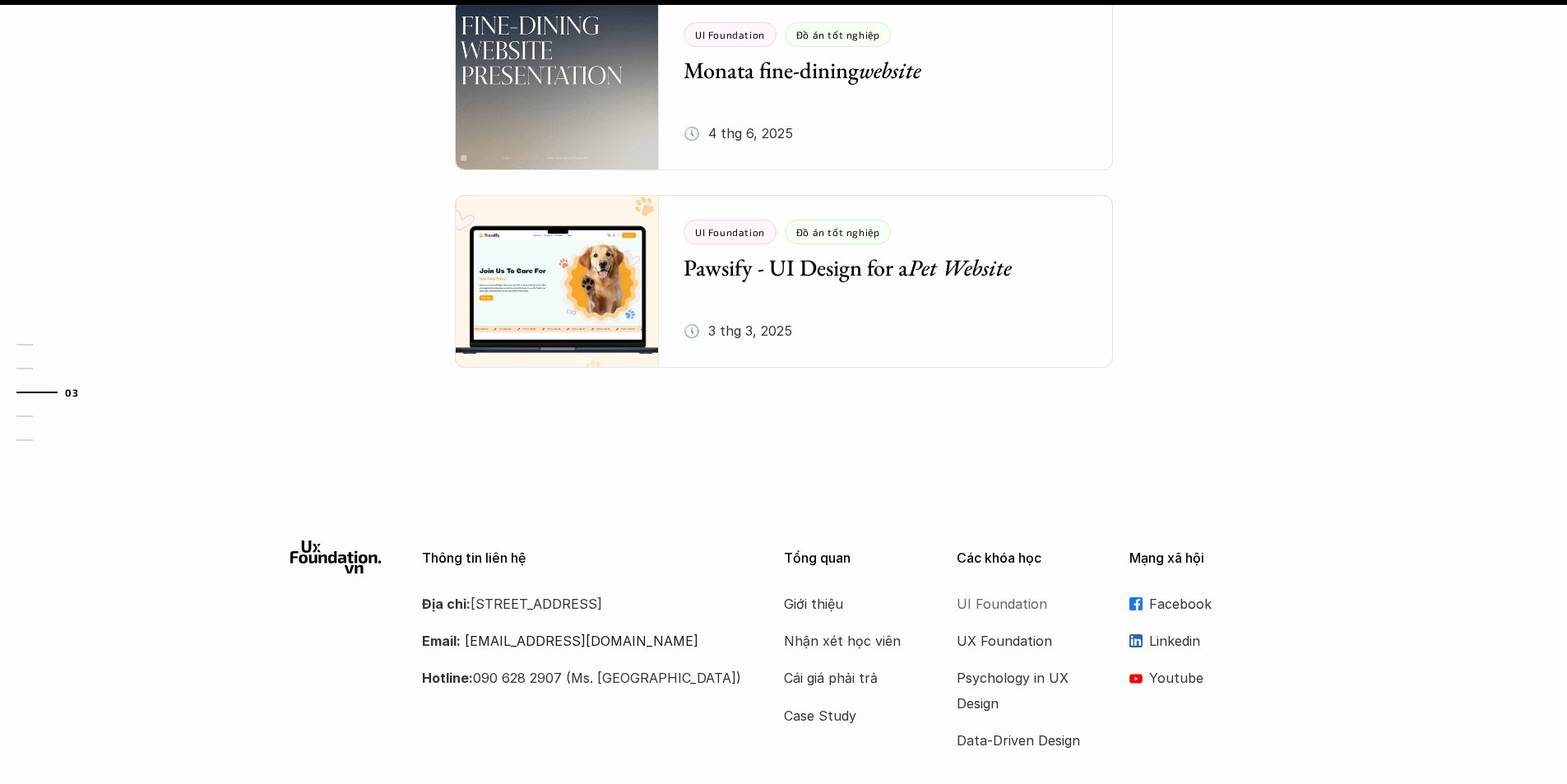
click at [968, 591] on p "UI Foundation" at bounding box center [1022, 604] width 131 height 25
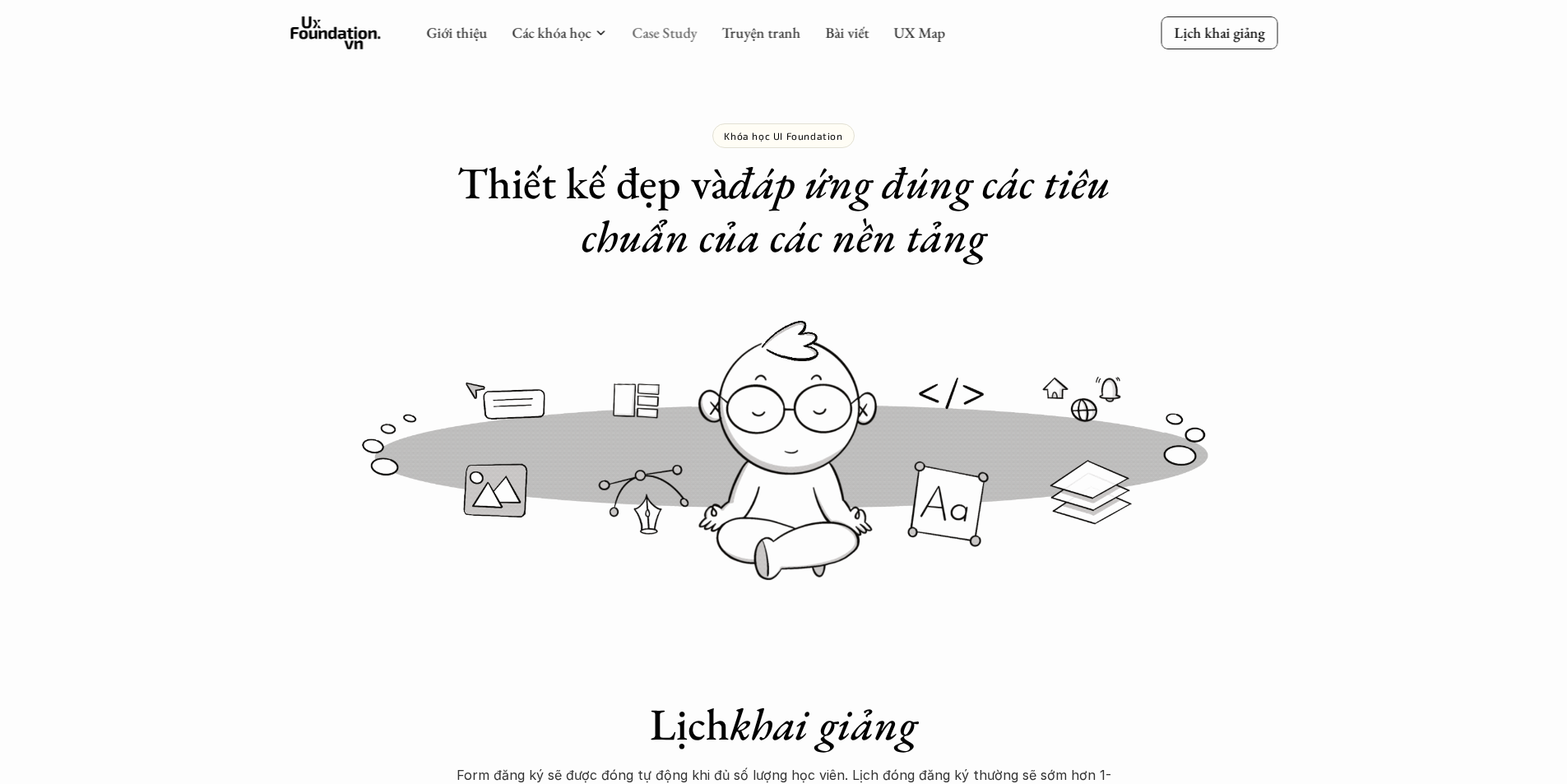
click at [665, 34] on link "Case Study" at bounding box center [664, 32] width 65 height 19
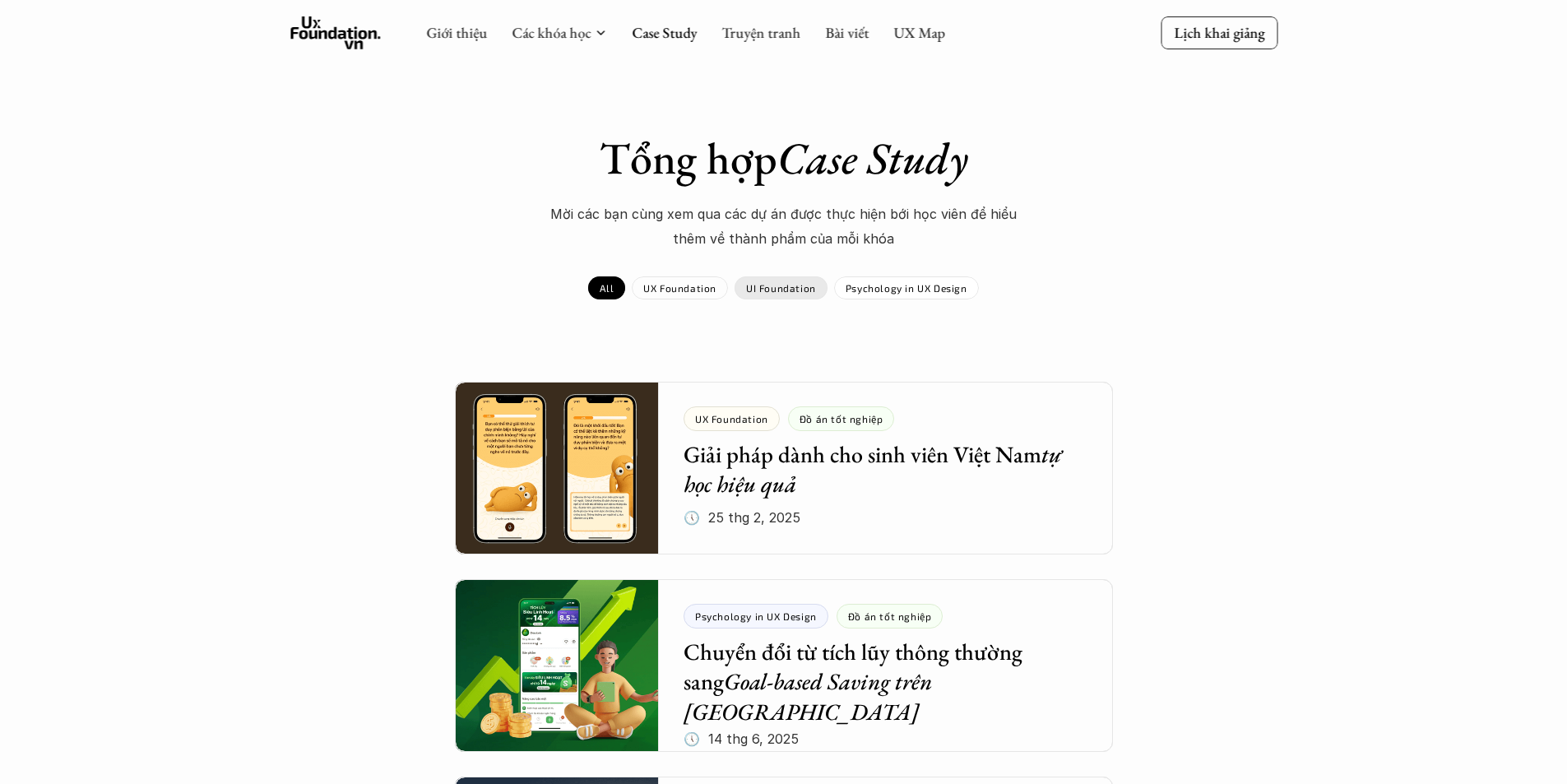
click at [769, 286] on p "UI Foundation" at bounding box center [781, 288] width 70 height 12
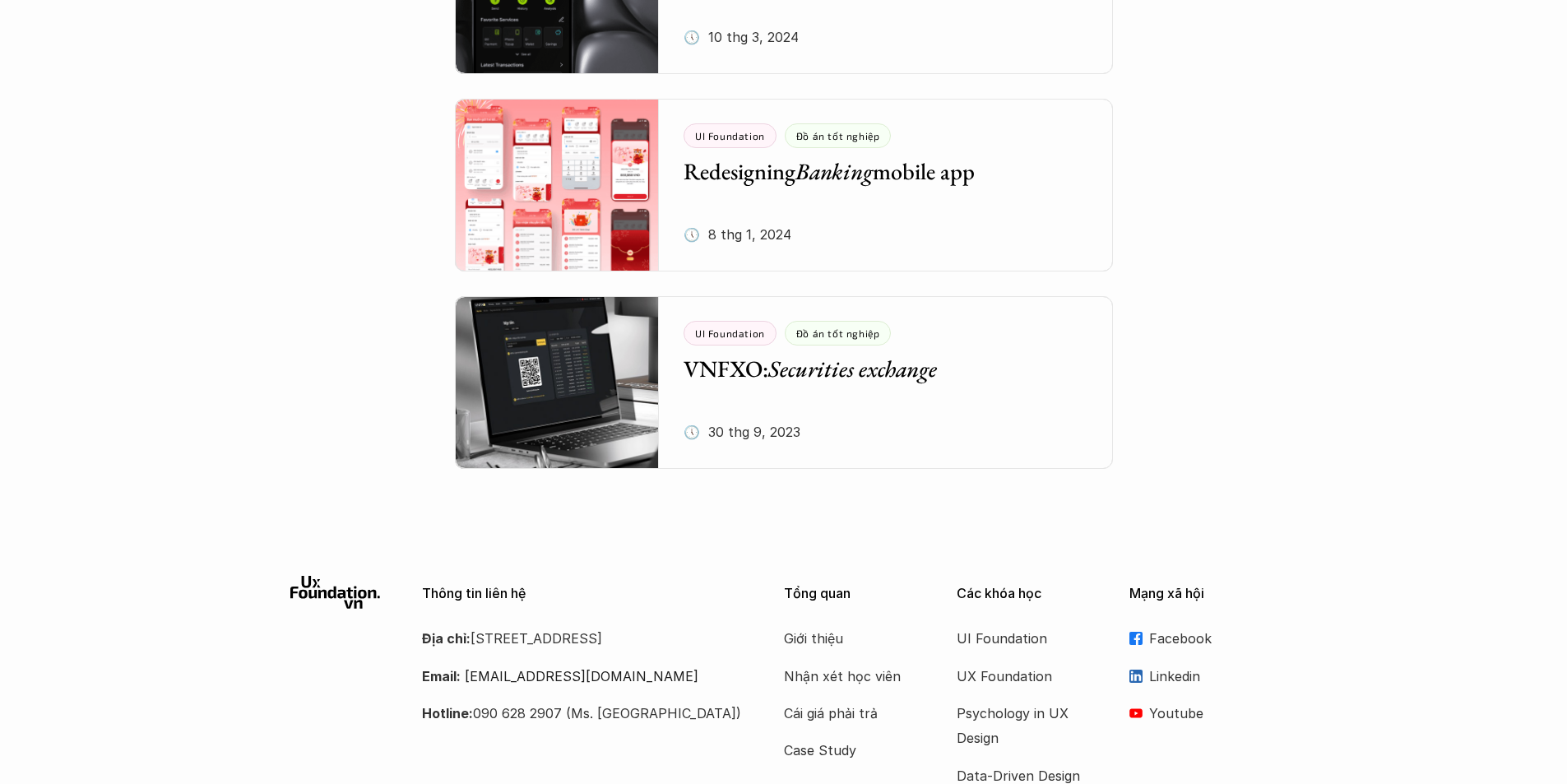
scroll to position [905, 0]
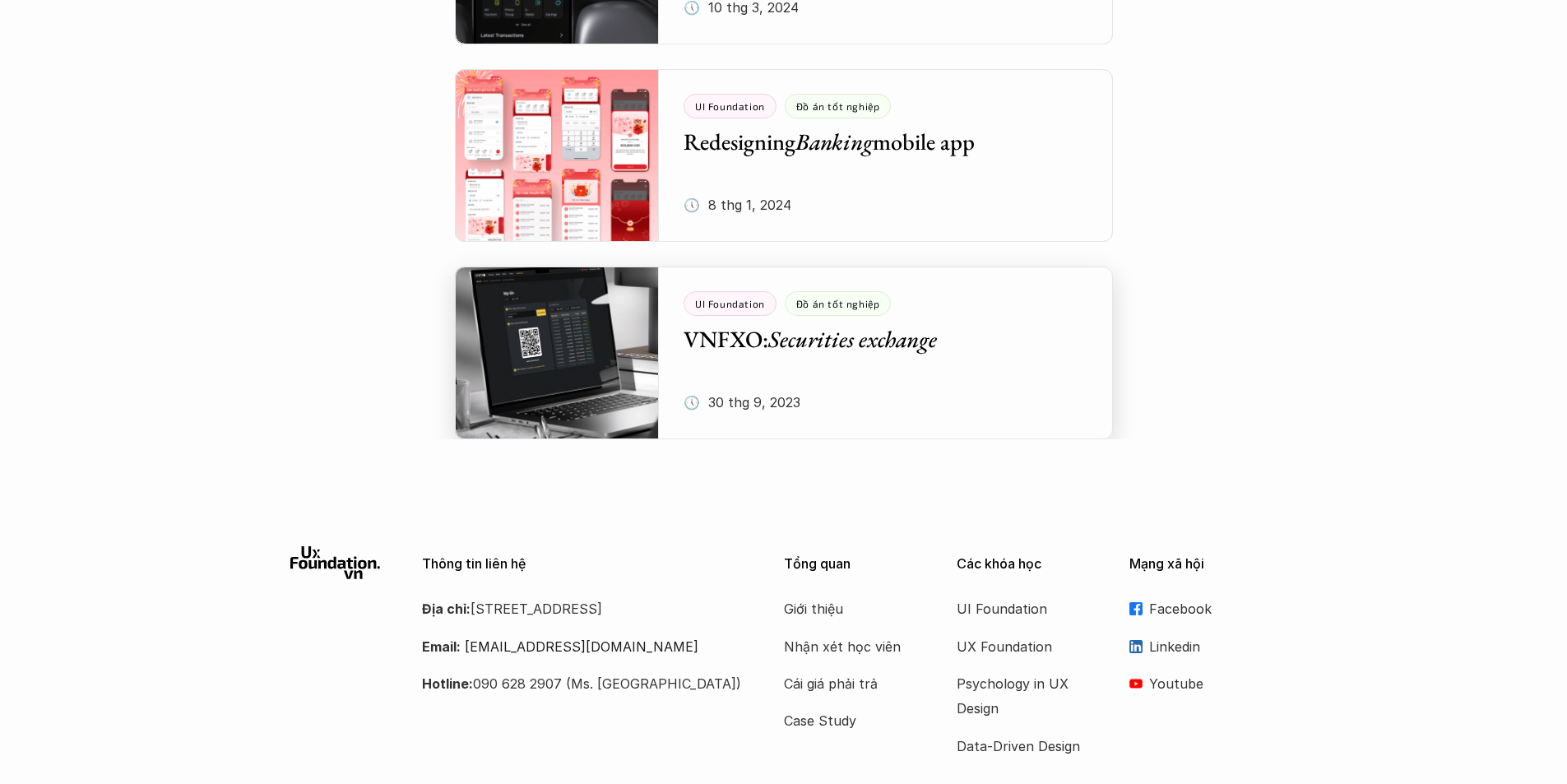
click at [729, 376] on div at bounding box center [784, 352] width 658 height 172
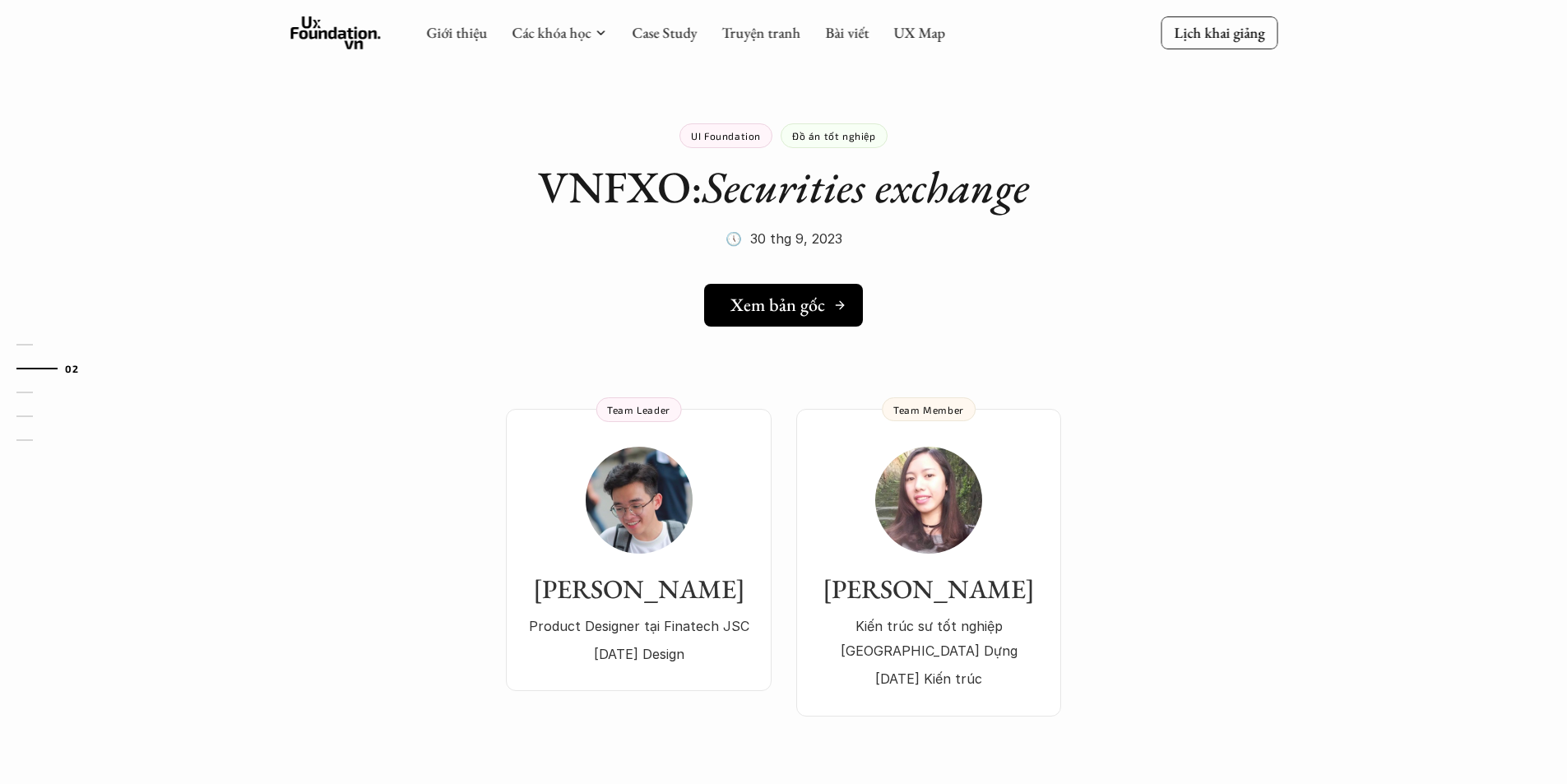
click at [802, 310] on h5 "Xem bản gốc" at bounding box center [778, 305] width 95 height 21
drag, startPoint x: 778, startPoint y: 138, endPoint x: 793, endPoint y: 131, distance: 16.6
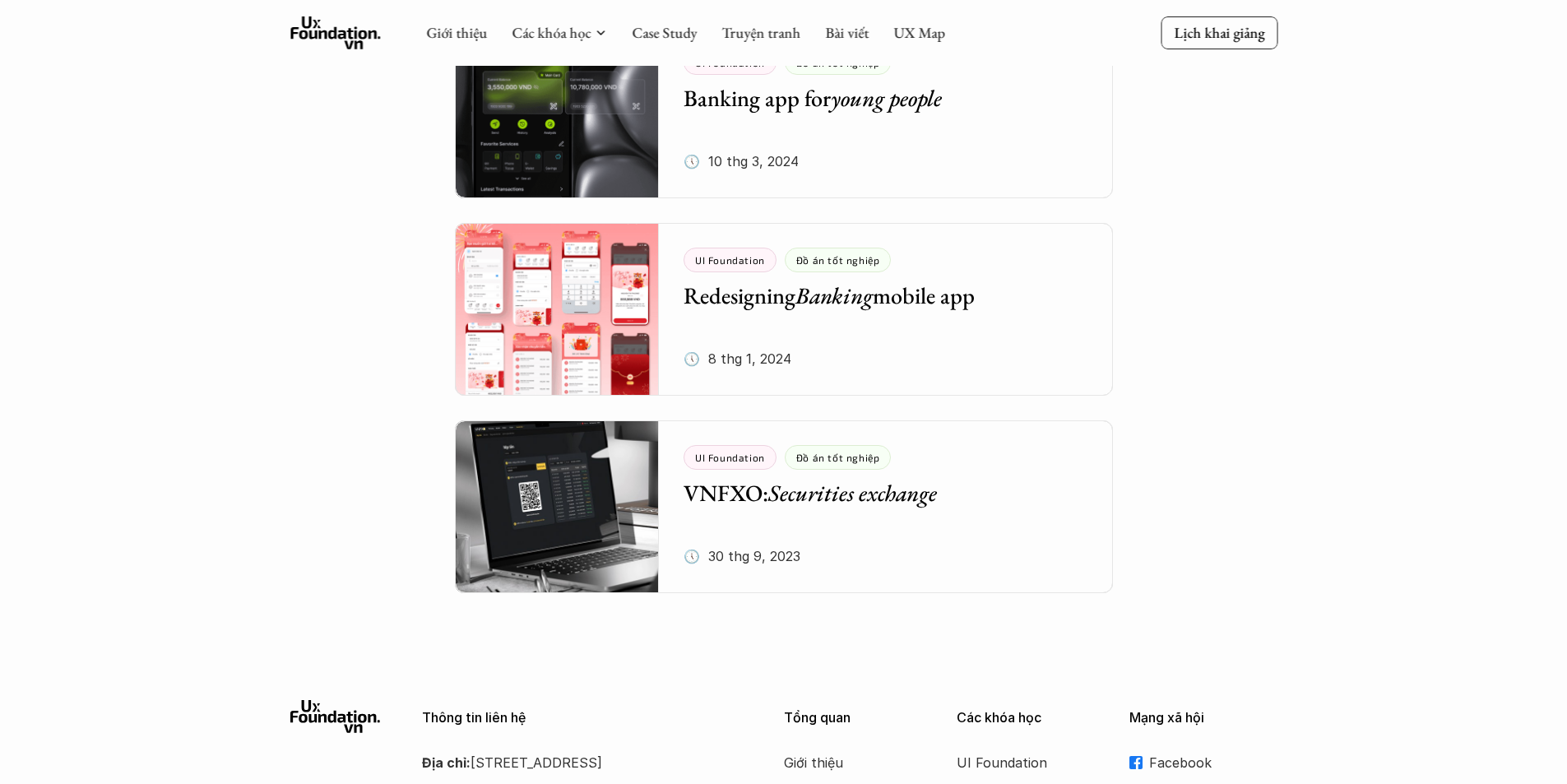
scroll to position [740, 0]
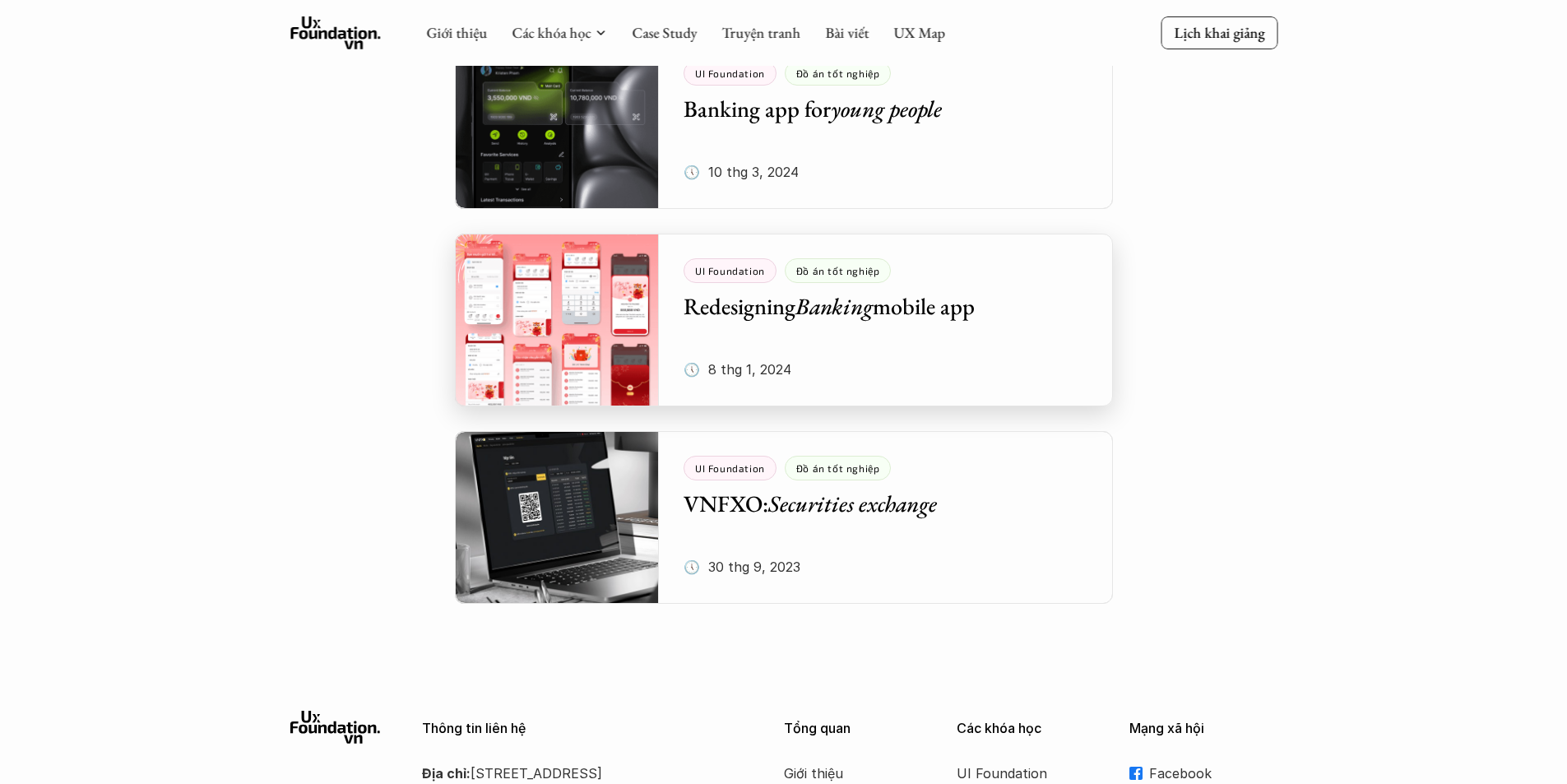
click at [726, 281] on div at bounding box center [784, 320] width 658 height 172
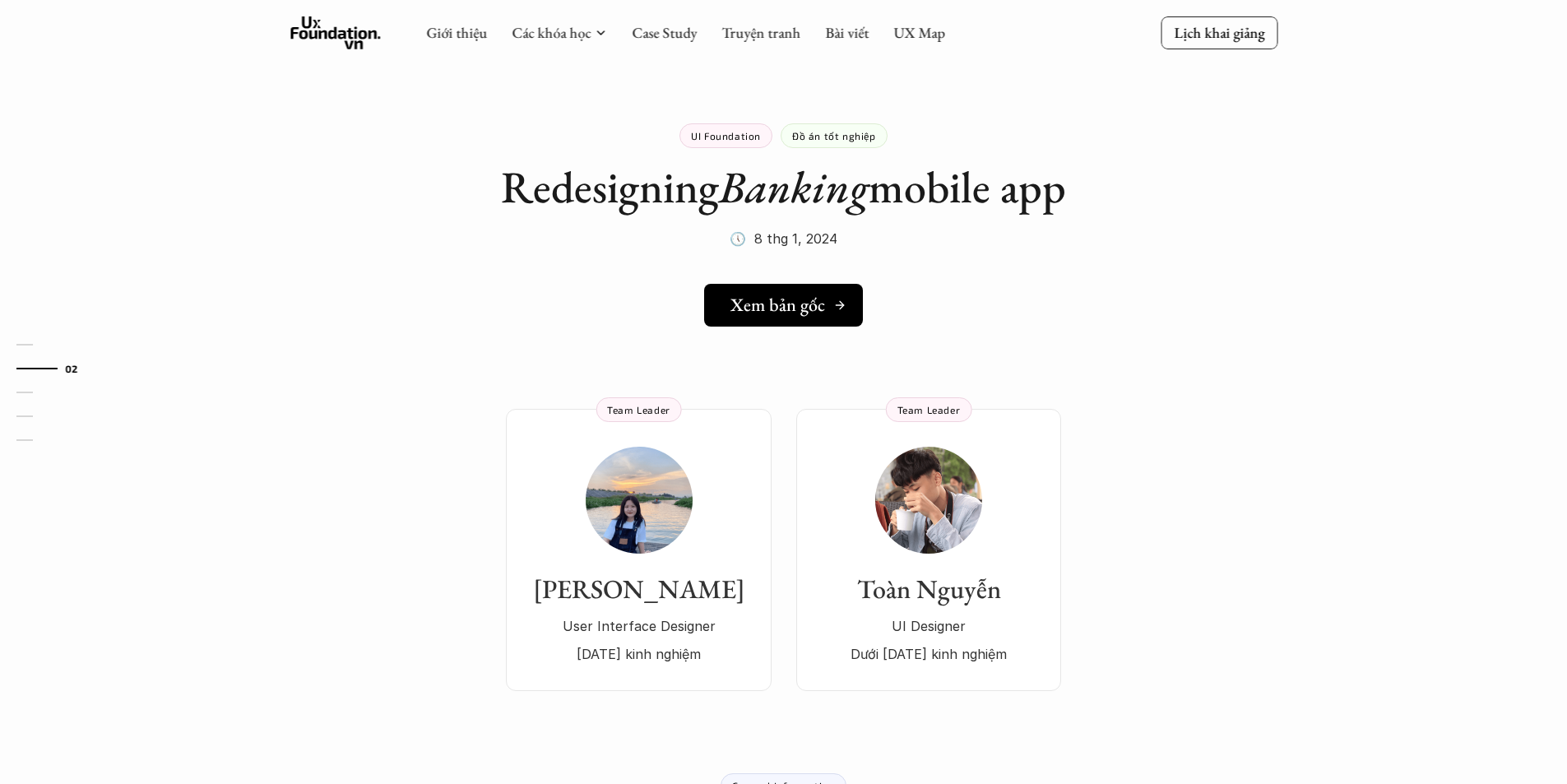
click at [757, 284] on link "Xem bản gốc" at bounding box center [784, 305] width 159 height 43
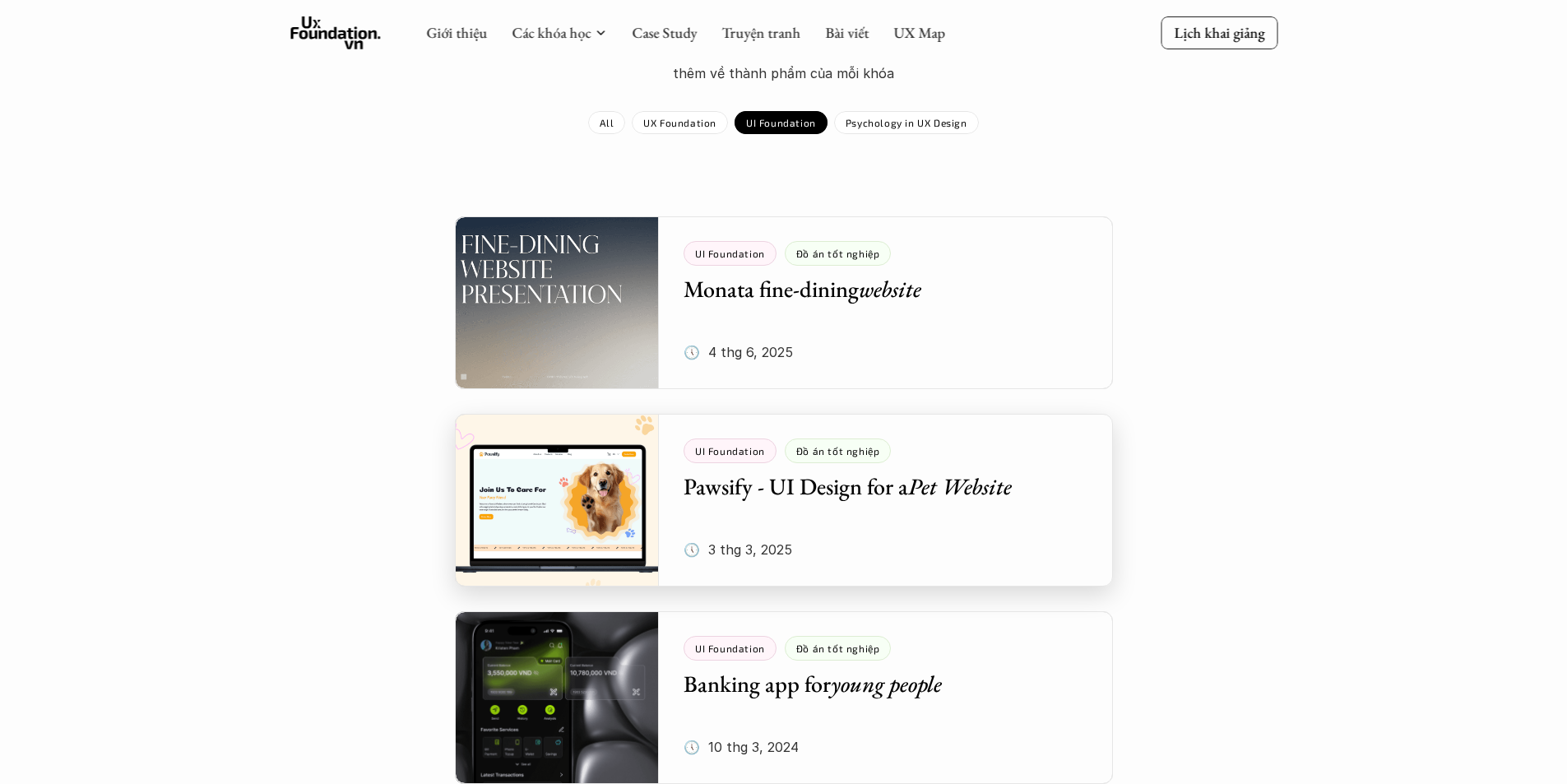
scroll to position [164, 0]
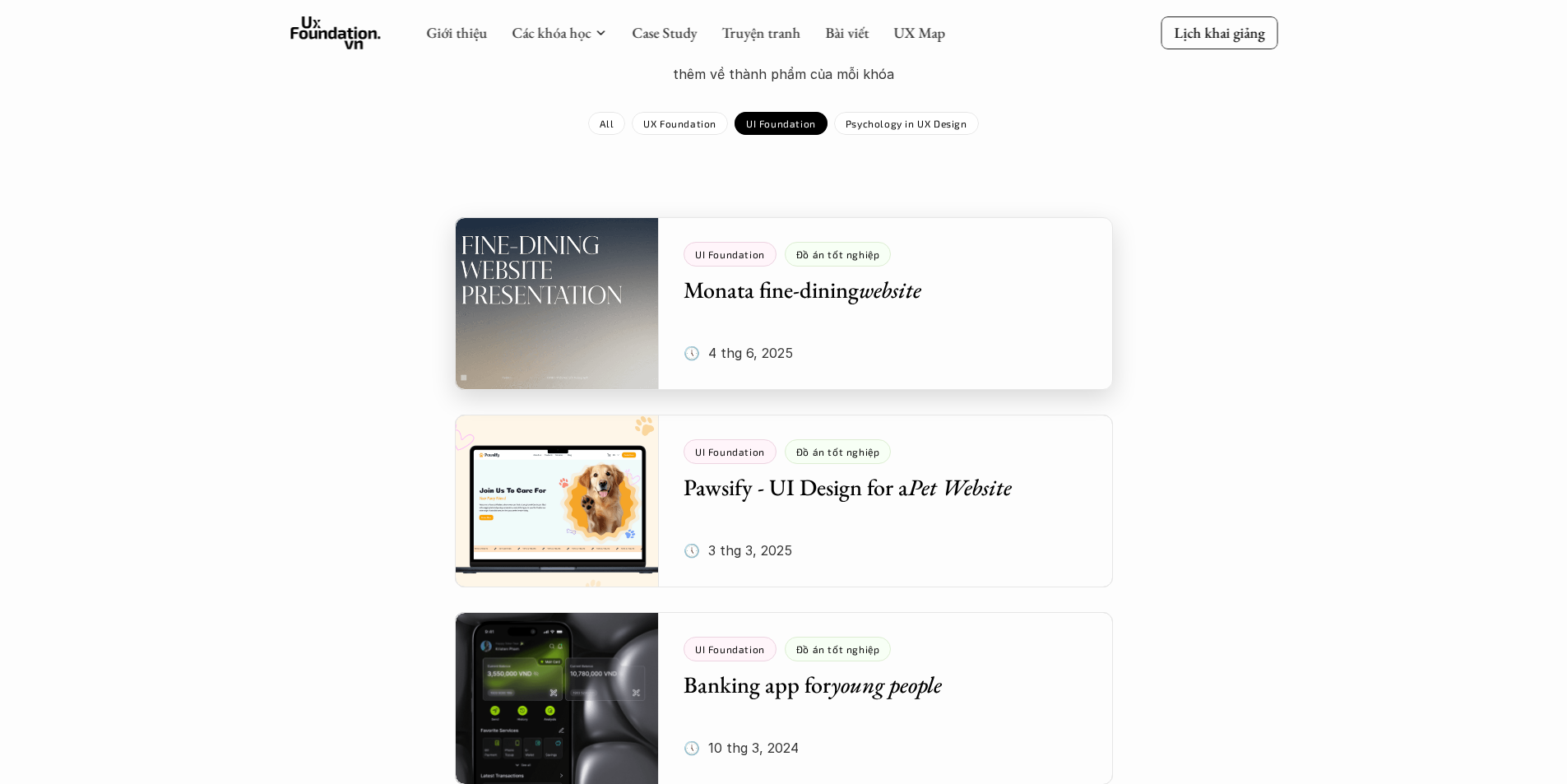
click at [718, 289] on div at bounding box center [784, 303] width 658 height 172
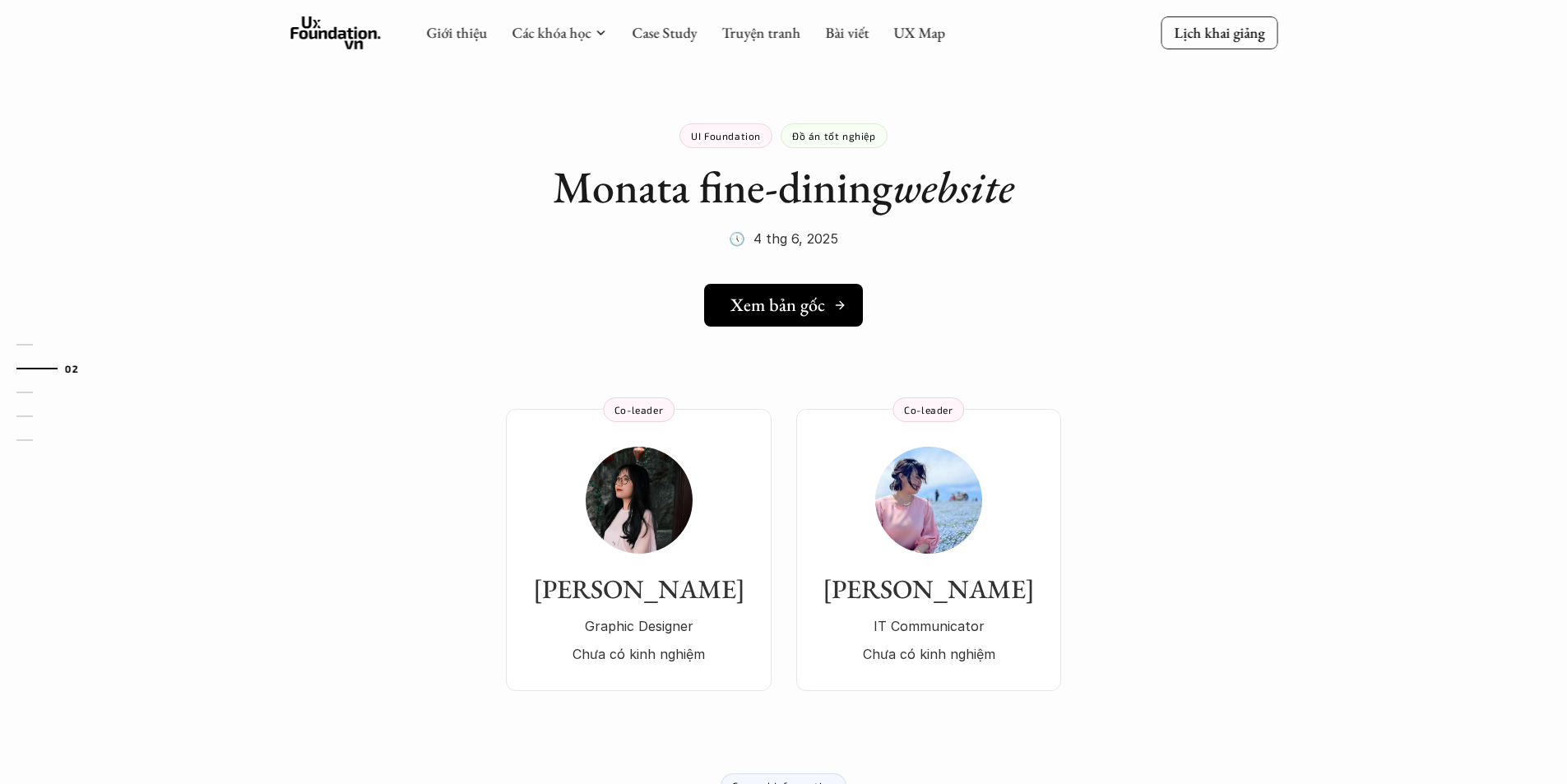
click at [791, 321] on link "Xem bản gốc" at bounding box center [784, 305] width 159 height 43
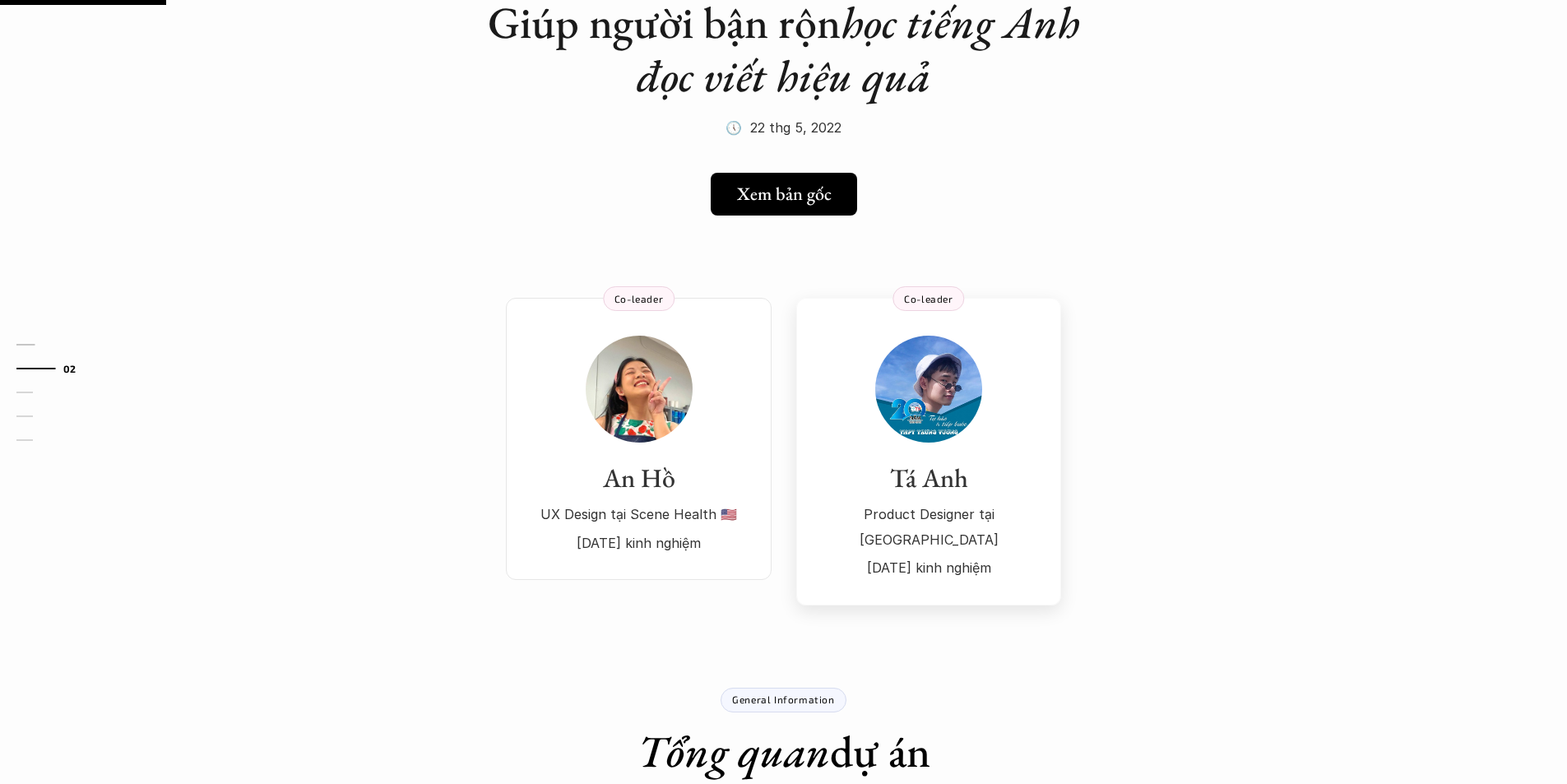
scroll to position [82, 0]
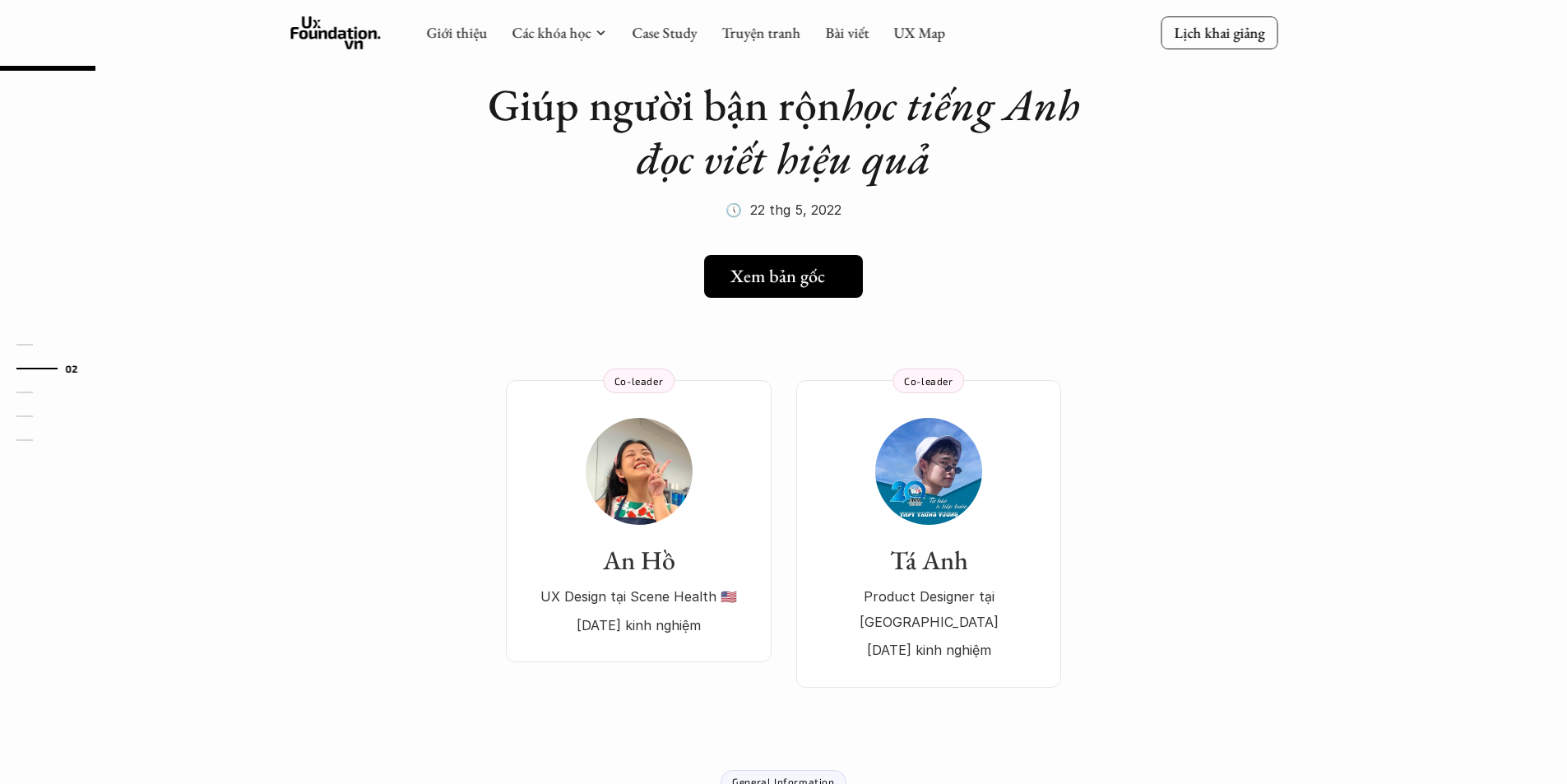
click at [846, 295] on link "Xem bản gốc" at bounding box center [784, 276] width 159 height 43
